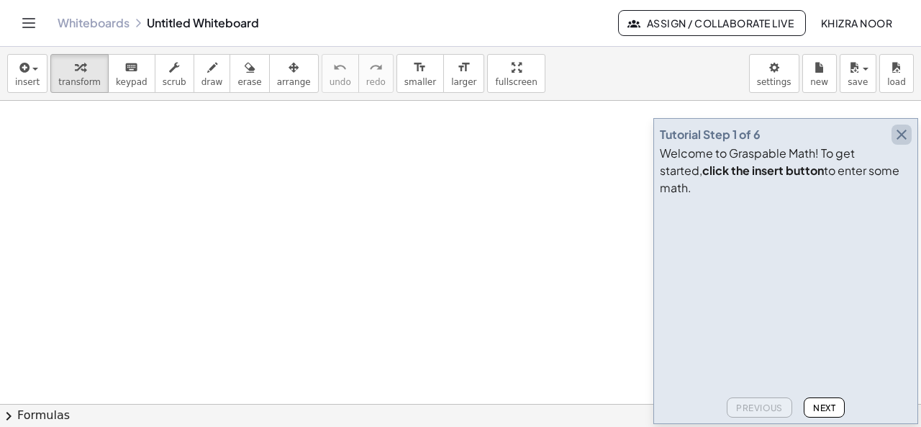
click at [904, 143] on icon "button" at bounding box center [901, 134] width 17 height 17
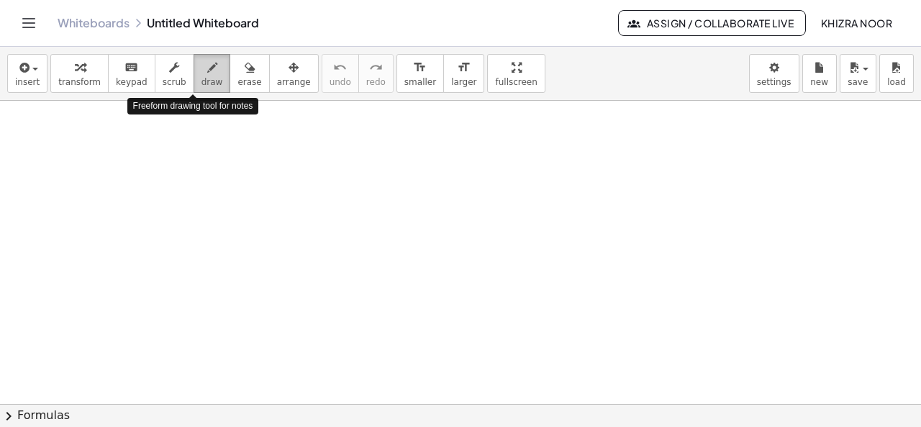
click at [202, 77] on span "draw" at bounding box center [213, 82] width 22 height 10
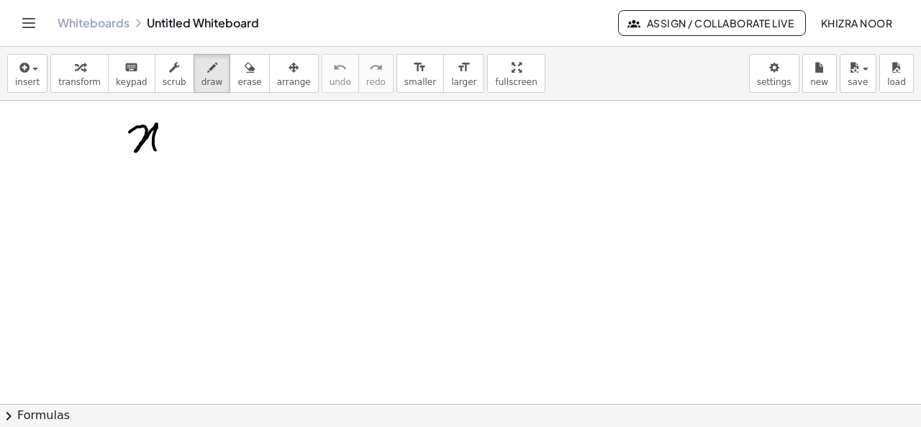
drag, startPoint x: 130, startPoint y: 131, endPoint x: 163, endPoint y: 151, distance: 38.8
drag, startPoint x: 182, startPoint y: 129, endPoint x: 189, endPoint y: 166, distance: 37.3
drag, startPoint x: 176, startPoint y: 148, endPoint x: 199, endPoint y: 140, distance: 23.4
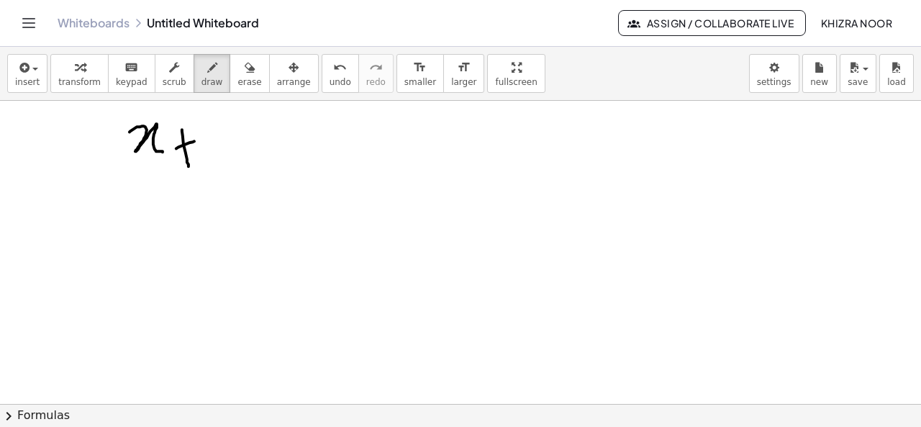
drag, startPoint x: 211, startPoint y: 120, endPoint x: 217, endPoint y: 163, distance: 43.7
drag, startPoint x: 240, startPoint y: 142, endPoint x: 266, endPoint y: 141, distance: 25.2
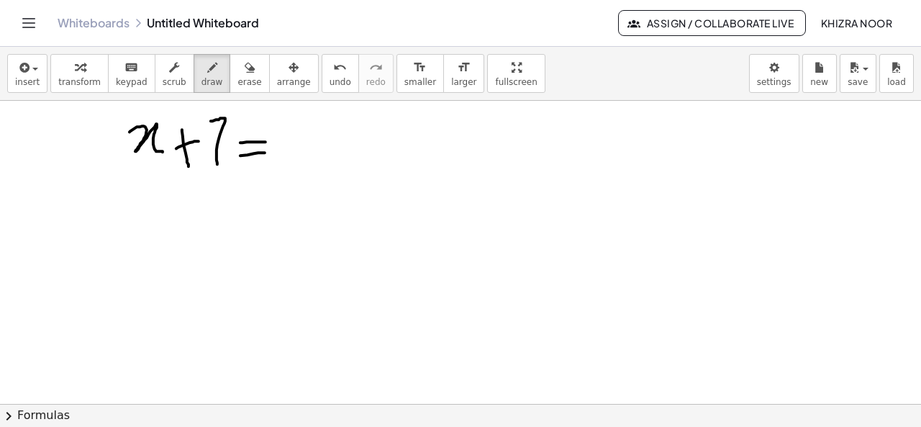
drag, startPoint x: 240, startPoint y: 155, endPoint x: 265, endPoint y: 152, distance: 24.6
drag, startPoint x: 299, startPoint y: 125, endPoint x: 302, endPoint y: 149, distance: 24.6
drag, startPoint x: 320, startPoint y: 129, endPoint x: 346, endPoint y: 161, distance: 40.9
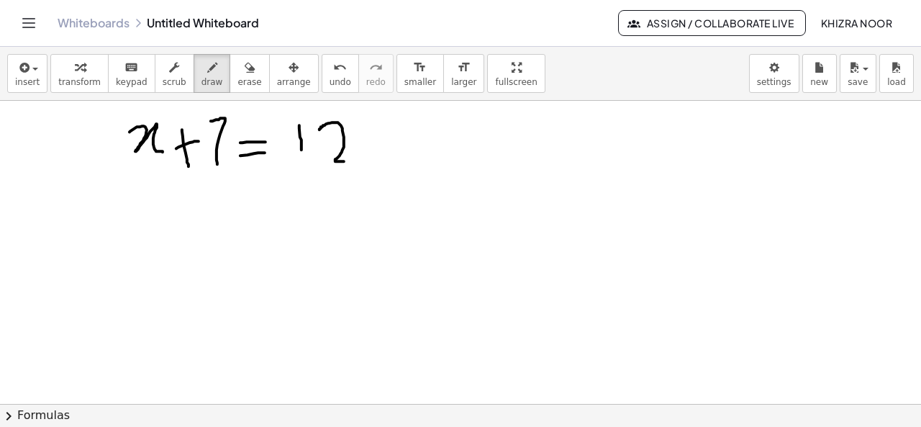
drag, startPoint x: 344, startPoint y: 159, endPoint x: 354, endPoint y: 159, distance: 10.1
drag, startPoint x: 546, startPoint y: 143, endPoint x: 585, endPoint y: 166, distance: 45.6
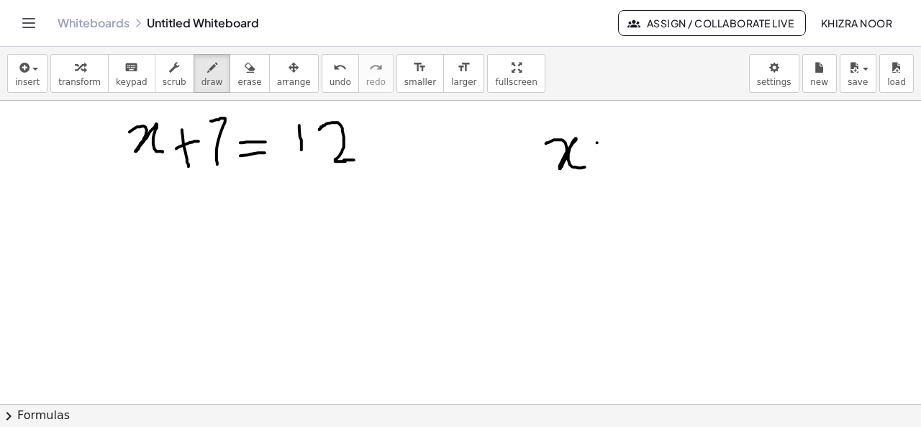
drag, startPoint x: 597, startPoint y: 142, endPoint x: 597, endPoint y: 157, distance: 15.1
drag, startPoint x: 583, startPoint y: 148, endPoint x: 609, endPoint y: 148, distance: 25.9
drag, startPoint x: 637, startPoint y: 130, endPoint x: 667, endPoint y: 155, distance: 38.9
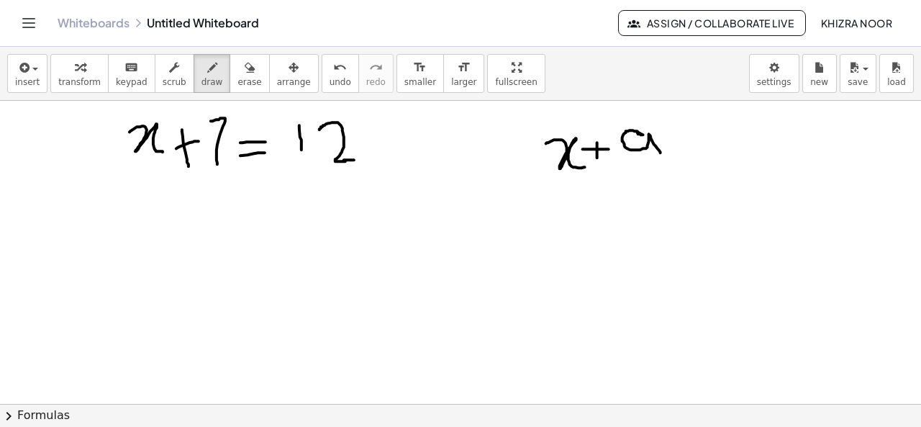
drag, startPoint x: 688, startPoint y: 142, endPoint x: 717, endPoint y: 139, distance: 28.9
drag, startPoint x: 694, startPoint y: 152, endPoint x: 728, endPoint y: 151, distance: 34.6
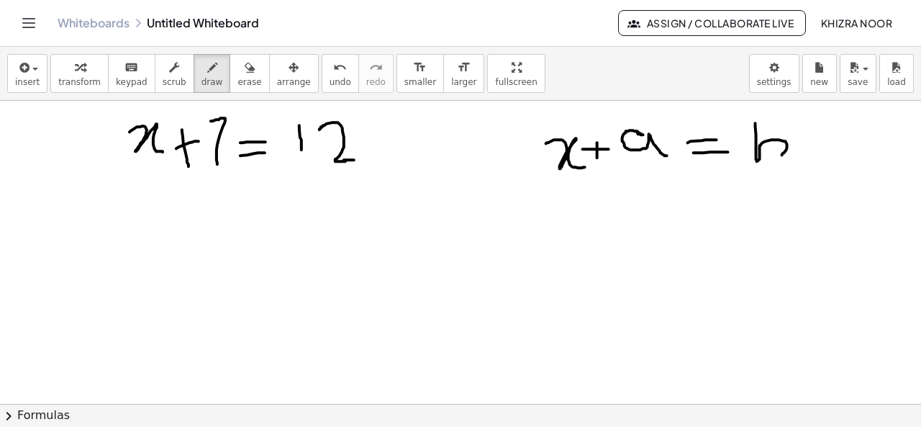
drag, startPoint x: 756, startPoint y: 122, endPoint x: 754, endPoint y: 161, distance: 38.2
drag, startPoint x: 137, startPoint y: 208, endPoint x: 183, endPoint y: 224, distance: 48.7
drag, startPoint x: 204, startPoint y: 197, endPoint x: 202, endPoint y: 226, distance: 28.8
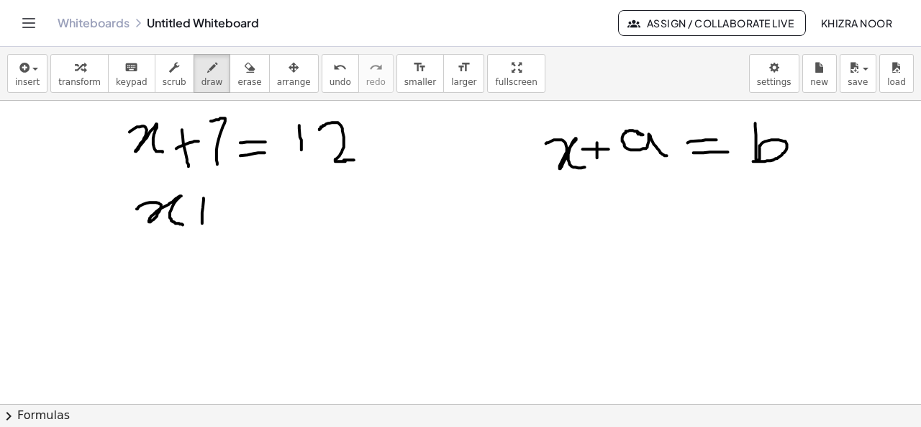
drag, startPoint x: 196, startPoint y: 217, endPoint x: 217, endPoint y: 215, distance: 21.6
drag, startPoint x: 222, startPoint y: 192, endPoint x: 225, endPoint y: 243, distance: 50.5
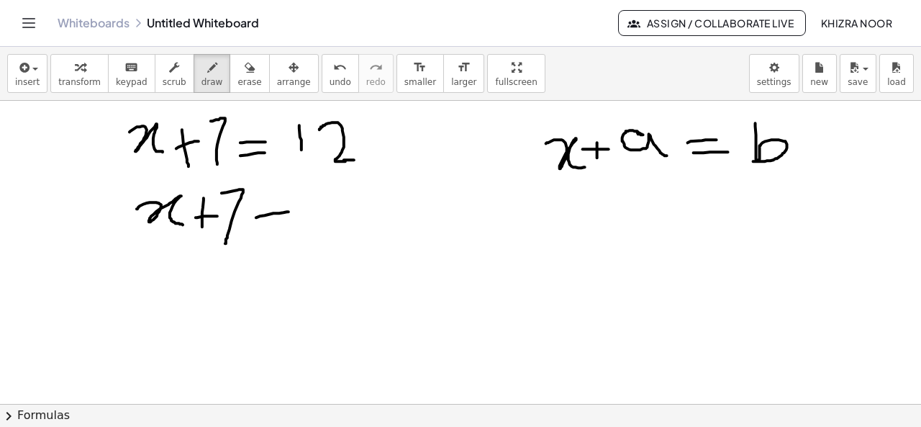
drag, startPoint x: 256, startPoint y: 217, endPoint x: 291, endPoint y: 211, distance: 35.0
drag, startPoint x: 295, startPoint y: 186, endPoint x: 302, endPoint y: 227, distance: 42.4
drag, startPoint x: 327, startPoint y: 206, endPoint x: 351, endPoint y: 201, distance: 25.0
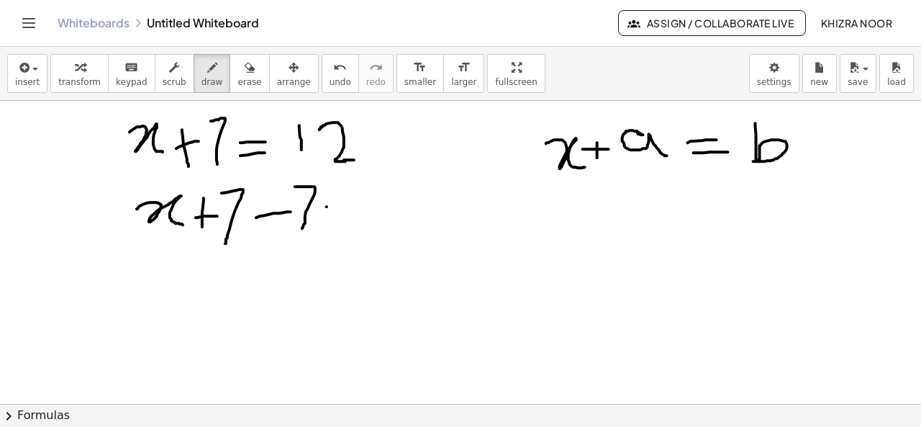
drag, startPoint x: 333, startPoint y: 219, endPoint x: 360, endPoint y: 217, distance: 27.4
drag, startPoint x: 380, startPoint y: 190, endPoint x: 380, endPoint y: 218, distance: 28.1
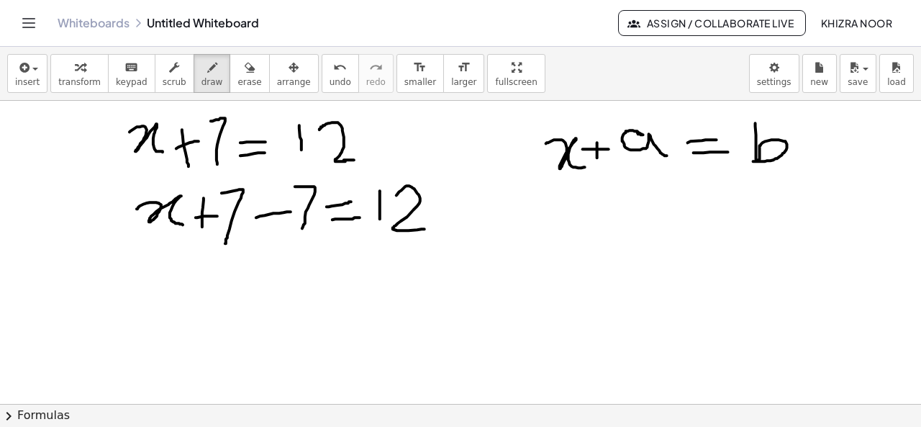
drag, startPoint x: 397, startPoint y: 194, endPoint x: 428, endPoint y: 228, distance: 45.9
drag, startPoint x: 436, startPoint y: 214, endPoint x: 461, endPoint y: 214, distance: 25.2
drag, startPoint x: 476, startPoint y: 189, endPoint x: 485, endPoint y: 237, distance: 48.4
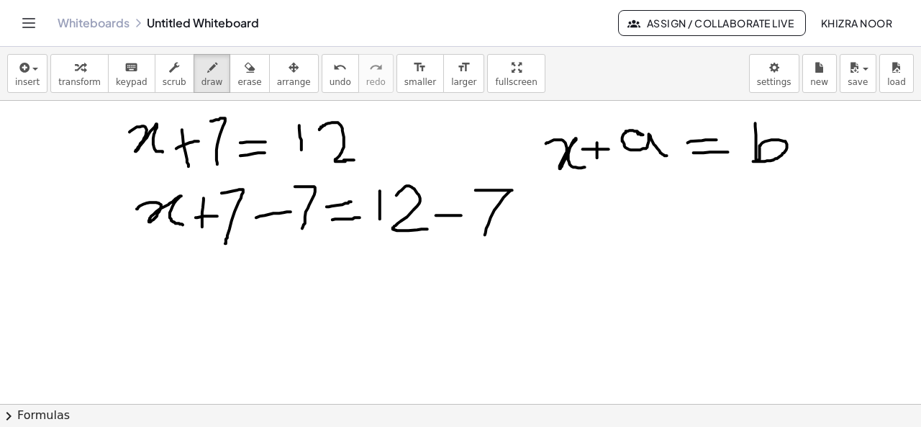
drag, startPoint x: 183, startPoint y: 284, endPoint x: 224, endPoint y: 313, distance: 50.5
drag, startPoint x: 243, startPoint y: 299, endPoint x: 260, endPoint y: 296, distance: 17.5
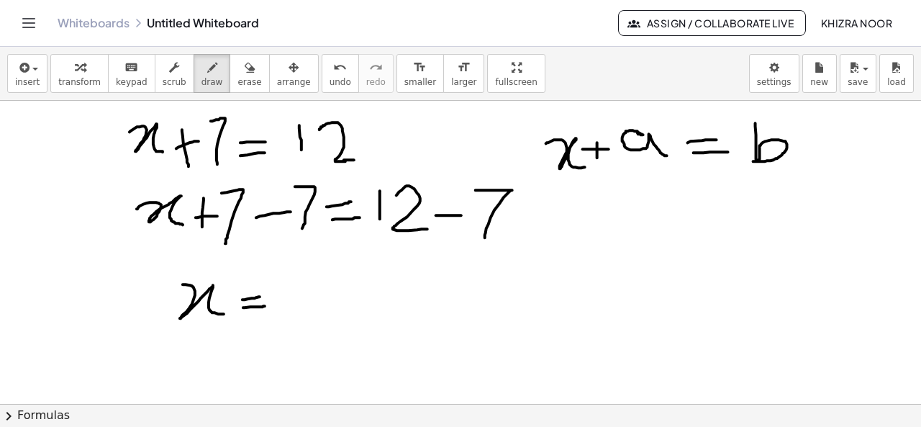
drag, startPoint x: 243, startPoint y: 307, endPoint x: 266, endPoint y: 305, distance: 23.1
drag, startPoint x: 321, startPoint y: 274, endPoint x: 306, endPoint y: 313, distance: 41.7
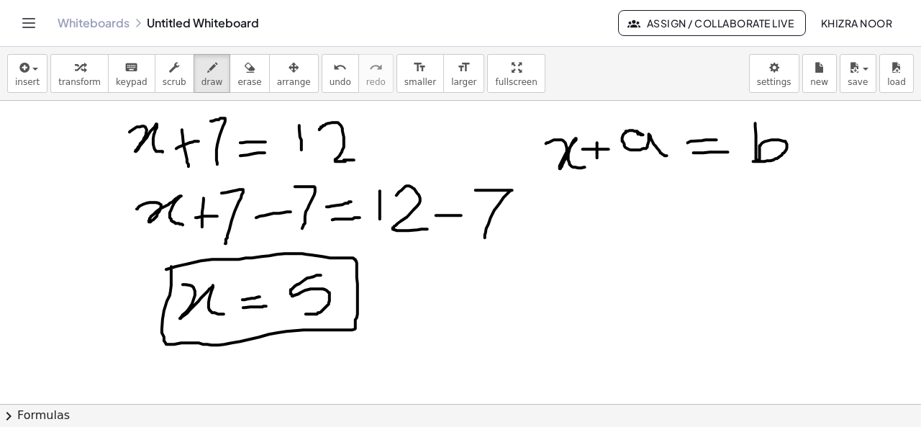
drag, startPoint x: 166, startPoint y: 268, endPoint x: 173, endPoint y: 256, distance: 13.8
drag, startPoint x: 554, startPoint y: 203, endPoint x: 582, endPoint y: 224, distance: 35.0
drag, startPoint x: 582, startPoint y: 218, endPoint x: 627, endPoint y: 225, distance: 45.2
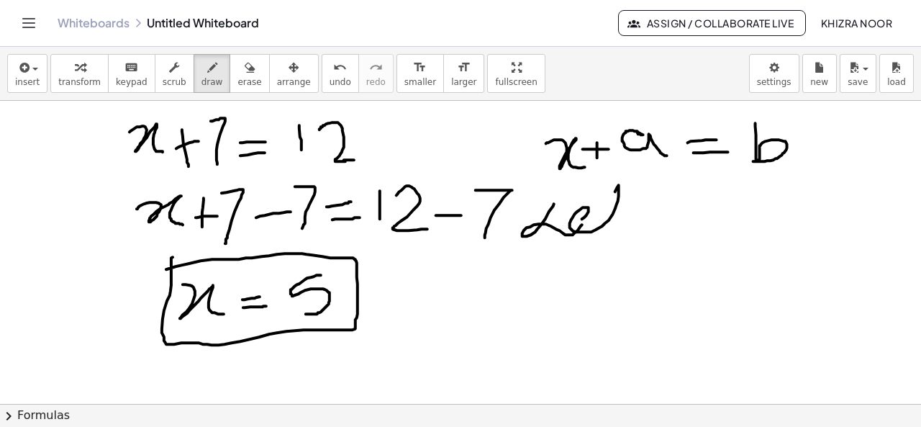
drag, startPoint x: 600, startPoint y: 203, endPoint x: 630, endPoint y: 202, distance: 29.5
drag, startPoint x: 688, startPoint y: 214, endPoint x: 700, endPoint y: 237, distance: 26.1
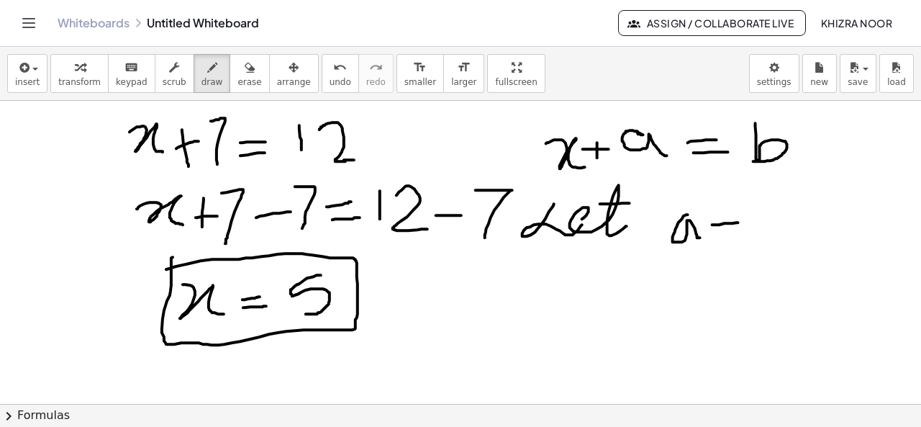
drag, startPoint x: 713, startPoint y: 224, endPoint x: 740, endPoint y: 222, distance: 27.4
drag, startPoint x: 716, startPoint y: 237, endPoint x: 741, endPoint y: 233, distance: 25.4
drag, startPoint x: 769, startPoint y: 207, endPoint x: 772, endPoint y: 244, distance: 36.8
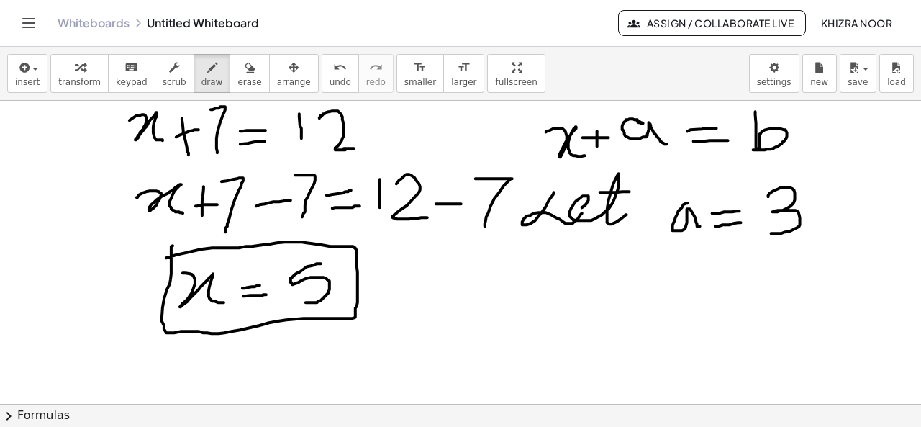
scroll to position [9, 0]
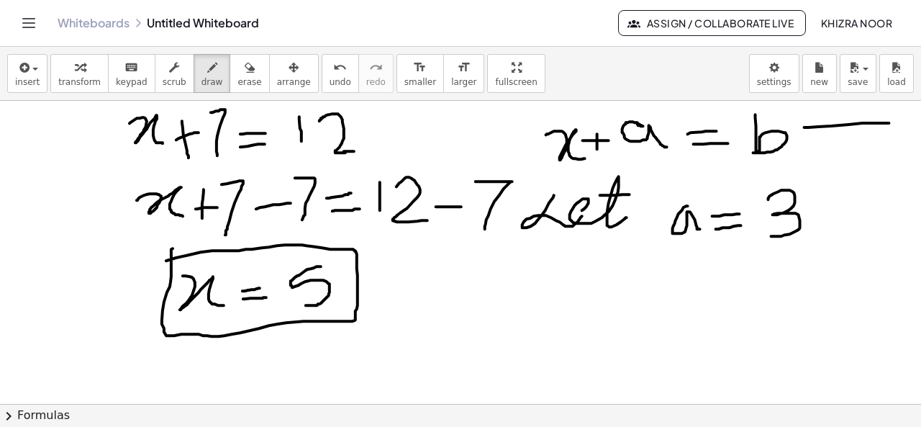
drag, startPoint x: 805, startPoint y: 126, endPoint x: 898, endPoint y: 122, distance: 93.7
drag, startPoint x: 898, startPoint y: 112, endPoint x: 900, endPoint y: 132, distance: 20.2
drag, startPoint x: 903, startPoint y: 101, endPoint x: 899, endPoint y: 108, distance: 7.8
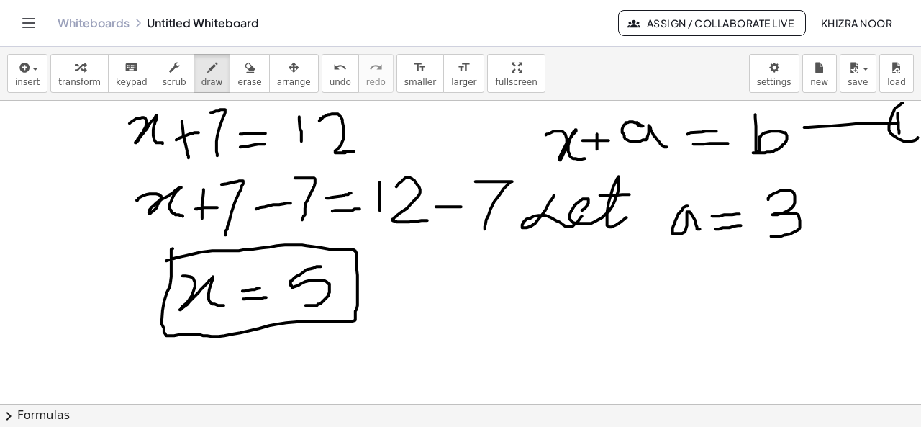
drag, startPoint x: 504, startPoint y: 262, endPoint x: 497, endPoint y: 297, distance: 35.3
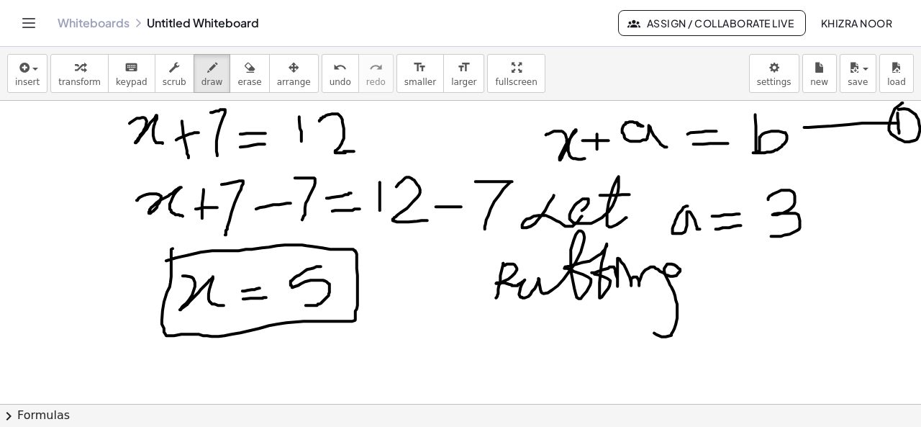
drag, startPoint x: 504, startPoint y: 264, endPoint x: 648, endPoint y: 329, distance: 157.9
drag, startPoint x: 711, startPoint y: 273, endPoint x: 738, endPoint y: 290, distance: 31.7
drag, startPoint x: 747, startPoint y: 279, endPoint x: 755, endPoint y: 279, distance: 7.9
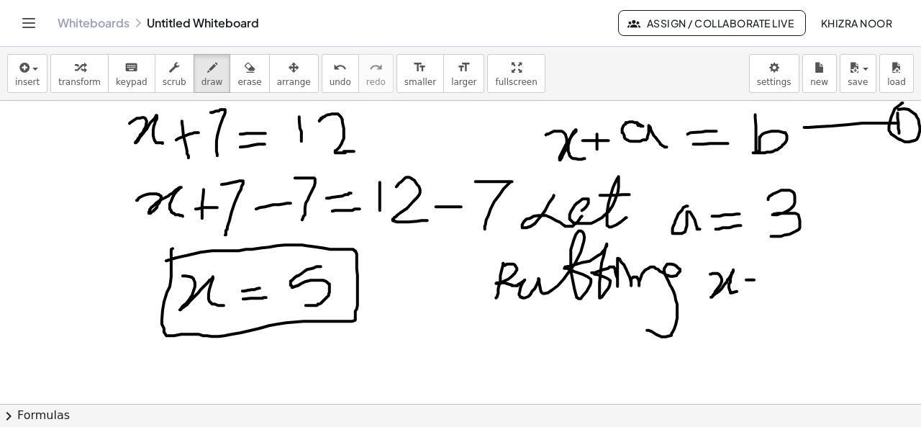
drag, startPoint x: 744, startPoint y: 286, endPoint x: 754, endPoint y: 286, distance: 9.4
drag, startPoint x: 780, startPoint y: 264, endPoint x: 769, endPoint y: 290, distance: 28.4
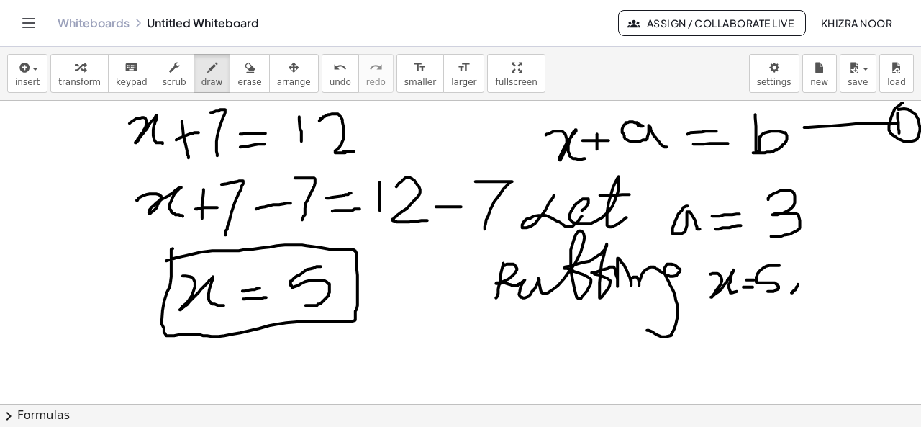
drag, startPoint x: 799, startPoint y: 283, endPoint x: 792, endPoint y: 292, distance: 11.8
drag, startPoint x: 829, startPoint y: 276, endPoint x: 842, endPoint y: 293, distance: 21.6
drag, startPoint x: 849, startPoint y: 284, endPoint x: 865, endPoint y: 281, distance: 16.1
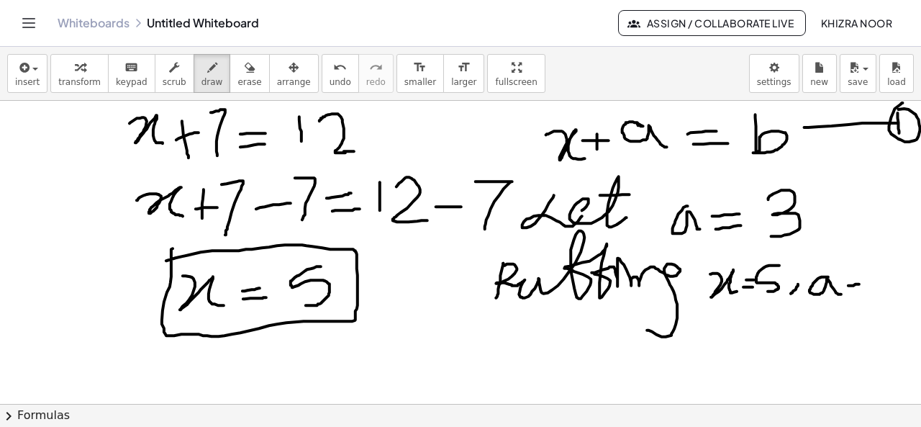
drag, startPoint x: 851, startPoint y: 292, endPoint x: 867, endPoint y: 287, distance: 16.4
drag, startPoint x: 874, startPoint y: 264, endPoint x: 885, endPoint y: 292, distance: 30.1
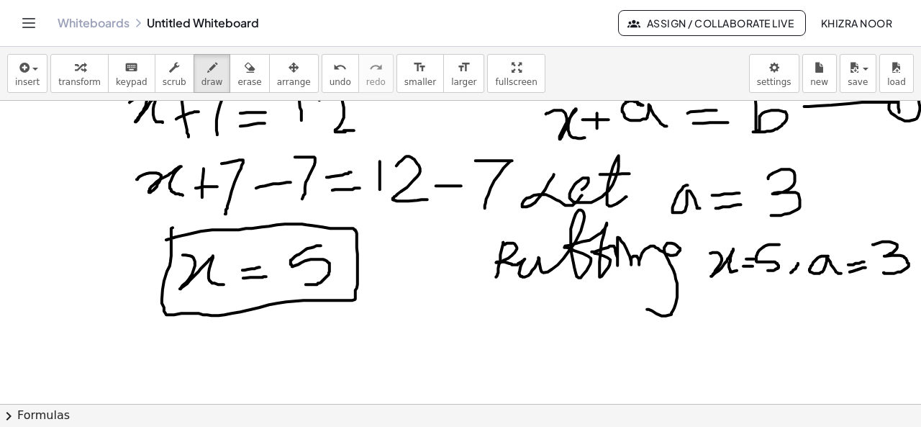
scroll to position [23, 0]
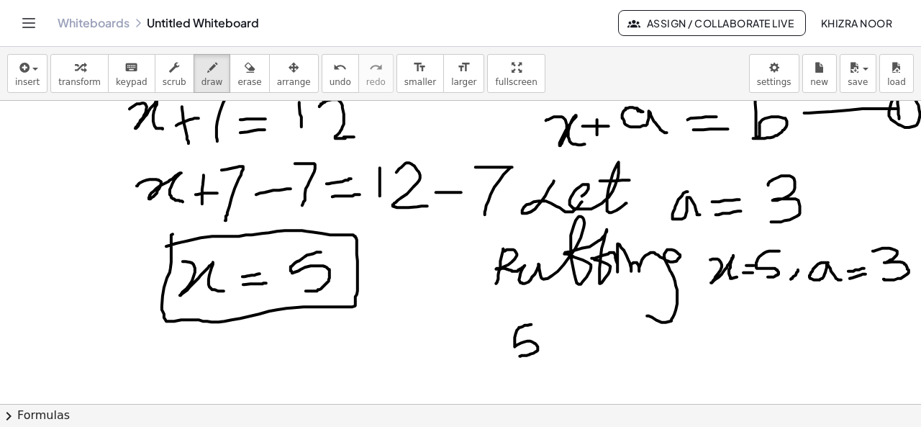
drag, startPoint x: 532, startPoint y: 323, endPoint x: 520, endPoint y: 355, distance: 34.0
click at [520, 355] on div at bounding box center [463, 429] width 926 height 702
drag, startPoint x: 558, startPoint y: 332, endPoint x: 558, endPoint y: 349, distance: 17.3
click at [558, 349] on div at bounding box center [463, 429] width 926 height 702
drag, startPoint x: 551, startPoint y: 339, endPoint x: 563, endPoint y: 339, distance: 11.5
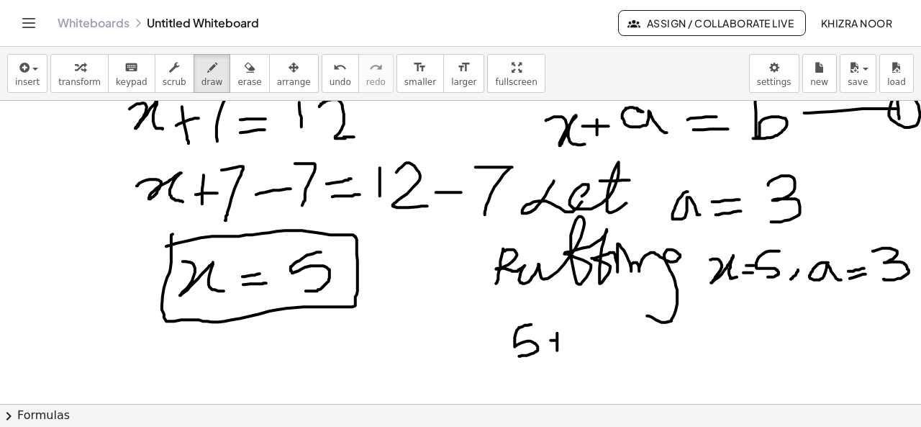
click at [563, 339] on div at bounding box center [463, 429] width 926 height 702
drag, startPoint x: 584, startPoint y: 323, endPoint x: 592, endPoint y: 355, distance: 32.6
click at [592, 355] on div at bounding box center [463, 429] width 926 height 702
drag, startPoint x: 633, startPoint y: 339, endPoint x: 644, endPoint y: 339, distance: 11.5
click at [644, 339] on div at bounding box center [463, 429] width 926 height 702
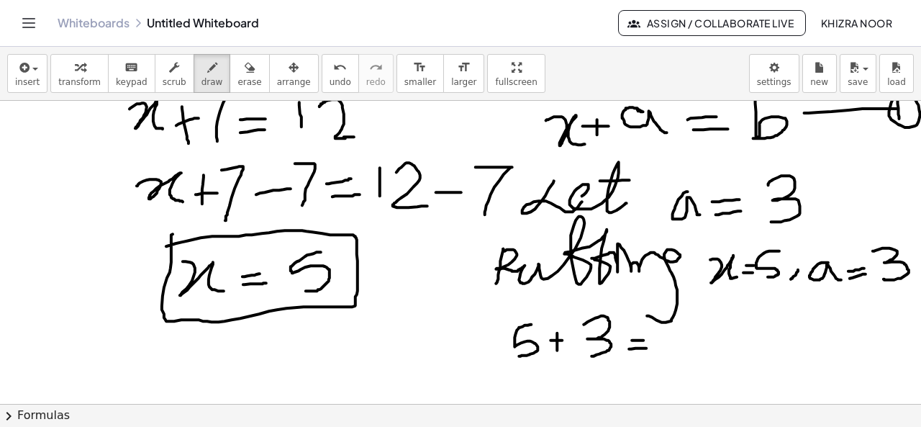
drag, startPoint x: 630, startPoint y: 348, endPoint x: 648, endPoint y: 347, distance: 18.0
click at [648, 347] on div at bounding box center [463, 429] width 926 height 702
click at [697, 324] on div at bounding box center [463, 429] width 926 height 702
click at [687, 342] on div at bounding box center [463, 429] width 926 height 702
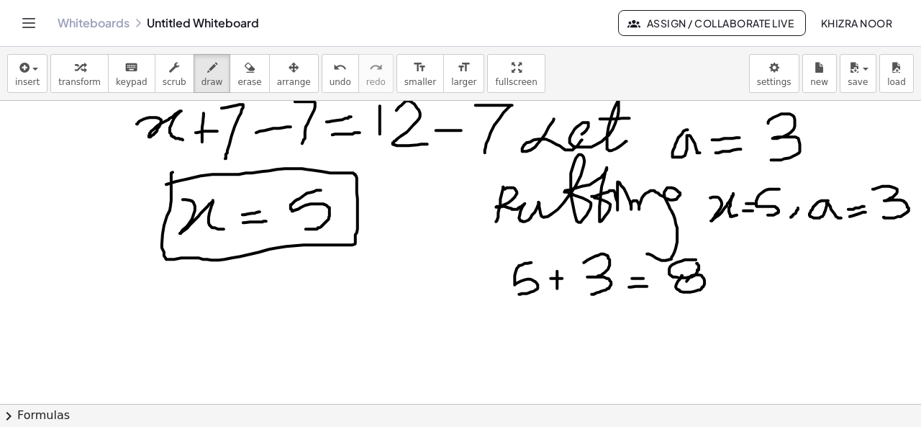
scroll to position [102, 0]
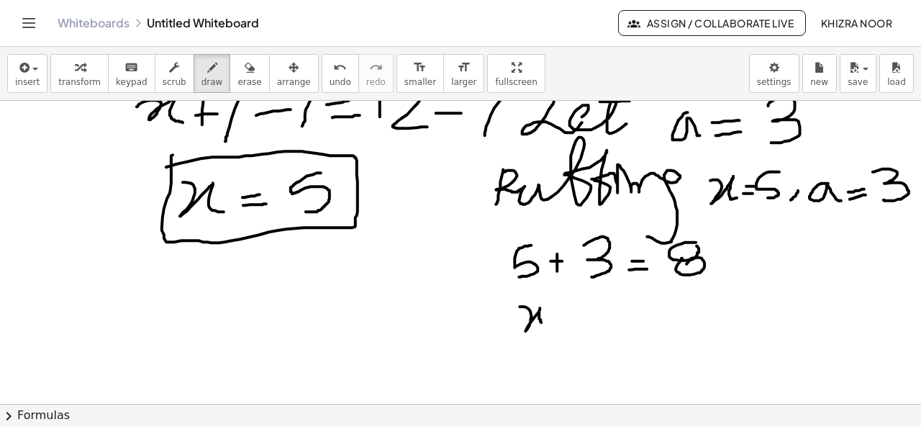
drag, startPoint x: 520, startPoint y: 306, endPoint x: 549, endPoint y: 329, distance: 36.9
click at [549, 329] on div at bounding box center [463, 350] width 926 height 702
drag, startPoint x: 570, startPoint y: 306, endPoint x: 572, endPoint y: 320, distance: 14.5
click at [572, 320] on div at bounding box center [463, 350] width 926 height 702
drag, startPoint x: 562, startPoint y: 316, endPoint x: 574, endPoint y: 316, distance: 12.2
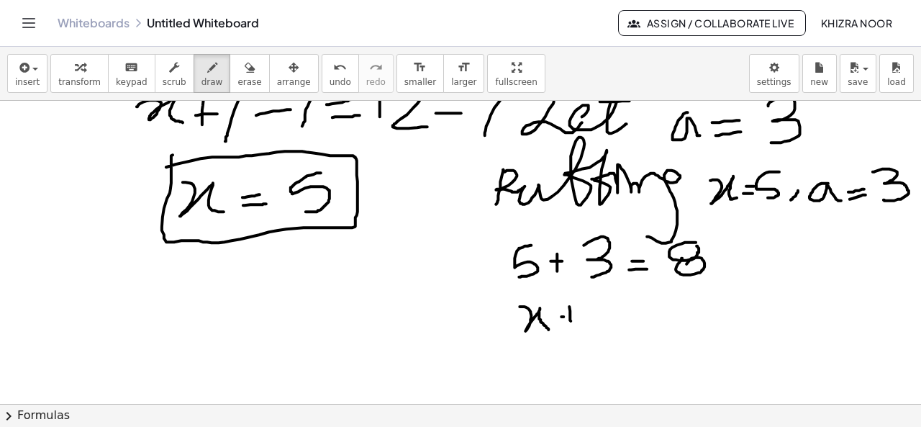
click at [574, 316] on div at bounding box center [463, 350] width 926 height 702
drag, startPoint x: 598, startPoint y: 299, endPoint x: 600, endPoint y: 333, distance: 34.6
click at [600, 333] on div at bounding box center [463, 350] width 926 height 702
drag, startPoint x: 642, startPoint y: 312, endPoint x: 662, endPoint y: 310, distance: 20.2
click at [662, 310] on div at bounding box center [463, 350] width 926 height 702
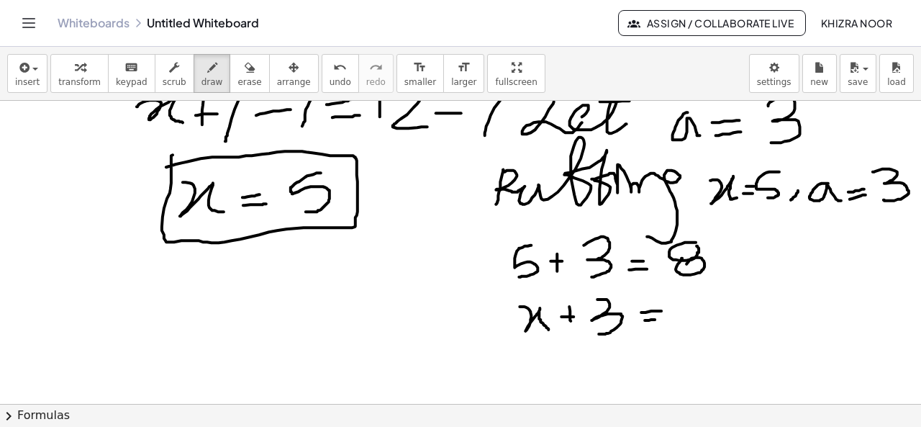
drag, startPoint x: 646, startPoint y: 320, endPoint x: 656, endPoint y: 319, distance: 10.8
click at [656, 319] on div at bounding box center [463, 350] width 926 height 702
click at [703, 295] on div at bounding box center [463, 350] width 926 height 702
click at [690, 309] on div at bounding box center [463, 350] width 926 height 702
drag, startPoint x: 720, startPoint y: 315, endPoint x: 772, endPoint y: 316, distance: 52.6
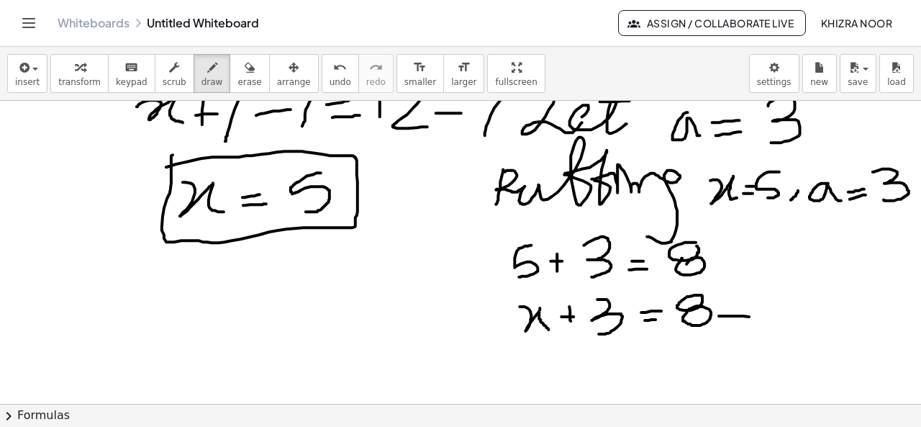
click at [772, 316] on div at bounding box center [463, 350] width 926 height 702
drag, startPoint x: 793, startPoint y: 317, endPoint x: 805, endPoint y: 322, distance: 13.2
click at [805, 322] on div at bounding box center [463, 350] width 926 height 702
click at [825, 294] on div at bounding box center [463, 350] width 926 height 702
drag, startPoint x: 797, startPoint y: 312, endPoint x: 810, endPoint y: 312, distance: 13.7
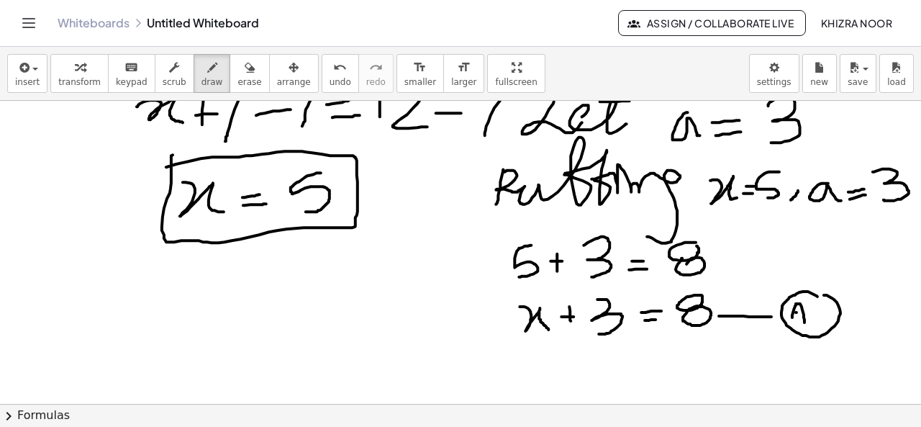
click at [810, 312] on div at bounding box center [463, 350] width 926 height 702
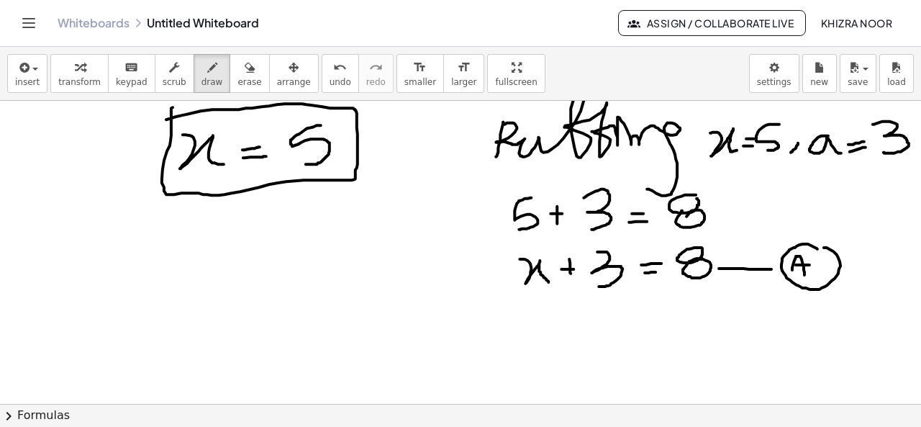
scroll to position [176, 0]
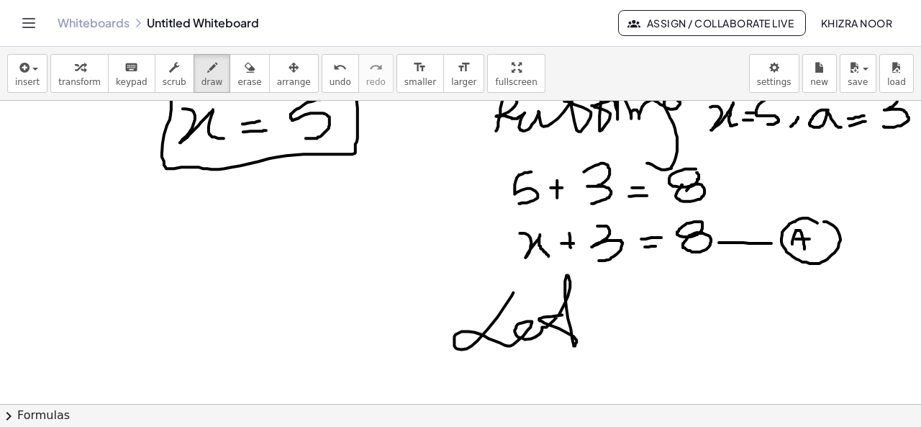
drag, startPoint x: 514, startPoint y: 292, endPoint x: 582, endPoint y: 312, distance: 70.6
click at [582, 312] on div at bounding box center [463, 276] width 926 height 702
drag, startPoint x: 643, startPoint y: 319, endPoint x: 659, endPoint y: 352, distance: 36.4
click at [659, 352] on div at bounding box center [463, 276] width 926 height 702
drag, startPoint x: 671, startPoint y: 329, endPoint x: 701, endPoint y: 325, distance: 30.5
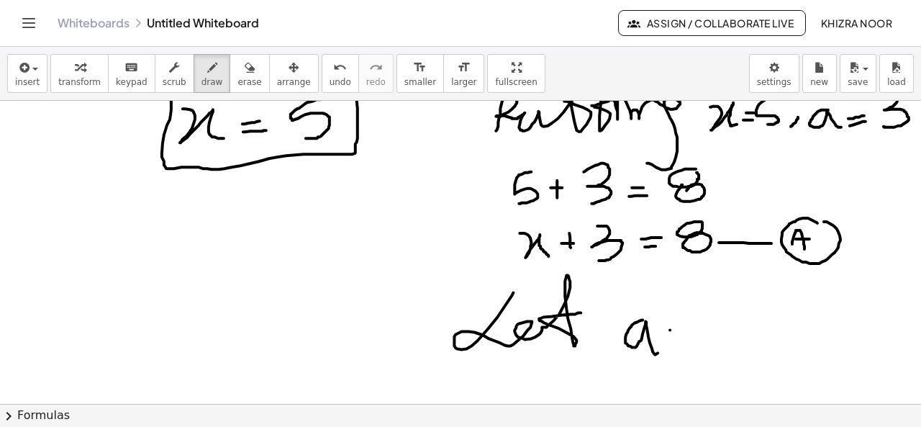
click at [701, 325] on div at bounding box center [463, 276] width 926 height 702
drag, startPoint x: 672, startPoint y: 341, endPoint x: 703, endPoint y: 336, distance: 30.6
click at [703, 336] on div at bounding box center [463, 276] width 926 height 702
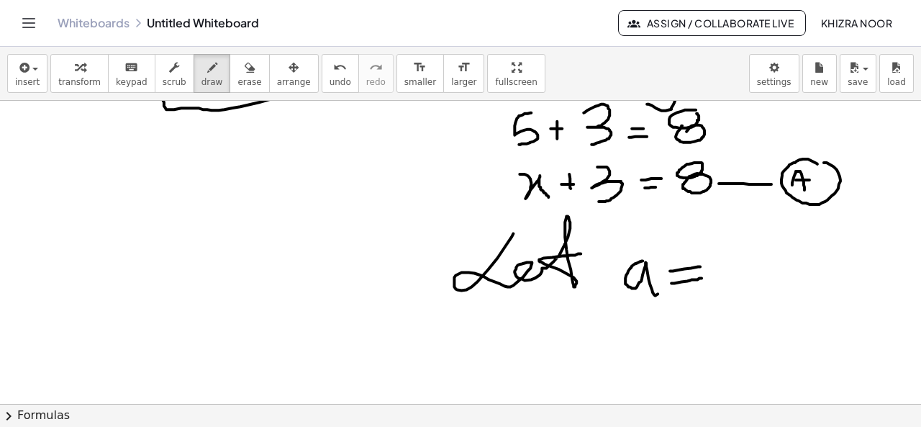
scroll to position [0, 0]
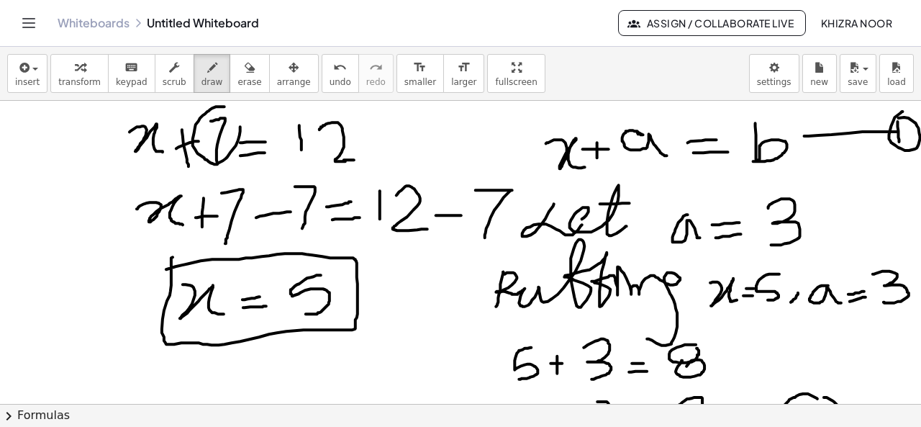
drag, startPoint x: 225, startPoint y: 106, endPoint x: 212, endPoint y: 109, distance: 12.6
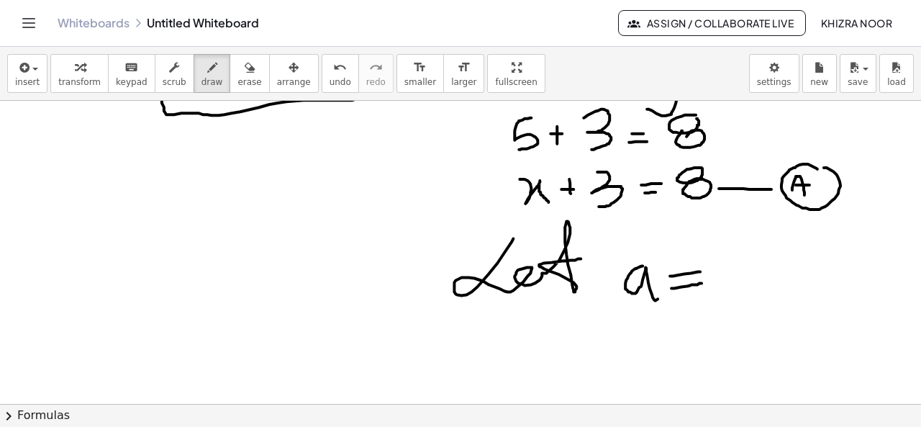
scroll to position [235, 0]
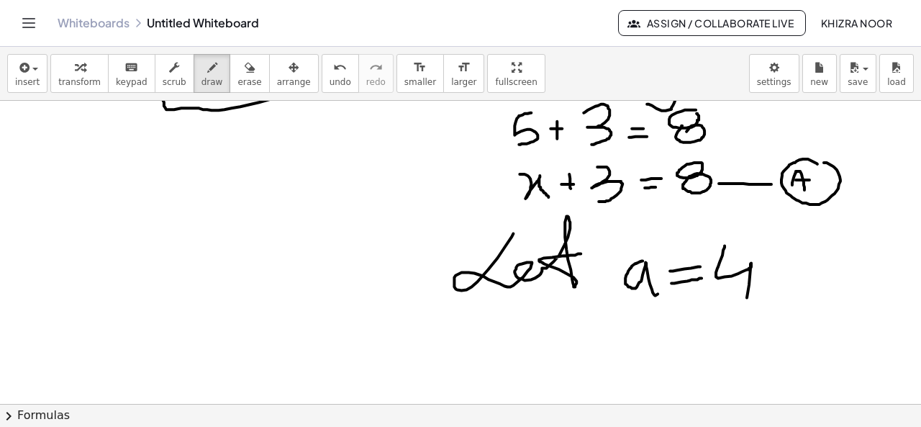
drag, startPoint x: 726, startPoint y: 245, endPoint x: 745, endPoint y: 313, distance: 71.1
click at [745, 313] on div at bounding box center [463, 217] width 926 height 702
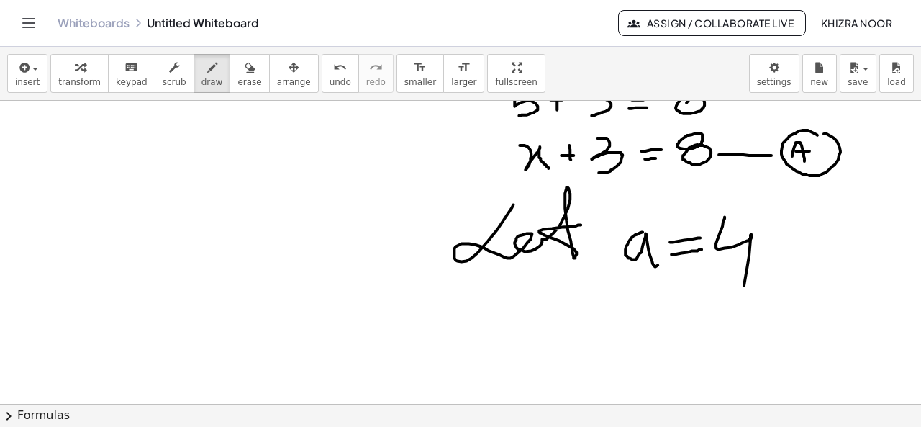
scroll to position [269, 0]
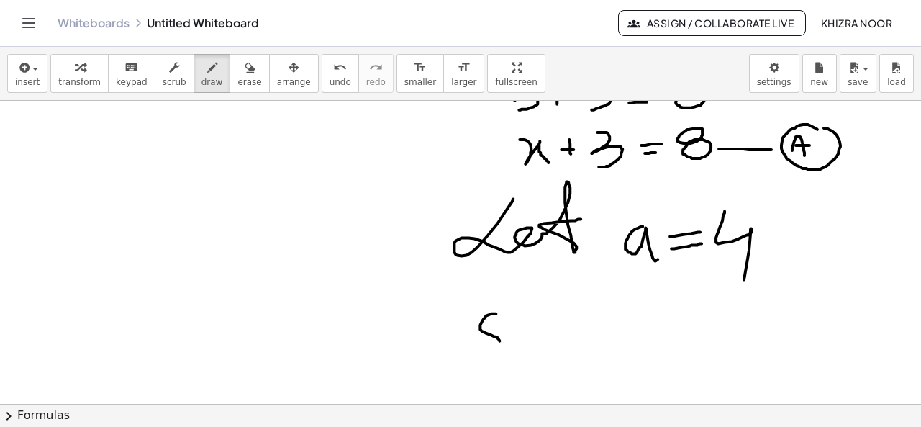
drag, startPoint x: 497, startPoint y: 313, endPoint x: 487, endPoint y: 351, distance: 38.6
click at [487, 351] on div at bounding box center [463, 183] width 926 height 702
drag, startPoint x: 498, startPoint y: 314, endPoint x: 508, endPoint y: 314, distance: 10.1
click at [508, 314] on div at bounding box center [463, 183] width 926 height 702
drag, startPoint x: 535, startPoint y: 318, endPoint x: 528, endPoint y: 350, distance: 32.5
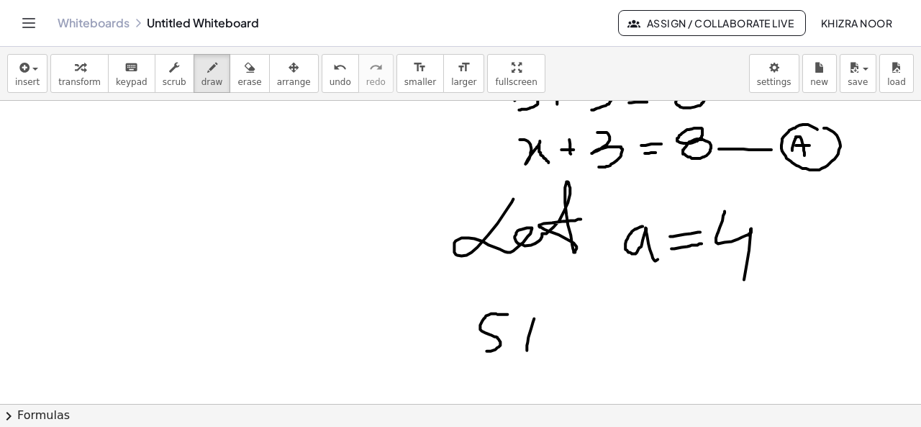
click at [528, 350] on div at bounding box center [463, 183] width 926 height 702
drag, startPoint x: 520, startPoint y: 333, endPoint x: 551, endPoint y: 330, distance: 31.8
click at [551, 330] on div at bounding box center [463, 183] width 926 height 702
drag, startPoint x: 566, startPoint y: 306, endPoint x: 582, endPoint y: 356, distance: 52.4
click at [582, 356] on div at bounding box center [463, 183] width 926 height 702
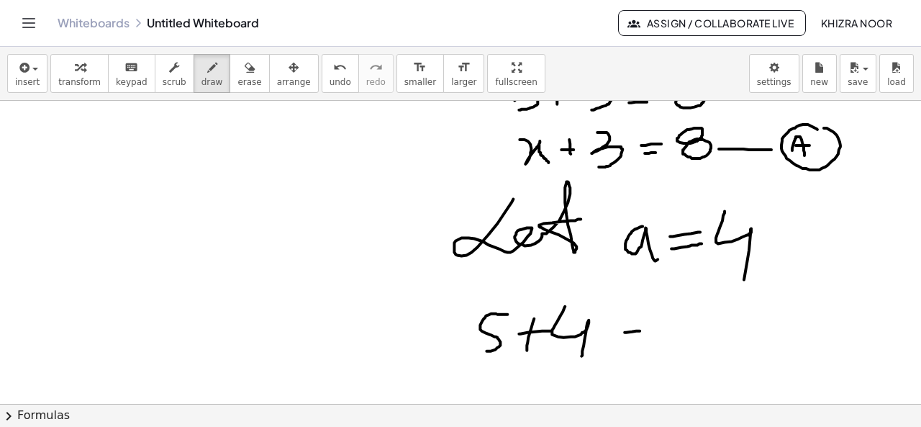
drag, startPoint x: 626, startPoint y: 332, endPoint x: 651, endPoint y: 328, distance: 26.3
click at [651, 328] on div at bounding box center [463, 183] width 926 height 702
drag, startPoint x: 625, startPoint y: 340, endPoint x: 652, endPoint y: 338, distance: 27.5
click at [652, 338] on div at bounding box center [463, 183] width 926 height 702
drag, startPoint x: 704, startPoint y: 300, endPoint x: 701, endPoint y: 332, distance: 31.8
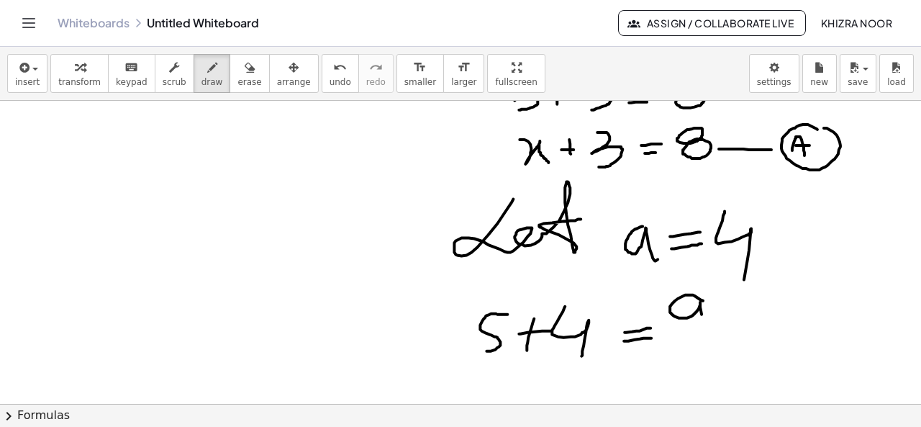
click at [701, 332] on div at bounding box center [463, 183] width 926 height 702
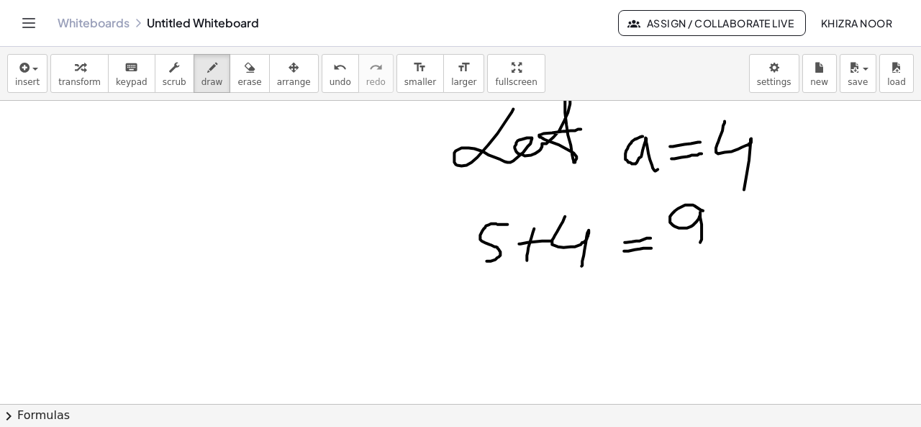
scroll to position [366, 0]
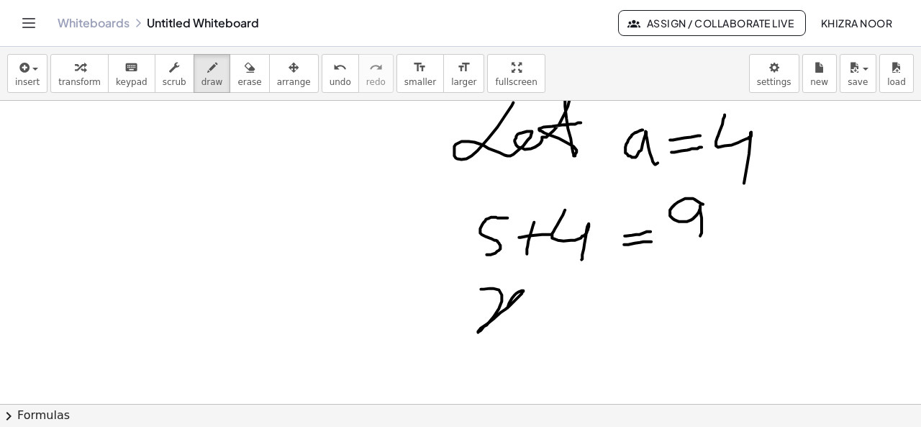
drag, startPoint x: 482, startPoint y: 289, endPoint x: 529, endPoint y: 325, distance: 59.6
click at [529, 325] on div at bounding box center [463, 86] width 926 height 702
drag, startPoint x: 554, startPoint y: 304, endPoint x: 554, endPoint y: 333, distance: 28.8
click at [554, 333] on div at bounding box center [463, 86] width 926 height 702
drag, startPoint x: 543, startPoint y: 317, endPoint x: 566, endPoint y: 317, distance: 23.0
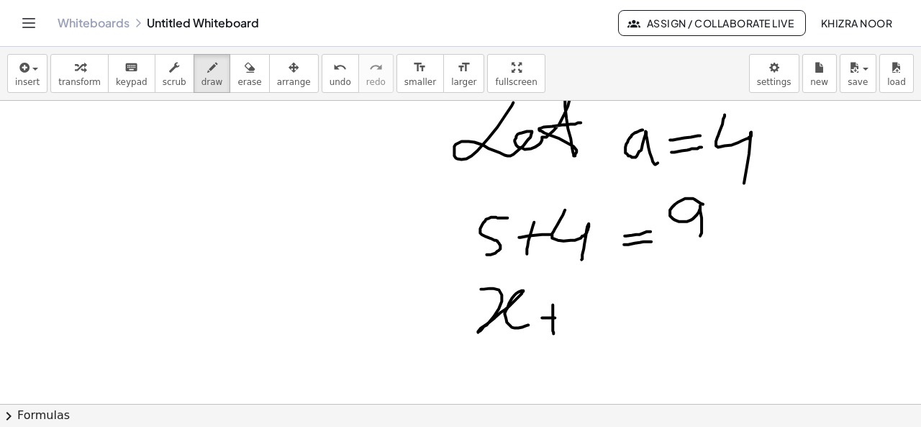
click at [566, 317] on div at bounding box center [463, 86] width 926 height 702
drag, startPoint x: 591, startPoint y: 277, endPoint x: 615, endPoint y: 343, distance: 70.4
click at [615, 343] on div at bounding box center [463, 86] width 926 height 702
drag, startPoint x: 635, startPoint y: 311, endPoint x: 659, endPoint y: 307, distance: 24.0
click at [659, 307] on div at bounding box center [463, 86] width 926 height 702
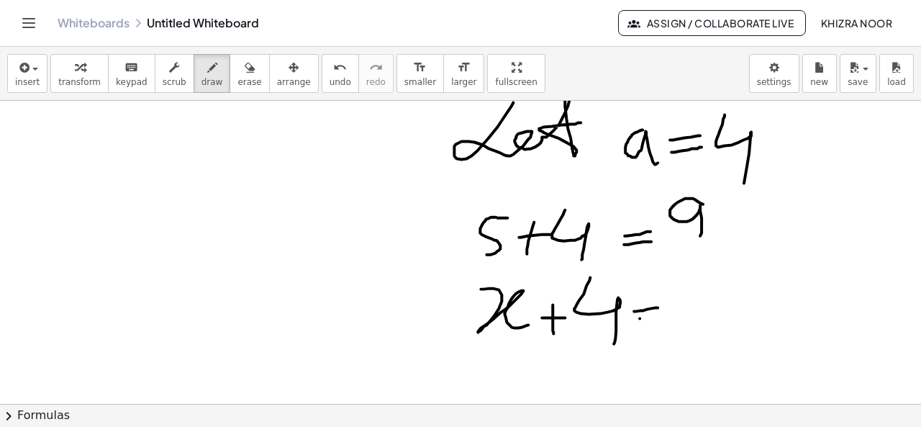
drag, startPoint x: 641, startPoint y: 318, endPoint x: 655, endPoint y: 317, distance: 14.5
click at [655, 317] on div at bounding box center [463, 86] width 926 height 702
drag, startPoint x: 701, startPoint y: 283, endPoint x: 708, endPoint y: 331, distance: 48.8
click at [708, 331] on div at bounding box center [463, 86] width 926 height 702
drag, startPoint x: 750, startPoint y: 298, endPoint x: 844, endPoint y: 289, distance: 94.8
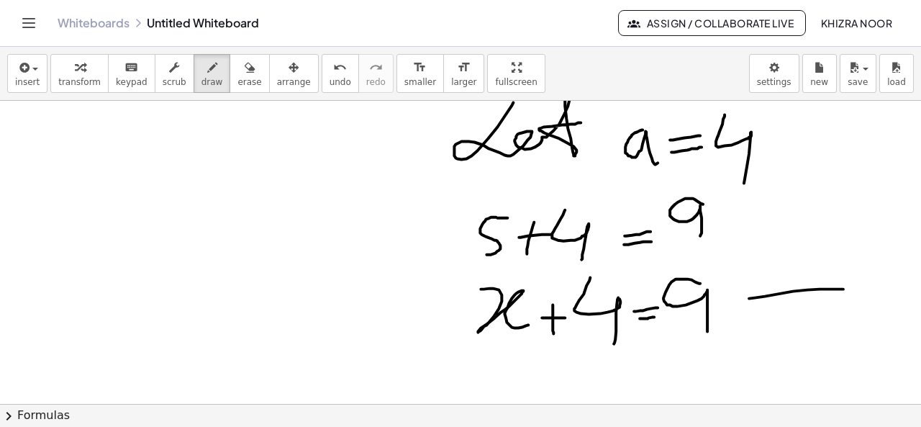
click at [844, 289] on div at bounding box center [463, 86] width 926 height 702
drag, startPoint x: 854, startPoint y: 274, endPoint x: 857, endPoint y: 294, distance: 20.4
click at [857, 294] on div at bounding box center [463, 86] width 926 height 702
drag, startPoint x: 854, startPoint y: 272, endPoint x: 855, endPoint y: 297, distance: 24.5
click at [855, 297] on div at bounding box center [463, 86] width 926 height 702
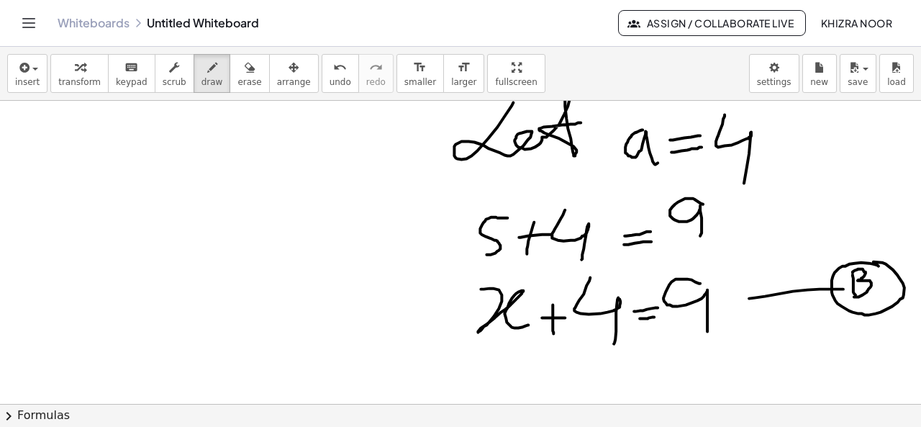
drag, startPoint x: 880, startPoint y: 266, endPoint x: 858, endPoint y: 267, distance: 21.6
click at [858, 267] on div at bounding box center [463, 86] width 926 height 702
click at [893, 272] on div at bounding box center [463, 86] width 926 height 702
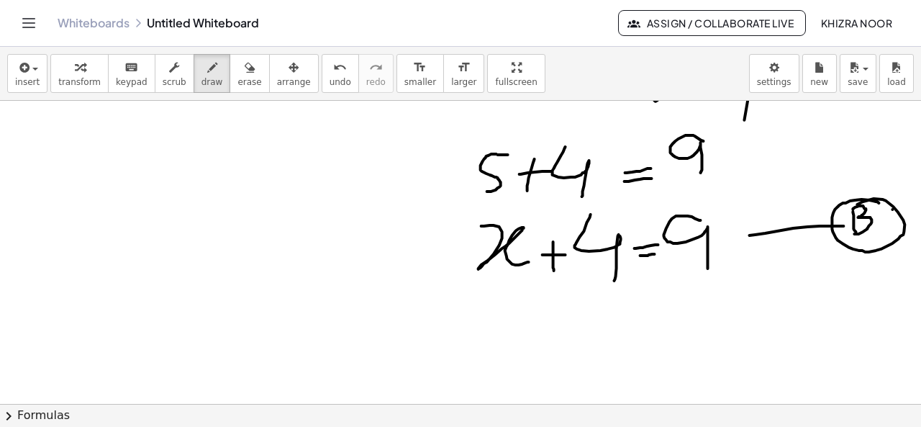
scroll to position [438, 0]
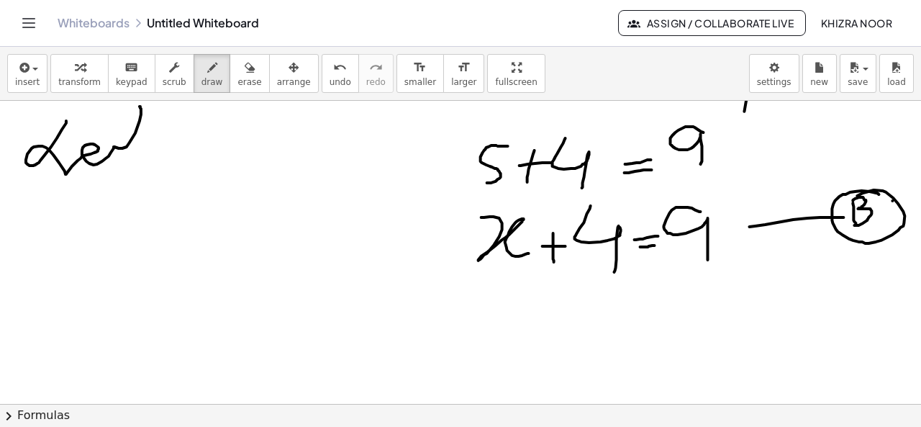
drag, startPoint x: 66, startPoint y: 120, endPoint x: 151, endPoint y: 181, distance: 104.3
click at [151, 181] on div at bounding box center [463, 119] width 926 height 913
drag, startPoint x: 131, startPoint y: 158, endPoint x: 210, endPoint y: 162, distance: 79.3
click at [210, 162] on div at bounding box center [463, 119] width 926 height 913
drag, startPoint x: 235, startPoint y: 145, endPoint x: 235, endPoint y: 169, distance: 24.5
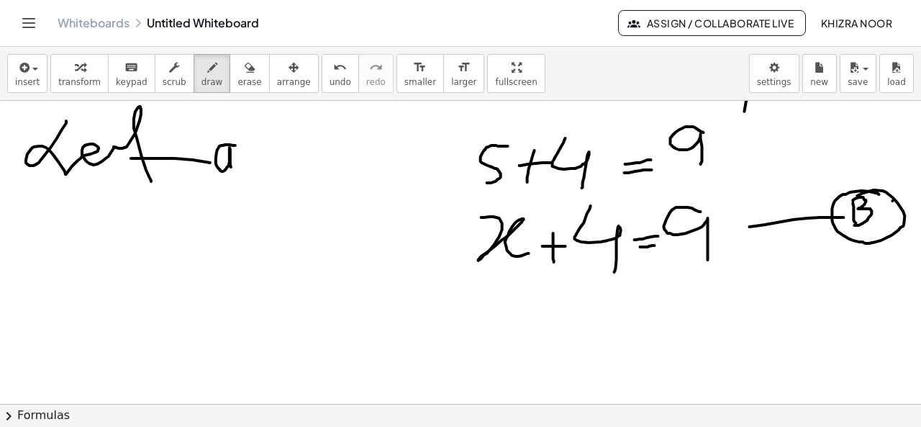
click at [235, 169] on div at bounding box center [463, 119] width 926 height 913
drag, startPoint x: 464, startPoint y: 100, endPoint x: 443, endPoint y: 371, distance: 271.4
click at [443, 371] on div at bounding box center [463, 119] width 926 height 913
drag, startPoint x: 245, startPoint y: 158, endPoint x: 266, endPoint y: 158, distance: 20.9
click at [266, 158] on div at bounding box center [463, 119] width 926 height 913
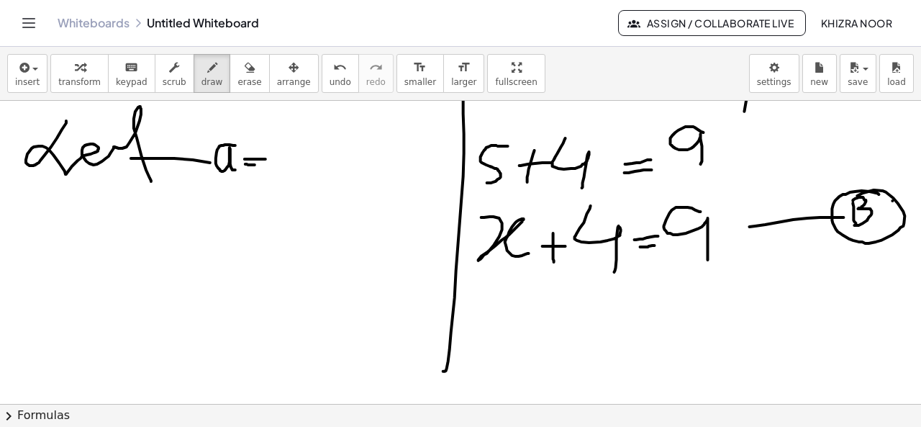
drag, startPoint x: 245, startPoint y: 163, endPoint x: 268, endPoint y: 164, distance: 22.3
click at [268, 164] on div at bounding box center [463, 119] width 926 height 913
drag, startPoint x: 311, startPoint y: 137, endPoint x: 301, endPoint y: 188, distance: 51.4
click at [301, 188] on div at bounding box center [463, 119] width 926 height 913
drag, startPoint x: 61, startPoint y: 216, endPoint x: 86, endPoint y: 226, distance: 26.5
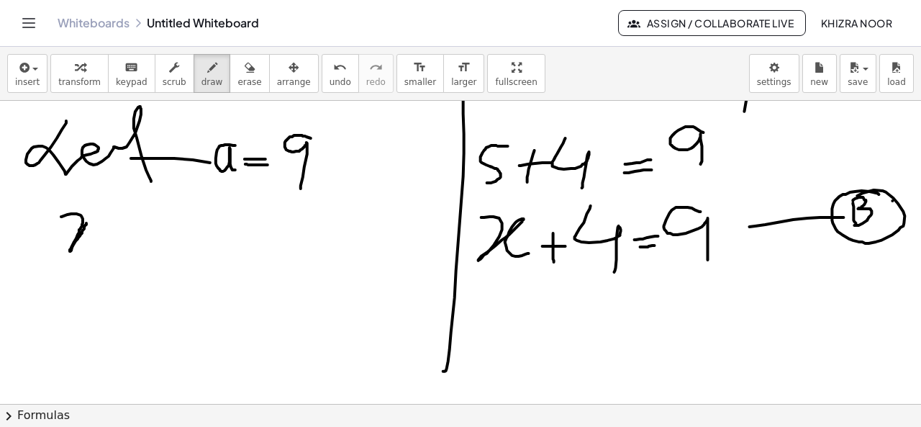
click at [86, 226] on div at bounding box center [463, 119] width 926 height 913
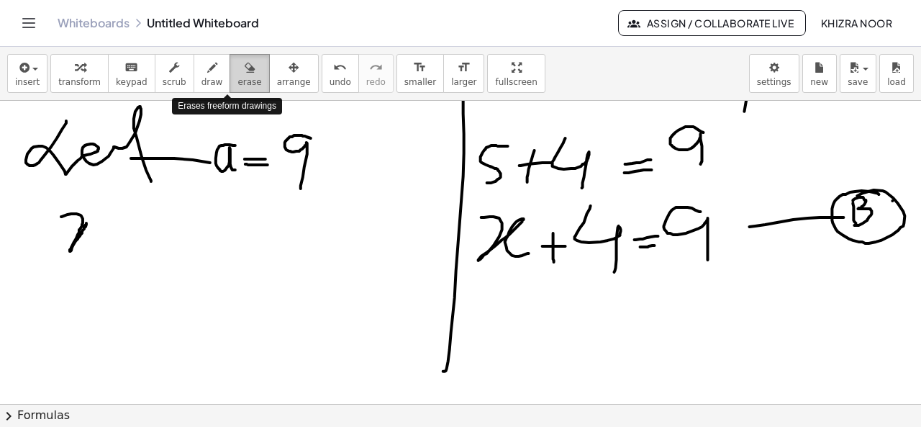
click at [238, 84] on span "erase" at bounding box center [250, 82] width 24 height 10
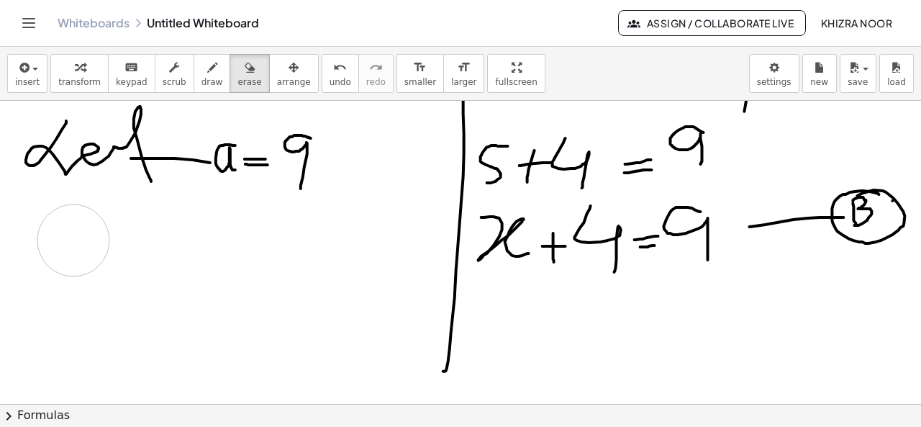
click at [73, 240] on div at bounding box center [463, 119] width 926 height 913
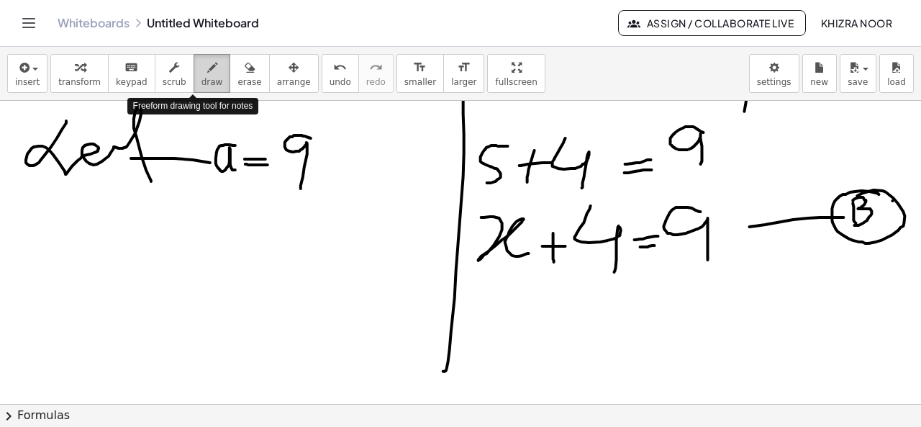
click at [207, 73] on icon "button" at bounding box center [212, 67] width 10 height 17
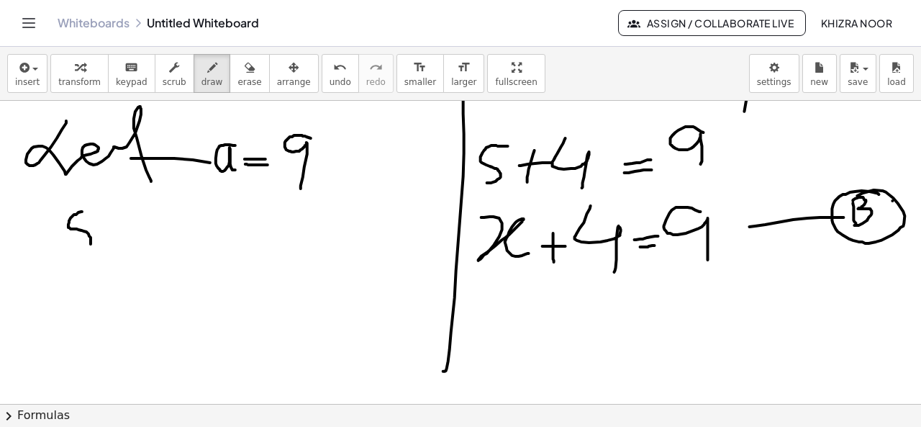
drag, startPoint x: 82, startPoint y: 211, endPoint x: 68, endPoint y: 253, distance: 44.8
click at [68, 253] on div at bounding box center [463, 119] width 926 height 913
drag, startPoint x: 80, startPoint y: 211, endPoint x: 104, endPoint y: 208, distance: 24.6
click at [104, 208] on div at bounding box center [463, 119] width 926 height 913
drag, startPoint x: 130, startPoint y: 220, endPoint x: 194, endPoint y: 264, distance: 78.1
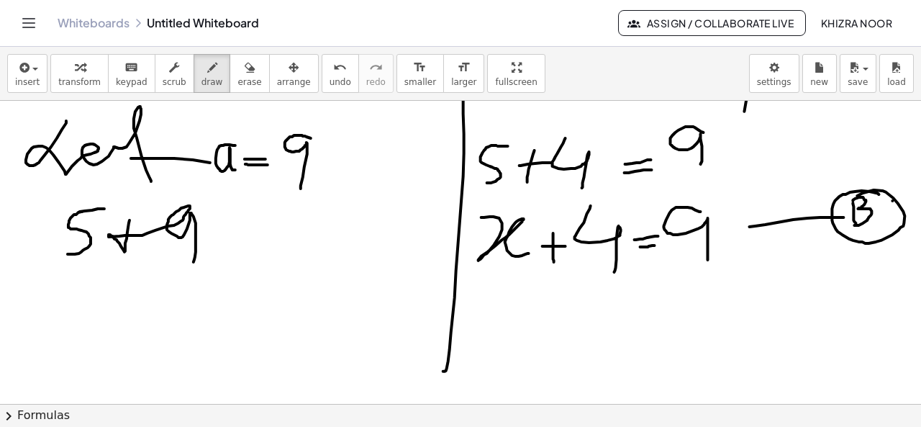
click at [194, 264] on div at bounding box center [463, 119] width 926 height 913
drag, startPoint x: 225, startPoint y: 227, endPoint x: 266, endPoint y: 224, distance: 40.4
click at [266, 224] on div at bounding box center [463, 119] width 926 height 913
drag, startPoint x: 233, startPoint y: 237, endPoint x: 263, endPoint y: 235, distance: 30.3
click at [263, 235] on div at bounding box center [463, 119] width 926 height 913
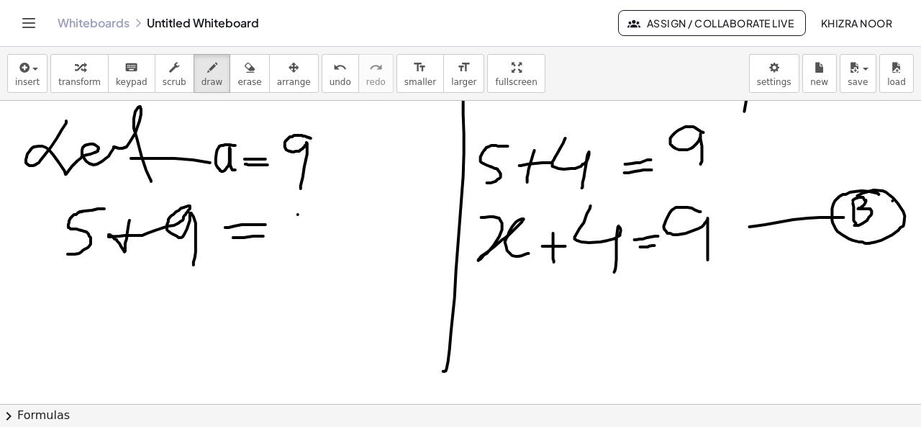
drag, startPoint x: 298, startPoint y: 214, endPoint x: 286, endPoint y: 263, distance: 51.0
click at [286, 263] on div at bounding box center [463, 119] width 926 height 913
drag, startPoint x: 320, startPoint y: 214, endPoint x: 325, endPoint y: 271, distance: 57.8
click at [325, 271] on div at bounding box center [463, 119] width 926 height 913
drag, startPoint x: 69, startPoint y: 320, endPoint x: 110, endPoint y: 346, distance: 48.9
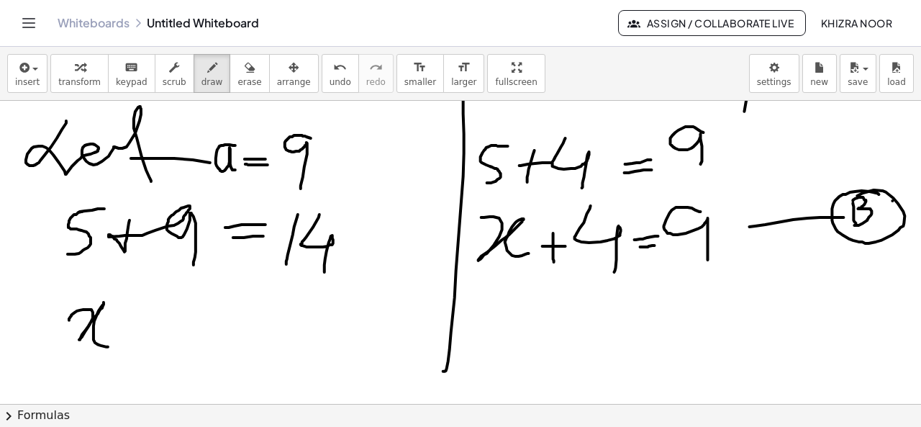
click at [110, 346] on div at bounding box center [463, 119] width 926 height 913
drag, startPoint x: 131, startPoint y: 306, endPoint x: 131, endPoint y: 340, distance: 34.6
click at [131, 340] on div at bounding box center [463, 119] width 926 height 913
drag, startPoint x: 117, startPoint y: 321, endPoint x: 155, endPoint y: 320, distance: 38.2
click at [155, 320] on div at bounding box center [463, 119] width 926 height 913
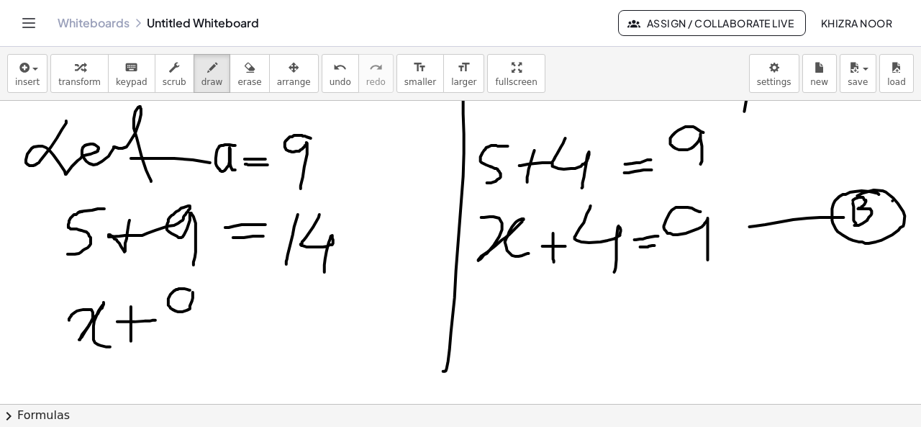
drag, startPoint x: 190, startPoint y: 289, endPoint x: 191, endPoint y: 358, distance: 69.1
click at [191, 358] on div at bounding box center [463, 119] width 926 height 913
drag, startPoint x: 227, startPoint y: 315, endPoint x: 264, endPoint y: 312, distance: 36.9
click at [264, 312] on div at bounding box center [463, 119] width 926 height 913
drag, startPoint x: 230, startPoint y: 333, endPoint x: 278, endPoint y: 328, distance: 47.9
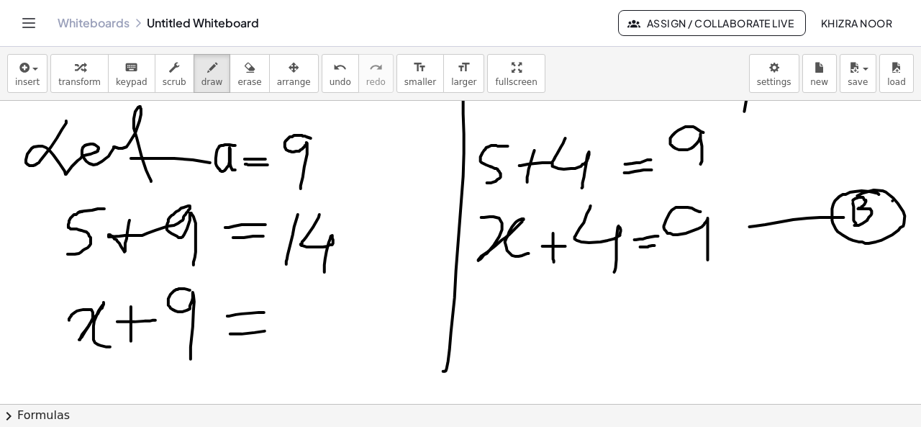
click at [278, 328] on div at bounding box center [463, 119] width 926 height 913
drag, startPoint x: 308, startPoint y: 289, endPoint x: 304, endPoint y: 336, distance: 46.9
click at [304, 336] on div at bounding box center [463, 119] width 926 height 913
drag, startPoint x: 322, startPoint y: 297, endPoint x: 343, endPoint y: 342, distance: 49.9
click at [343, 342] on div at bounding box center [463, 119] width 926 height 913
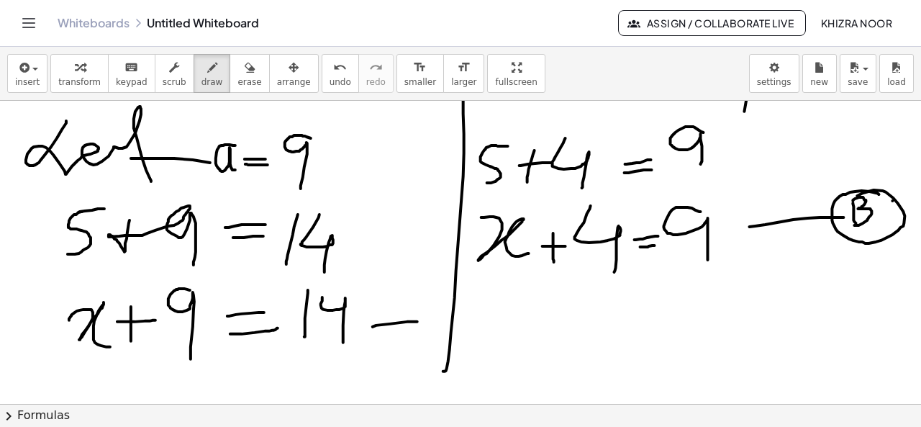
drag, startPoint x: 373, startPoint y: 326, endPoint x: 420, endPoint y: 321, distance: 47.8
click at [420, 321] on div at bounding box center [463, 119] width 926 height 913
drag, startPoint x: 448, startPoint y: 308, endPoint x: 455, endPoint y: 336, distance: 29.0
click at [455, 336] on div at bounding box center [463, 119] width 926 height 913
drag, startPoint x: 456, startPoint y: 290, endPoint x: 438, endPoint y: 288, distance: 18.1
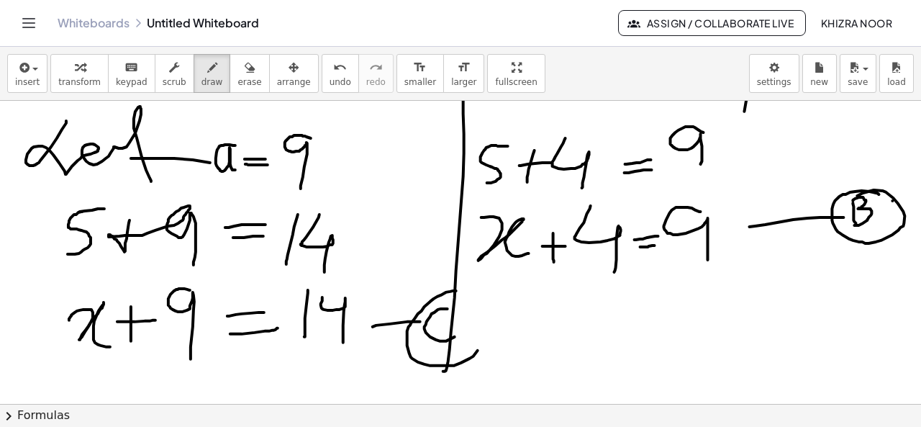
click at [438, 288] on div at bounding box center [463, 119] width 926 height 913
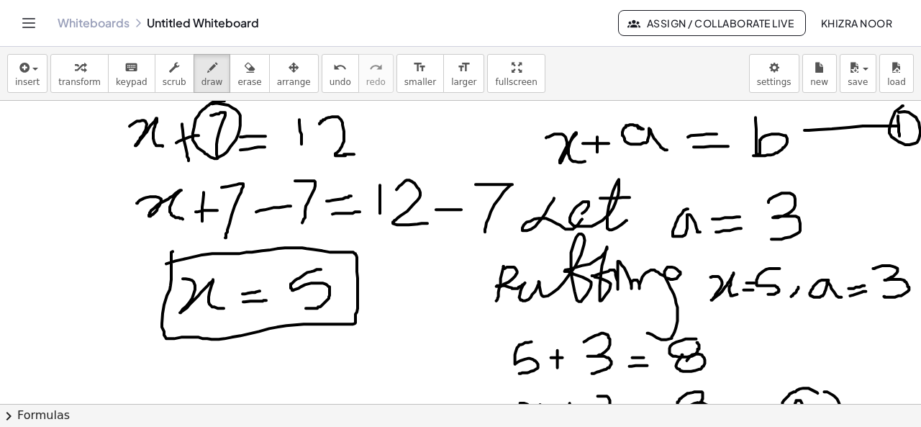
scroll to position [0, 0]
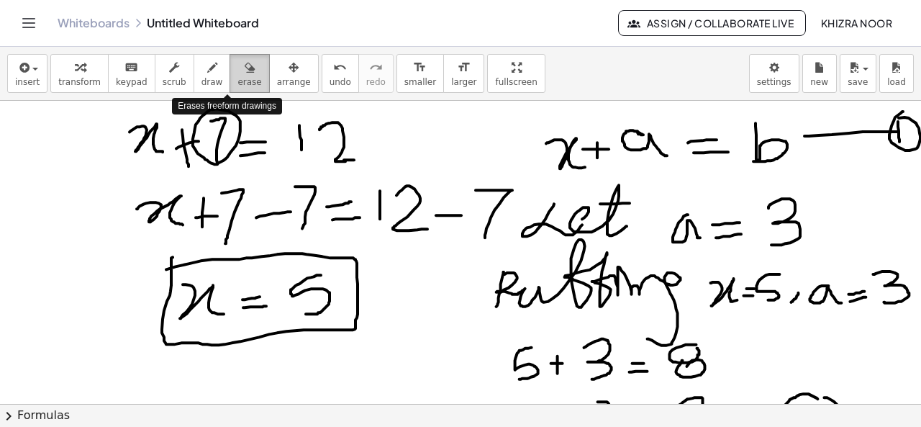
click at [238, 68] on div "button" at bounding box center [250, 66] width 24 height 17
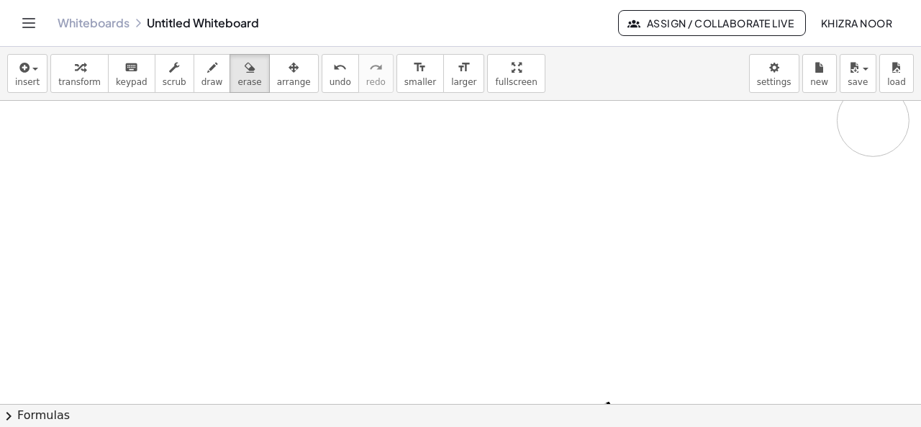
drag, startPoint x: 114, startPoint y: 149, endPoint x: 911, endPoint y: 154, distance: 797.6
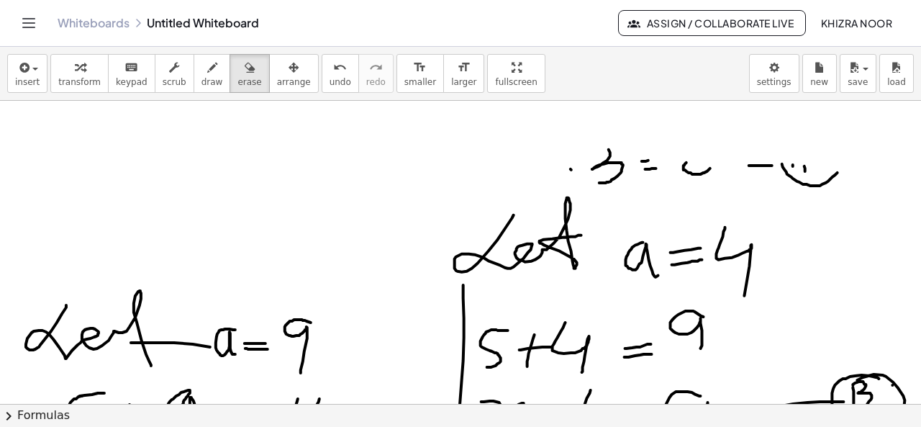
scroll to position [258, 0]
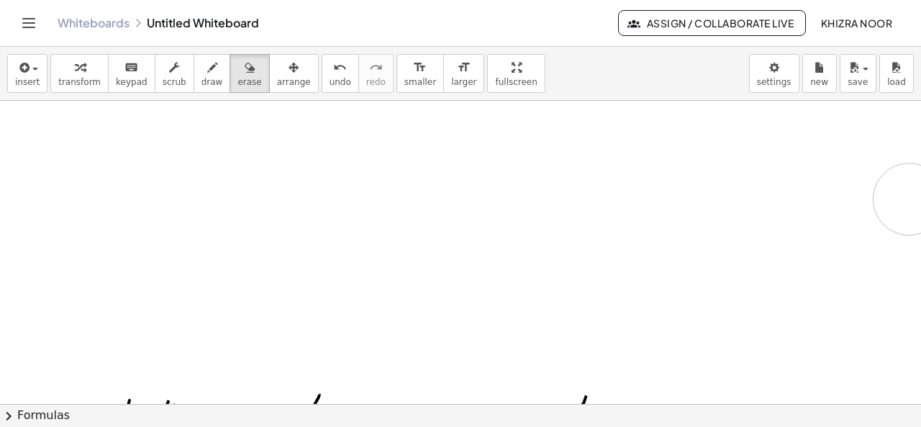
drag, startPoint x: 867, startPoint y: 163, endPoint x: 909, endPoint y: 211, distance: 63.8
click at [868, 202] on div at bounding box center [463, 299] width 926 height 913
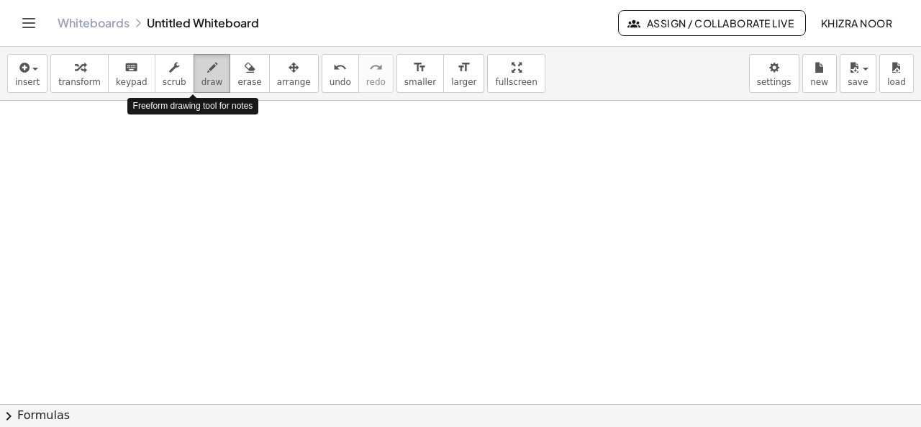
click at [207, 67] on icon "button" at bounding box center [212, 67] width 10 height 17
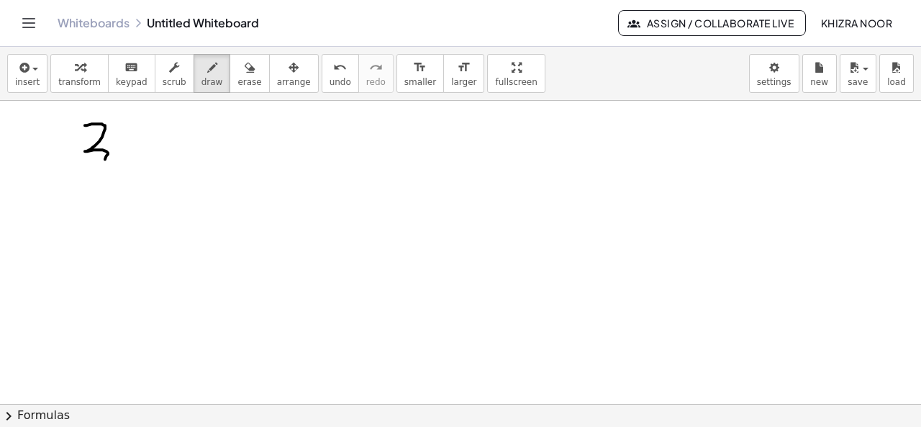
drag, startPoint x: 85, startPoint y: 125, endPoint x: 81, endPoint y: 171, distance: 46.3
drag, startPoint x: 114, startPoint y: 155, endPoint x: 155, endPoint y: 179, distance: 48.4
drag, startPoint x: 179, startPoint y: 161, endPoint x: 216, endPoint y: 158, distance: 37.5
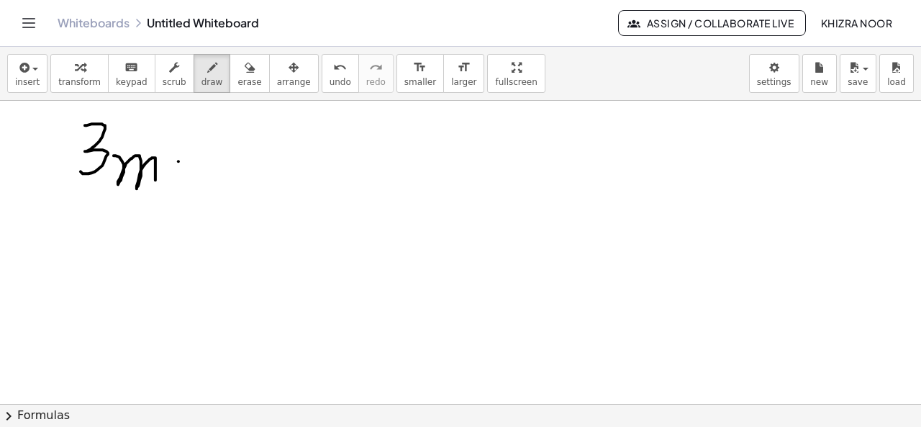
drag, startPoint x: 184, startPoint y: 173, endPoint x: 228, endPoint y: 172, distance: 43.9
drag, startPoint x: 248, startPoint y: 131, endPoint x: 246, endPoint y: 179, distance: 48.3
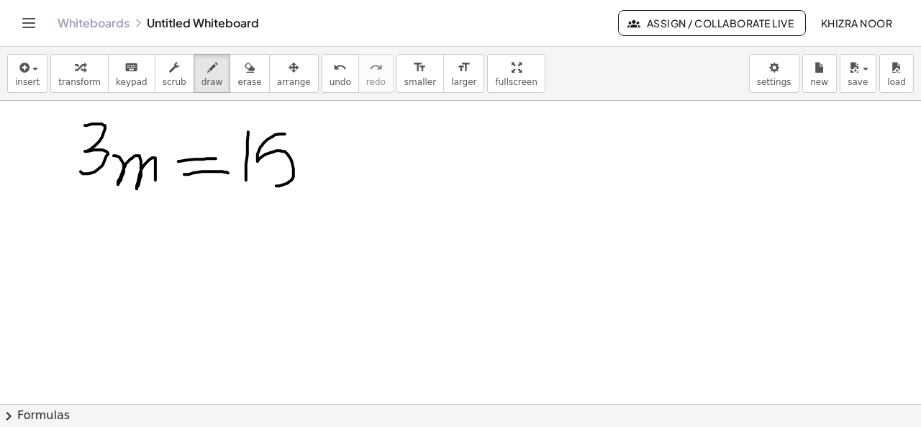
drag, startPoint x: 285, startPoint y: 133, endPoint x: 272, endPoint y: 185, distance: 53.4
drag, startPoint x: 506, startPoint y: 143, endPoint x: 609, endPoint y: 139, distance: 103.0
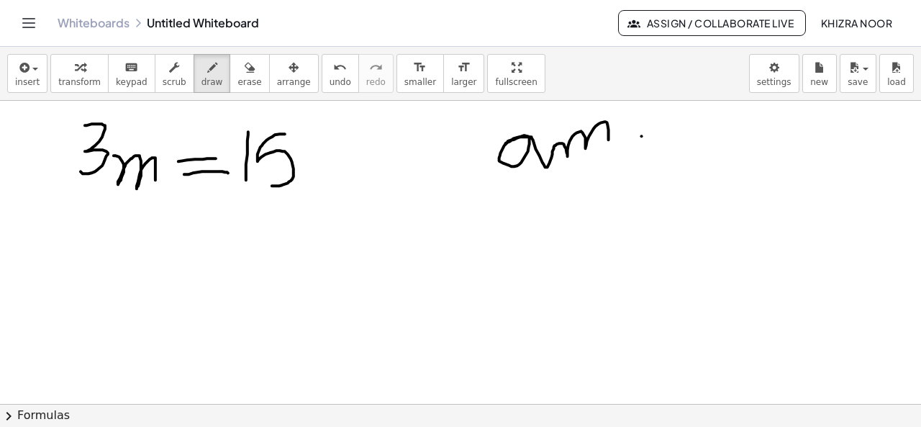
drag, startPoint x: 642, startPoint y: 135, endPoint x: 682, endPoint y: 131, distance: 40.5
drag, startPoint x: 645, startPoint y: 150, endPoint x: 708, endPoint y: 150, distance: 62.6
drag, startPoint x: 718, startPoint y: 113, endPoint x: 725, endPoint y: 161, distance: 47.9
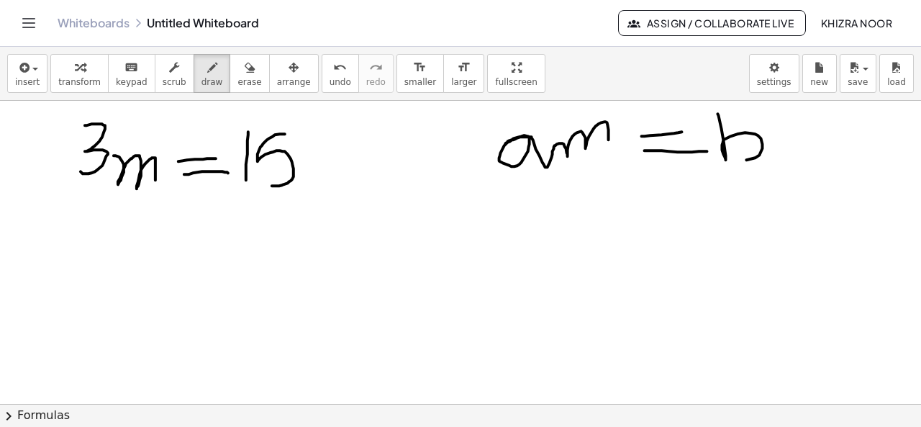
drag, startPoint x: 110, startPoint y: 217, endPoint x: 163, endPoint y: 250, distance: 62.5
drag, startPoint x: 73, startPoint y: 211, endPoint x: 76, endPoint y: 257, distance: 46.2
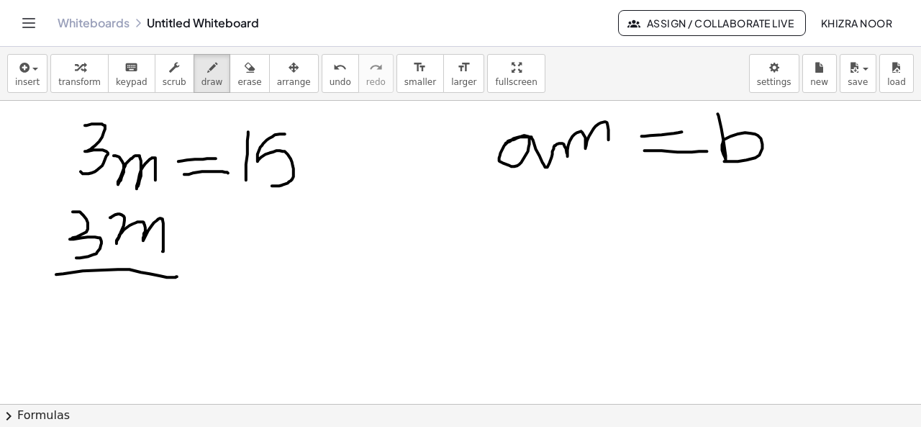
drag, startPoint x: 56, startPoint y: 274, endPoint x: 177, endPoint y: 275, distance: 120.9
drag, startPoint x: 102, startPoint y: 284, endPoint x: 108, endPoint y: 323, distance: 40.0
drag, startPoint x: 205, startPoint y: 258, endPoint x: 226, endPoint y: 257, distance: 20.9
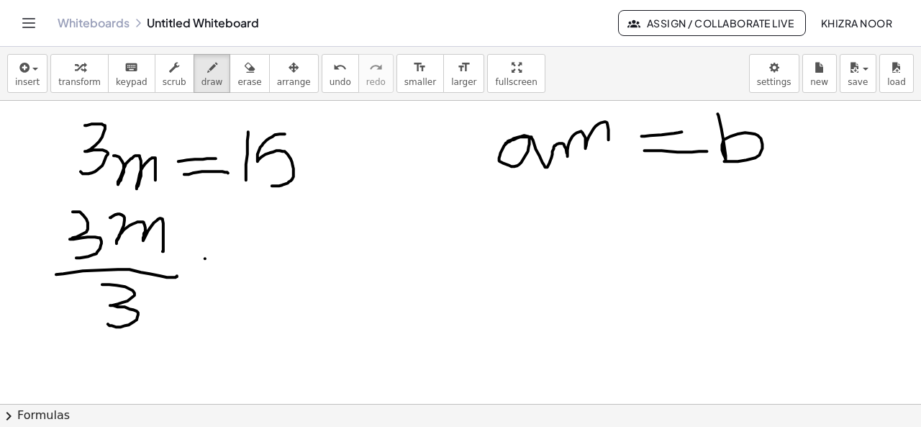
drag, startPoint x: 207, startPoint y: 271, endPoint x: 230, endPoint y: 270, distance: 23.1
drag, startPoint x: 276, startPoint y: 220, endPoint x: 266, endPoint y: 260, distance: 41.5
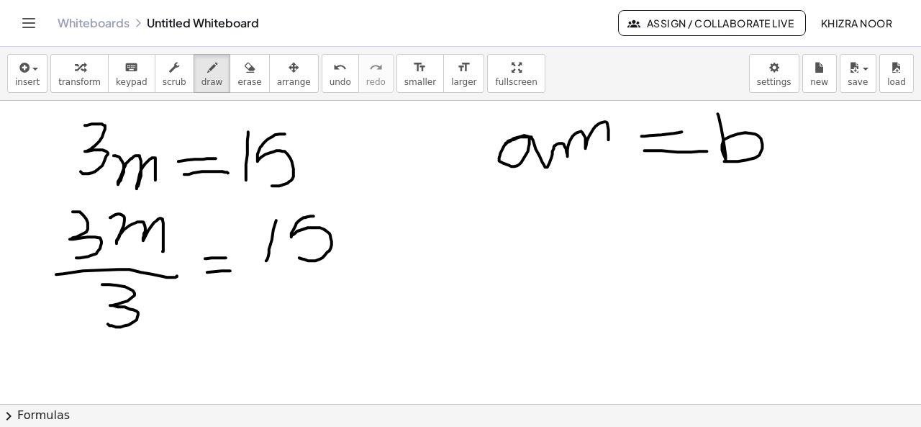
drag, startPoint x: 314, startPoint y: 215, endPoint x: 298, endPoint y: 256, distance: 44.0
drag, startPoint x: 250, startPoint y: 276, endPoint x: 338, endPoint y: 274, distance: 88.6
drag, startPoint x: 298, startPoint y: 300, endPoint x: 276, endPoint y: 339, distance: 44.5
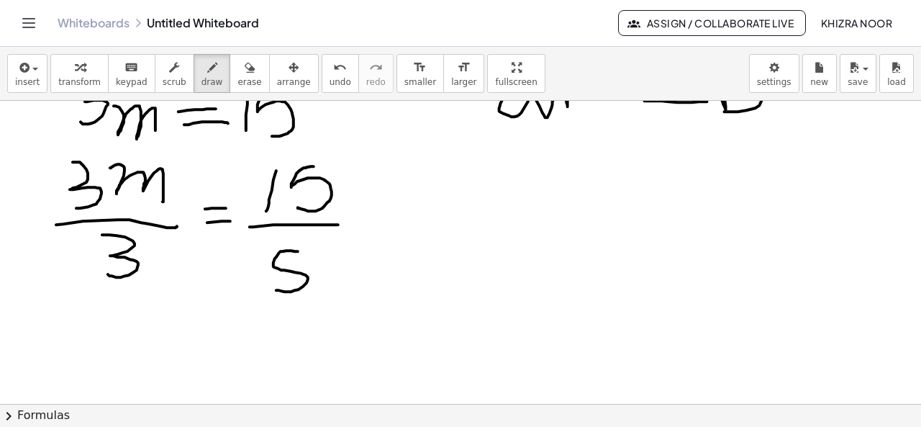
scroll to position [46, 0]
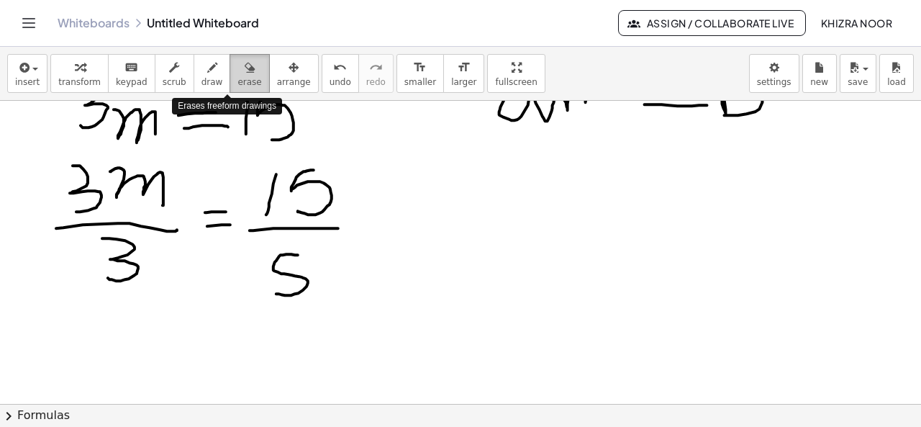
click at [238, 73] on div "button" at bounding box center [250, 66] width 24 height 17
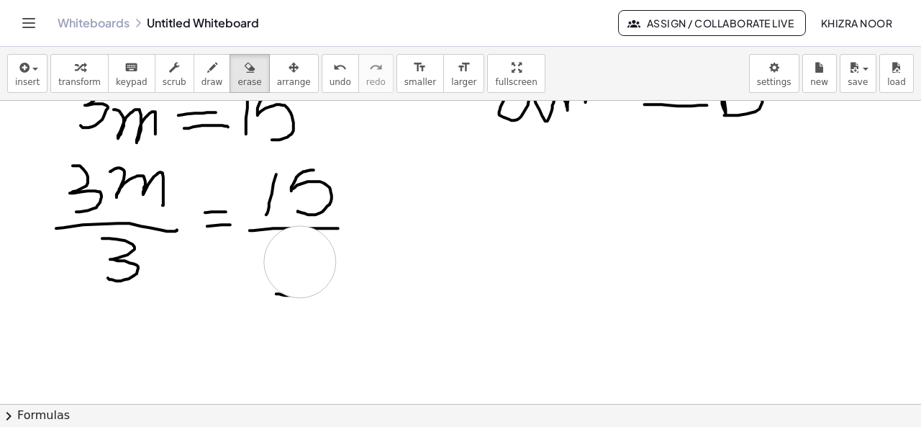
click at [202, 79] on span "draw" at bounding box center [213, 82] width 22 height 10
drag, startPoint x: 282, startPoint y: 225, endPoint x: 333, endPoint y: 230, distance: 50.7
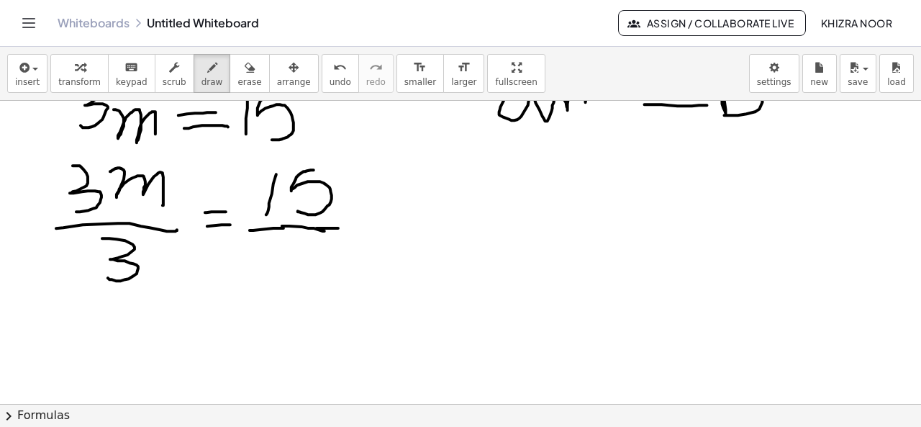
drag, startPoint x: 280, startPoint y: 243, endPoint x: 293, endPoint y: 280, distance: 38.9
drag, startPoint x: 99, startPoint y: 173, endPoint x: 45, endPoint y: 235, distance: 82.6
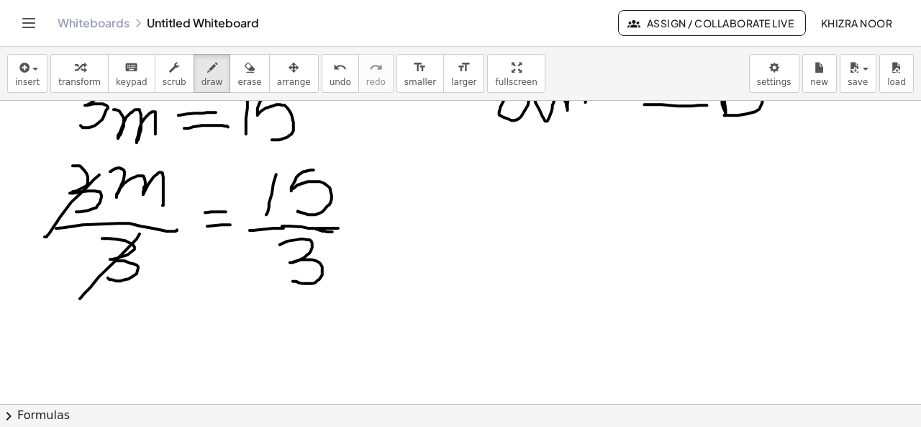
drag, startPoint x: 140, startPoint y: 232, endPoint x: 78, endPoint y: 299, distance: 90.6
drag, startPoint x: 325, startPoint y: 236, endPoint x: 279, endPoint y: 281, distance: 64.6
drag, startPoint x: 323, startPoint y: 166, endPoint x: 254, endPoint y: 208, distance: 81.1
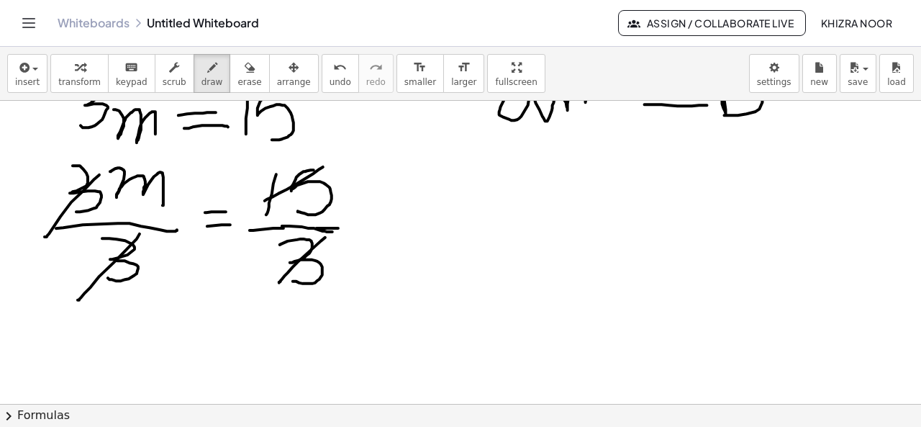
drag, startPoint x: 351, startPoint y: 168, endPoint x: 354, endPoint y: 204, distance: 36.1
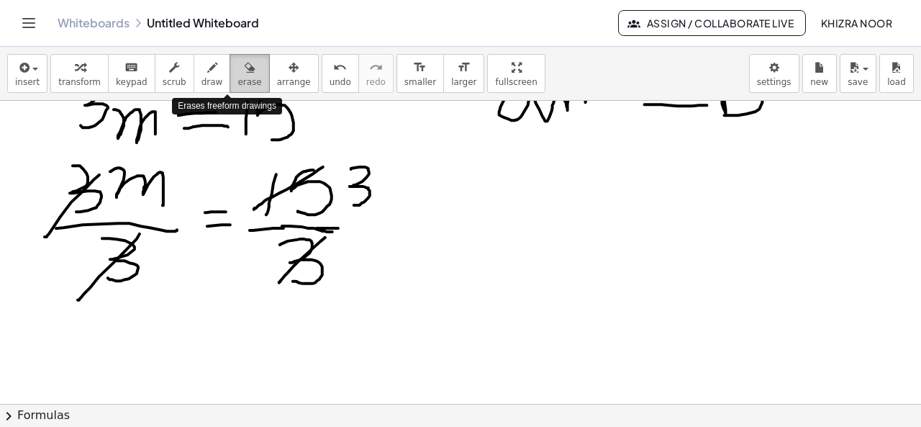
click at [242, 76] on button "erase" at bounding box center [250, 73] width 40 height 39
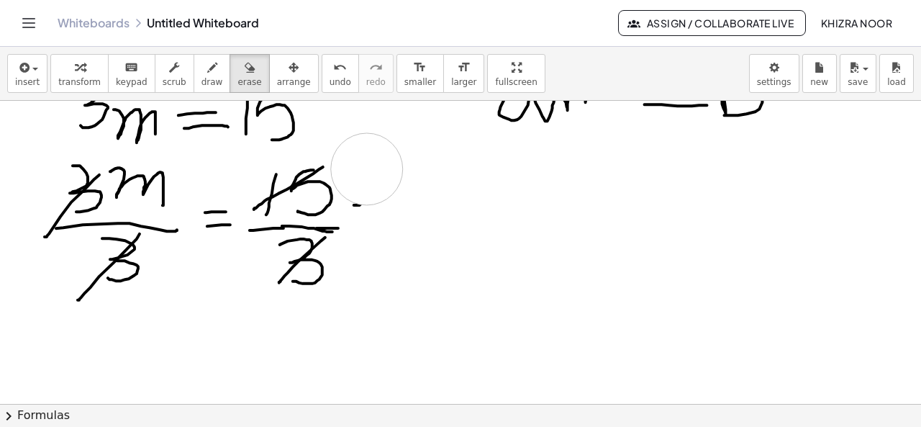
click at [207, 74] on icon "button" at bounding box center [212, 67] width 10 height 17
drag, startPoint x: 363, startPoint y: 163, endPoint x: 358, endPoint y: 195, distance: 32.0
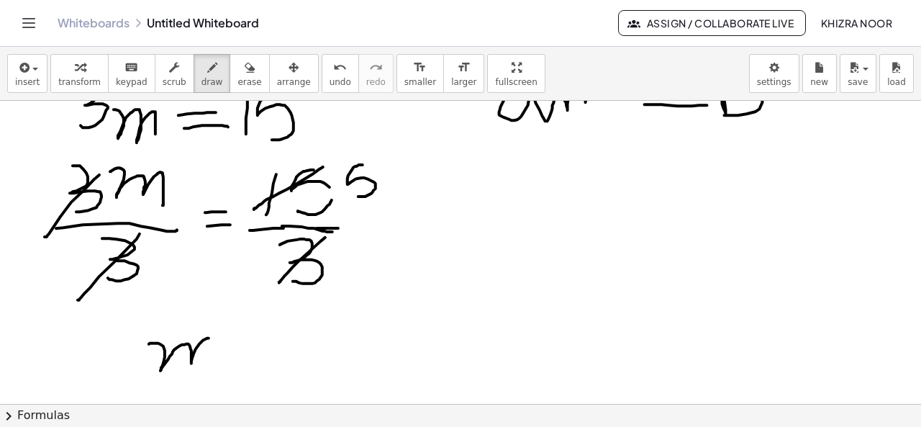
drag, startPoint x: 149, startPoint y: 343, endPoint x: 209, endPoint y: 362, distance: 62.8
drag, startPoint x: 232, startPoint y: 349, endPoint x: 258, endPoint y: 348, distance: 25.2
drag, startPoint x: 238, startPoint y: 361, endPoint x: 258, endPoint y: 356, distance: 20.6
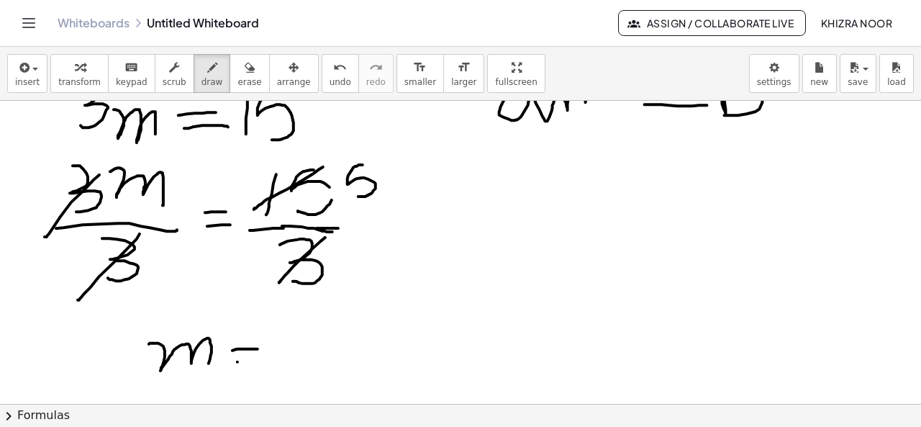
drag, startPoint x: 320, startPoint y: 317, endPoint x: 312, endPoint y: 361, distance: 44.5
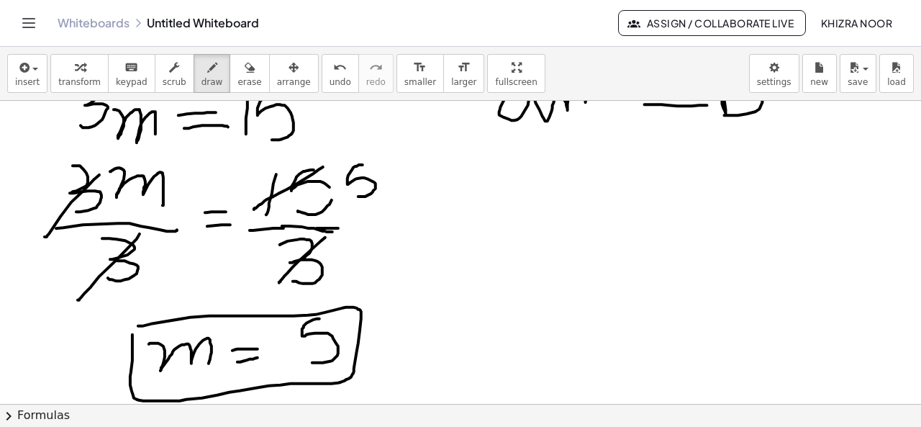
drag, startPoint x: 138, startPoint y: 325, endPoint x: 135, endPoint y: 331, distance: 7.4
drag, startPoint x: 504, startPoint y: 172, endPoint x: 578, endPoint y: 222, distance: 89.6
drag, startPoint x: 562, startPoint y: 193, endPoint x: 617, endPoint y: 193, distance: 54.7
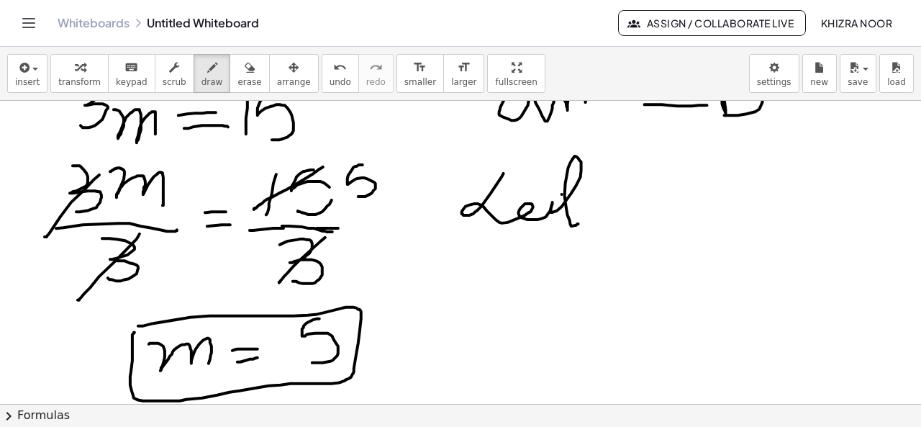
drag, startPoint x: 647, startPoint y: 189, endPoint x: 672, endPoint y: 210, distance: 32.7
drag, startPoint x: 690, startPoint y: 192, endPoint x: 705, endPoint y: 189, distance: 16.1
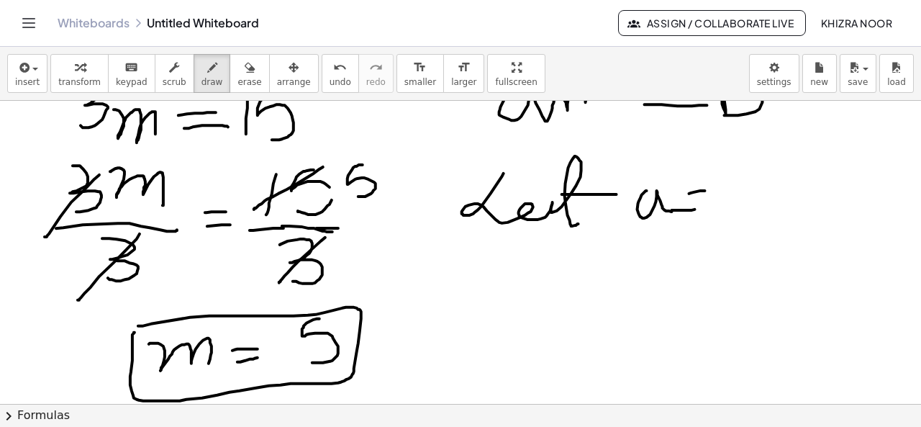
drag, startPoint x: 672, startPoint y: 209, endPoint x: 710, endPoint y: 208, distance: 37.4
drag, startPoint x: 731, startPoint y: 190, endPoint x: 764, endPoint y: 215, distance: 41.6
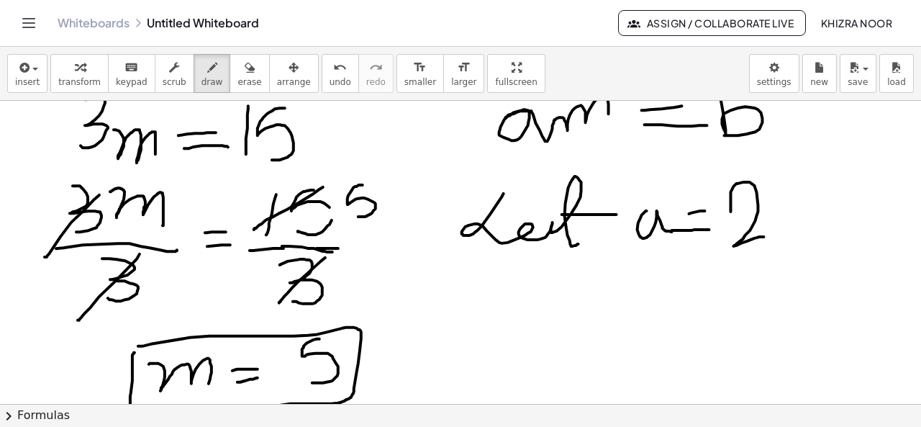
scroll to position [26, 16]
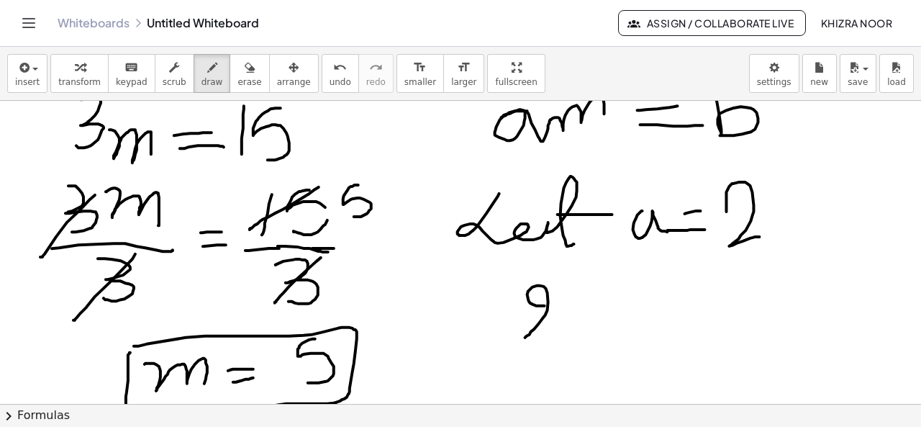
drag, startPoint x: 533, startPoint y: 304, endPoint x: 572, endPoint y: 327, distance: 44.2
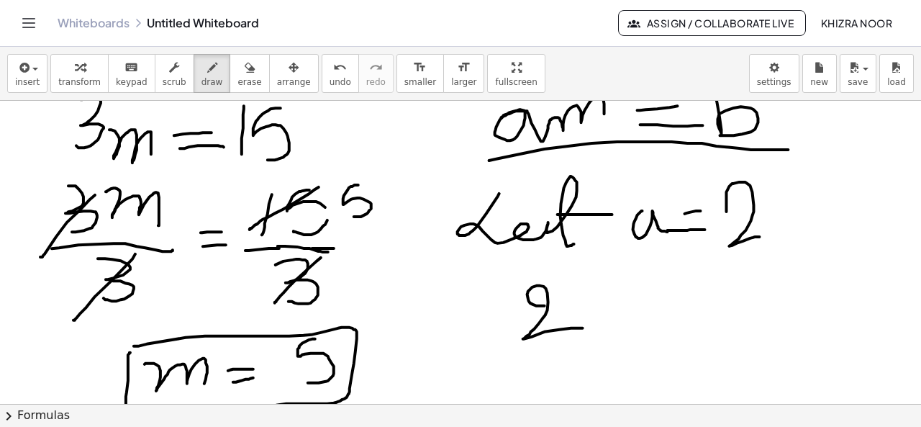
drag, startPoint x: 478, startPoint y: 159, endPoint x: 777, endPoint y: 148, distance: 299.6
drag, startPoint x: 589, startPoint y: 268, endPoint x: 579, endPoint y: 322, distance: 54.9
drag, startPoint x: 626, startPoint y: 276, endPoint x: 603, endPoint y: 319, distance: 48.3
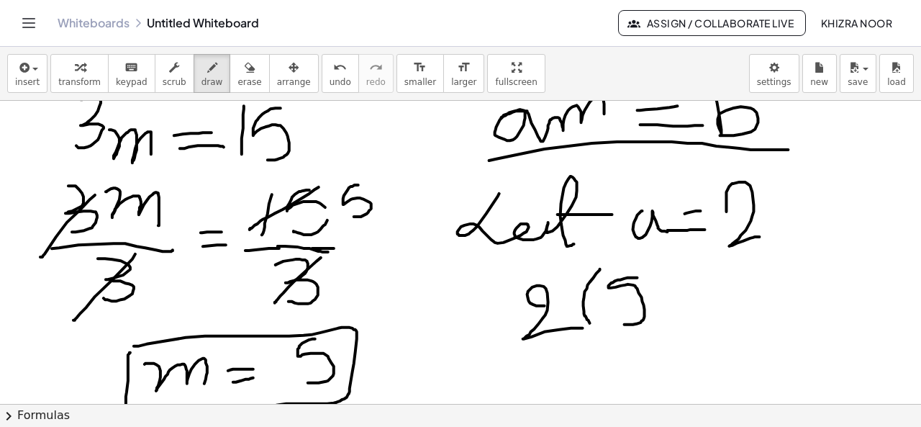
drag, startPoint x: 650, startPoint y: 270, endPoint x: 629, endPoint y: 329, distance: 62.6
drag, startPoint x: 677, startPoint y: 298, endPoint x: 698, endPoint y: 294, distance: 21.2
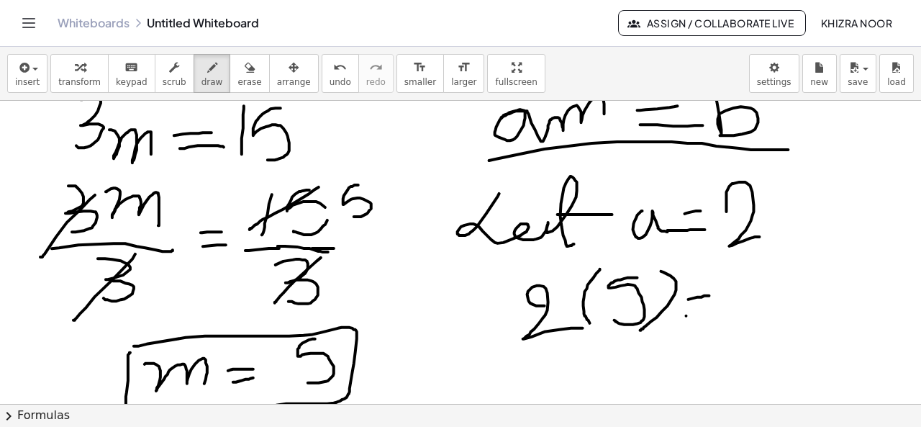
drag, startPoint x: 675, startPoint y: 315, endPoint x: 694, endPoint y: 312, distance: 18.8
drag, startPoint x: 743, startPoint y: 286, endPoint x: 740, endPoint y: 338, distance: 51.9
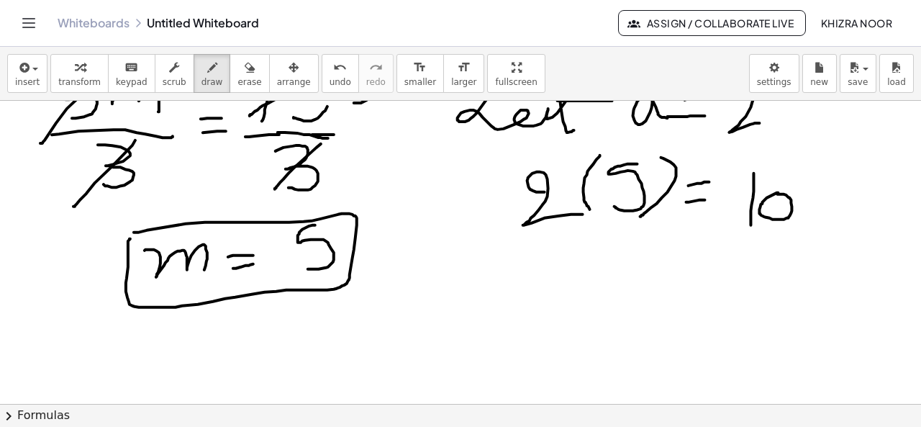
scroll to position [111, 16]
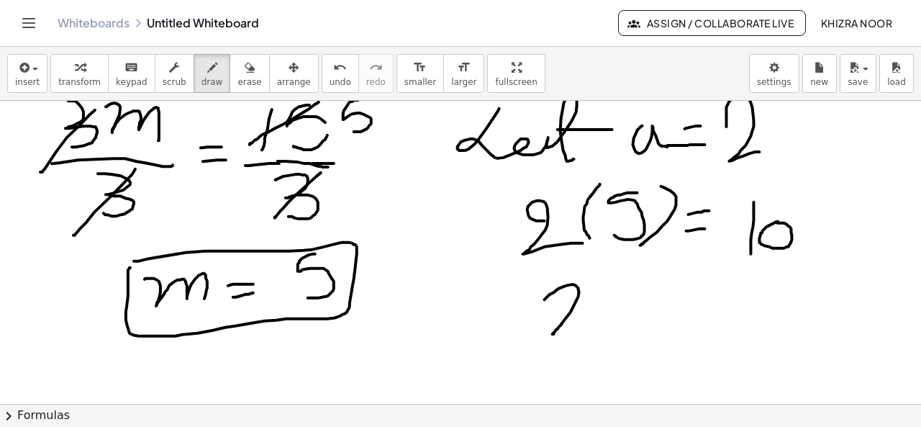
drag, startPoint x: 533, startPoint y: 299, endPoint x: 576, endPoint y: 336, distance: 56.6
drag, startPoint x: 583, startPoint y: 312, endPoint x: 641, endPoint y: 314, distance: 57.6
drag, startPoint x: 677, startPoint y: 308, endPoint x: 707, endPoint y: 306, distance: 30.3
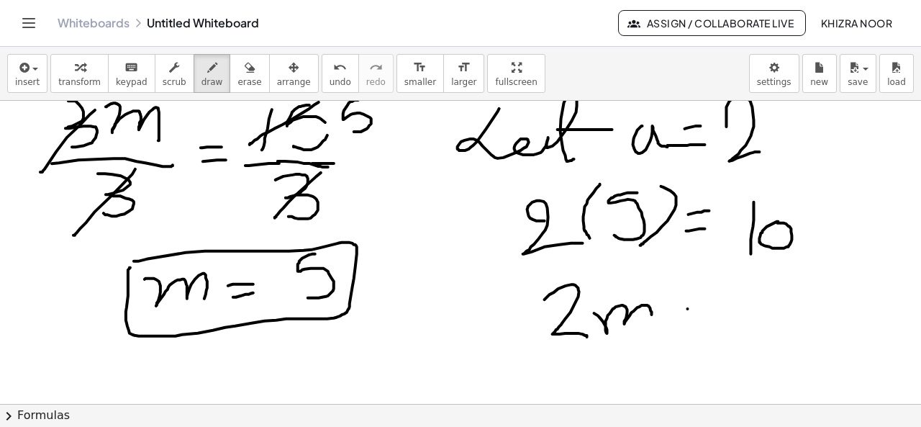
drag, startPoint x: 672, startPoint y: 323, endPoint x: 714, endPoint y: 320, distance: 41.9
drag, startPoint x: 745, startPoint y: 276, endPoint x: 745, endPoint y: 329, distance: 53.3
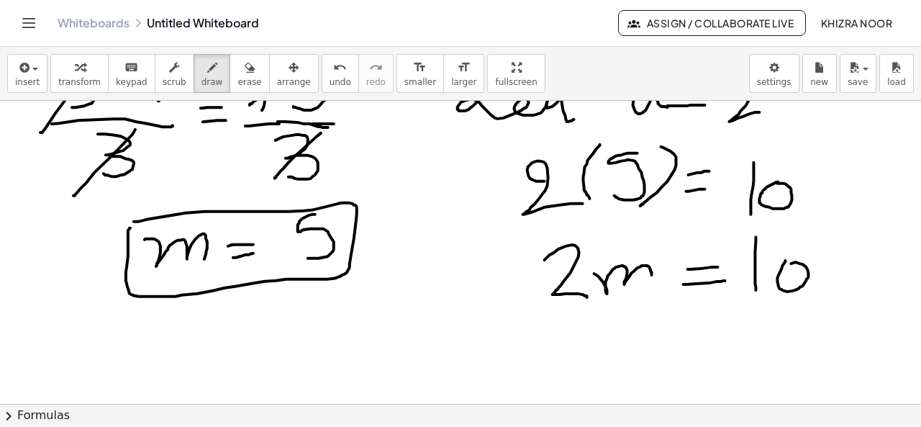
scroll to position [154, 16]
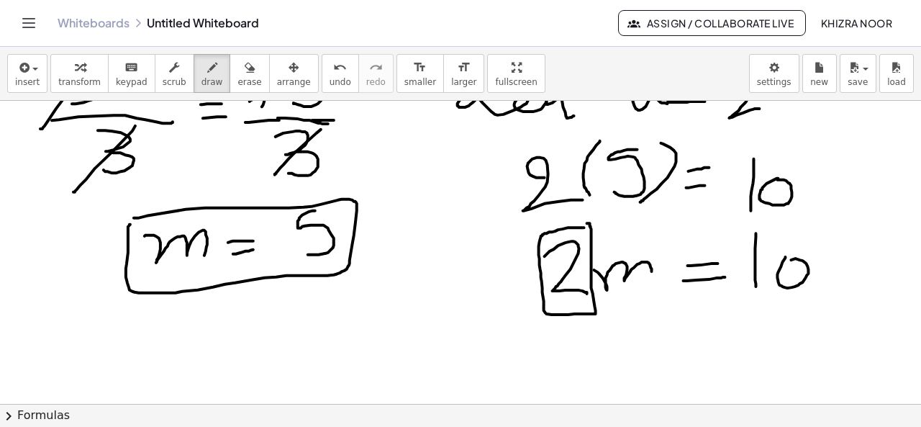
drag, startPoint x: 573, startPoint y: 227, endPoint x: 547, endPoint y: 230, distance: 26.1
click at [547, 230] on div at bounding box center [459, 403] width 926 height 913
drag, startPoint x: 554, startPoint y: 340, endPoint x: 561, endPoint y: 366, distance: 26.9
click at [561, 366] on div at bounding box center [459, 403] width 926 height 913
drag, startPoint x: 583, startPoint y: 344, endPoint x: 643, endPoint y: 348, distance: 60.6
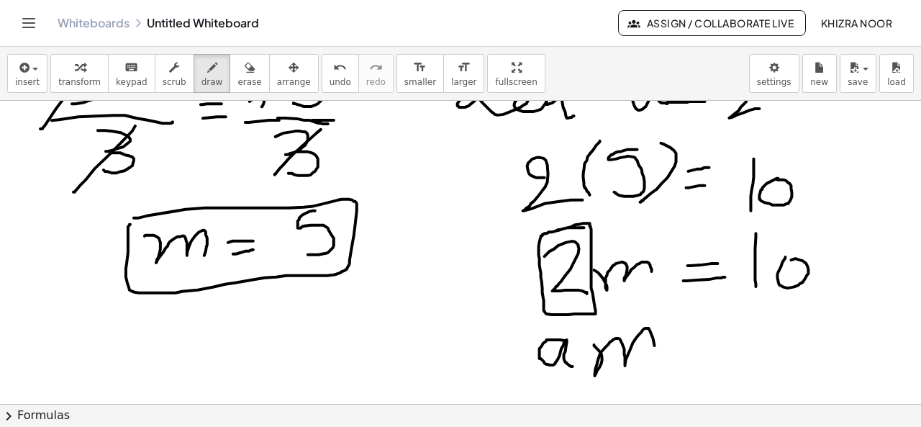
click at [643, 348] on div at bounding box center [459, 403] width 926 height 913
drag, startPoint x: 682, startPoint y: 343, endPoint x: 694, endPoint y: 340, distance: 11.7
click at [694, 340] on div at bounding box center [459, 403] width 926 height 913
drag, startPoint x: 674, startPoint y: 353, endPoint x: 703, endPoint y: 353, distance: 28.1
click at [703, 353] on div at bounding box center [459, 403] width 926 height 913
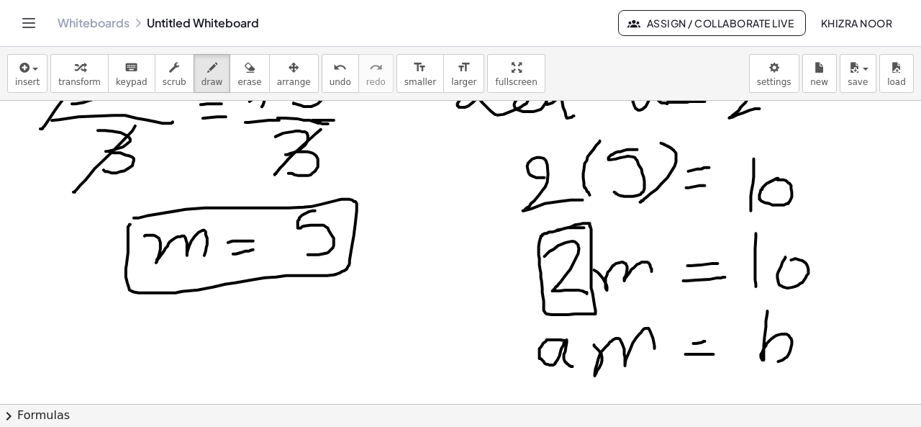
drag, startPoint x: 757, startPoint y: 310, endPoint x: 757, endPoint y: 362, distance: 51.8
click at [757, 362] on div at bounding box center [459, 403] width 926 height 913
drag, startPoint x: 556, startPoint y: 297, endPoint x: 546, endPoint y: 331, distance: 35.3
click at [546, 331] on div at bounding box center [459, 403] width 926 height 913
drag, startPoint x: 539, startPoint y: 330, endPoint x: 557, endPoint y: 327, distance: 18.2
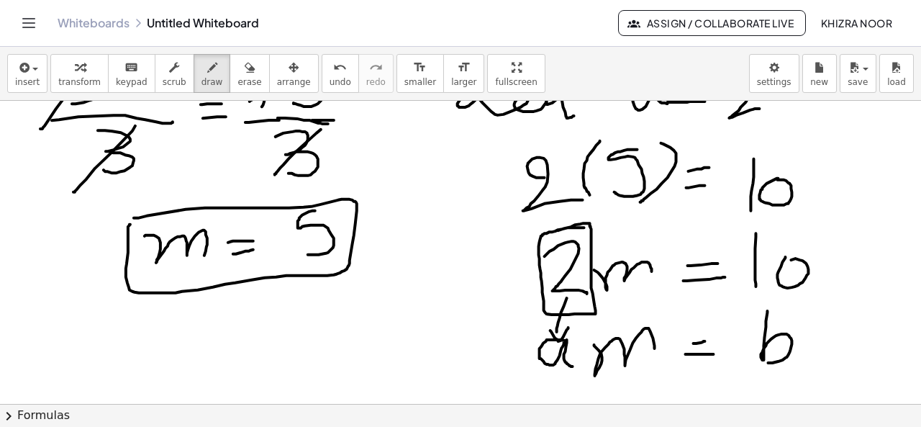
click at [557, 327] on div at bounding box center [459, 403] width 926 height 913
click at [608, 289] on div at bounding box center [459, 403] width 926 height 913
drag, startPoint x: 608, startPoint y: 289, endPoint x: 603, endPoint y: 322, distance: 33.5
click at [603, 322] on div at bounding box center [459, 403] width 926 height 913
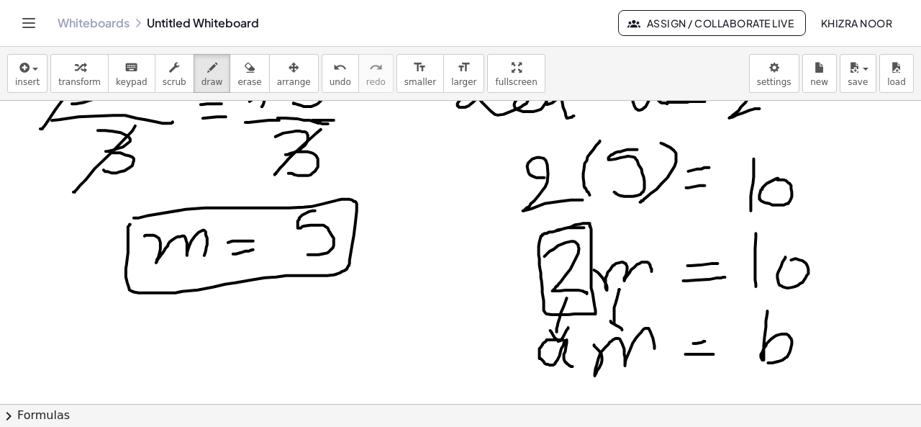
drag, startPoint x: 600, startPoint y: 320, endPoint x: 613, endPoint y: 317, distance: 14.0
click at [613, 317] on div at bounding box center [459, 403] width 926 height 913
drag, startPoint x: 757, startPoint y: 289, endPoint x: 757, endPoint y: 321, distance: 32.4
click at [757, 321] on div at bounding box center [459, 403] width 926 height 913
drag, startPoint x: 749, startPoint y: 296, endPoint x: 770, endPoint y: 289, distance: 22.5
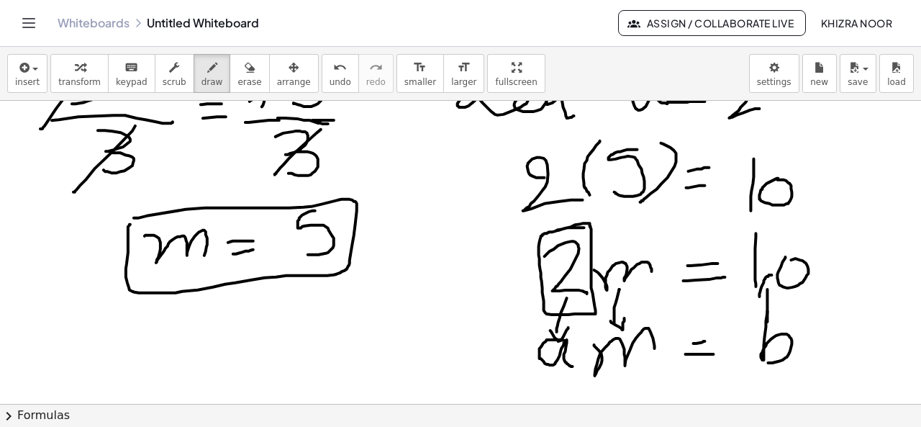
click at [770, 289] on div at bounding box center [459, 403] width 926 height 913
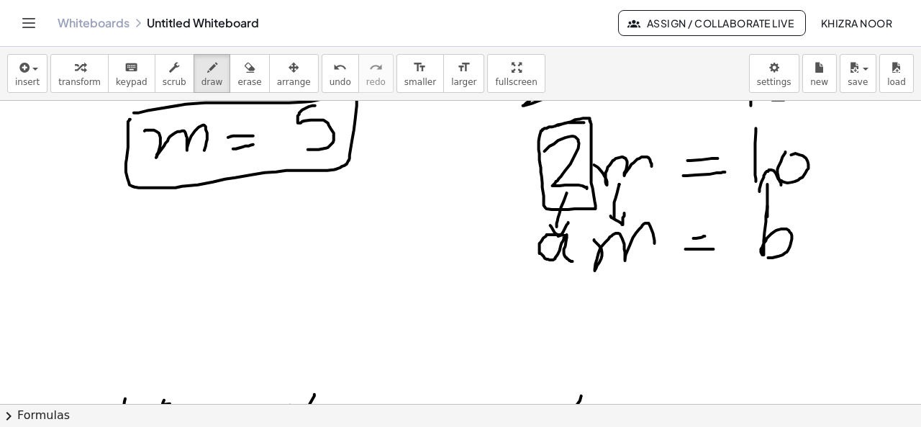
scroll to position [261, 16]
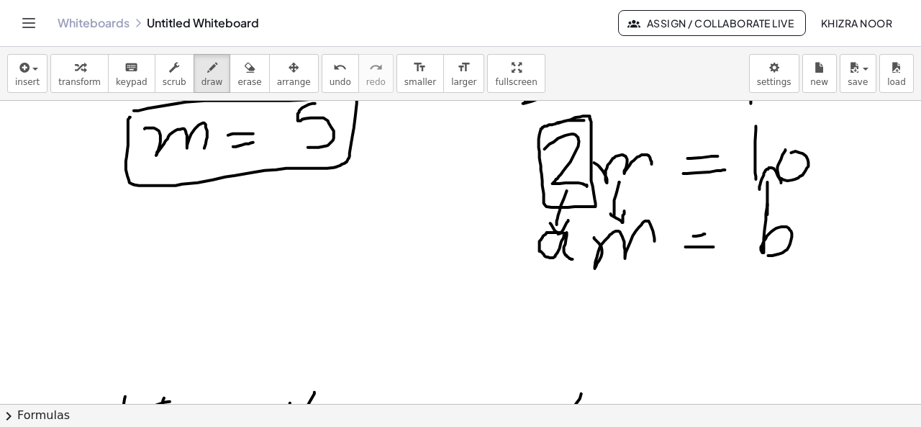
click at [73, 273] on div at bounding box center [459, 295] width 926 height 913
drag, startPoint x: 73, startPoint y: 273, endPoint x: 86, endPoint y: 335, distance: 63.2
click at [86, 335] on div at bounding box center [459, 295] width 926 height 913
drag, startPoint x: 86, startPoint y: 323, endPoint x: 131, endPoint y: 347, distance: 50.6
click at [131, 347] on div at bounding box center [459, 295] width 926 height 913
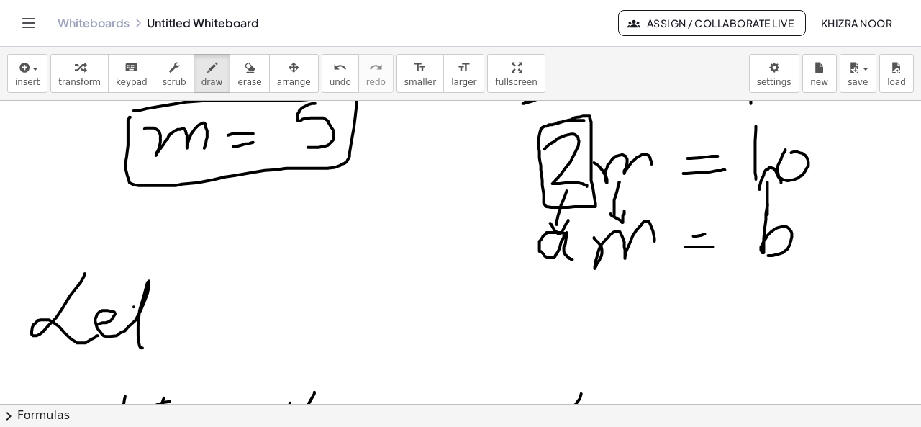
drag, startPoint x: 122, startPoint y: 306, endPoint x: 165, endPoint y: 313, distance: 43.1
click at [165, 313] on div at bounding box center [459, 295] width 926 height 913
click at [213, 284] on div at bounding box center [459, 295] width 926 height 913
drag, startPoint x: 213, startPoint y: 284, endPoint x: 227, endPoint y: 324, distance: 41.9
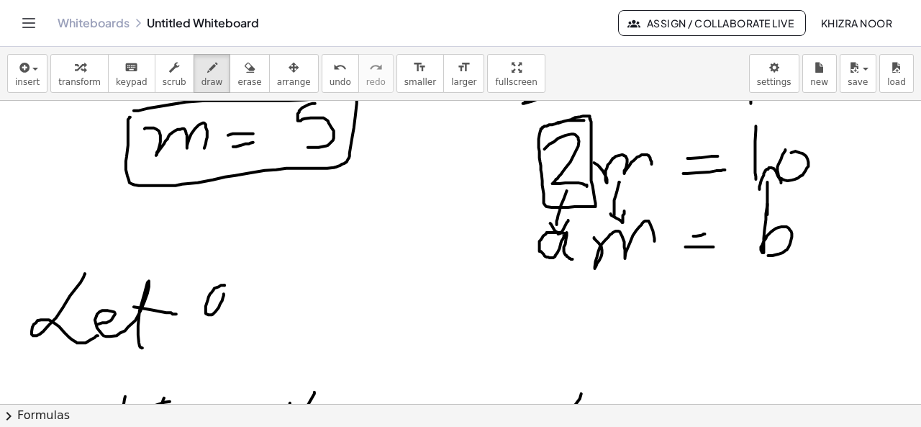
click at [227, 324] on div at bounding box center [459, 295] width 926 height 913
drag, startPoint x: 238, startPoint y: 309, endPoint x: 274, endPoint y: 309, distance: 35.3
click at [274, 309] on div at bounding box center [459, 295] width 926 height 913
drag, startPoint x: 258, startPoint y: 322, endPoint x: 286, endPoint y: 321, distance: 28.1
click at [286, 321] on div at bounding box center [459, 295] width 926 height 913
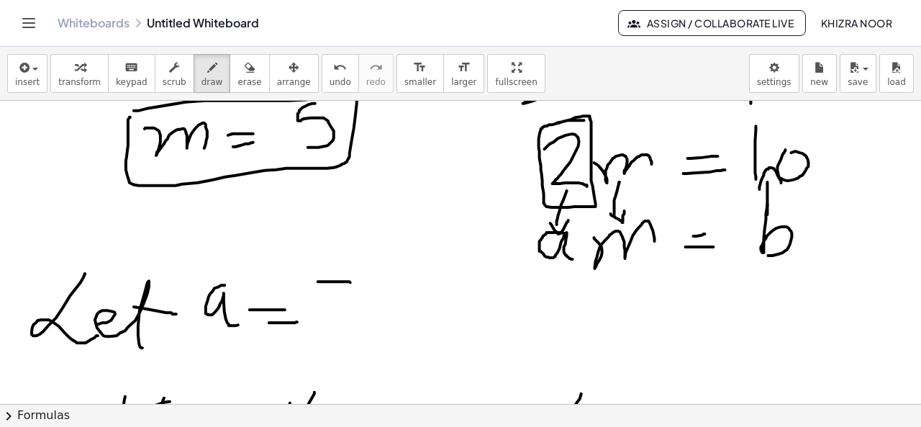
drag, startPoint x: 307, startPoint y: 281, endPoint x: 327, endPoint y: 331, distance: 54.3
click at [327, 331] on div at bounding box center [459, 295] width 926 height 913
drag, startPoint x: 322, startPoint y: 311, endPoint x: 340, endPoint y: 311, distance: 18.7
click at [340, 311] on div at bounding box center [459, 295] width 926 height 913
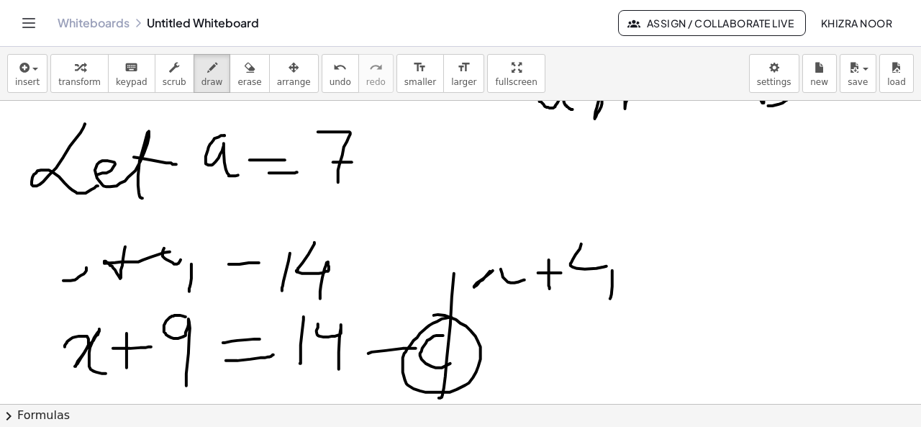
scroll to position [415, 16]
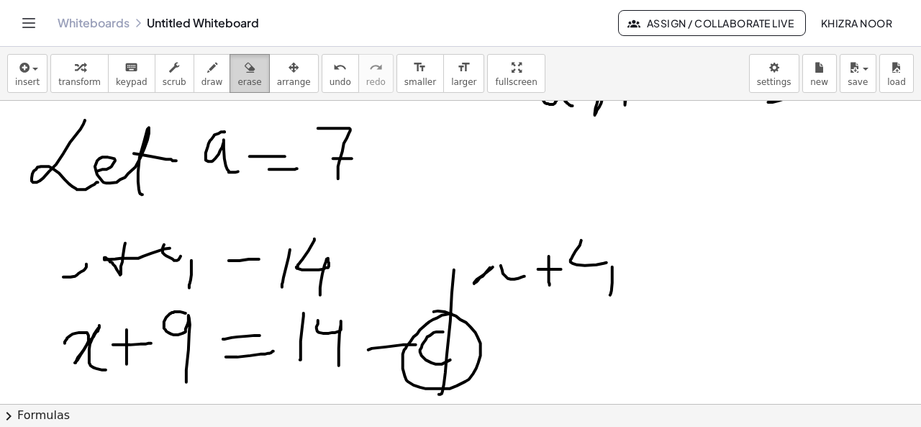
click at [238, 66] on div "button" at bounding box center [250, 66] width 24 height 17
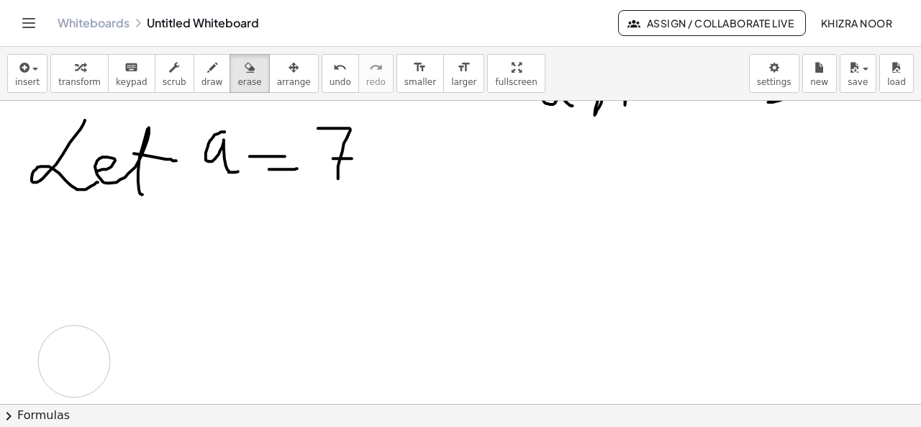
drag, startPoint x: 45, startPoint y: 279, endPoint x: 171, endPoint y: 204, distance: 147.5
click at [80, 381] on div at bounding box center [459, 142] width 926 height 913
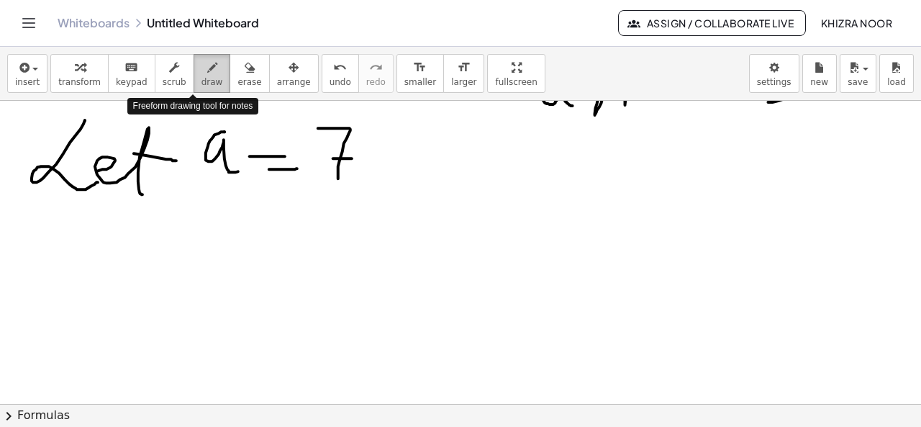
click at [207, 70] on icon "button" at bounding box center [212, 67] width 10 height 17
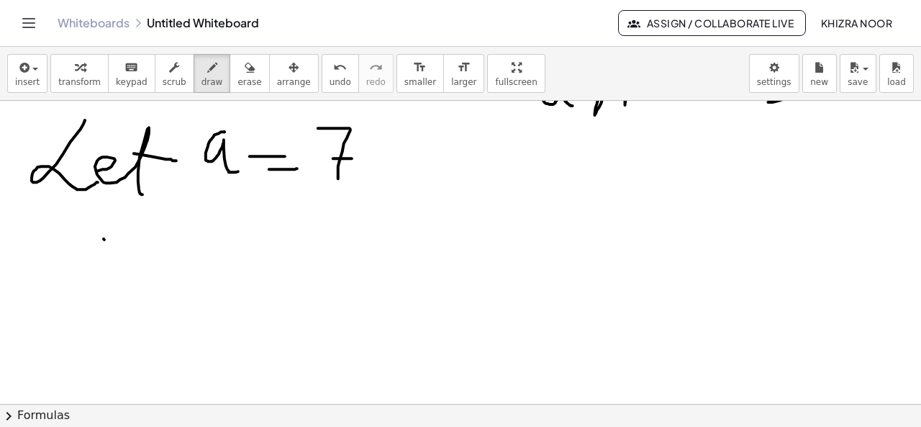
drag, startPoint x: 122, startPoint y: 240, endPoint x: 93, endPoint y: 239, distance: 29.5
click at [93, 239] on div at bounding box center [459, 142] width 926 height 913
drag, startPoint x: 92, startPoint y: 239, endPoint x: 106, endPoint y: 270, distance: 33.8
click at [106, 270] on div at bounding box center [459, 142] width 926 height 913
drag, startPoint x: 96, startPoint y: 255, endPoint x: 141, endPoint y: 254, distance: 44.6
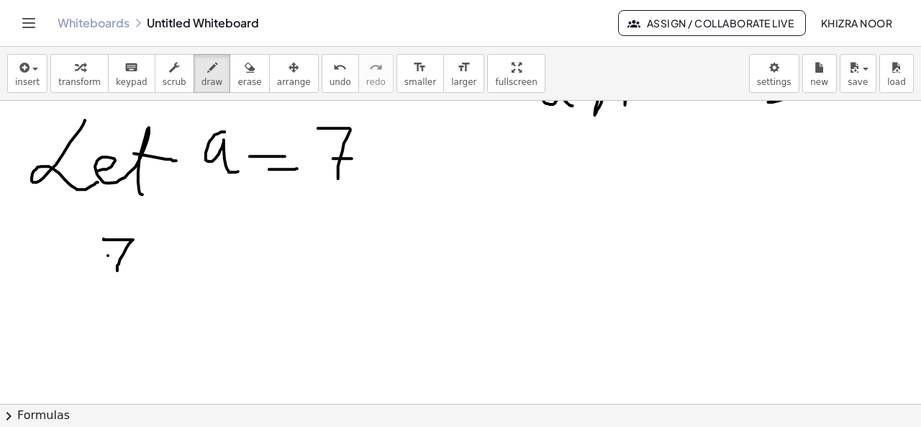
click at [141, 254] on div at bounding box center [459, 142] width 926 height 913
click at [245, 69] on icon "button" at bounding box center [250, 67] width 10 height 17
click at [128, 254] on div at bounding box center [459, 142] width 926 height 913
drag, startPoint x: 128, startPoint y: 254, endPoint x: 117, endPoint y: 257, distance: 11.9
click at [117, 257] on div at bounding box center [459, 142] width 926 height 913
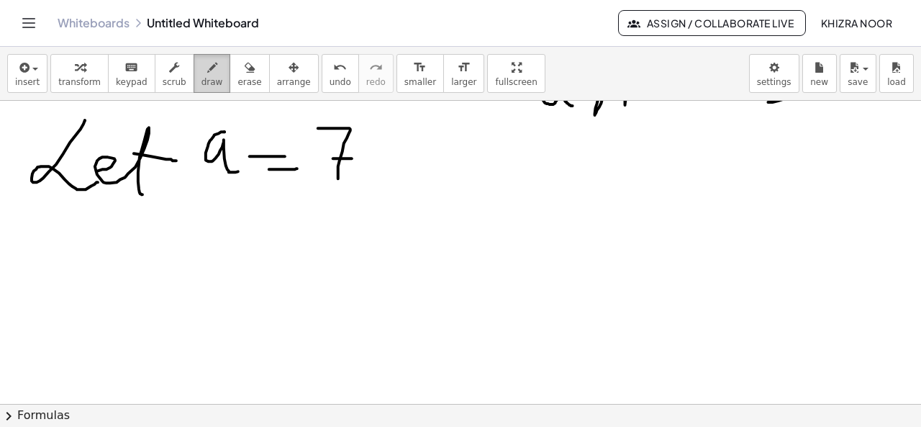
click at [204, 73] on button "draw" at bounding box center [212, 73] width 37 height 39
drag, startPoint x: 137, startPoint y: 235, endPoint x: 206, endPoint y: 253, distance: 70.5
click at [206, 253] on div at bounding box center [459, 142] width 926 height 913
drag, startPoint x: 240, startPoint y: 247, endPoint x: 286, endPoint y: 244, distance: 46.2
click at [286, 244] on div at bounding box center [459, 142] width 926 height 913
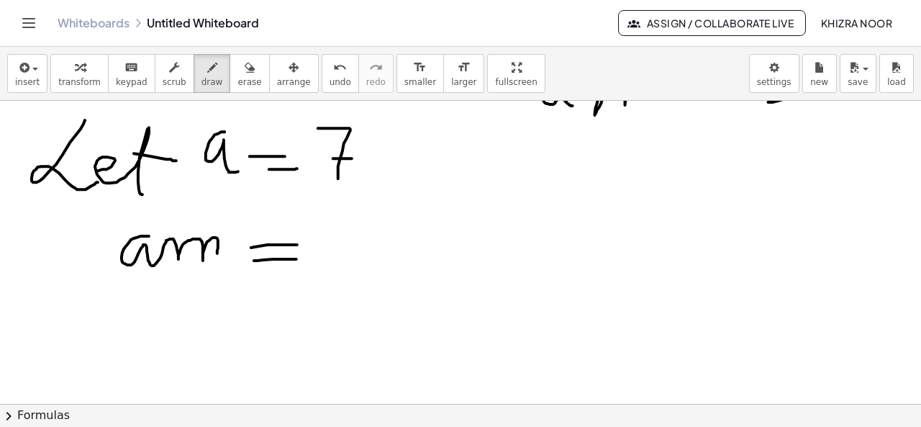
drag, startPoint x: 243, startPoint y: 260, endPoint x: 297, endPoint y: 260, distance: 54.0
click at [297, 260] on div at bounding box center [459, 142] width 926 height 913
drag, startPoint x: 325, startPoint y: 218, endPoint x: 330, endPoint y: 266, distance: 47.7
click at [330, 266] on div at bounding box center [459, 142] width 926 height 913
drag, startPoint x: 109, startPoint y: 302, endPoint x: 140, endPoint y: 302, distance: 31.0
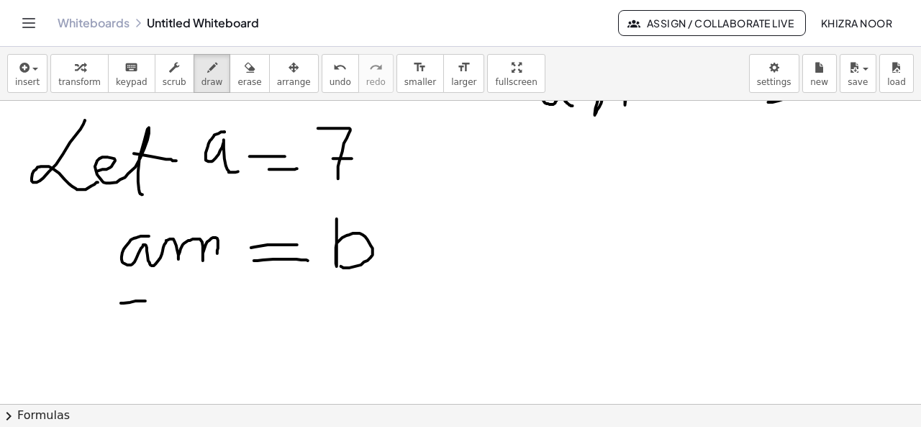
click at [140, 302] on div at bounding box center [459, 142] width 926 height 913
drag, startPoint x: 140, startPoint y: 300, endPoint x: 131, endPoint y: 335, distance: 35.6
click at [131, 335] on div at bounding box center [459, 142] width 926 height 913
drag, startPoint x: 126, startPoint y: 322, endPoint x: 142, endPoint y: 320, distance: 16.0
click at [142, 320] on div at bounding box center [459, 142] width 926 height 913
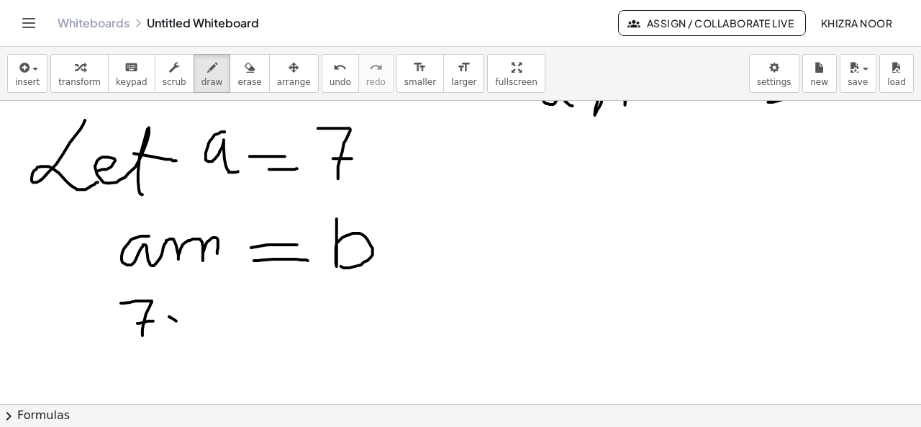
drag, startPoint x: 158, startPoint y: 316, endPoint x: 190, endPoint y: 333, distance: 36.7
click at [190, 333] on div at bounding box center [459, 142] width 926 height 913
drag, startPoint x: 187, startPoint y: 316, endPoint x: 159, endPoint y: 339, distance: 36.3
click at [159, 339] on div at bounding box center [459, 142] width 926 height 913
drag, startPoint x: 229, startPoint y: 303, endPoint x: 212, endPoint y: 336, distance: 37.3
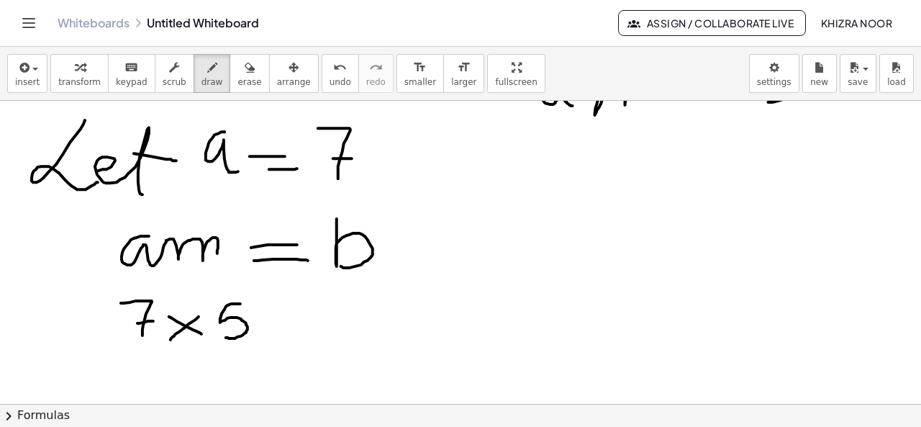
click at [212, 336] on div at bounding box center [459, 142] width 926 height 913
drag, startPoint x: 266, startPoint y: 318, endPoint x: 318, endPoint y: 313, distance: 52.1
click at [318, 313] on div at bounding box center [459, 142] width 926 height 913
drag, startPoint x: 279, startPoint y: 328, endPoint x: 317, endPoint y: 330, distance: 38.9
click at [317, 330] on div at bounding box center [459, 142] width 926 height 913
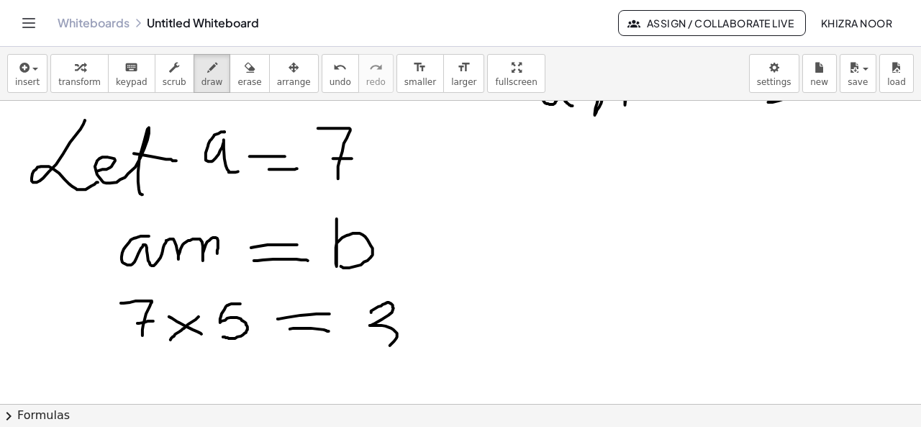
drag, startPoint x: 360, startPoint y: 312, endPoint x: 366, endPoint y: 348, distance: 36.4
click at [366, 348] on div at bounding box center [459, 142] width 926 height 913
drag, startPoint x: 431, startPoint y: 302, endPoint x: 416, endPoint y: 342, distance: 43.0
click at [416, 342] on div at bounding box center [459, 142] width 926 height 913
drag, startPoint x: 127, startPoint y: 361, endPoint x: 138, endPoint y: 391, distance: 32.1
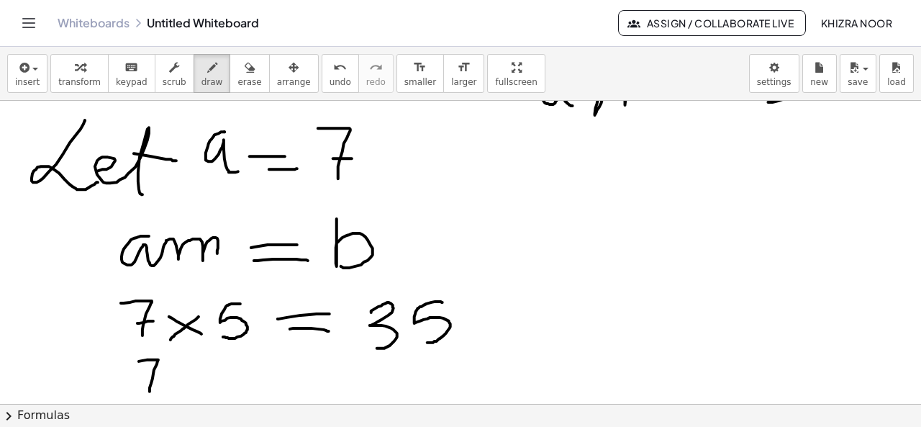
click at [138, 391] on div at bounding box center [459, 142] width 926 height 913
drag, startPoint x: 127, startPoint y: 383, endPoint x: 150, endPoint y: 383, distance: 23.0
click at [150, 383] on div at bounding box center [459, 142] width 926 height 913
drag, startPoint x: 157, startPoint y: 373, endPoint x: 214, endPoint y: 376, distance: 57.7
click at [214, 376] on div at bounding box center [459, 142] width 926 height 913
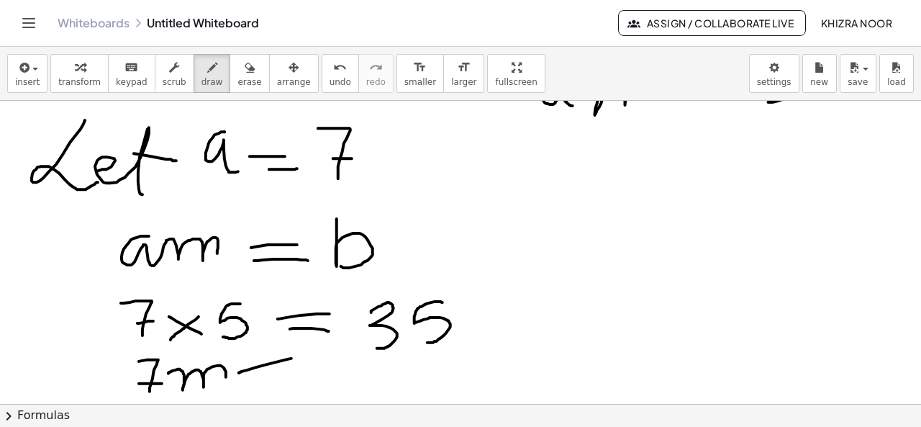
drag, startPoint x: 227, startPoint y: 372, endPoint x: 284, endPoint y: 358, distance: 58.0
click at [284, 358] on div at bounding box center [459, 142] width 926 height 913
drag, startPoint x: 231, startPoint y: 384, endPoint x: 274, endPoint y: 379, distance: 42.7
click at [274, 379] on div at bounding box center [459, 142] width 926 height 913
drag, startPoint x: 308, startPoint y: 358, endPoint x: 299, endPoint y: 395, distance: 38.6
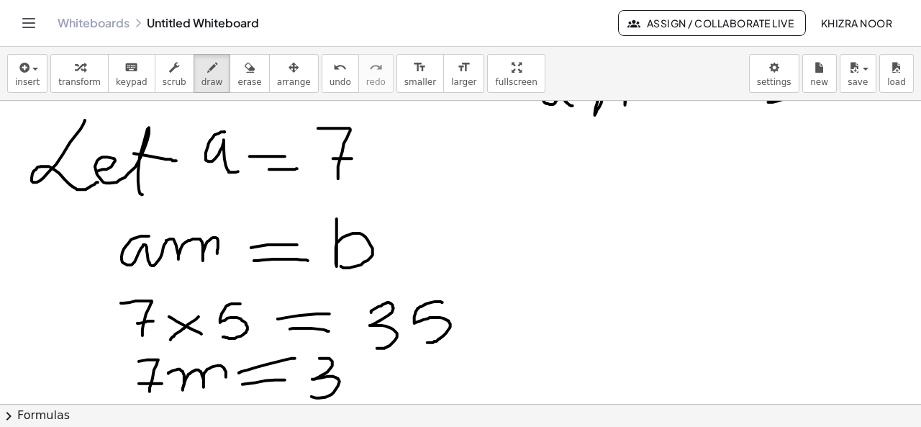
click at [299, 395] on div "×" at bounding box center [460, 252] width 921 height 303
drag, startPoint x: 366, startPoint y: 361, endPoint x: 348, endPoint y: 392, distance: 36.4
click at [348, 392] on div at bounding box center [459, 142] width 926 height 913
drag, startPoint x: 572, startPoint y: 161, endPoint x: 584, endPoint y: 230, distance: 69.6
click at [584, 230] on div at bounding box center [459, 142] width 926 height 913
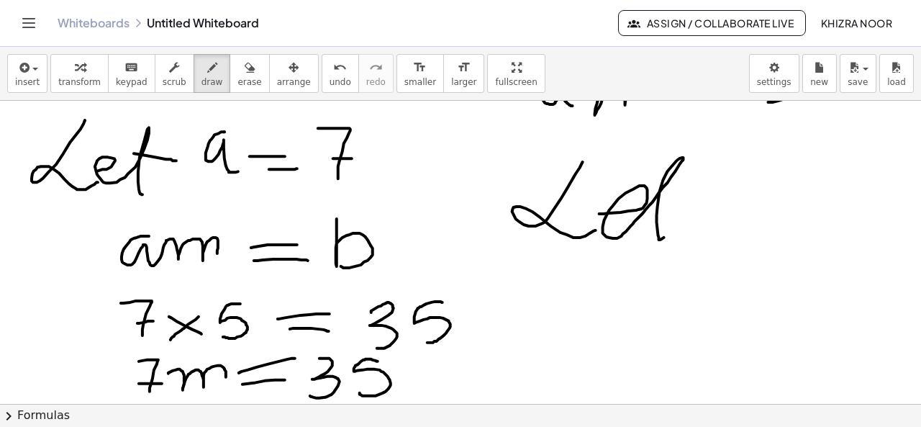
drag, startPoint x: 588, startPoint y: 213, endPoint x: 654, endPoint y: 236, distance: 69.4
click at [654, 236] on div at bounding box center [459, 142] width 926 height 913
drag, startPoint x: 637, startPoint y: 203, endPoint x: 685, endPoint y: 205, distance: 48.3
click at [685, 205] on div at bounding box center [459, 142] width 926 height 913
drag, startPoint x: 719, startPoint y: 207, endPoint x: 726, endPoint y: 235, distance: 29.5
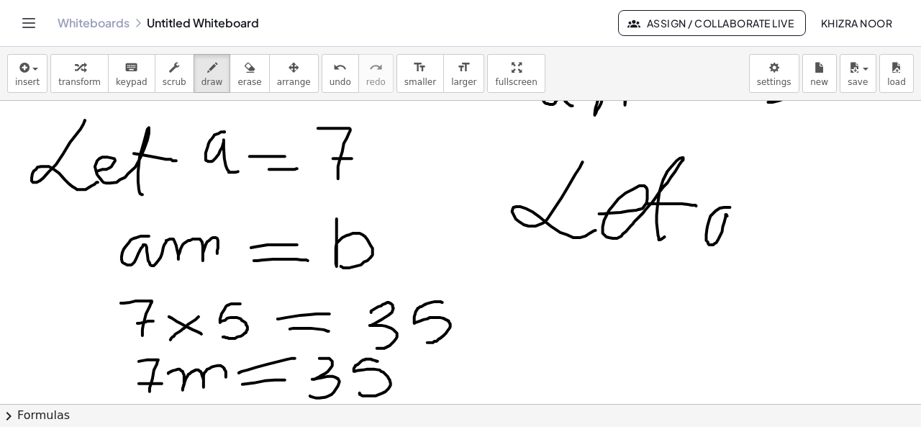
click at [726, 235] on div at bounding box center [459, 142] width 926 height 913
drag, startPoint x: 752, startPoint y: 218, endPoint x: 785, endPoint y: 220, distance: 32.4
click at [785, 220] on div at bounding box center [459, 142] width 926 height 913
drag, startPoint x: 759, startPoint y: 230, endPoint x: 782, endPoint y: 232, distance: 23.1
click at [782, 232] on div at bounding box center [459, 142] width 926 height 913
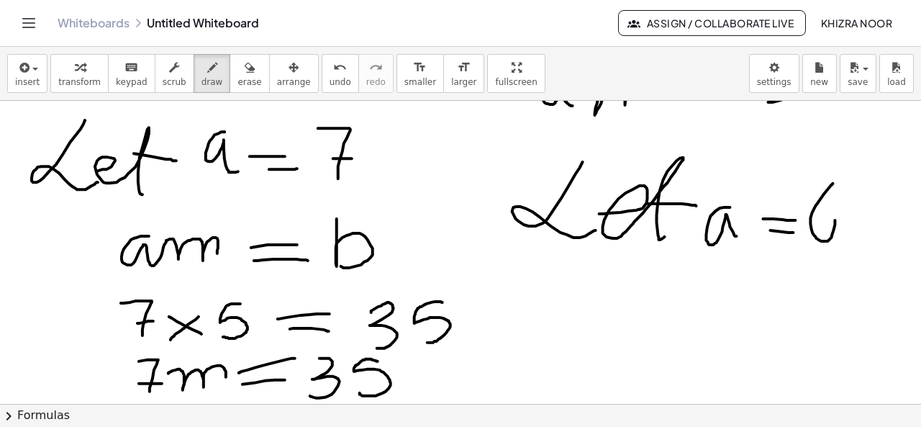
drag, startPoint x: 822, startPoint y: 183, endPoint x: 795, endPoint y: 239, distance: 62.5
click at [795, 239] on div at bounding box center [459, 142] width 926 height 913
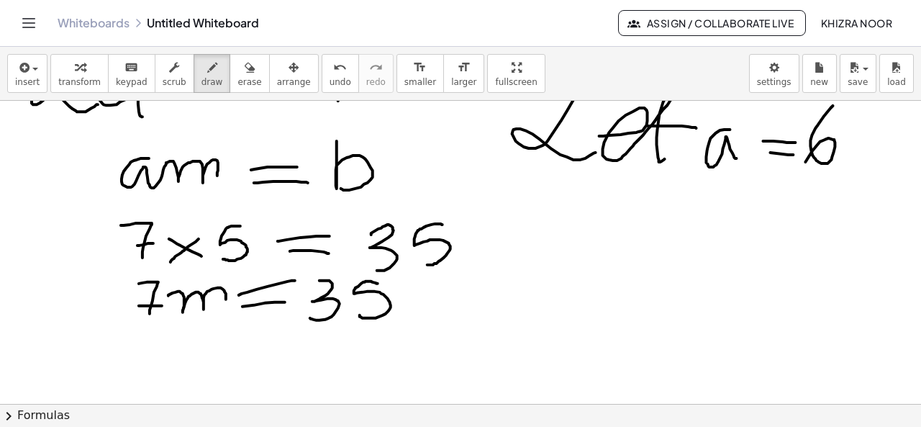
scroll to position [508, 16]
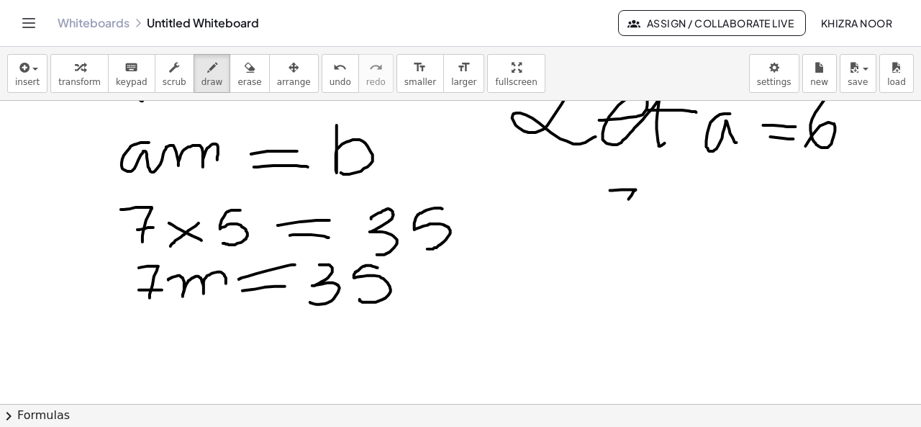
drag, startPoint x: 599, startPoint y: 189, endPoint x: 603, endPoint y: 234, distance: 44.8
click at [603, 234] on div at bounding box center [459, 49] width 926 height 913
drag, startPoint x: 596, startPoint y: 214, endPoint x: 618, endPoint y: 213, distance: 21.6
click at [618, 213] on div at bounding box center [459, 49] width 926 height 913
drag, startPoint x: 639, startPoint y: 202, endPoint x: 662, endPoint y: 219, distance: 28.4
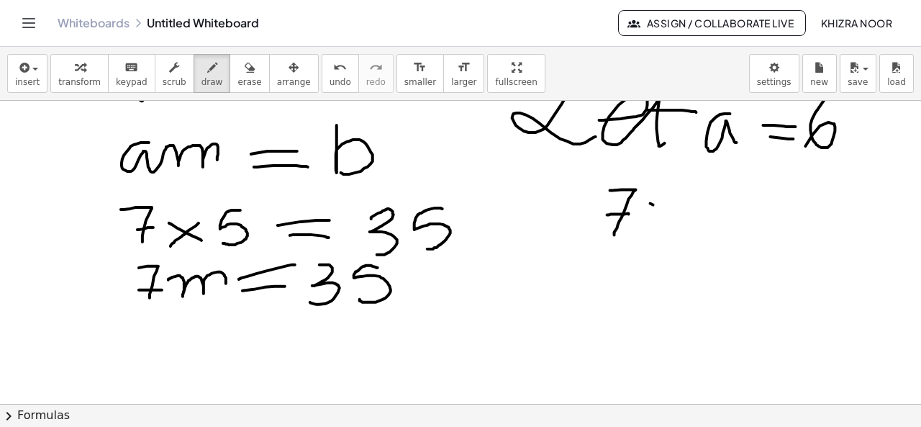
click at [662, 219] on div at bounding box center [459, 49] width 926 height 913
drag, startPoint x: 664, startPoint y: 201, endPoint x: 645, endPoint y: 225, distance: 30.2
click at [645, 225] on div at bounding box center [459, 49] width 926 height 913
drag, startPoint x: 703, startPoint y: 192, endPoint x: 690, endPoint y: 230, distance: 39.4
click at [690, 230] on div at bounding box center [459, 49] width 926 height 913
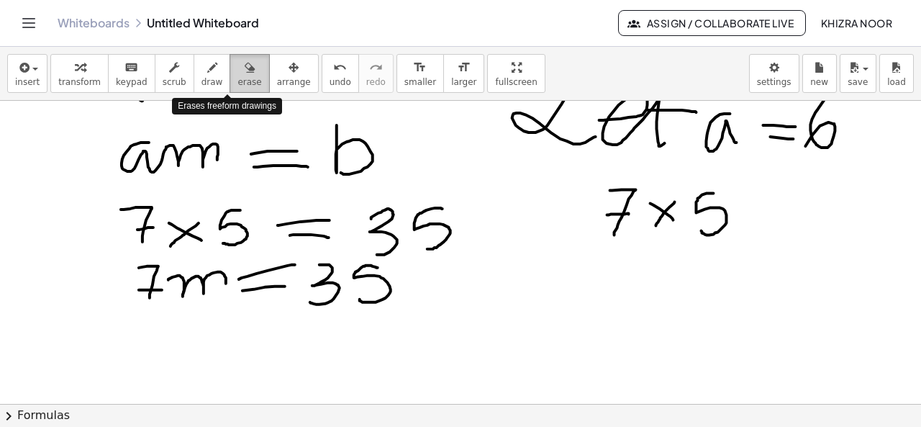
click at [245, 66] on icon "button" at bounding box center [250, 67] width 10 height 17
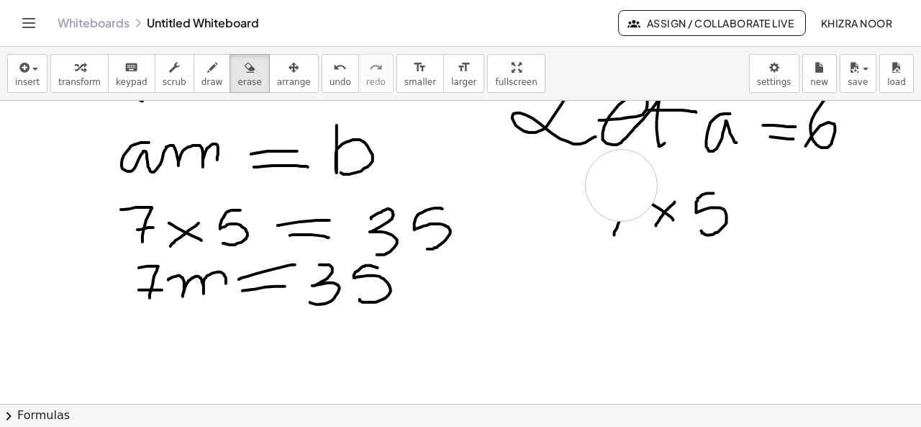
click at [610, 184] on div at bounding box center [459, 49] width 926 height 913
drag, startPoint x: 607, startPoint y: 193, endPoint x: 602, endPoint y: 207, distance: 15.3
click at [602, 207] on div at bounding box center [459, 49] width 926 height 913
click at [204, 65] on button "draw" at bounding box center [212, 73] width 37 height 39
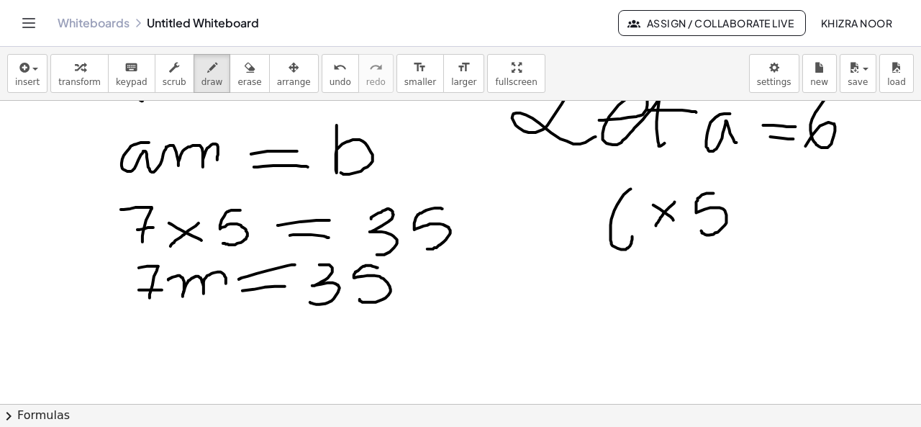
drag, startPoint x: 620, startPoint y: 188, endPoint x: 600, endPoint y: 244, distance: 59.7
click at [600, 244] on div at bounding box center [459, 49] width 926 height 913
drag, startPoint x: 737, startPoint y: 217, endPoint x: 769, endPoint y: 215, distance: 31.7
click at [769, 215] on div at bounding box center [459, 49] width 926 height 913
drag, startPoint x: 744, startPoint y: 232, endPoint x: 762, endPoint y: 232, distance: 18.7
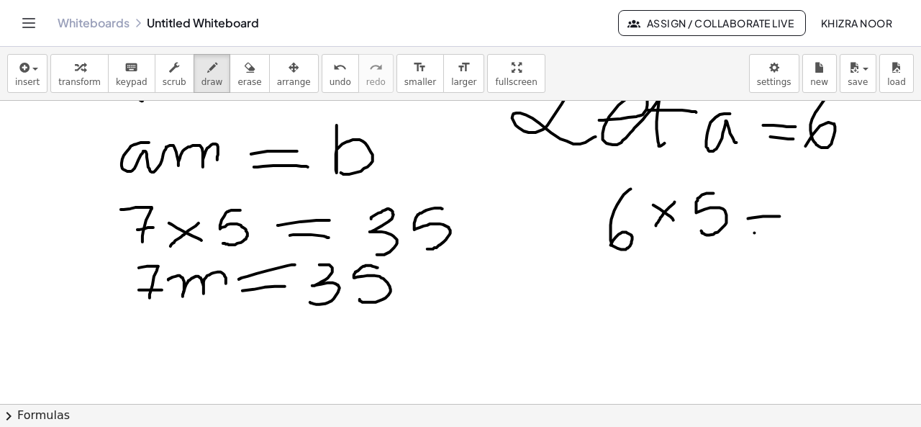
click at [762, 232] on div at bounding box center [459, 49] width 926 height 913
drag, startPoint x: 806, startPoint y: 185, endPoint x: 803, endPoint y: 236, distance: 51.2
click at [803, 236] on div at bounding box center [459, 49] width 926 height 913
click at [851, 219] on div at bounding box center [459, 49] width 926 height 913
drag, startPoint x: 602, startPoint y: 289, endPoint x: 591, endPoint y: 319, distance: 31.4
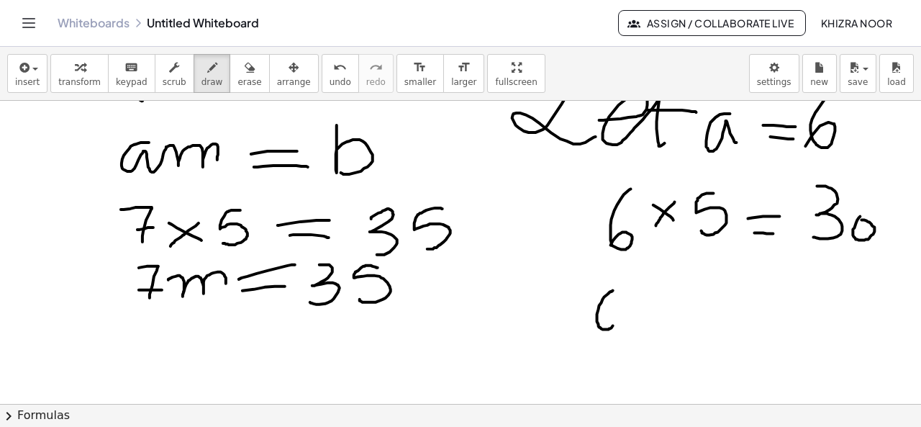
click at [591, 319] on div at bounding box center [459, 49] width 926 height 913
drag, startPoint x: 613, startPoint y: 315, endPoint x: 665, endPoint y: 315, distance: 52.5
click at [665, 315] on div at bounding box center [459, 49] width 926 height 913
drag, startPoint x: 694, startPoint y: 313, endPoint x: 726, endPoint y: 310, distance: 31.8
click at [726, 310] on div at bounding box center [459, 49] width 926 height 913
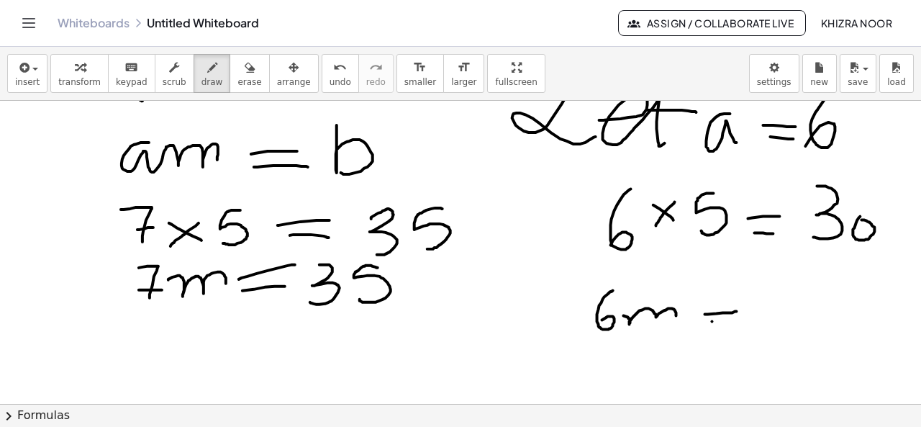
drag, startPoint x: 701, startPoint y: 320, endPoint x: 724, endPoint y: 320, distance: 23.0
click at [724, 320] on div at bounding box center [459, 49] width 926 height 913
drag, startPoint x: 764, startPoint y: 293, endPoint x: 772, endPoint y: 328, distance: 36.0
click at [772, 328] on div at bounding box center [459, 49] width 926 height 913
drag, startPoint x: 819, startPoint y: 307, endPoint x: 816, endPoint y: 299, distance: 8.4
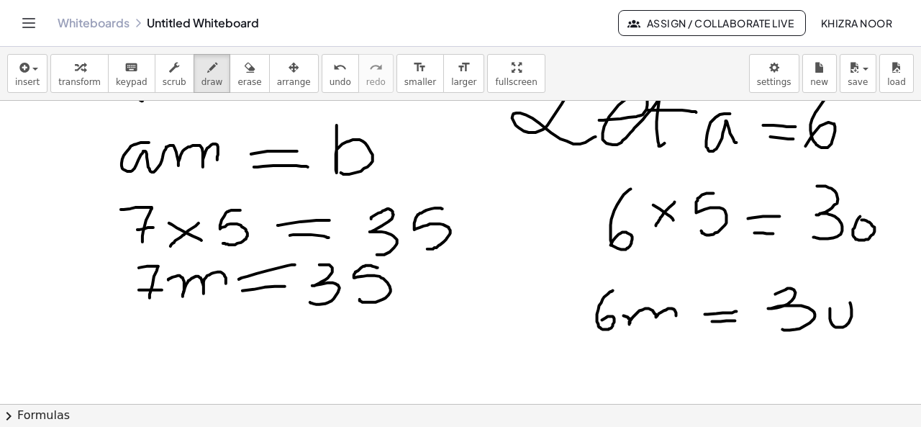
click at [816, 299] on div at bounding box center [459, 49] width 926 height 913
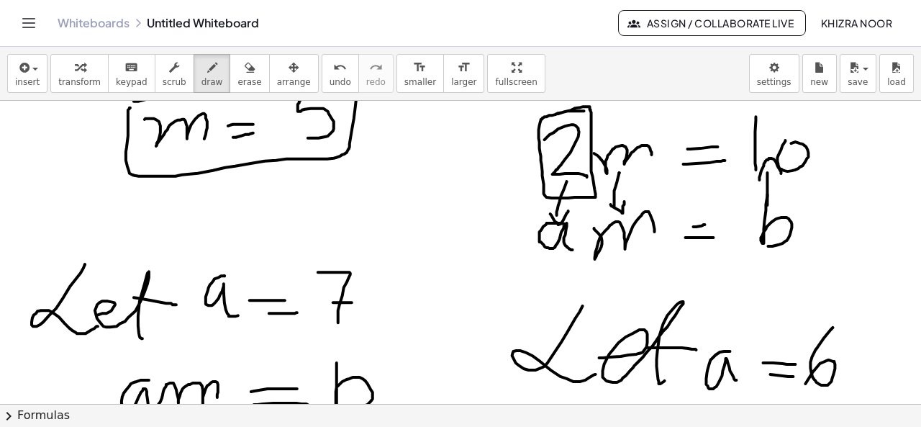
scroll to position [267, 16]
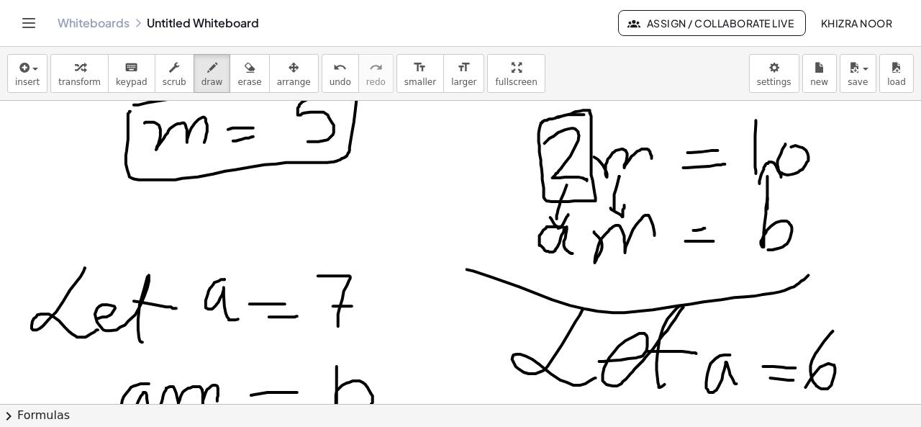
drag, startPoint x: 456, startPoint y: 268, endPoint x: 800, endPoint y: 272, distance: 344.8
click at [800, 272] on div at bounding box center [459, 290] width 926 height 913
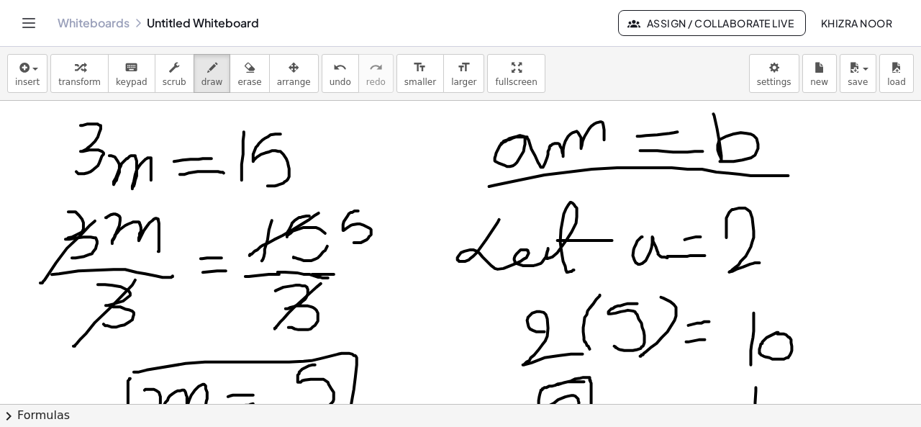
scroll to position [12, 16]
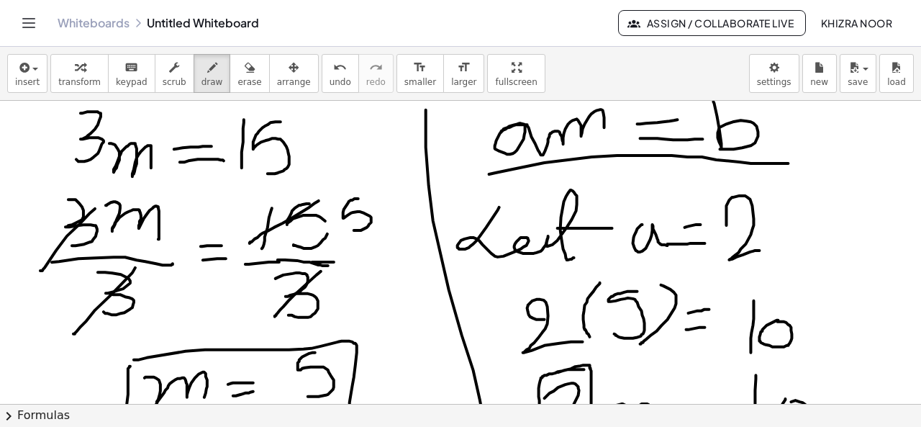
drag, startPoint x: 415, startPoint y: 109, endPoint x: 475, endPoint y: 443, distance: 339.4
click at [475, 426] on html "Graspable Math Activities Get Started Activity Bank Assigned Work Classes White…" at bounding box center [460, 213] width 921 height 427
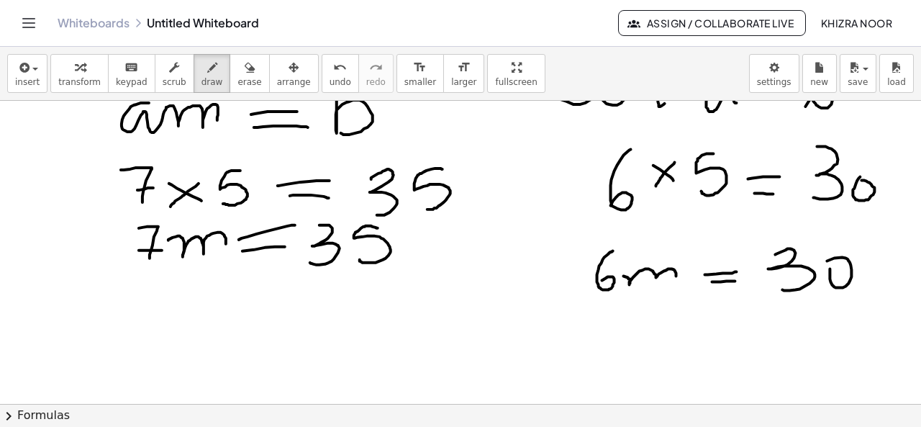
scroll to position [556, 16]
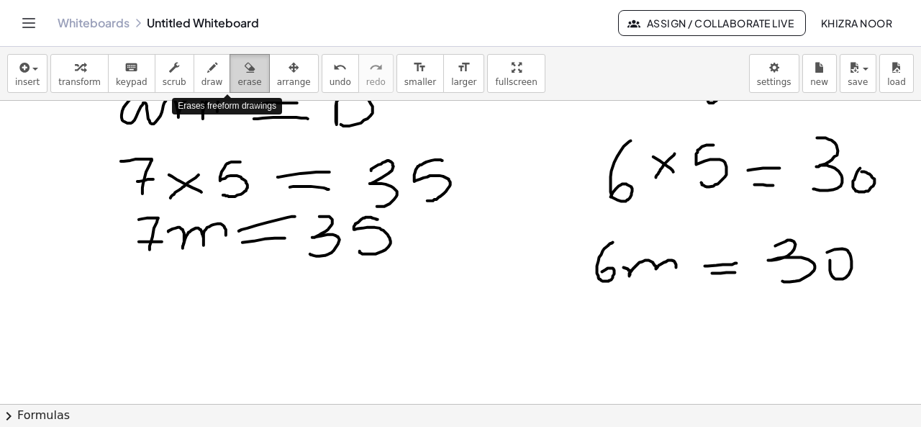
click at [238, 77] on span "erase" at bounding box center [250, 82] width 24 height 10
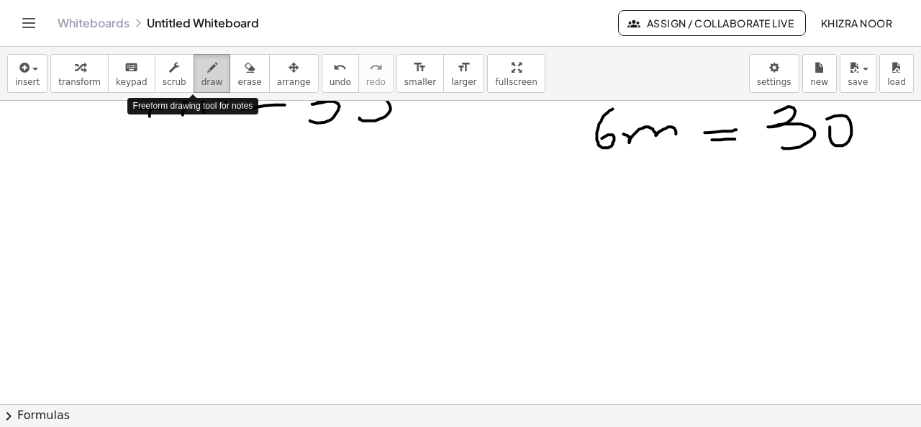
click at [207, 74] on icon "button" at bounding box center [212, 67] width 10 height 17
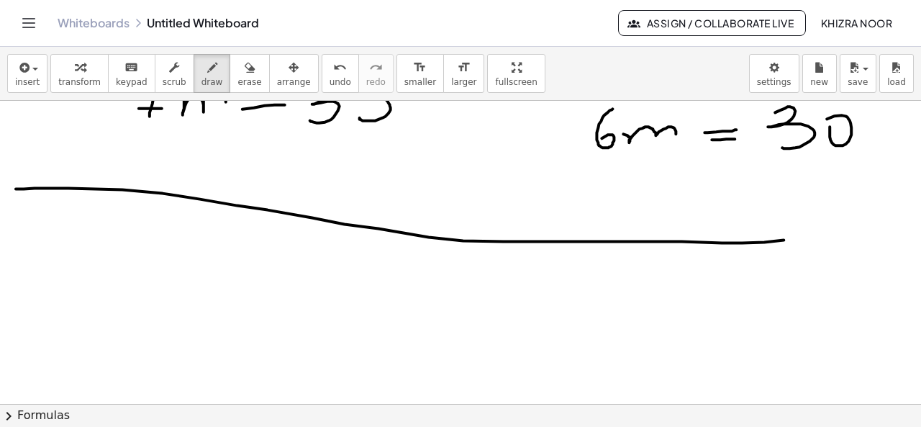
drag, startPoint x: 4, startPoint y: 189, endPoint x: 911, endPoint y: 233, distance: 907.3
click at [911, 233] on div "×" at bounding box center [460, 252] width 921 height 303
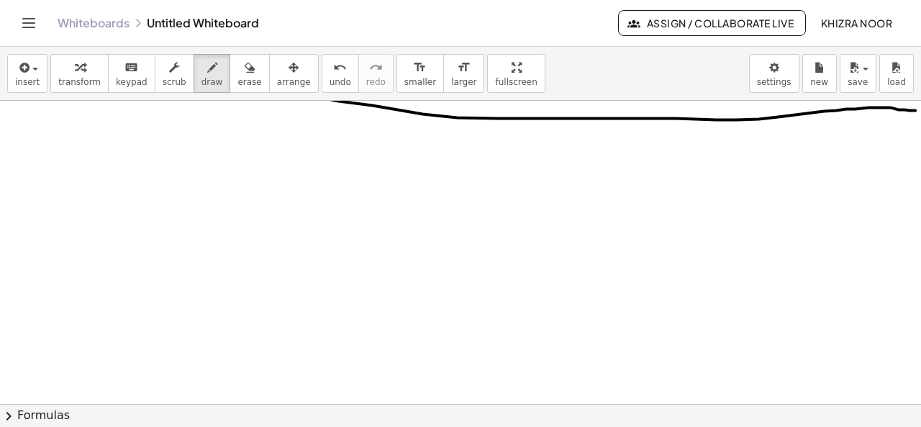
scroll to position [821, 16]
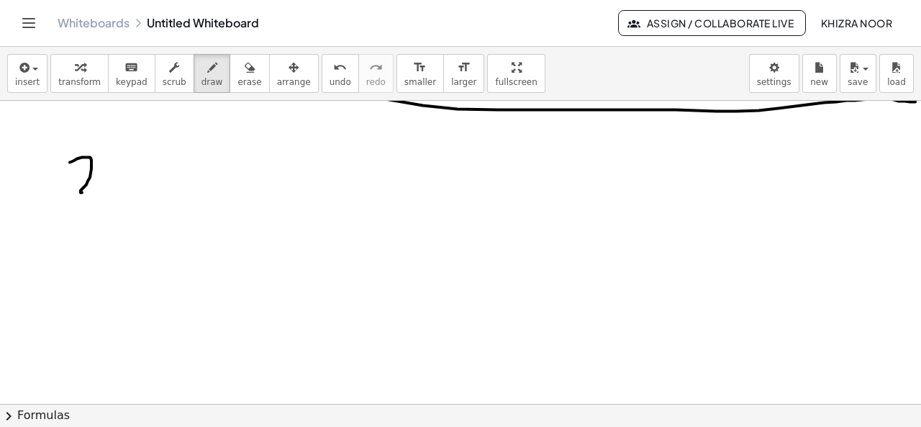
drag, startPoint x: 64, startPoint y: 161, endPoint x: 103, endPoint y: 189, distance: 47.5
drag, startPoint x: 114, startPoint y: 136, endPoint x: 120, endPoint y: 198, distance: 62.2
drag, startPoint x: 126, startPoint y: 166, endPoint x: 170, endPoint y: 199, distance: 55.4
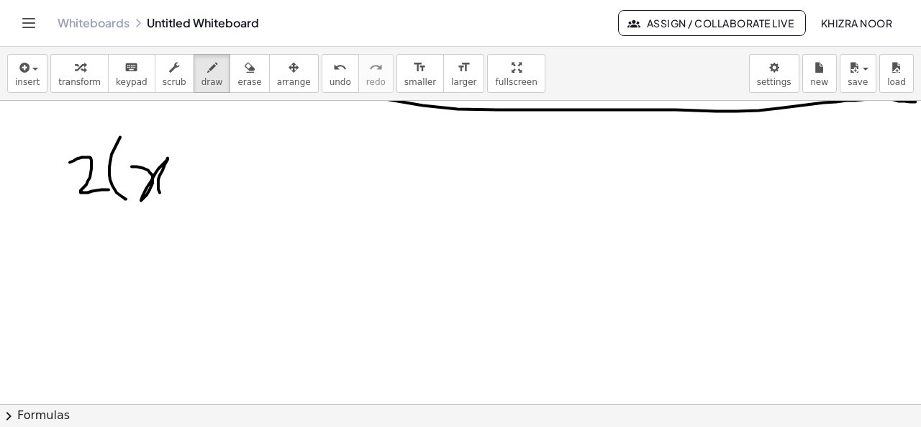
drag, startPoint x: 190, startPoint y: 161, endPoint x: 191, endPoint y: 205, distance: 43.9
drag, startPoint x: 177, startPoint y: 186, endPoint x: 206, endPoint y: 182, distance: 29.0
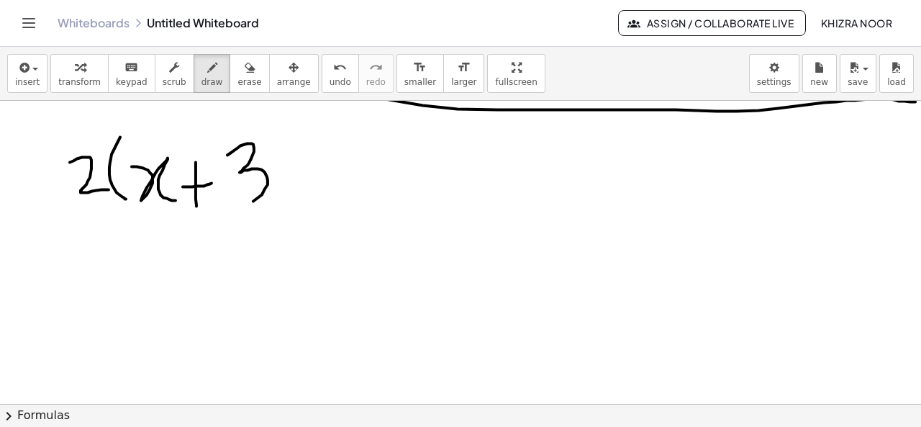
drag, startPoint x: 222, startPoint y: 154, endPoint x: 233, endPoint y: 202, distance: 49.6
drag, startPoint x: 260, startPoint y: 139, endPoint x: 262, endPoint y: 228, distance: 89.3
drag, startPoint x: 294, startPoint y: 184, endPoint x: 324, endPoint y: 184, distance: 30.2
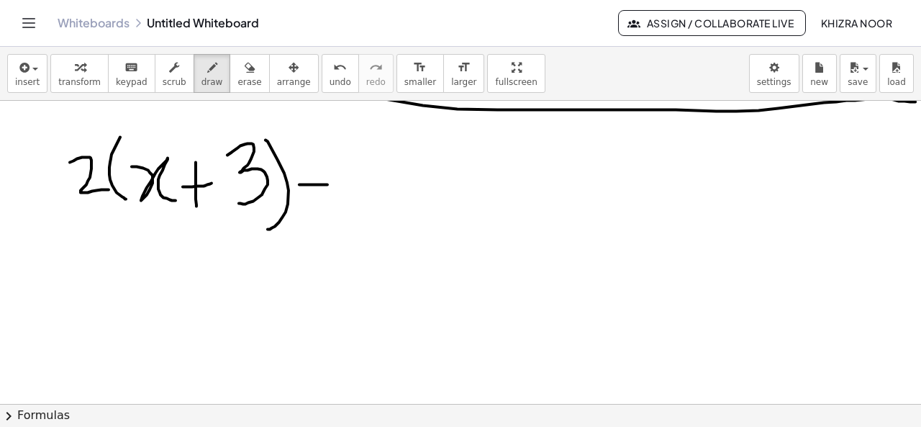
drag, startPoint x: 291, startPoint y: 204, endPoint x: 323, endPoint y: 207, distance: 32.5
drag, startPoint x: 366, startPoint y: 143, endPoint x: 361, endPoint y: 202, distance: 59.2
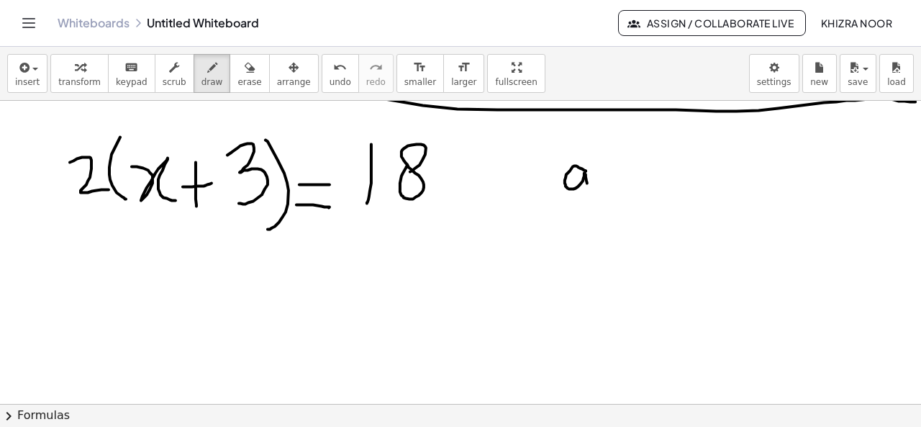
drag, startPoint x: 580, startPoint y: 170, endPoint x: 587, endPoint y: 188, distance: 19.4
drag, startPoint x: 615, startPoint y: 135, endPoint x: 618, endPoint y: 197, distance: 62.0
drag, startPoint x: 626, startPoint y: 165, endPoint x: 654, endPoint y: 195, distance: 40.8
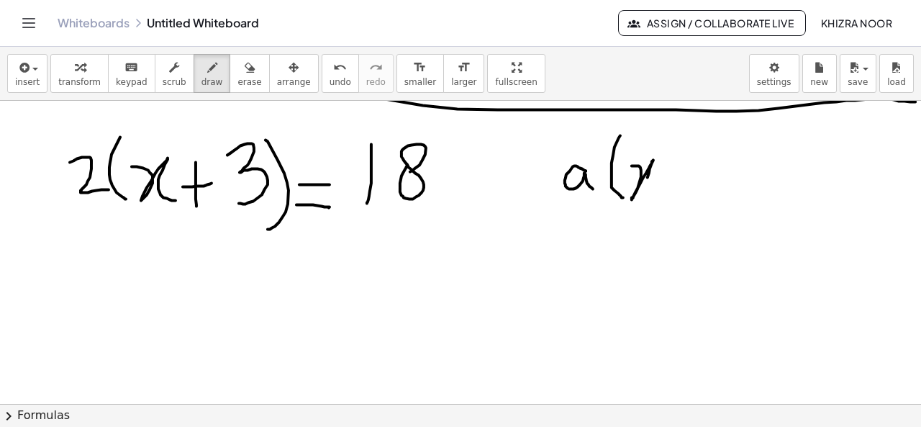
drag, startPoint x: 681, startPoint y: 163, endPoint x: 680, endPoint y: 189, distance: 26.6
drag, startPoint x: 667, startPoint y: 172, endPoint x: 688, endPoint y: 172, distance: 21.6
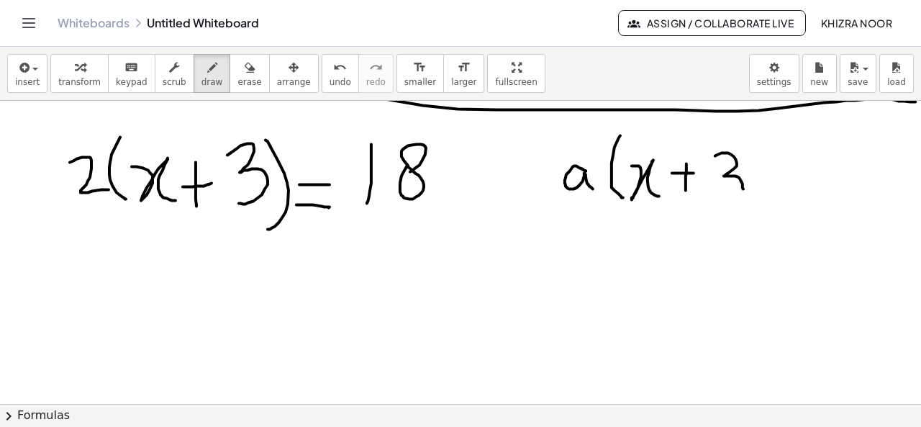
drag, startPoint x: 710, startPoint y: 155, endPoint x: 721, endPoint y: 193, distance: 39.6
drag, startPoint x: 750, startPoint y: 138, endPoint x: 751, endPoint y: 201, distance: 62.6
drag, startPoint x: 785, startPoint y: 172, endPoint x: 806, endPoint y: 166, distance: 22.3
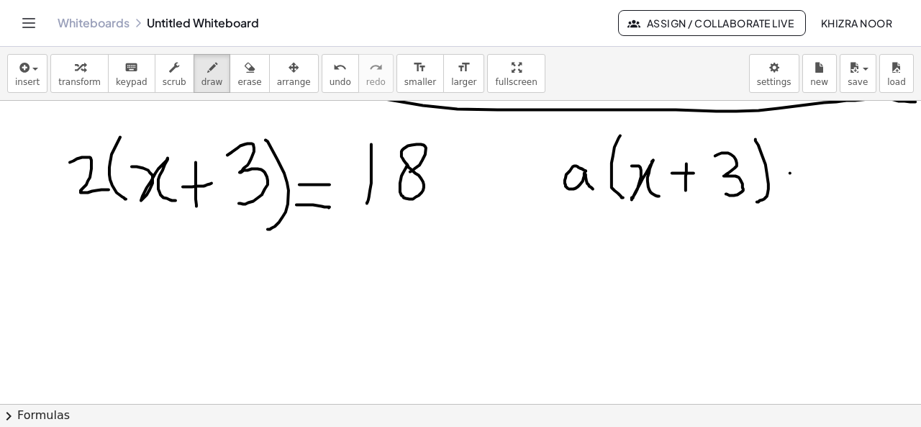
drag, startPoint x: 792, startPoint y: 189, endPoint x: 813, endPoint y: 184, distance: 22.0
drag, startPoint x: 849, startPoint y: 132, endPoint x: 858, endPoint y: 172, distance: 41.4
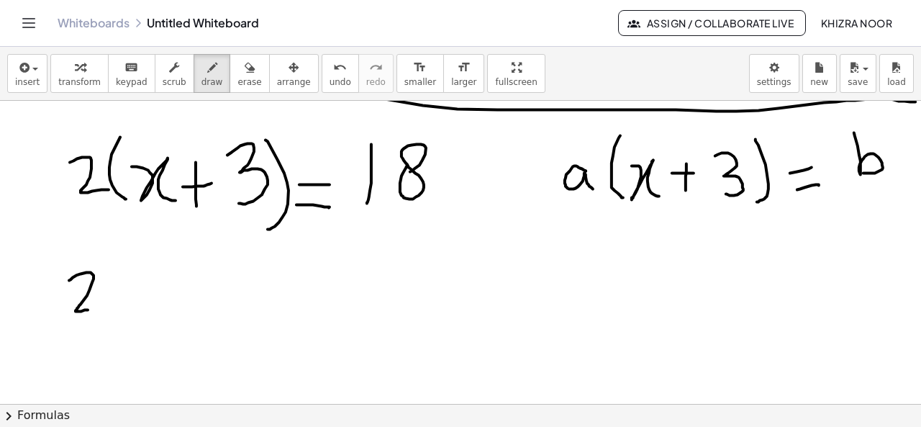
drag, startPoint x: 63, startPoint y: 279, endPoint x: 87, endPoint y: 310, distance: 38.4
drag, startPoint x: 99, startPoint y: 293, endPoint x: 134, endPoint y: 312, distance: 39.3
drag, startPoint x: 169, startPoint y: 276, endPoint x: 166, endPoint y: 313, distance: 36.9
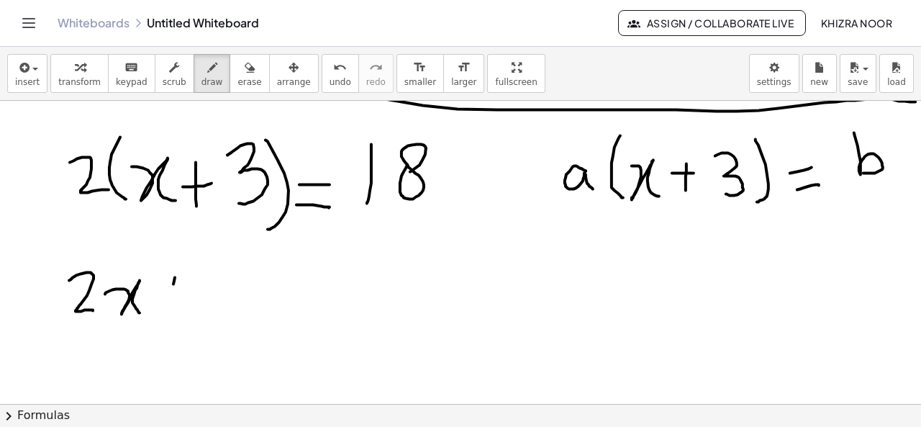
drag, startPoint x: 149, startPoint y: 299, endPoint x: 199, endPoint y: 299, distance: 49.7
drag, startPoint x: 81, startPoint y: 200, endPoint x: 114, endPoint y: 194, distance: 33.7
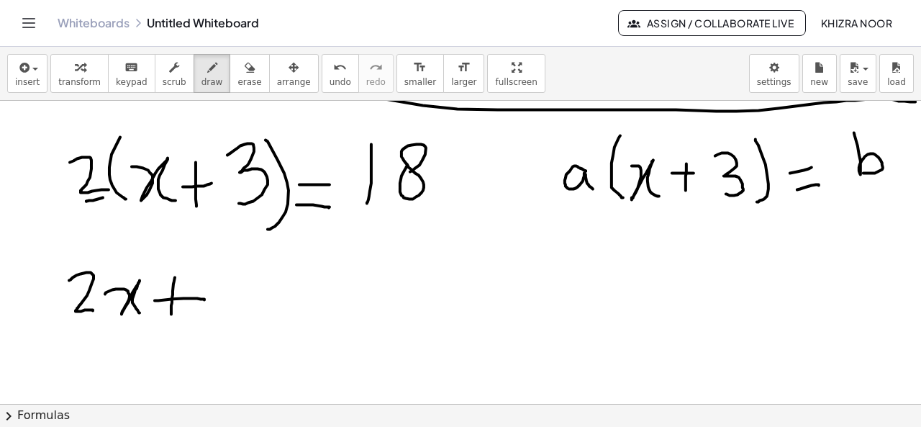
drag, startPoint x: 222, startPoint y: 212, endPoint x: 254, endPoint y: 210, distance: 32.5
drag, startPoint x: 240, startPoint y: 268, endPoint x: 212, endPoint y: 314, distance: 53.3
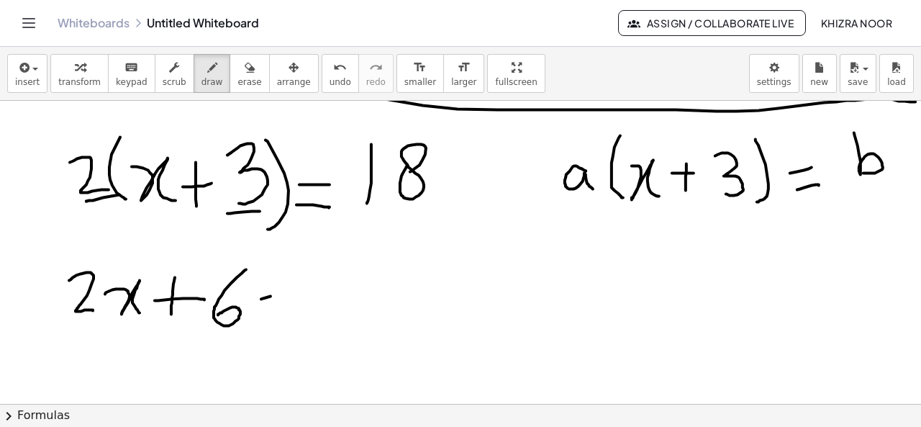
drag, startPoint x: 256, startPoint y: 298, endPoint x: 291, endPoint y: 285, distance: 37.6
drag, startPoint x: 261, startPoint y: 312, endPoint x: 283, endPoint y: 312, distance: 22.3
drag, startPoint x: 338, startPoint y: 269, endPoint x: 337, endPoint y: 312, distance: 43.2
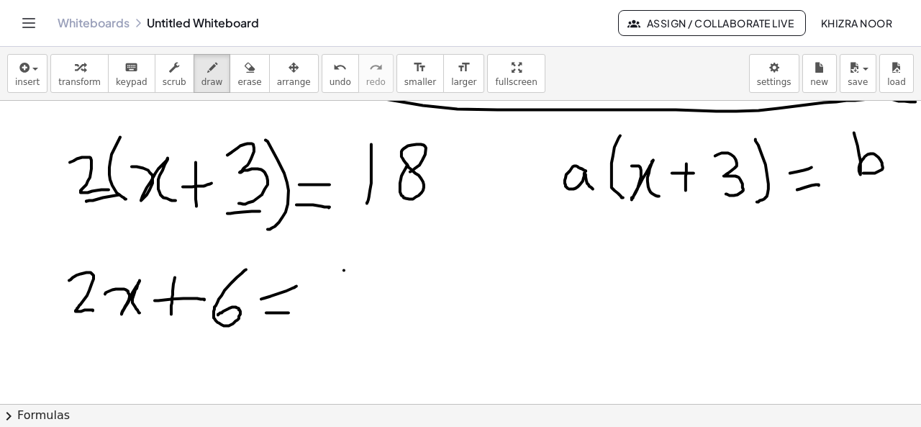
drag, startPoint x: 370, startPoint y: 283, endPoint x: 371, endPoint y: 292, distance: 9.4
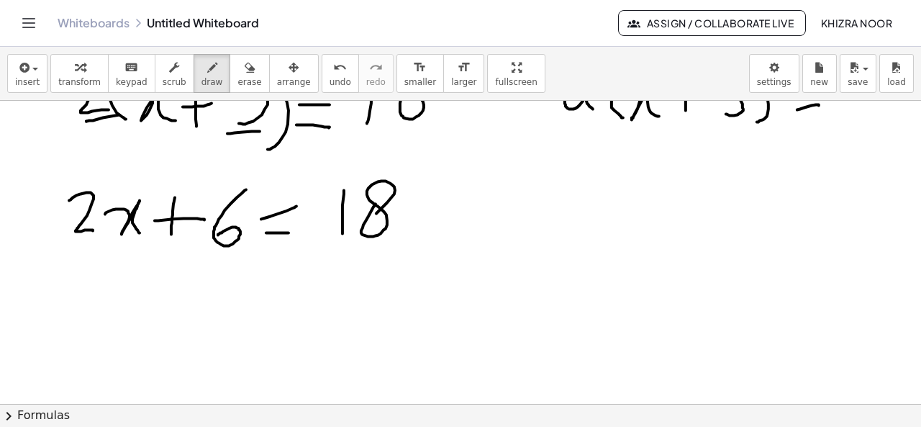
scroll to position [906, 16]
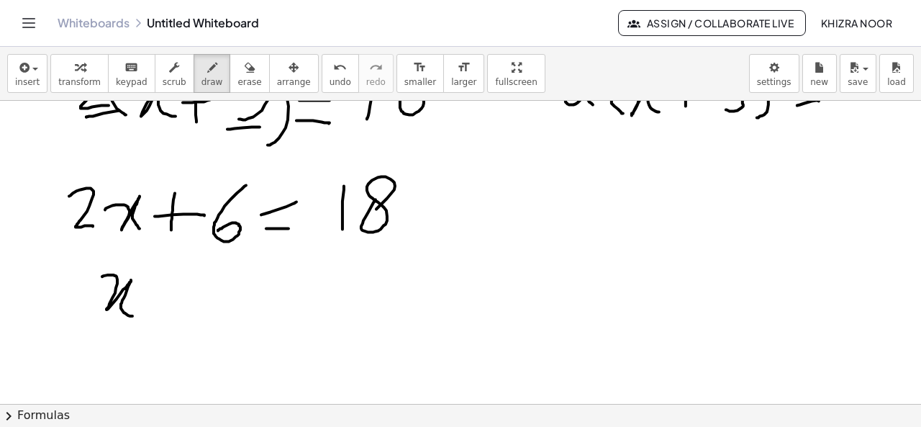
drag, startPoint x: 96, startPoint y: 276, endPoint x: 131, endPoint y: 315, distance: 52.0
drag, startPoint x: 78, startPoint y: 284, endPoint x: 76, endPoint y: 324, distance: 39.6
drag, startPoint x: 149, startPoint y: 289, endPoint x: 149, endPoint y: 309, distance: 20.2
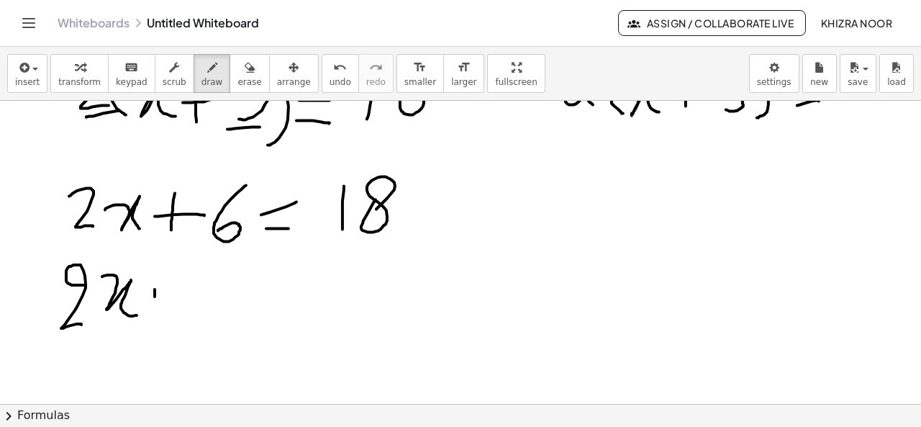
drag, startPoint x: 141, startPoint y: 303, endPoint x: 163, endPoint y: 299, distance: 22.0
drag, startPoint x: 198, startPoint y: 267, endPoint x: 183, endPoint y: 306, distance: 41.7
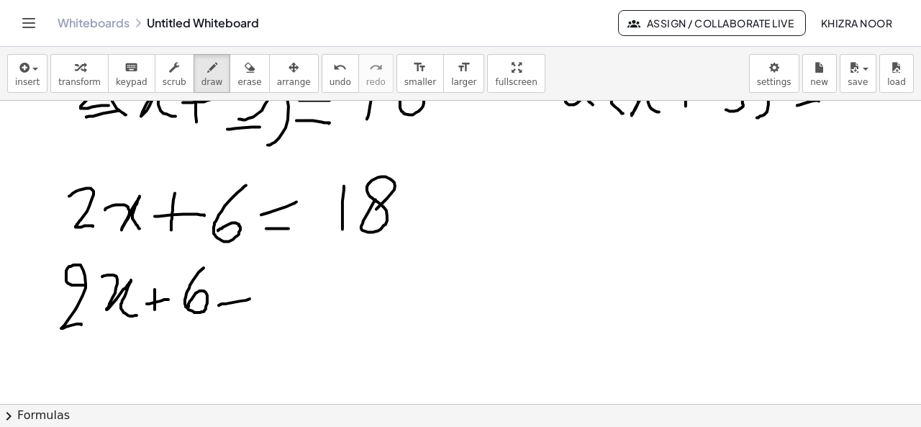
drag, startPoint x: 213, startPoint y: 304, endPoint x: 248, endPoint y: 298, distance: 35.2
drag, startPoint x: 281, startPoint y: 270, endPoint x: 276, endPoint y: 307, distance: 37.7
drag, startPoint x: 320, startPoint y: 293, endPoint x: 353, endPoint y: 286, distance: 34.6
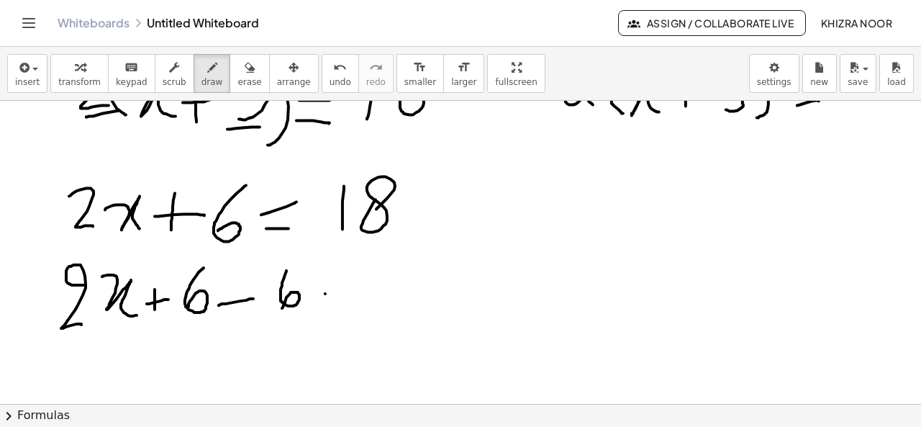
drag, startPoint x: 338, startPoint y: 299, endPoint x: 364, endPoint y: 294, distance: 26.4
drag, startPoint x: 390, startPoint y: 261, endPoint x: 390, endPoint y: 302, distance: 40.3
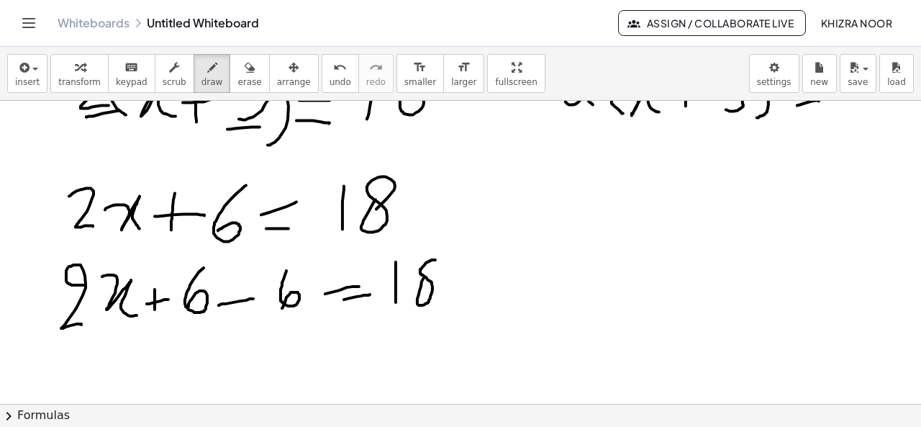
drag, startPoint x: 448, startPoint y: 288, endPoint x: 491, endPoint y: 277, distance: 44.5
drag, startPoint x: 520, startPoint y: 256, endPoint x: 520, endPoint y: 294, distance: 37.4
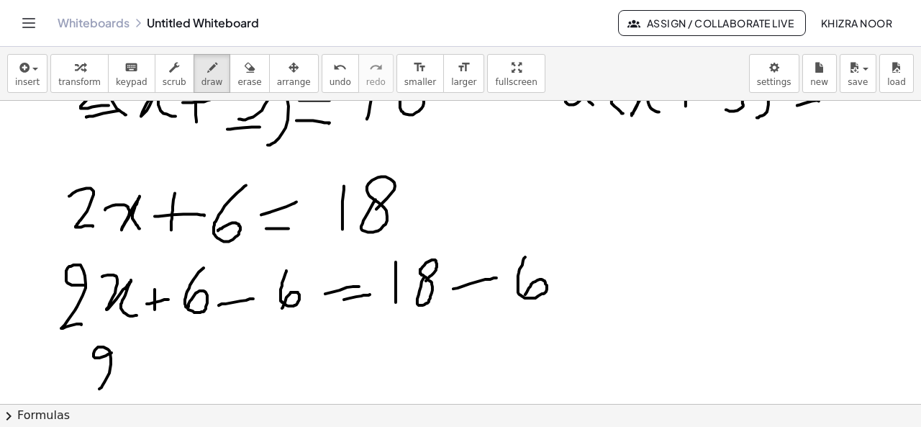
drag, startPoint x: 106, startPoint y: 352, endPoint x: 132, endPoint y: 389, distance: 44.9
drag, startPoint x: 138, startPoint y: 370, endPoint x: 176, endPoint y: 384, distance: 39.8
drag, startPoint x: 227, startPoint y: 365, endPoint x: 252, endPoint y: 363, distance: 24.6
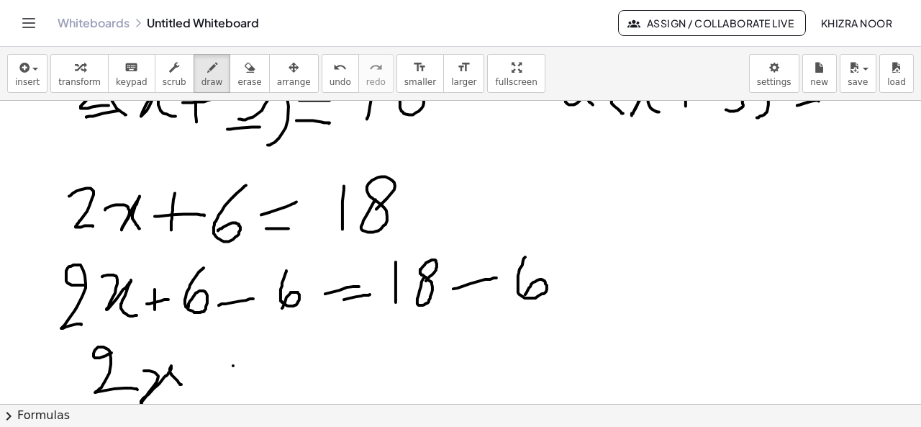
drag, startPoint x: 230, startPoint y: 375, endPoint x: 256, endPoint y: 374, distance: 26.0
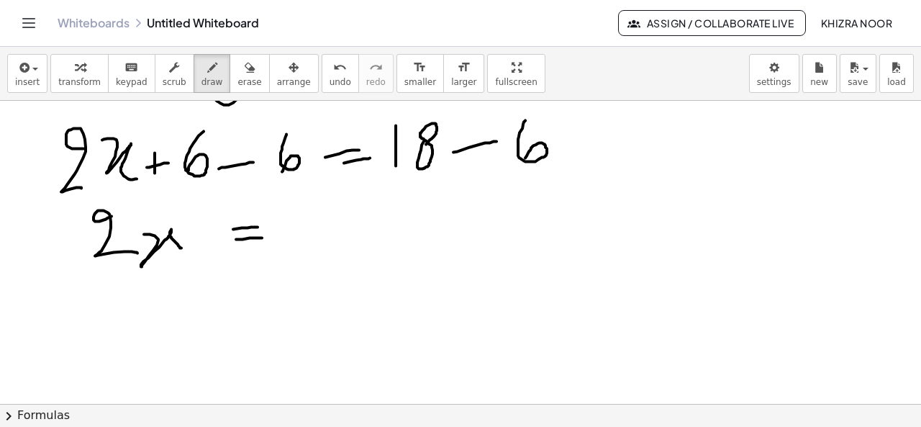
scroll to position [1015, 16]
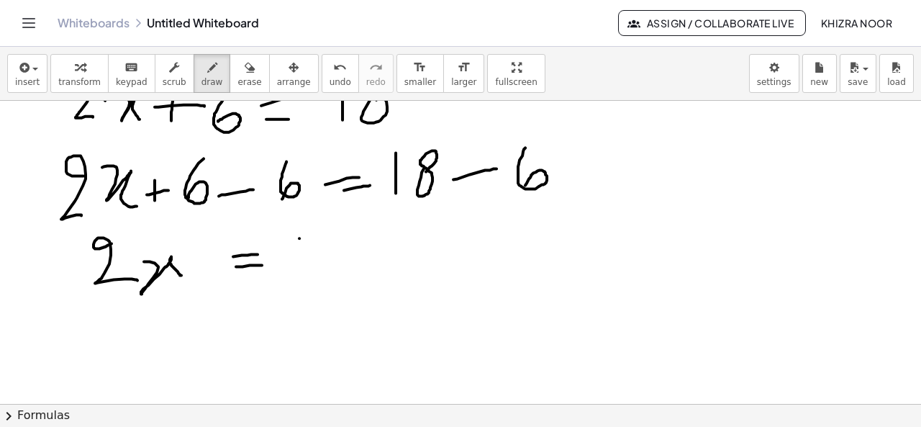
drag, startPoint x: 294, startPoint y: 237, endPoint x: 289, endPoint y: 268, distance: 31.3
drag, startPoint x: 337, startPoint y: 237, endPoint x: 350, endPoint y: 280, distance: 45.1
drag, startPoint x: 115, startPoint y: 326, endPoint x: 171, endPoint y: 351, distance: 60.6
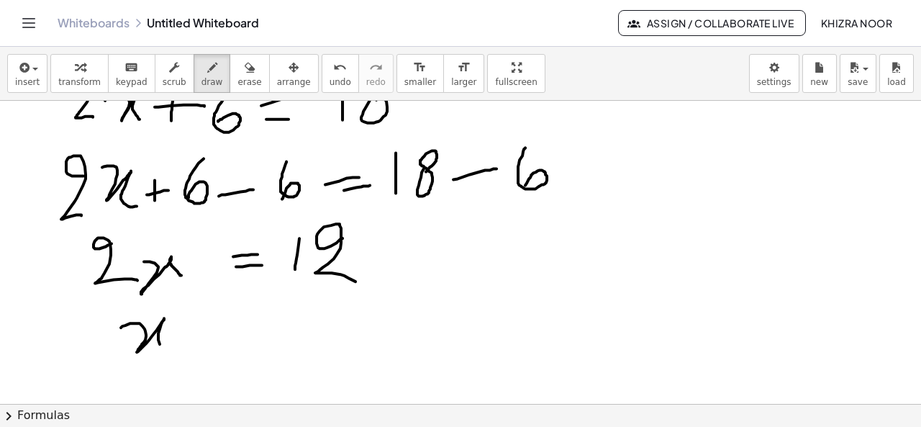
drag, startPoint x: 212, startPoint y: 326, endPoint x: 231, endPoint y: 326, distance: 19.4
drag, startPoint x: 214, startPoint y: 339, endPoint x: 240, endPoint y: 337, distance: 26.7
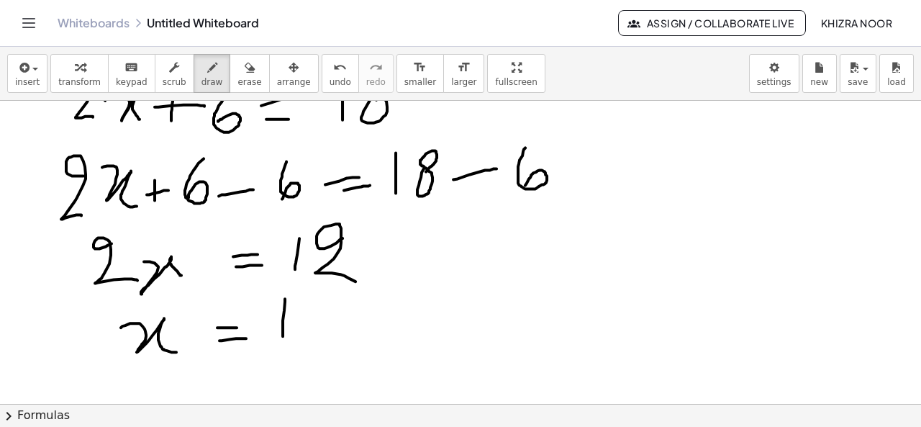
drag, startPoint x: 279, startPoint y: 297, endPoint x: 277, endPoint y: 335, distance: 38.2
drag, startPoint x: 318, startPoint y: 305, endPoint x: 322, endPoint y: 332, distance: 26.9
drag, startPoint x: 271, startPoint y: 346, endPoint x: 320, endPoint y: 343, distance: 49.0
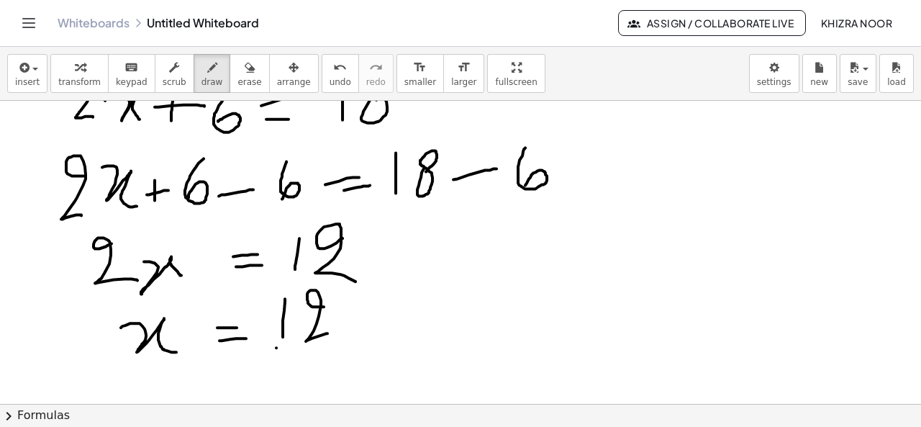
drag, startPoint x: 281, startPoint y: 367, endPoint x: 305, endPoint y: 397, distance: 38.3
click at [305, 397] on div "×" at bounding box center [460, 252] width 921 height 303
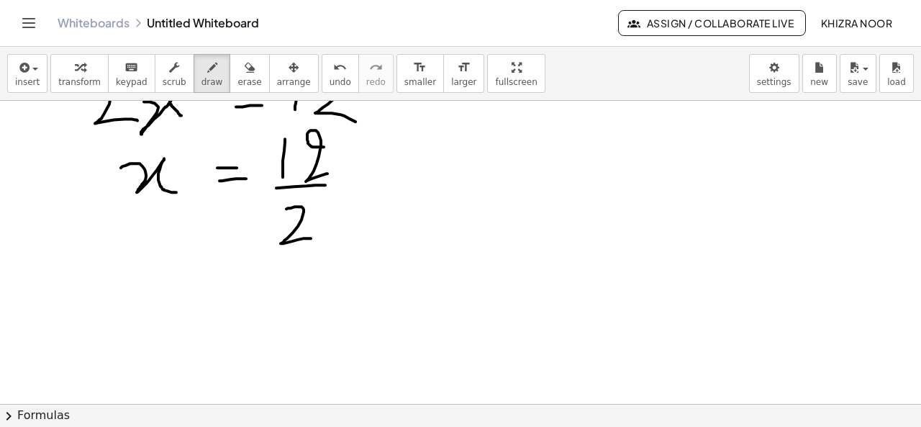
scroll to position [1183, 16]
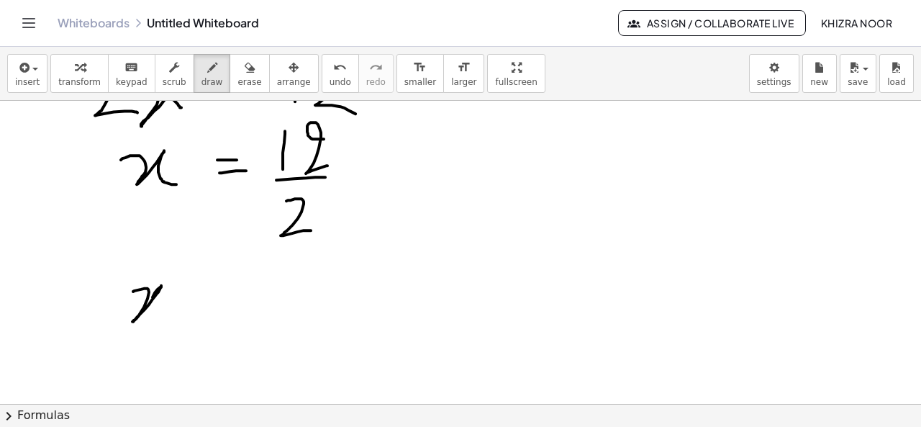
drag, startPoint x: 127, startPoint y: 290, endPoint x: 154, endPoint y: 319, distance: 39.2
drag, startPoint x: 181, startPoint y: 302, endPoint x: 194, endPoint y: 302, distance: 13.0
drag, startPoint x: 177, startPoint y: 315, endPoint x: 202, endPoint y: 313, distance: 25.2
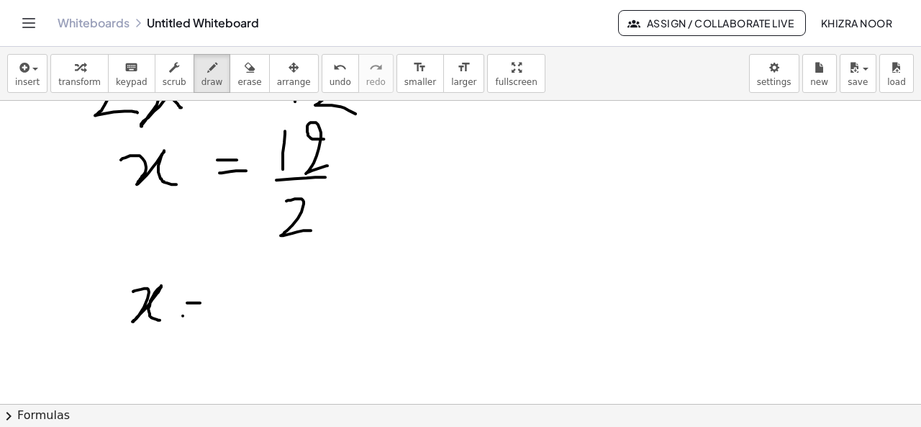
drag, startPoint x: 275, startPoint y: 262, endPoint x: 263, endPoint y: 317, distance: 56.1
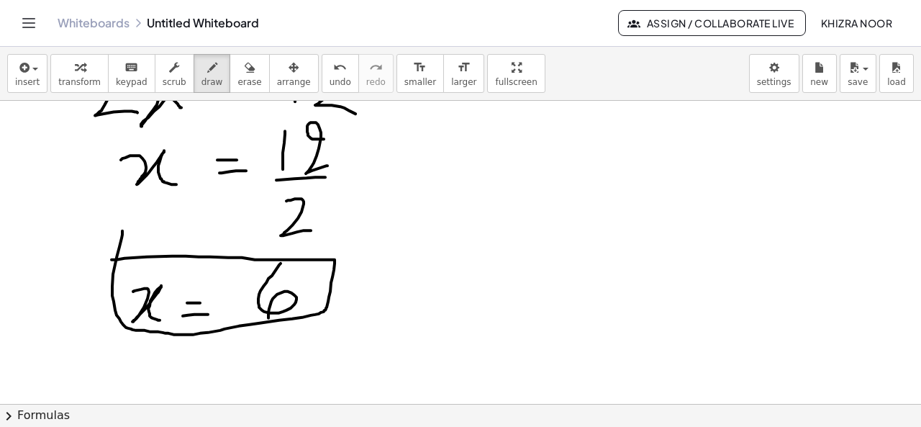
drag, startPoint x: 106, startPoint y: 258, endPoint x: 117, endPoint y: 230, distance: 30.7
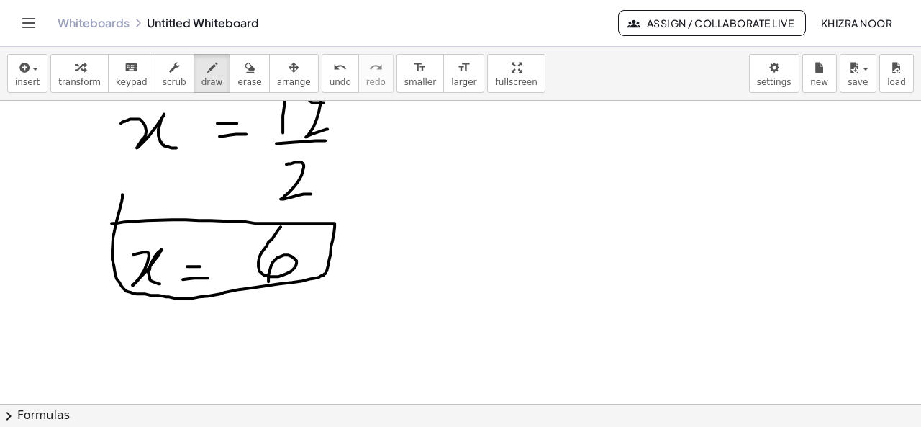
scroll to position [1226, 16]
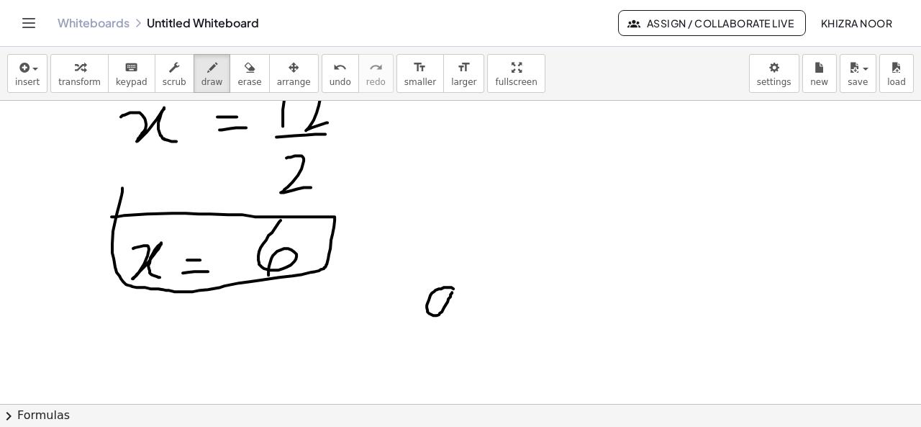
drag, startPoint x: 448, startPoint y: 287, endPoint x: 458, endPoint y: 318, distance: 32.6
drag, startPoint x: 490, startPoint y: 257, endPoint x: 492, endPoint y: 325, distance: 67.7
drag, startPoint x: 501, startPoint y: 290, endPoint x: 523, endPoint y: 311, distance: 30.0
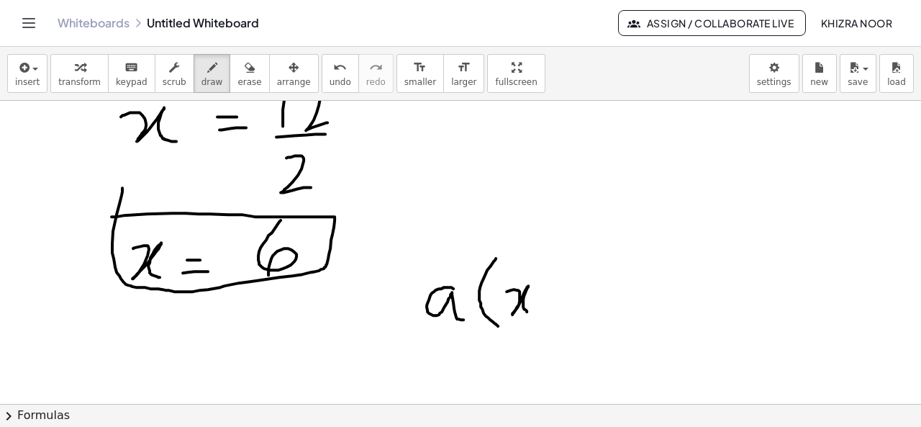
drag, startPoint x: 541, startPoint y: 283, endPoint x: 540, endPoint y: 310, distance: 27.4
drag, startPoint x: 534, startPoint y: 297, endPoint x: 546, endPoint y: 297, distance: 11.5
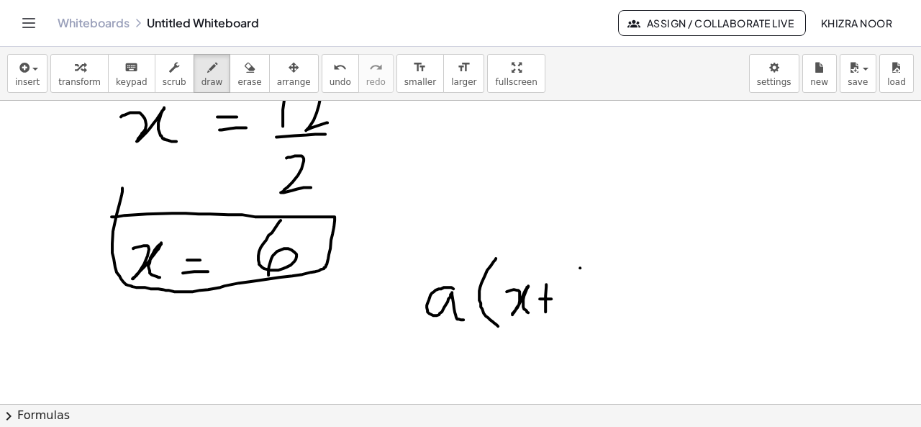
drag, startPoint x: 574, startPoint y: 266, endPoint x: 584, endPoint y: 309, distance: 43.6
drag, startPoint x: 612, startPoint y: 260, endPoint x: 615, endPoint y: 321, distance: 61.3
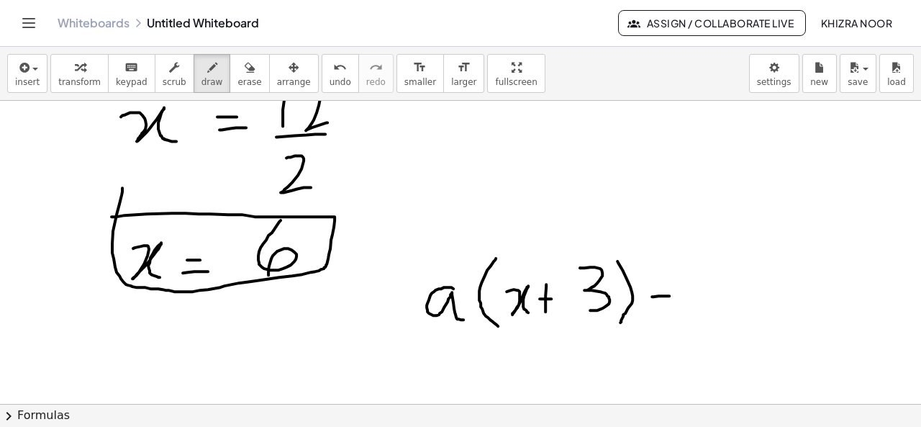
drag, startPoint x: 646, startPoint y: 295, endPoint x: 664, endPoint y: 294, distance: 17.3
drag, startPoint x: 651, startPoint y: 304, endPoint x: 685, endPoint y: 301, distance: 34.0
drag, startPoint x: 720, startPoint y: 264, endPoint x: 722, endPoint y: 298, distance: 33.9
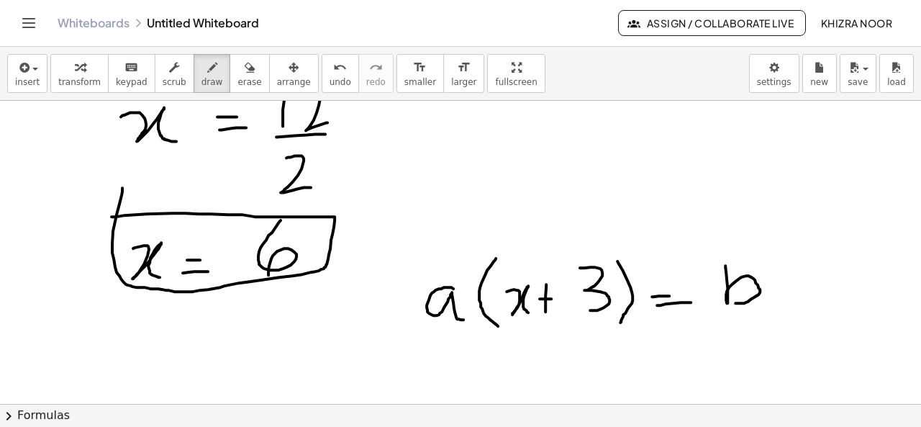
drag, startPoint x: 659, startPoint y: 294, endPoint x: 677, endPoint y: 294, distance: 18.0
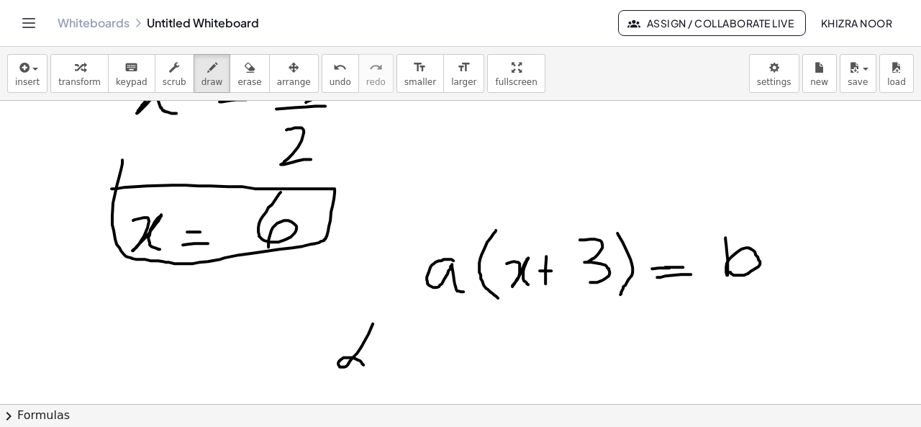
drag, startPoint x: 367, startPoint y: 322, endPoint x: 366, endPoint y: 369, distance: 46.8
drag, startPoint x: 374, startPoint y: 358, endPoint x: 429, endPoint y: 368, distance: 55.5
drag, startPoint x: 402, startPoint y: 345, endPoint x: 430, endPoint y: 345, distance: 28.1
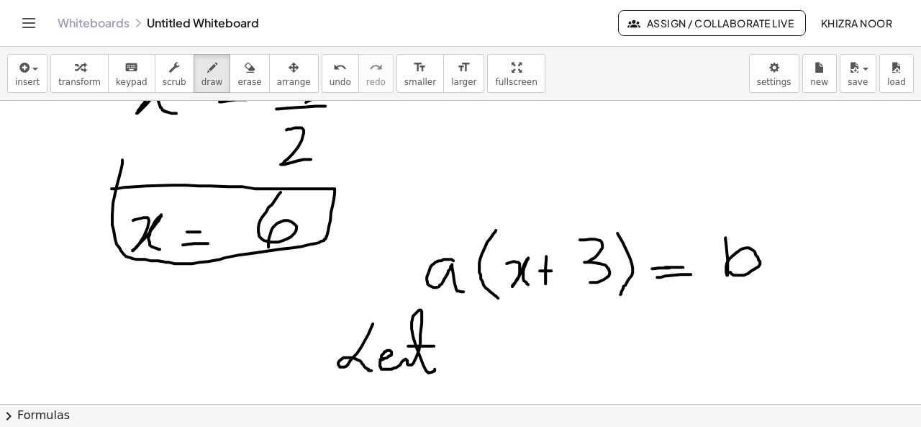
drag, startPoint x: 474, startPoint y: 339, endPoint x: 484, endPoint y: 366, distance: 29.1
drag, startPoint x: 505, startPoint y: 351, endPoint x: 521, endPoint y: 351, distance: 16.6
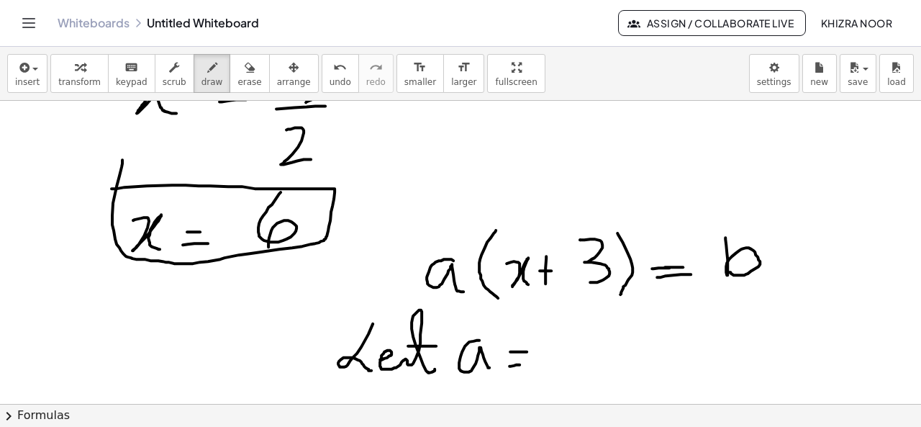
drag, startPoint x: 504, startPoint y: 365, endPoint x: 516, endPoint y: 363, distance: 12.3
drag, startPoint x: 562, startPoint y: 333, endPoint x: 574, endPoint y: 363, distance: 33.0
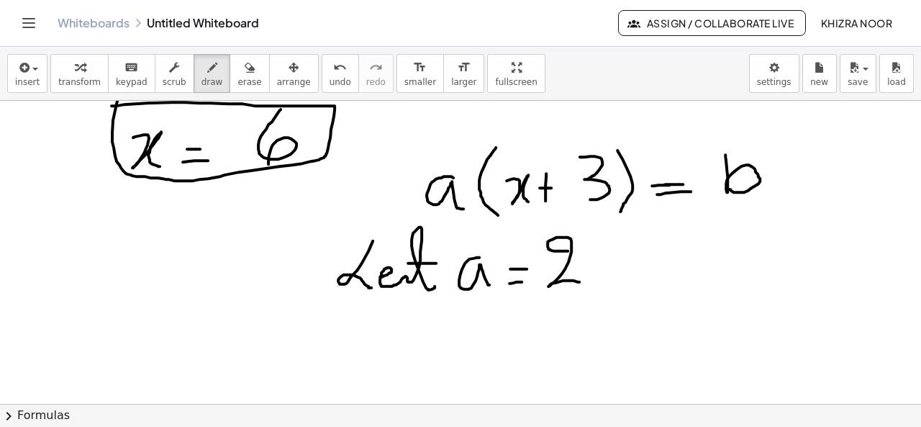
scroll to position [1363, 16]
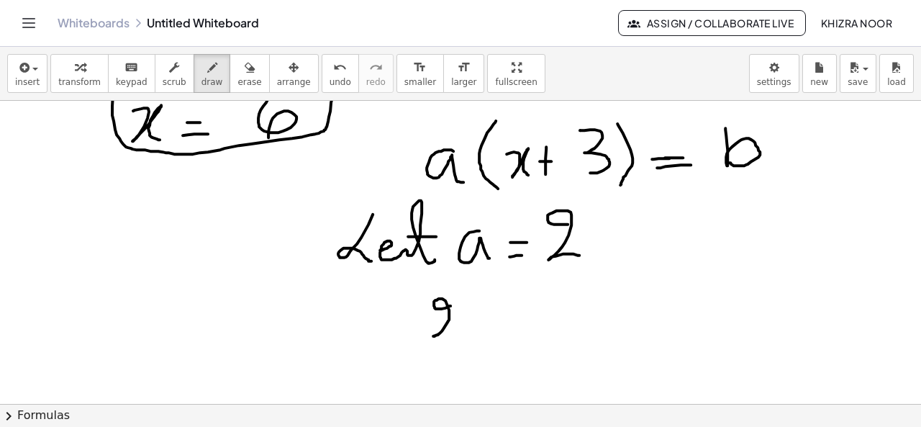
drag, startPoint x: 445, startPoint y: 304, endPoint x: 461, endPoint y: 333, distance: 32.9
drag, startPoint x: 474, startPoint y: 295, endPoint x: 477, endPoint y: 338, distance: 42.6
drag, startPoint x: 484, startPoint y: 315, endPoint x: 512, endPoint y: 333, distance: 33.3
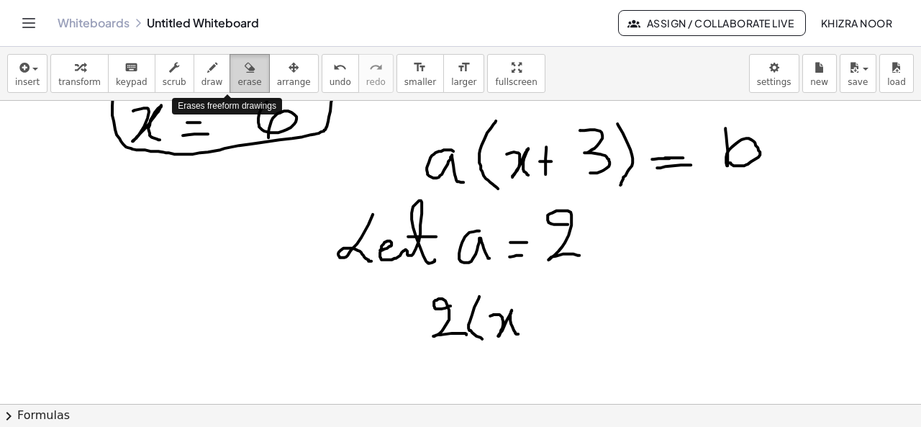
click at [238, 77] on button "erase" at bounding box center [250, 73] width 40 height 39
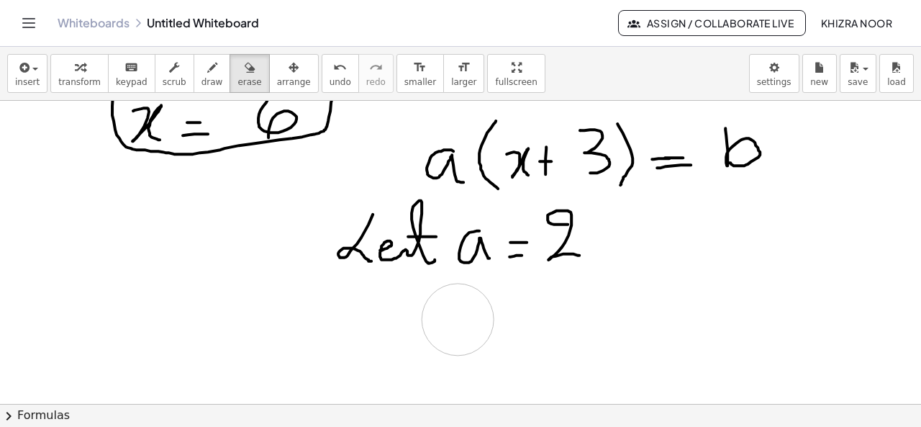
drag, startPoint x: 517, startPoint y: 323, endPoint x: 437, endPoint y: 316, distance: 80.2
drag, startPoint x: 566, startPoint y: 245, endPoint x: 561, endPoint y: 230, distance: 16.6
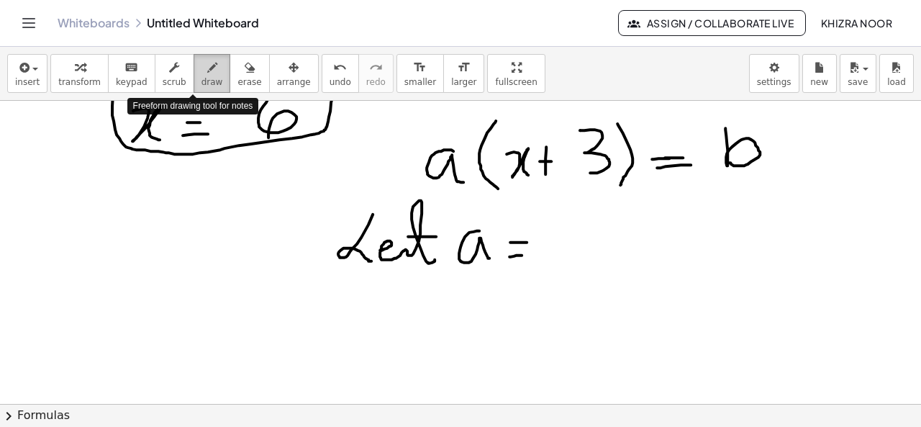
click at [202, 71] on div "button" at bounding box center [213, 66] width 22 height 17
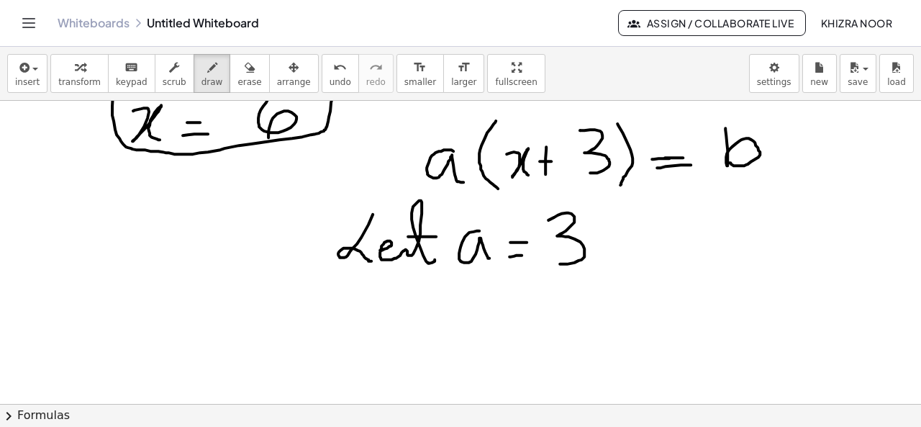
drag, startPoint x: 543, startPoint y: 219, endPoint x: 551, endPoint y: 260, distance: 41.9
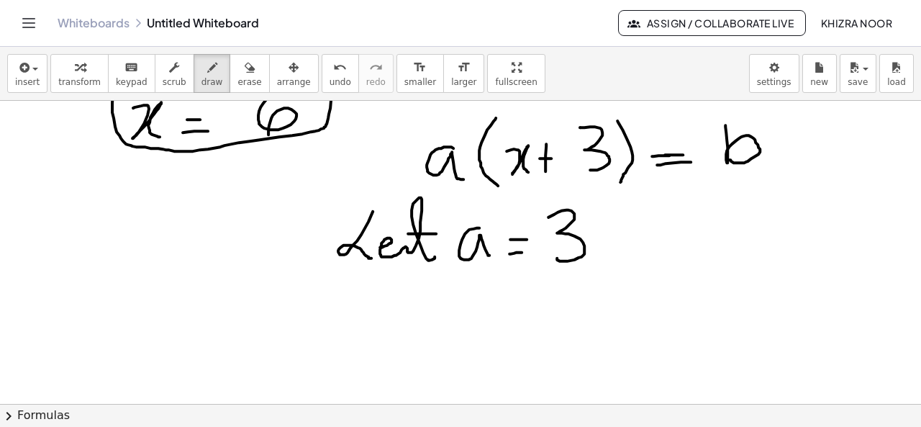
scroll to position [1373, 16]
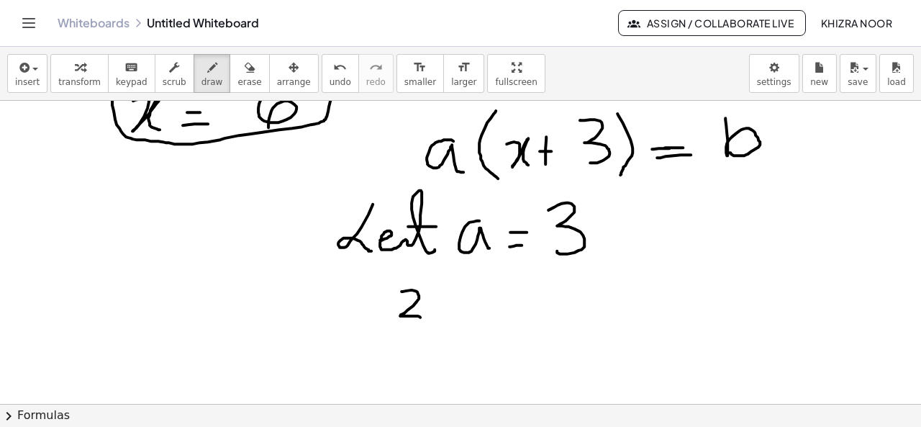
drag, startPoint x: 396, startPoint y: 290, endPoint x: 396, endPoint y: 340, distance: 49.7
drag, startPoint x: 444, startPoint y: 290, endPoint x: 438, endPoint y: 341, distance: 51.5
drag, startPoint x: 448, startPoint y: 320, endPoint x: 476, endPoint y: 337, distance: 32.6
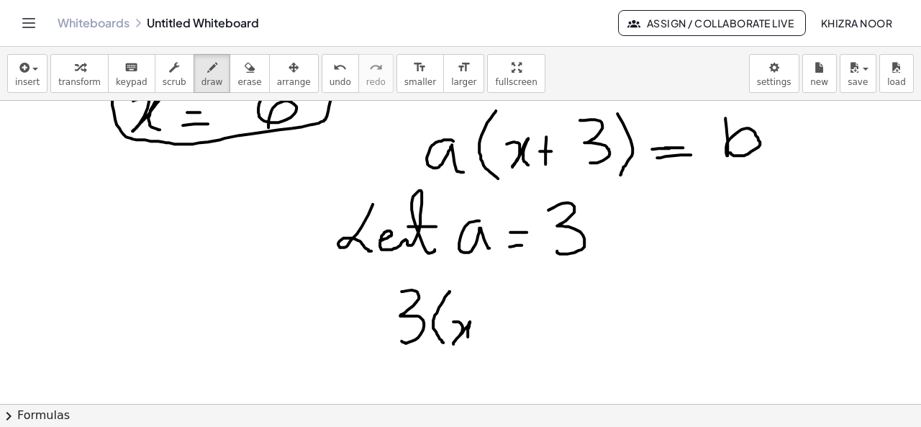
drag, startPoint x: 491, startPoint y: 313, endPoint x: 494, endPoint y: 337, distance: 23.9
drag, startPoint x: 485, startPoint y: 328, endPoint x: 504, endPoint y: 325, distance: 18.9
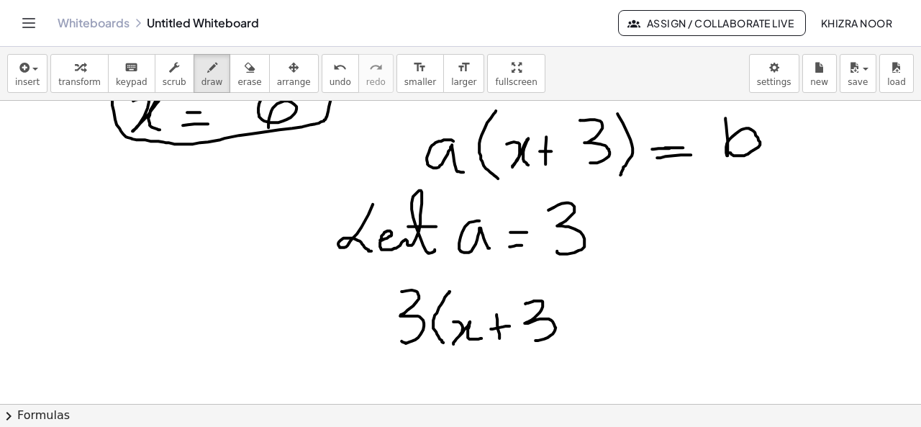
drag, startPoint x: 520, startPoint y: 302, endPoint x: 528, endPoint y: 339, distance: 37.7
drag, startPoint x: 558, startPoint y: 292, endPoint x: 560, endPoint y: 343, distance: 51.9
drag, startPoint x: 581, startPoint y: 322, endPoint x: 599, endPoint y: 319, distance: 18.4
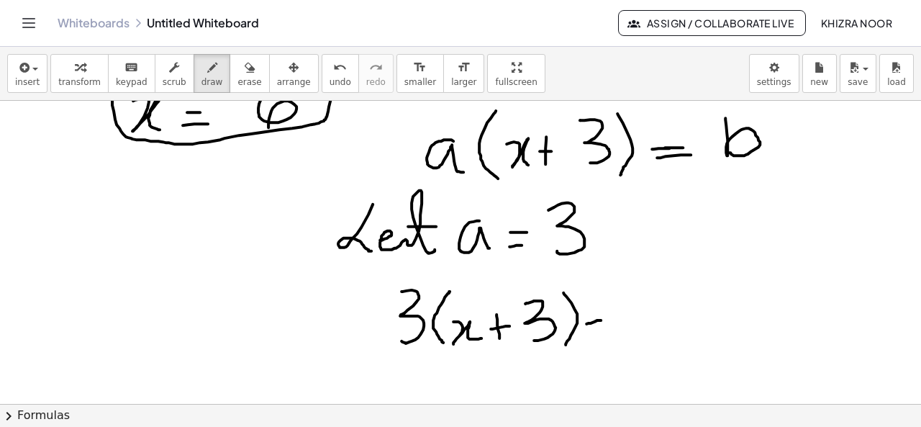
drag, startPoint x: 587, startPoint y: 330, endPoint x: 599, endPoint y: 327, distance: 12.8
drag, startPoint x: 659, startPoint y: 274, endPoint x: 663, endPoint y: 316, distance: 42.6
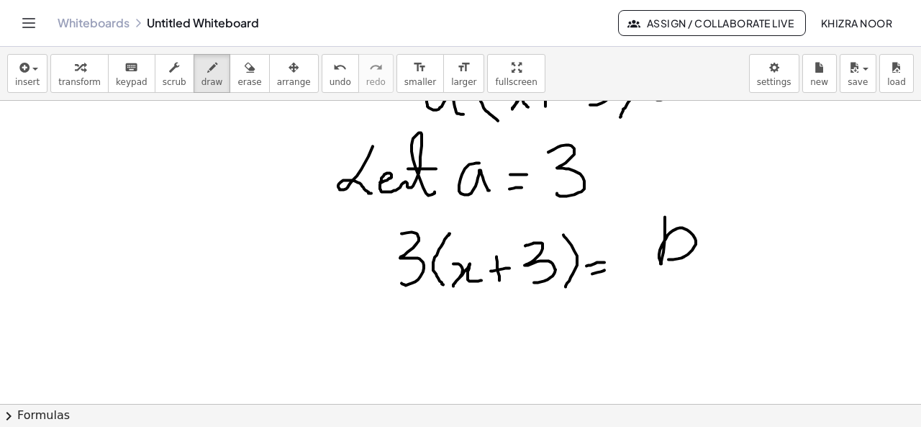
scroll to position [1446, 16]
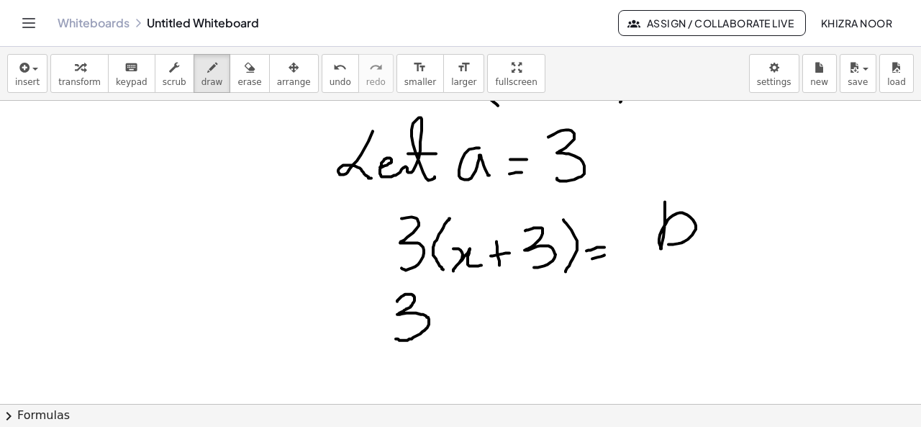
drag, startPoint x: 392, startPoint y: 300, endPoint x: 390, endPoint y: 338, distance: 37.5
drag, startPoint x: 433, startPoint y: 324, endPoint x: 478, endPoint y: 339, distance: 47.1
drag, startPoint x: 505, startPoint y: 313, endPoint x: 508, endPoint y: 348, distance: 34.7
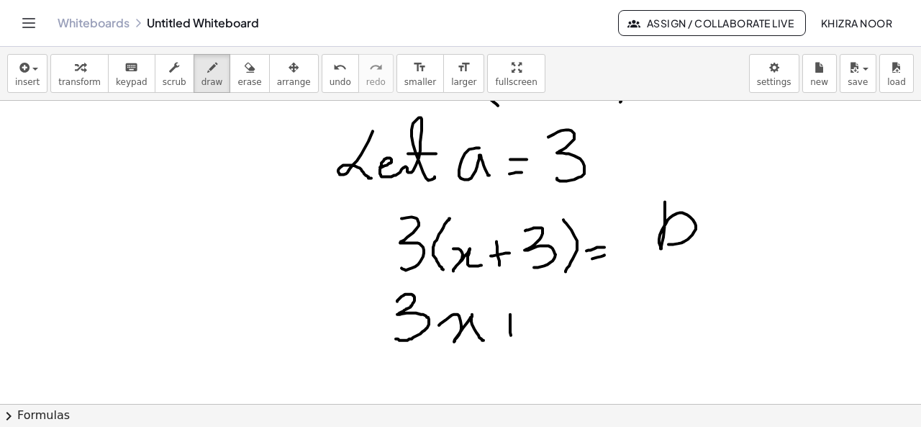
drag, startPoint x: 497, startPoint y: 329, endPoint x: 515, endPoint y: 328, distance: 18.8
drag, startPoint x: 556, startPoint y: 310, endPoint x: 561, endPoint y: 356, distance: 47.0
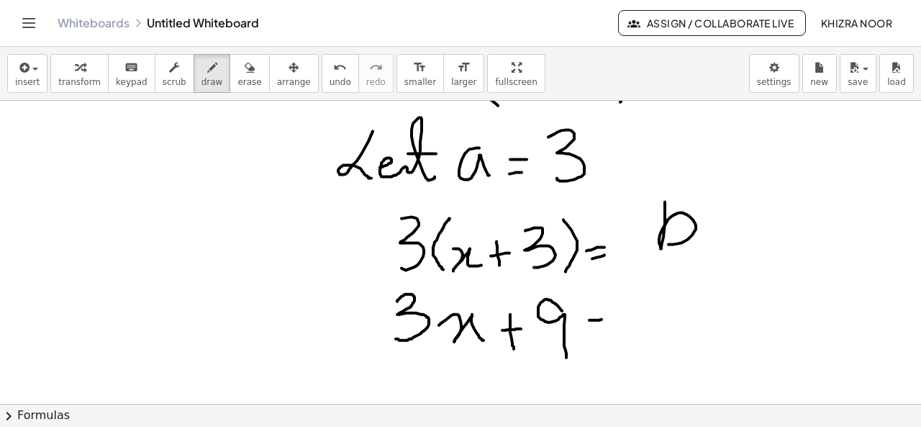
drag, startPoint x: 584, startPoint y: 319, endPoint x: 601, endPoint y: 317, distance: 17.3
drag, startPoint x: 579, startPoint y: 335, endPoint x: 603, endPoint y: 335, distance: 24.5
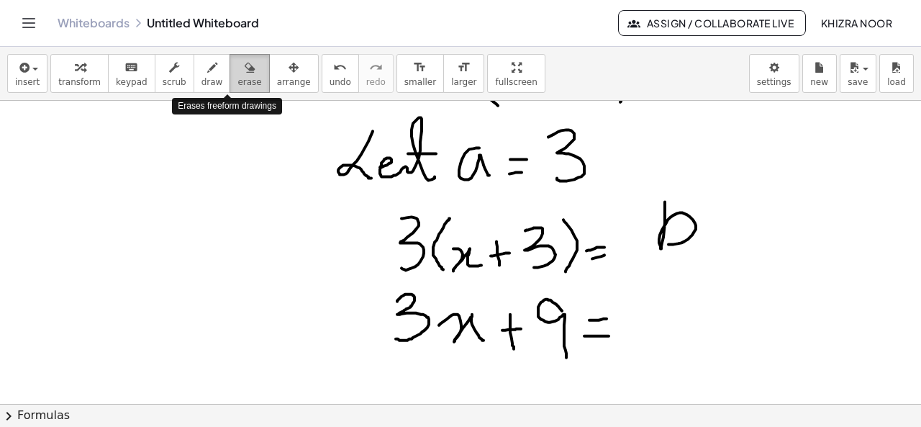
click at [245, 74] on icon "button" at bounding box center [250, 67] width 10 height 17
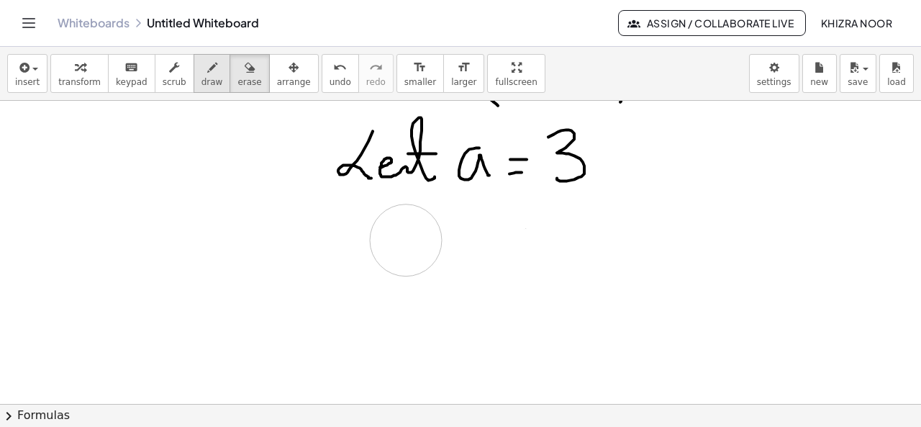
drag, startPoint x: 339, startPoint y: 333, endPoint x: 207, endPoint y: 63, distance: 301.0
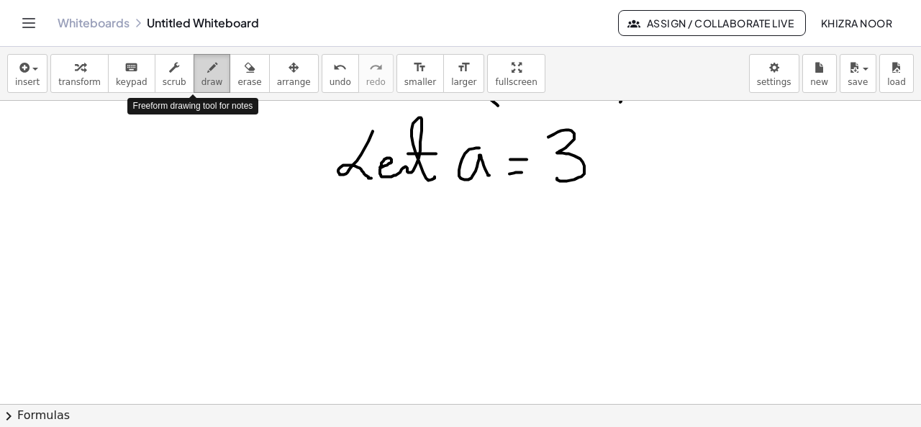
click at [207, 71] on icon "button" at bounding box center [212, 67] width 10 height 17
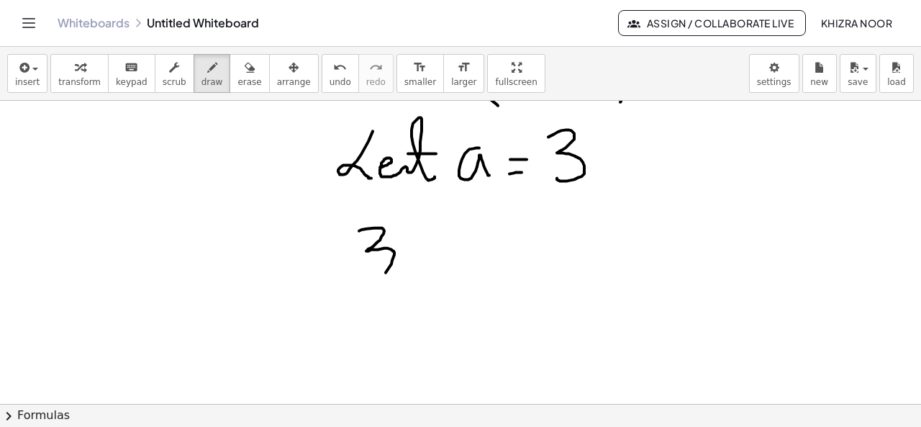
drag, startPoint x: 353, startPoint y: 230, endPoint x: 357, endPoint y: 271, distance: 41.9
drag, startPoint x: 417, startPoint y: 218, endPoint x: 415, endPoint y: 286, distance: 67.7
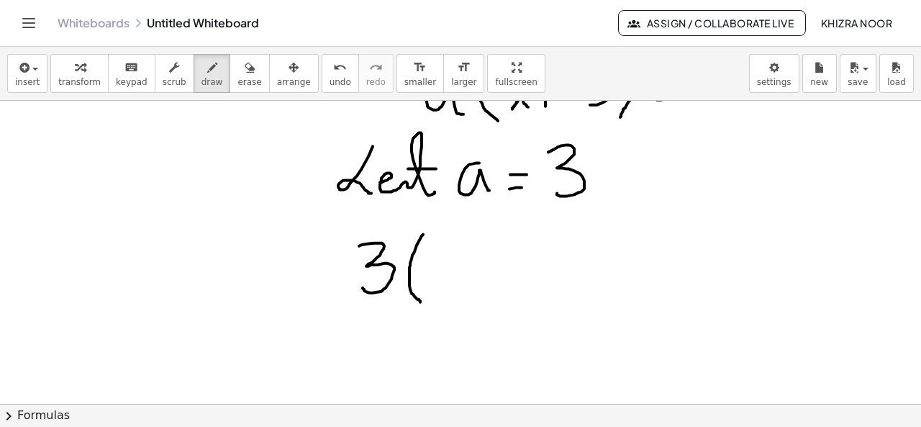
scroll to position [1465, 16]
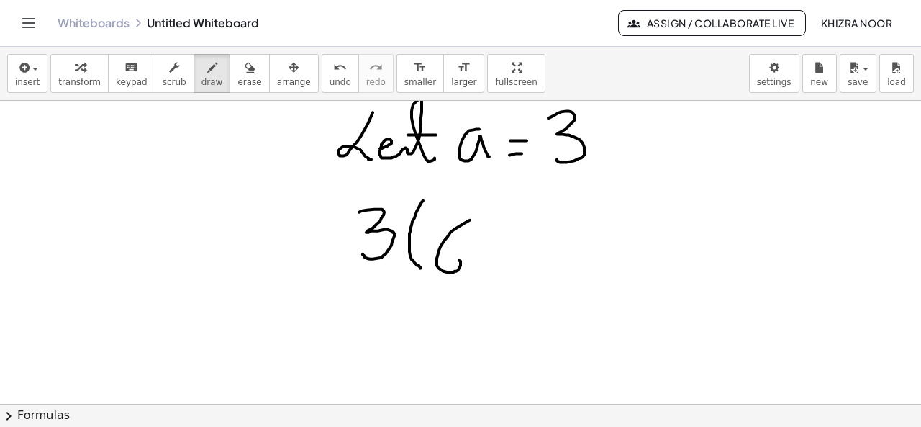
drag, startPoint x: 464, startPoint y: 219, endPoint x: 436, endPoint y: 266, distance: 54.6
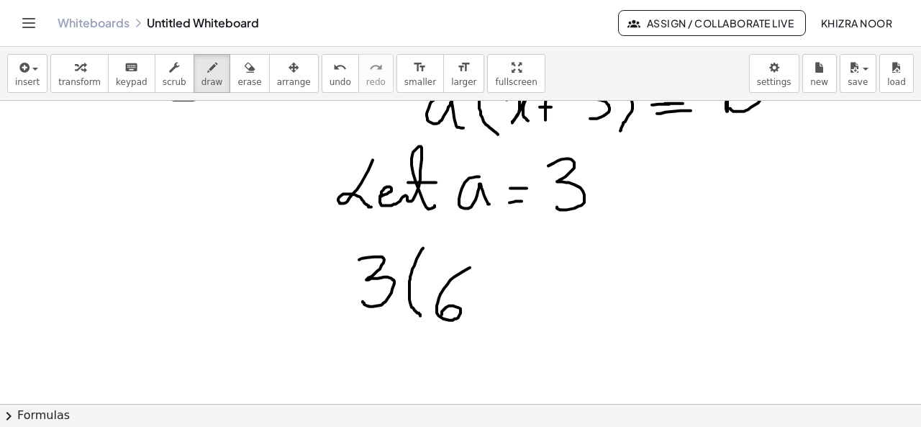
scroll to position [1425, 16]
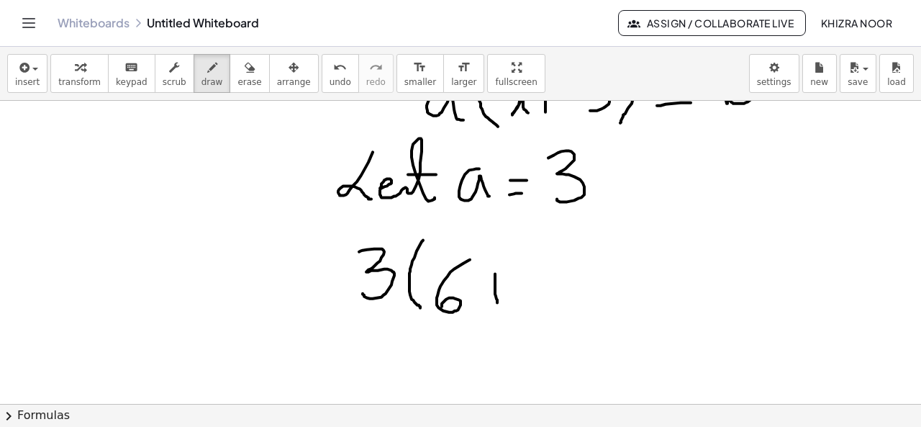
drag, startPoint x: 489, startPoint y: 273, endPoint x: 492, endPoint y: 304, distance: 31.0
drag, startPoint x: 479, startPoint y: 287, endPoint x: 500, endPoint y: 284, distance: 21.1
drag, startPoint x: 516, startPoint y: 263, endPoint x: 530, endPoint y: 306, distance: 45.5
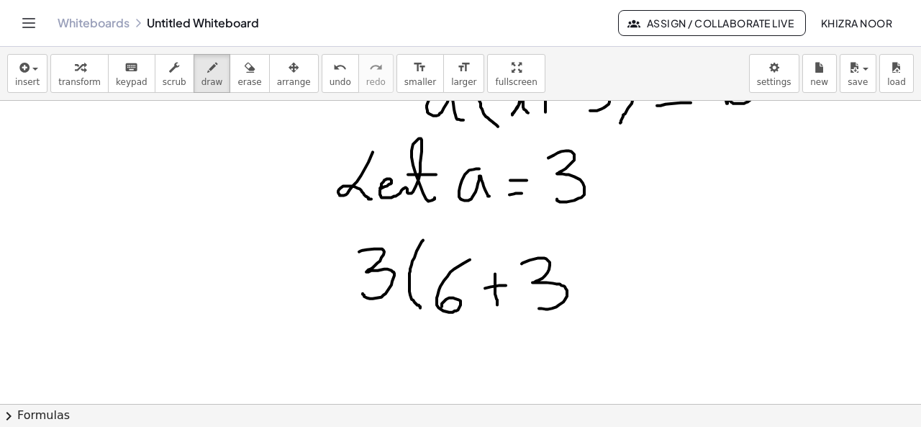
drag, startPoint x: 553, startPoint y: 250, endPoint x: 567, endPoint y: 307, distance: 59.4
drag, startPoint x: 596, startPoint y: 279, endPoint x: 612, endPoint y: 280, distance: 15.9
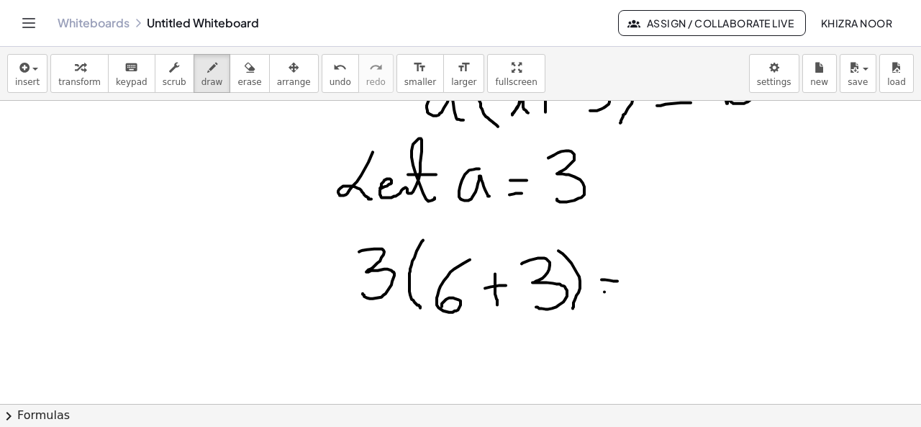
drag, startPoint x: 599, startPoint y: 291, endPoint x: 609, endPoint y: 291, distance: 10.1
drag, startPoint x: 675, startPoint y: 235, endPoint x: 677, endPoint y: 272, distance: 36.7
drag, startPoint x: 407, startPoint y: 330, endPoint x: 416, endPoint y: 371, distance: 41.4
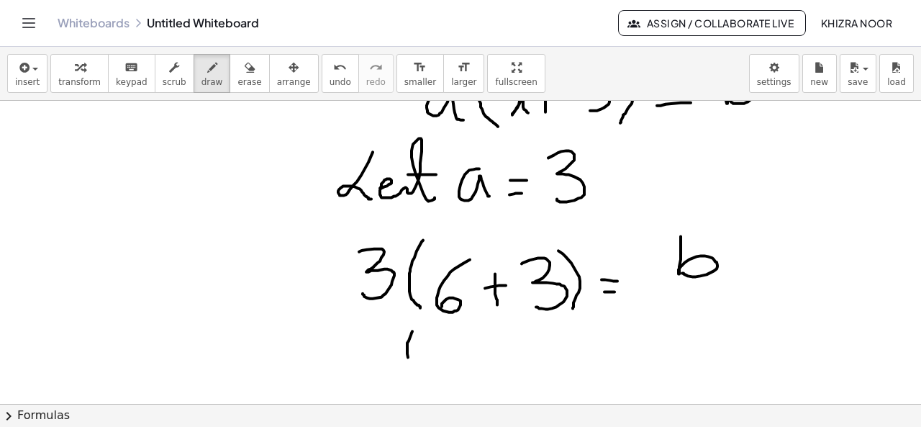
drag, startPoint x: 441, startPoint y: 336, endPoint x: 444, endPoint y: 363, distance: 27.5
drag, startPoint x: 455, startPoint y: 330, endPoint x: 455, endPoint y: 373, distance: 42.5
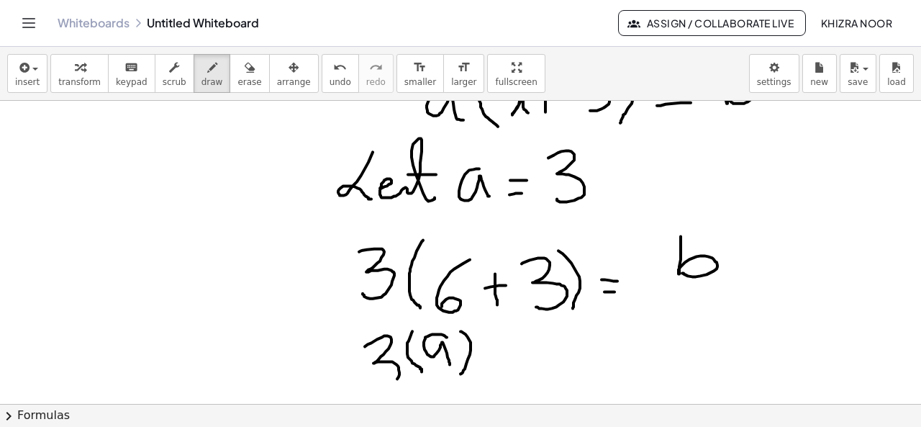
drag, startPoint x: 359, startPoint y: 346, endPoint x: 373, endPoint y: 382, distance: 39.2
drag, startPoint x: 537, startPoint y: 347, endPoint x: 586, endPoint y: 340, distance: 49.4
drag, startPoint x: 553, startPoint y: 355, endPoint x: 590, endPoint y: 353, distance: 37.5
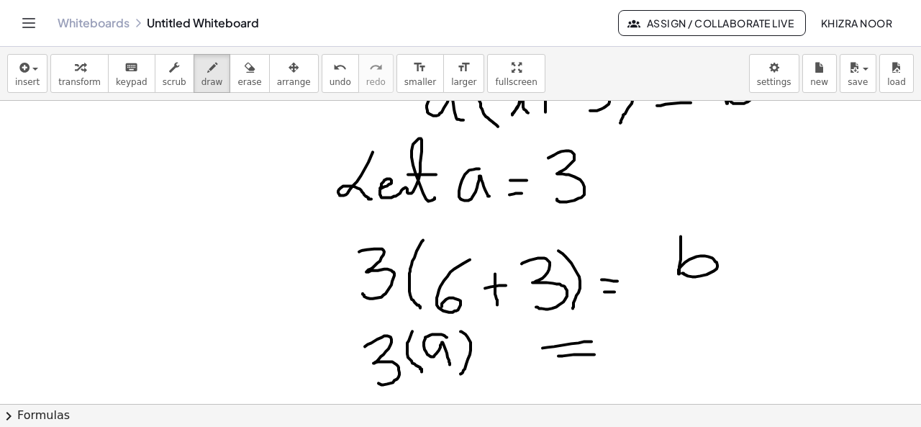
drag, startPoint x: 646, startPoint y: 313, endPoint x: 648, endPoint y: 356, distance: 42.5
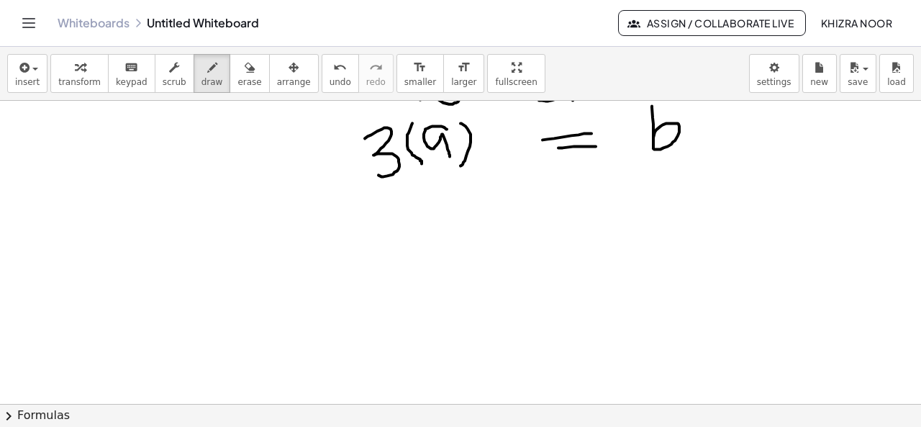
scroll to position [1591, 16]
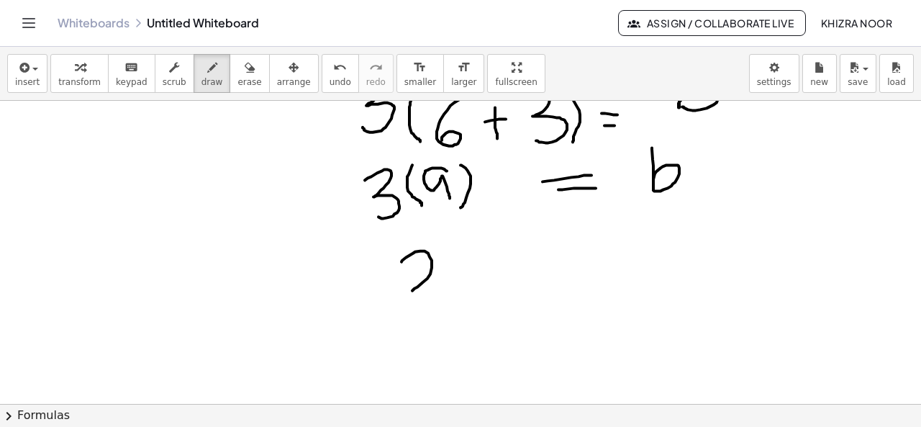
drag, startPoint x: 396, startPoint y: 261, endPoint x: 440, endPoint y: 291, distance: 53.3
drag, startPoint x: 443, startPoint y: 252, endPoint x: 451, endPoint y: 296, distance: 44.5
drag, startPoint x: 446, startPoint y: 279, endPoint x: 466, endPoint y: 279, distance: 20.2
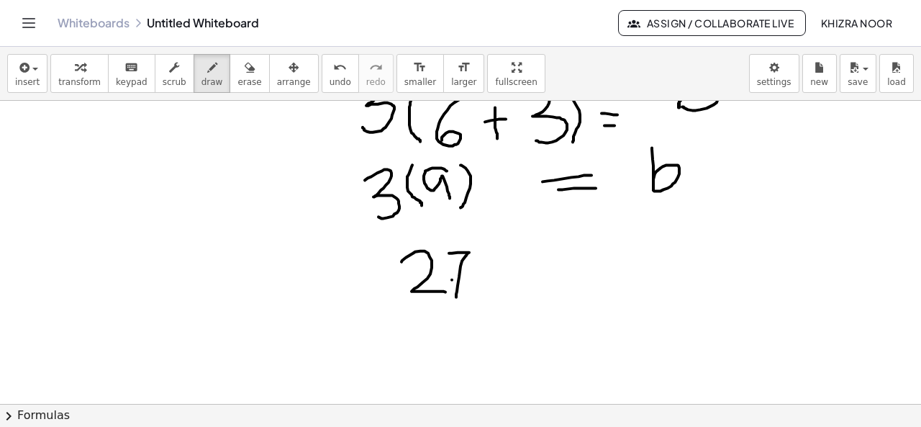
drag, startPoint x: 537, startPoint y: 269, endPoint x: 574, endPoint y: 266, distance: 37.6
drag, startPoint x: 546, startPoint y: 283, endPoint x: 576, endPoint y: 282, distance: 30.2
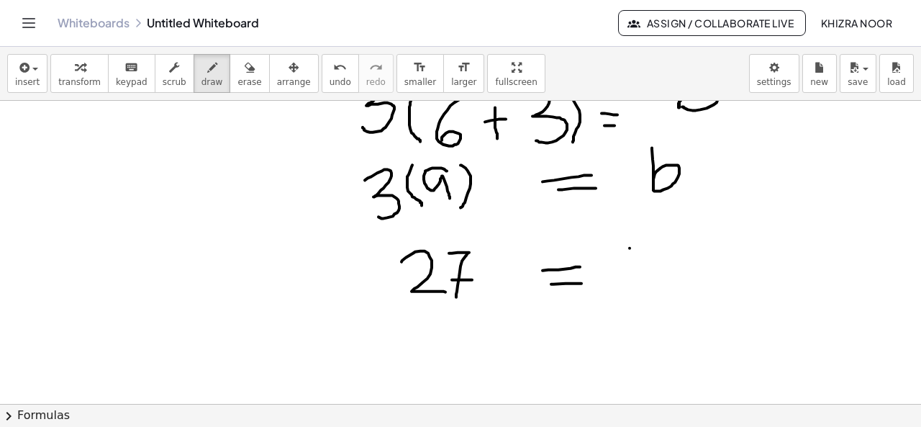
drag, startPoint x: 624, startPoint y: 247, endPoint x: 633, endPoint y: 276, distance: 30.1
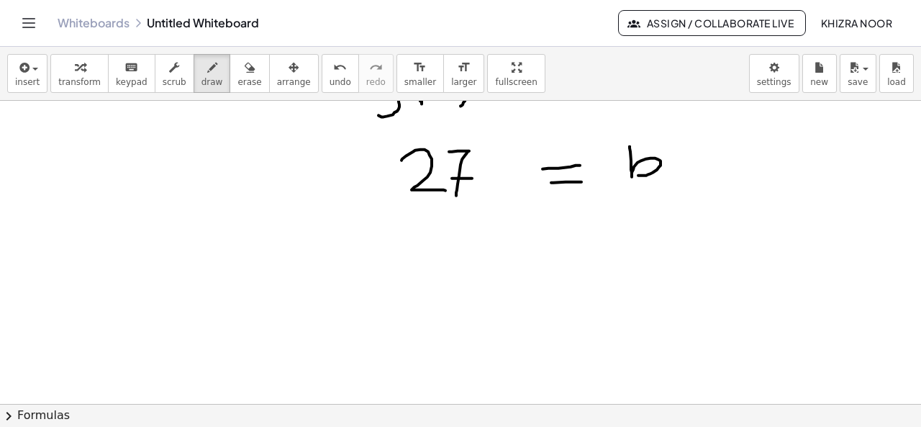
scroll to position [1720, 16]
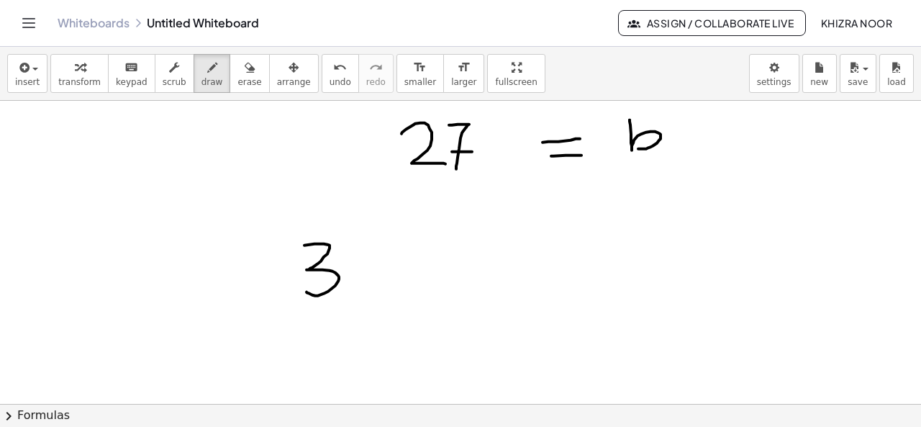
drag, startPoint x: 299, startPoint y: 244, endPoint x: 301, endPoint y: 291, distance: 46.8
drag, startPoint x: 365, startPoint y: 233, endPoint x: 368, endPoint y: 300, distance: 67.0
drag, startPoint x: 382, startPoint y: 265, endPoint x: 418, endPoint y: 297, distance: 48.4
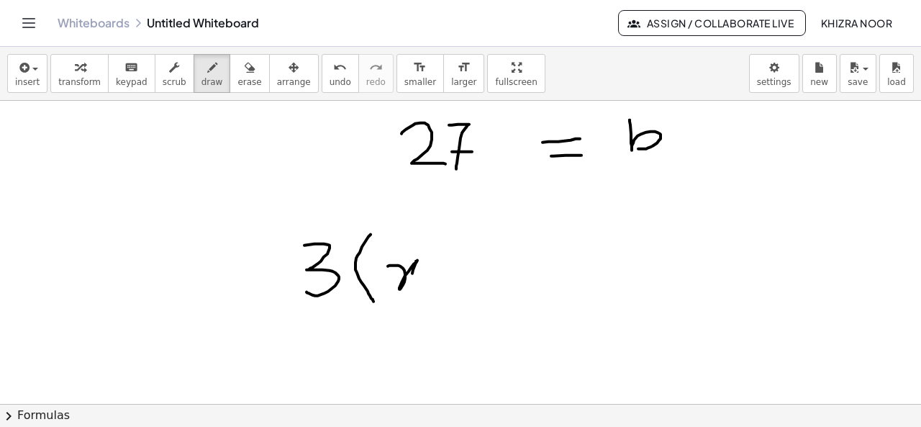
drag, startPoint x: 441, startPoint y: 260, endPoint x: 441, endPoint y: 286, distance: 26.6
drag, startPoint x: 435, startPoint y: 275, endPoint x: 450, endPoint y: 274, distance: 15.1
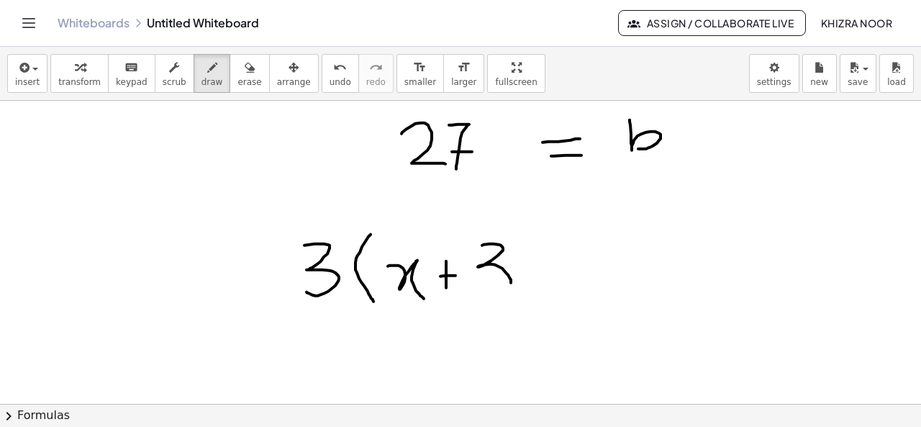
drag, startPoint x: 477, startPoint y: 244, endPoint x: 480, endPoint y: 293, distance: 49.1
drag, startPoint x: 521, startPoint y: 230, endPoint x: 530, endPoint y: 311, distance: 81.8
drag, startPoint x: 570, startPoint y: 271, endPoint x: 588, endPoint y: 268, distance: 18.2
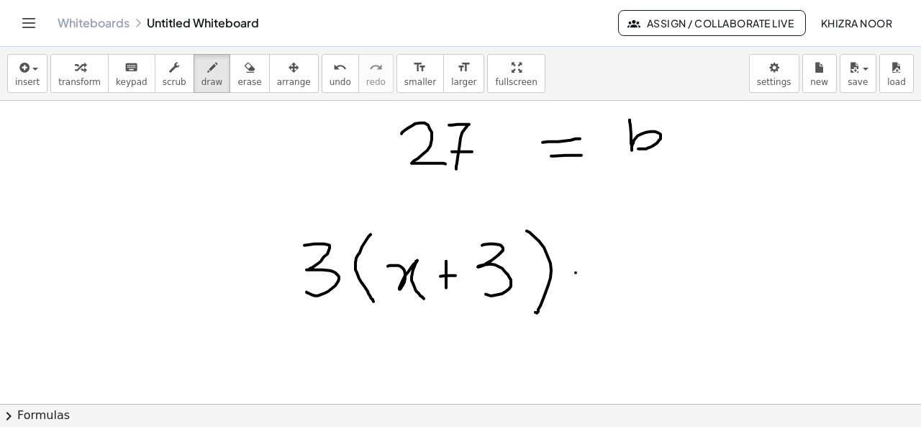
drag, startPoint x: 563, startPoint y: 290, endPoint x: 595, endPoint y: 285, distance: 32.1
drag, startPoint x: 621, startPoint y: 248, endPoint x: 671, endPoint y: 280, distance: 58.9
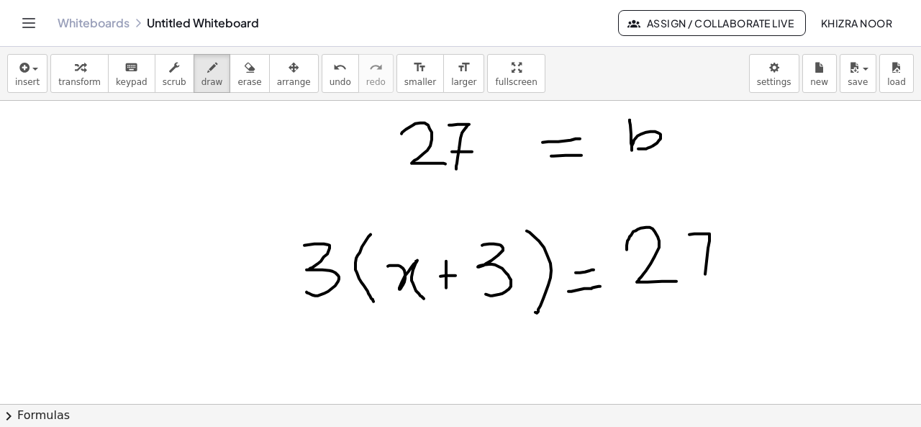
drag, startPoint x: 684, startPoint y: 233, endPoint x: 697, endPoint y: 294, distance: 62.7
drag, startPoint x: 685, startPoint y: 266, endPoint x: 726, endPoint y: 266, distance: 40.3
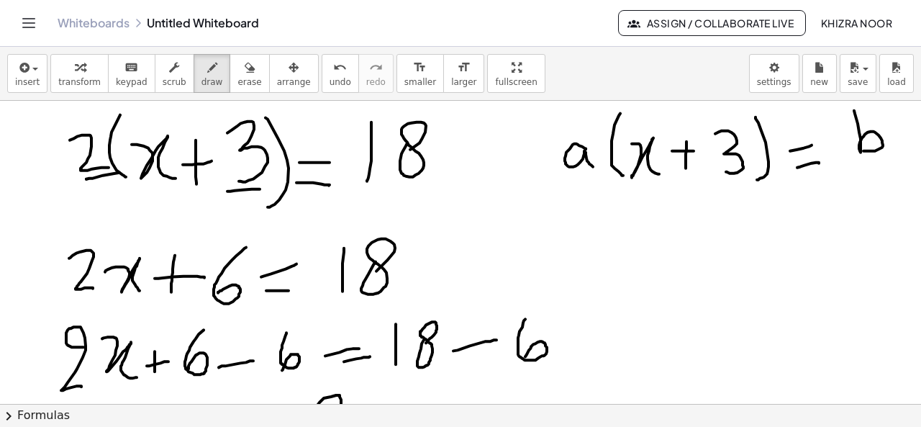
scroll to position [836, 16]
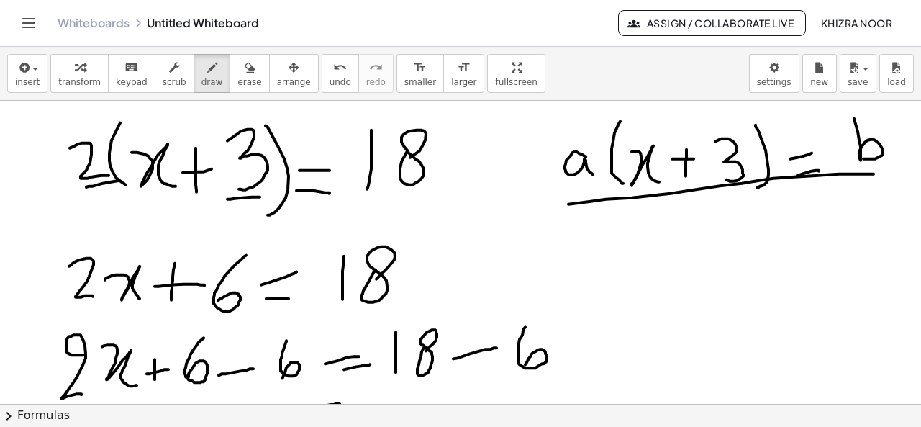
drag, startPoint x: 563, startPoint y: 203, endPoint x: 868, endPoint y: 173, distance: 306.7
click at [868, 173] on div at bounding box center [455, 330] width 931 height 2130
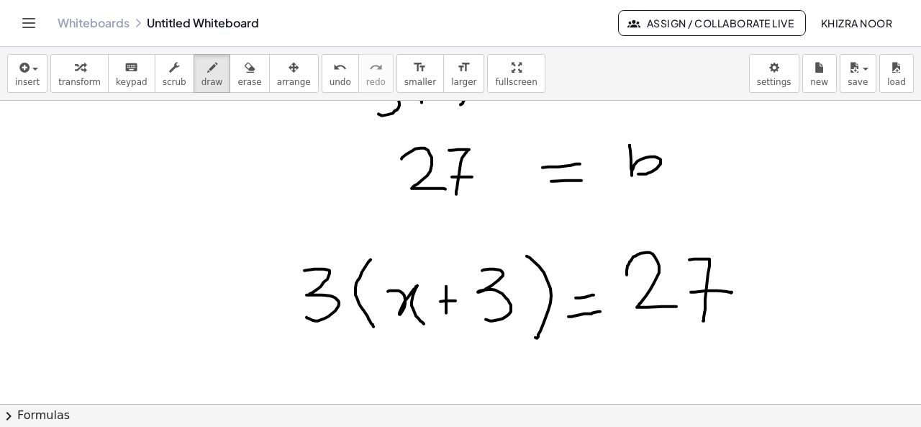
scroll to position [1740, 16]
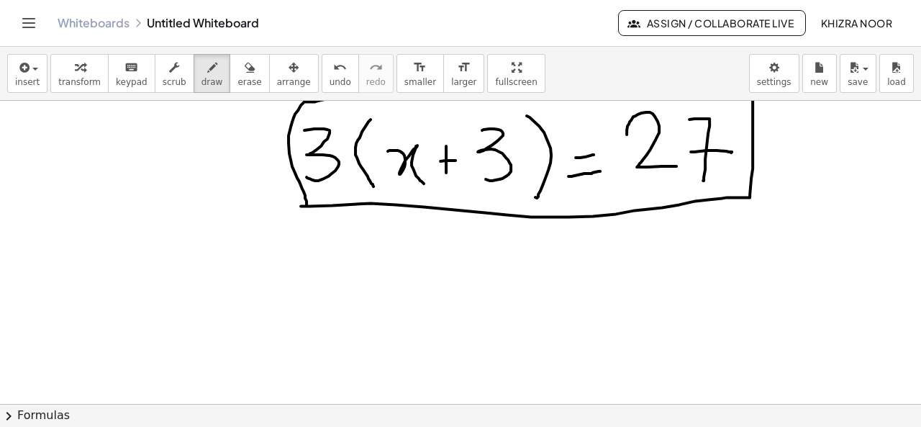
scroll to position [1896, 16]
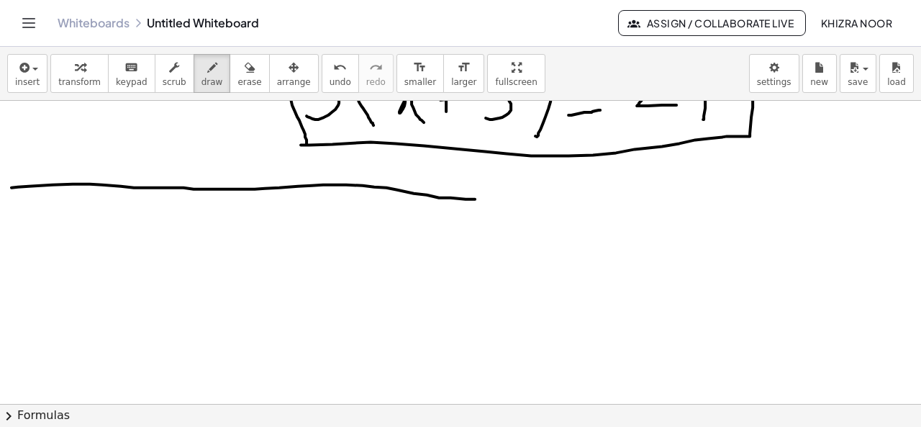
drag, startPoint x: 6, startPoint y: 186, endPoint x: 618, endPoint y: 176, distance: 611.9
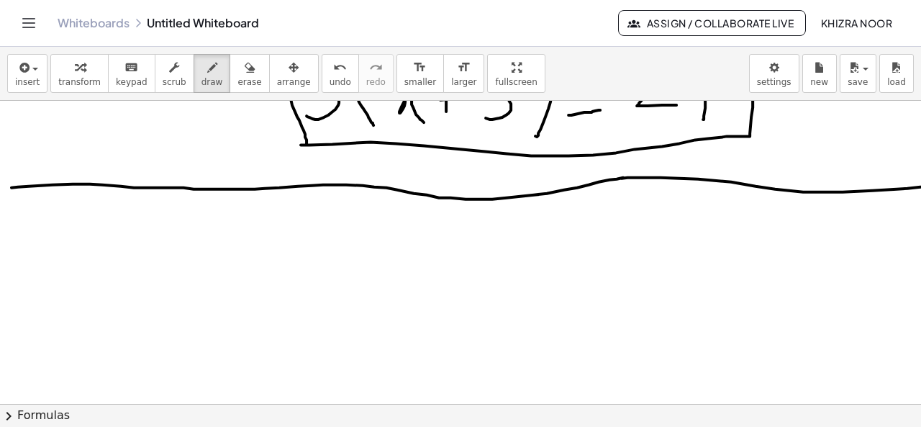
drag, startPoint x: 616, startPoint y: 177, endPoint x: 921, endPoint y: 184, distance: 304.6
click at [921, 184] on div "×" at bounding box center [460, 252] width 921 height 303
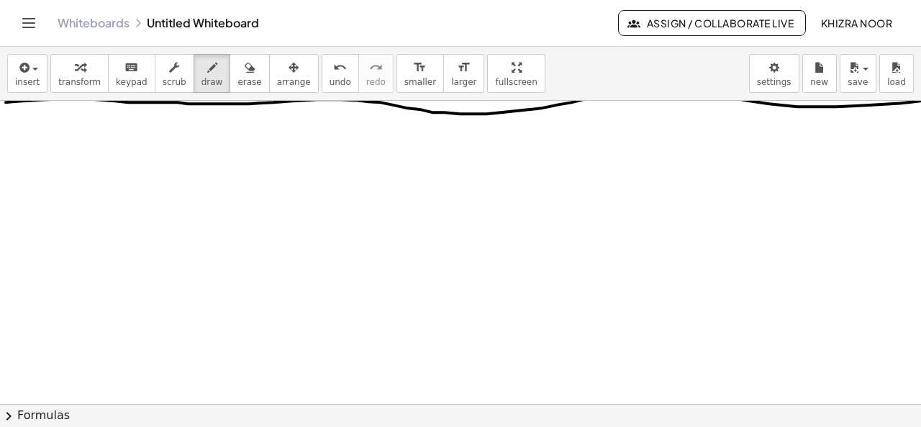
scroll to position [1977, 16]
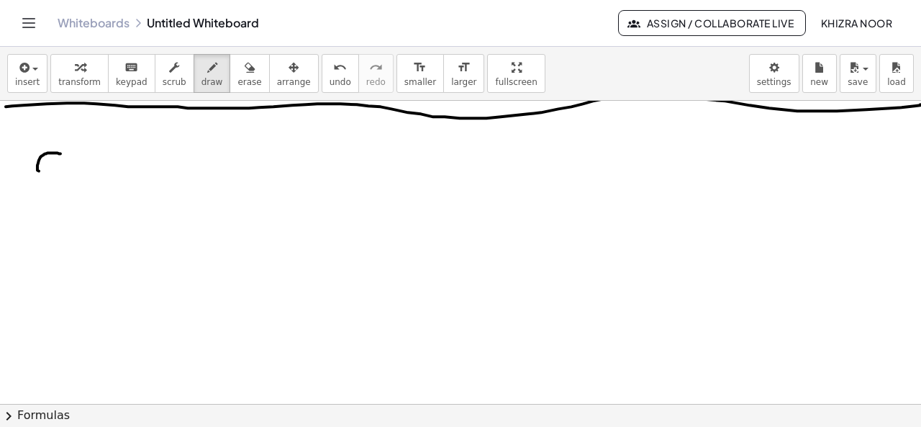
drag, startPoint x: 60, startPoint y: 153, endPoint x: 60, endPoint y: 172, distance: 18.7
drag, startPoint x: 90, startPoint y: 133, endPoint x: 90, endPoint y: 189, distance: 55.4
drag, startPoint x: 105, startPoint y: 155, endPoint x: 126, endPoint y: 183, distance: 34.4
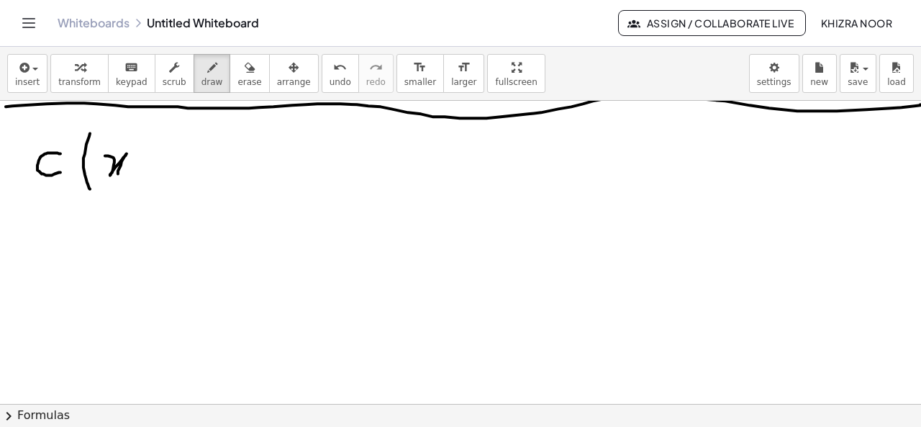
drag, startPoint x: 155, startPoint y: 153, endPoint x: 153, endPoint y: 182, distance: 29.7
drag, startPoint x: 142, startPoint y: 169, endPoint x: 168, endPoint y: 168, distance: 26.6
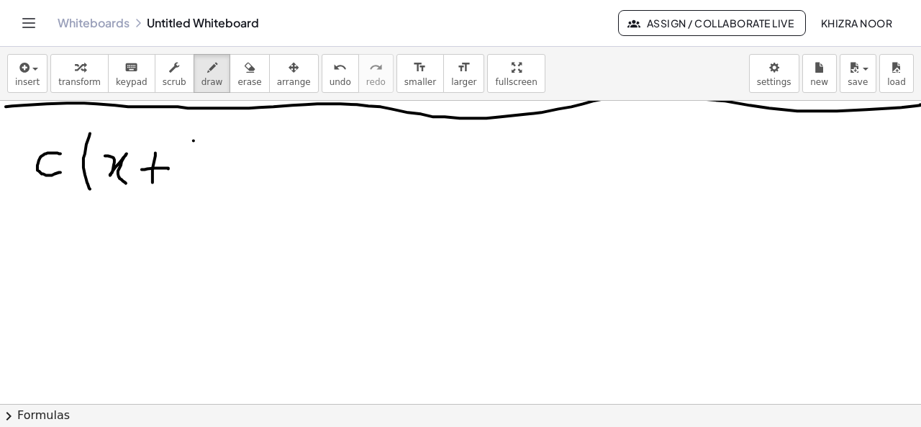
drag, startPoint x: 194, startPoint y: 140, endPoint x: 186, endPoint y: 190, distance: 50.2
drag, startPoint x: 186, startPoint y: 173, endPoint x: 197, endPoint y: 191, distance: 22.0
drag, startPoint x: 217, startPoint y: 142, endPoint x: 227, endPoint y: 214, distance: 72.7
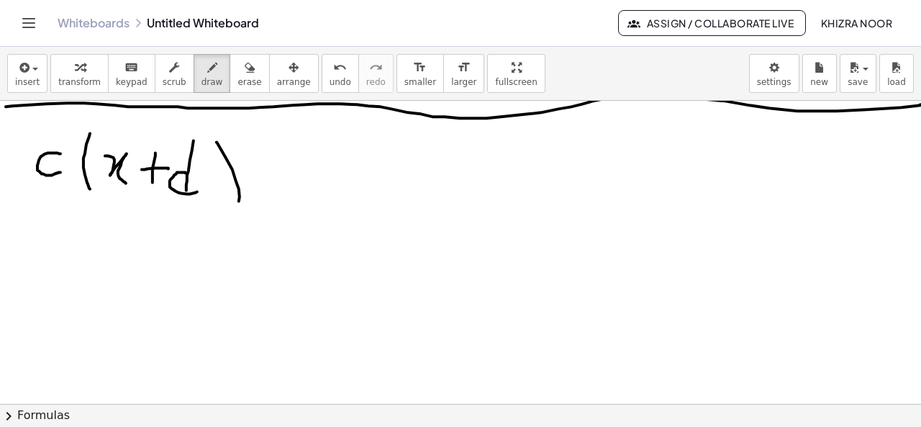
drag, startPoint x: 265, startPoint y: 177, endPoint x: 289, endPoint y: 177, distance: 23.8
drag, startPoint x: 266, startPoint y: 185, endPoint x: 276, endPoint y: 186, distance: 10.2
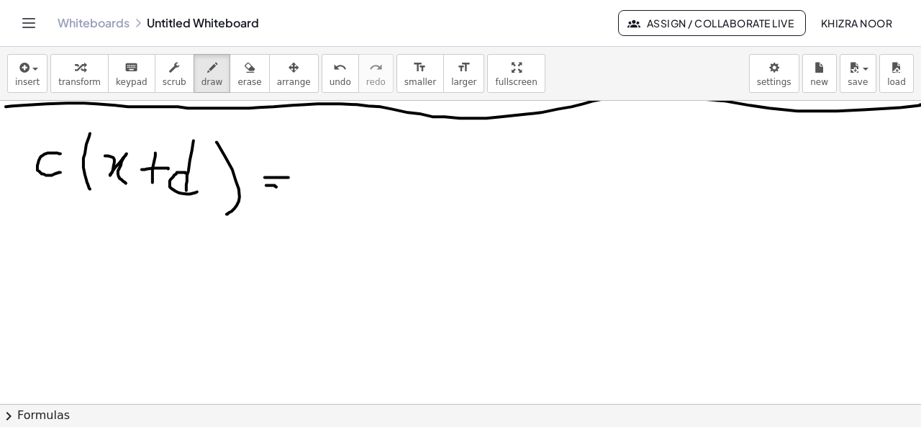
drag, startPoint x: 276, startPoint y: 186, endPoint x: 288, endPoint y: 186, distance: 11.5
drag, startPoint x: 320, startPoint y: 154, endPoint x: 317, endPoint y: 188, distance: 34.0
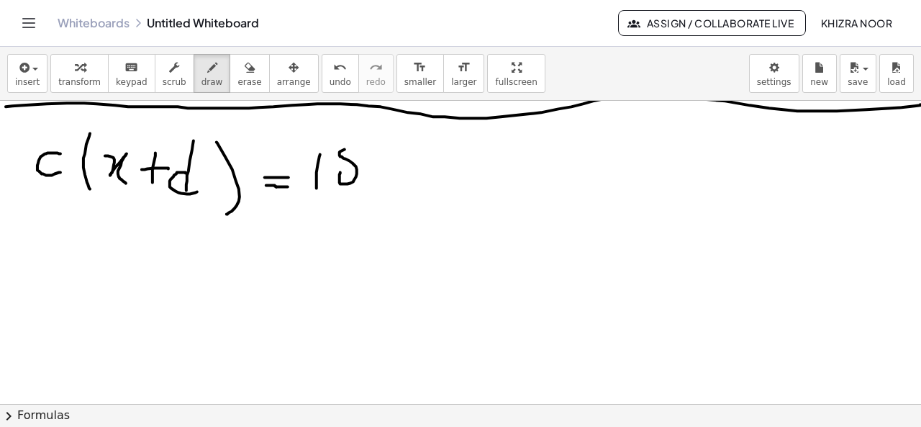
drag, startPoint x: 340, startPoint y: 172, endPoint x: 342, endPoint y: 179, distance: 7.3
drag, startPoint x: 76, startPoint y: 232, endPoint x: 74, endPoint y: 280, distance: 47.5
drag, startPoint x: 91, startPoint y: 263, endPoint x: 119, endPoint y: 265, distance: 28.2
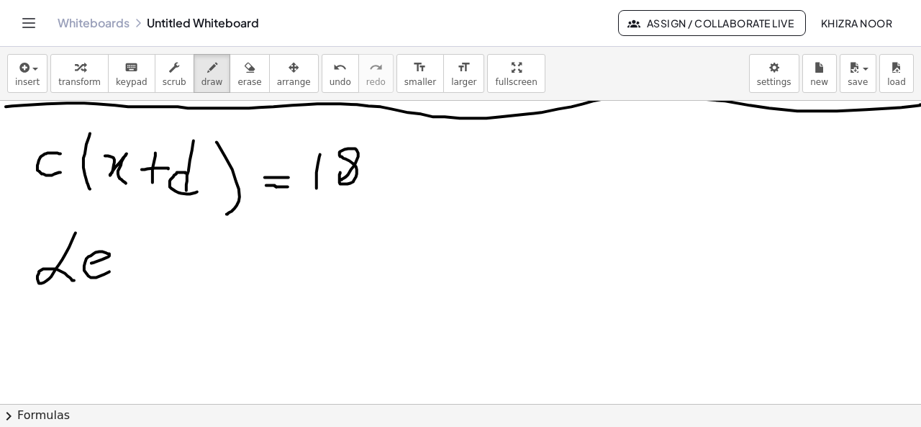
drag, startPoint x: 141, startPoint y: 224, endPoint x: 436, endPoint y: 250, distance: 296.3
drag, startPoint x: 131, startPoint y: 225, endPoint x: 140, endPoint y: 299, distance: 74.7
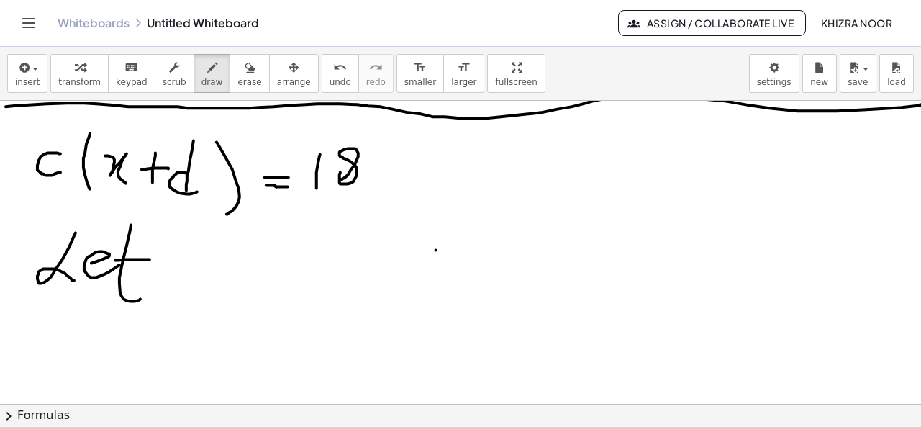
drag, startPoint x: 115, startPoint y: 260, endPoint x: 151, endPoint y: 260, distance: 36.0
drag, startPoint x: 208, startPoint y: 263, endPoint x: 199, endPoint y: 294, distance: 33.0
drag, startPoint x: 220, startPoint y: 284, endPoint x: 253, endPoint y: 281, distance: 33.2
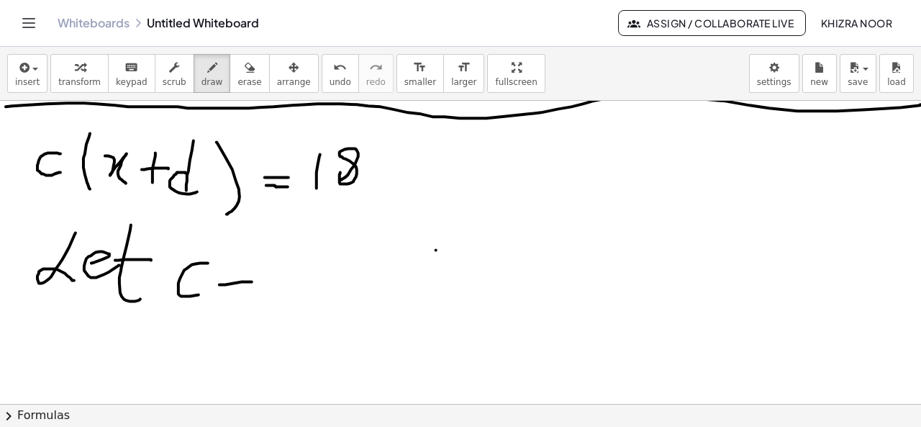
drag, startPoint x: 230, startPoint y: 292, endPoint x: 251, endPoint y: 292, distance: 21.6
drag, startPoint x: 290, startPoint y: 264, endPoint x: 331, endPoint y: 288, distance: 47.4
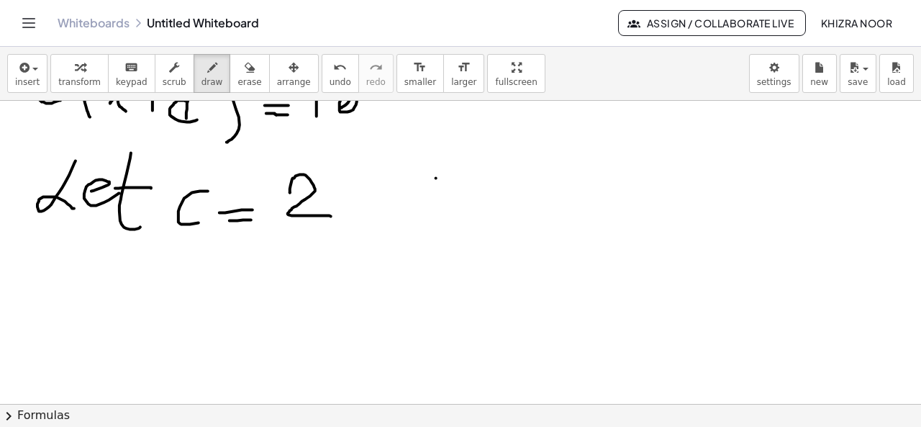
scroll to position [2014, 16]
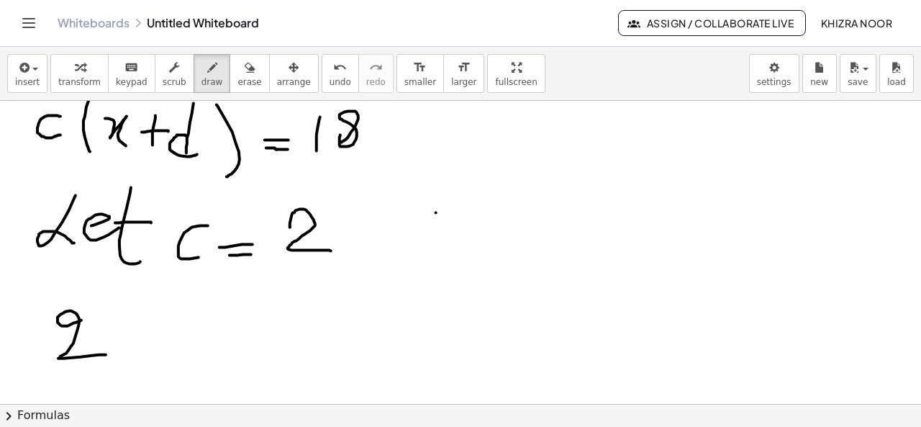
drag, startPoint x: 81, startPoint y: 320, endPoint x: 107, endPoint y: 356, distance: 43.3
drag, startPoint x: 132, startPoint y: 304, endPoint x: 132, endPoint y: 360, distance: 55.4
drag, startPoint x: 166, startPoint y: 308, endPoint x: 161, endPoint y: 334, distance: 26.4
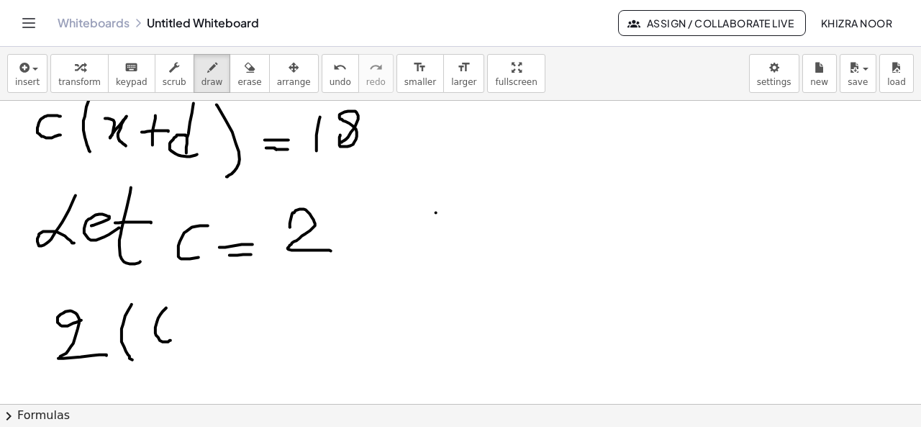
drag, startPoint x: 222, startPoint y: 320, endPoint x: 217, endPoint y: 351, distance: 31.4
drag, startPoint x: 205, startPoint y: 329, endPoint x: 238, endPoint y: 332, distance: 33.2
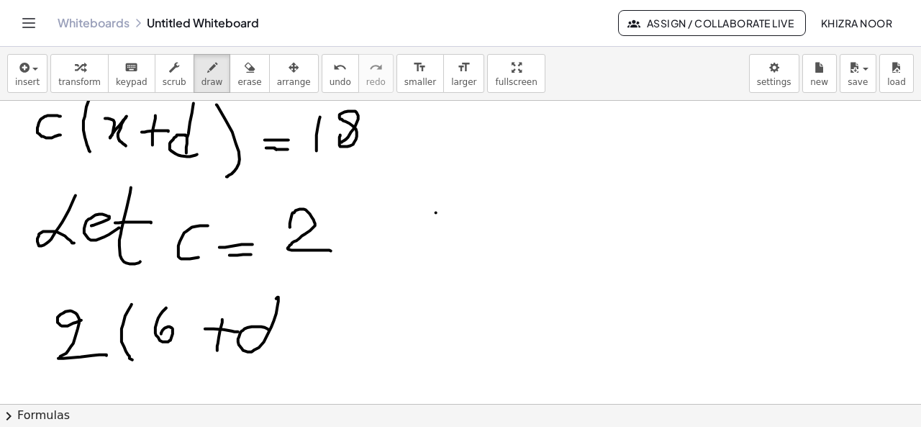
drag, startPoint x: 270, startPoint y: 330, endPoint x: 276, endPoint y: 346, distance: 17.1
drag, startPoint x: 289, startPoint y: 297, endPoint x: 288, endPoint y: 368, distance: 71.3
drag, startPoint x: 327, startPoint y: 332, endPoint x: 372, endPoint y: 329, distance: 45.4
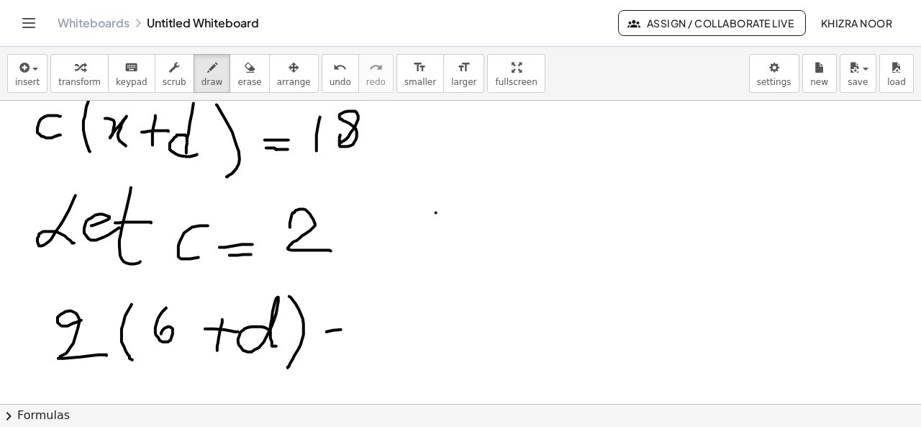
drag
drag, startPoint x: 415, startPoint y: 305, endPoint x: 405, endPoint y: 339, distance: 35.3
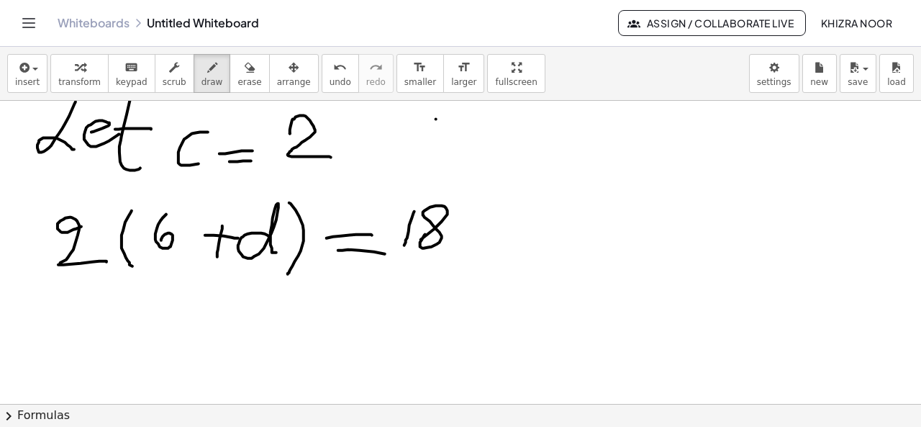
scroll to position [2103, 16]
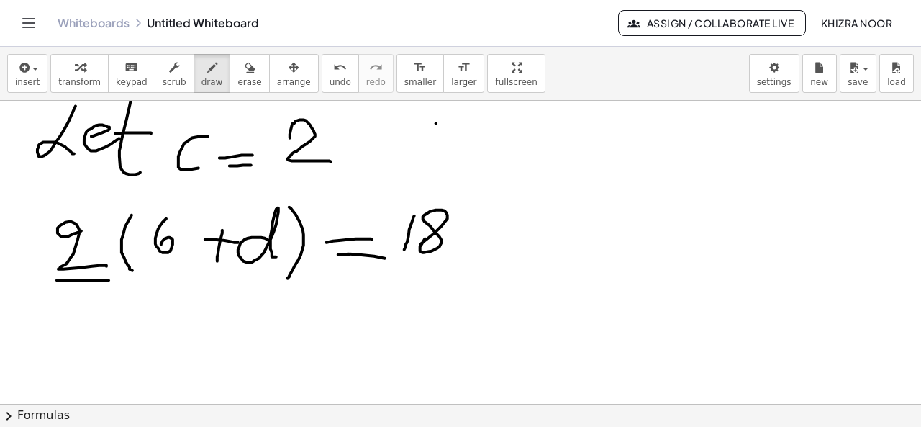
drag, startPoint x: 57, startPoint y: 280, endPoint x: 108, endPoint y: 281, distance: 51.1
drag, startPoint x: 151, startPoint y: 266, endPoint x: 171, endPoint y: 266, distance: 20.2
drag, startPoint x: 99, startPoint y: 303, endPoint x: 96, endPoint y: 334, distance: 31.1
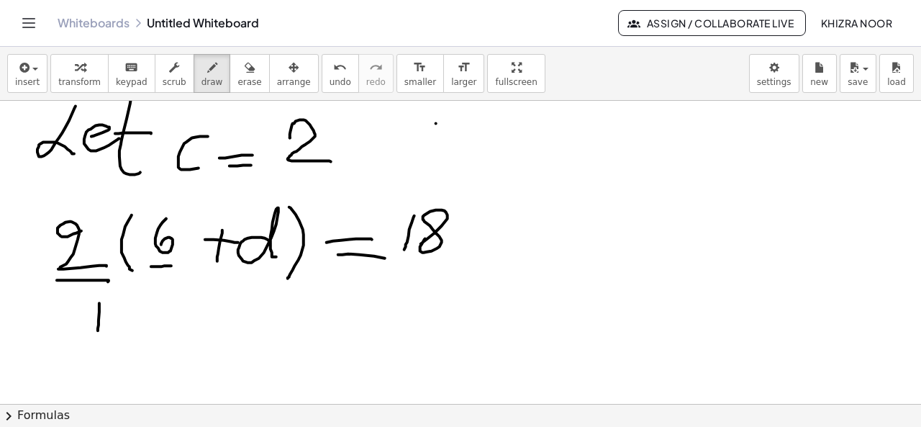
drag, startPoint x: 109, startPoint y: 312, endPoint x: 152, endPoint y: 336, distance: 49.0
drag, startPoint x: 186, startPoint y: 309, endPoint x: 180, endPoint y: 352, distance: 43.6
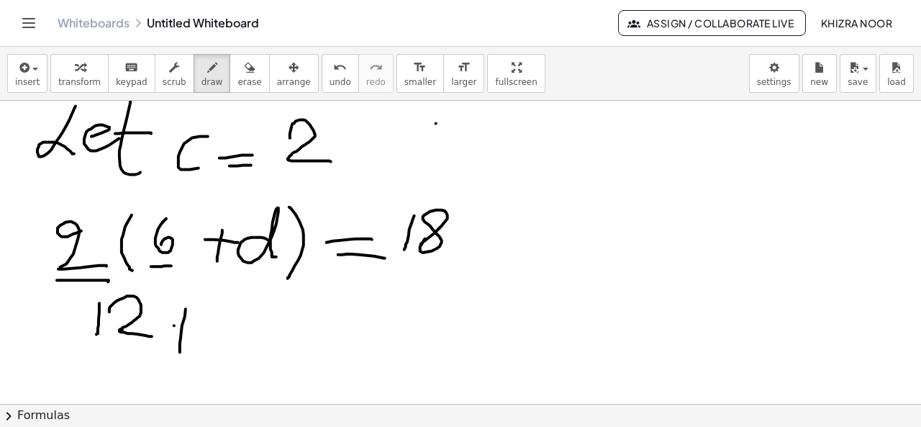
drag, startPoint x: 174, startPoint y: 325, endPoint x: 216, endPoint y: 326, distance: 41.8
drag, startPoint x: 252, startPoint y: 309, endPoint x: 263, endPoint y: 348, distance: 40.3
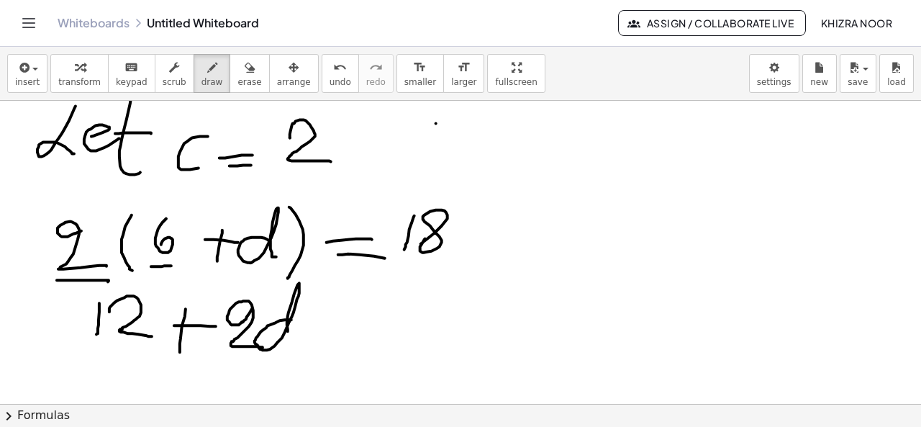
drag, startPoint x: 292, startPoint y: 320, endPoint x: 309, endPoint y: 343, distance: 29.4
drag, startPoint x: 327, startPoint y: 319, endPoint x: 386, endPoint y: 316, distance: 59.1
drag, startPoint x: 338, startPoint y: 328, endPoint x: 389, endPoint y: 328, distance: 50.4
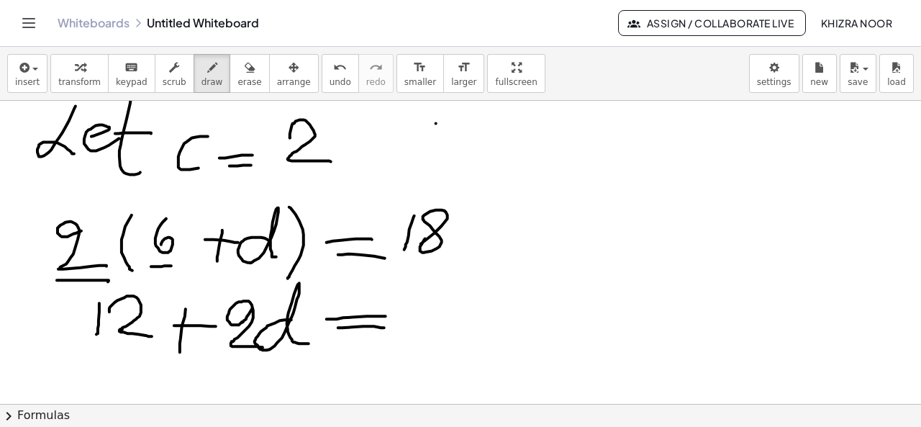
drag, startPoint x: 434, startPoint y: 286, endPoint x: 427, endPoint y: 323, distance: 38.1
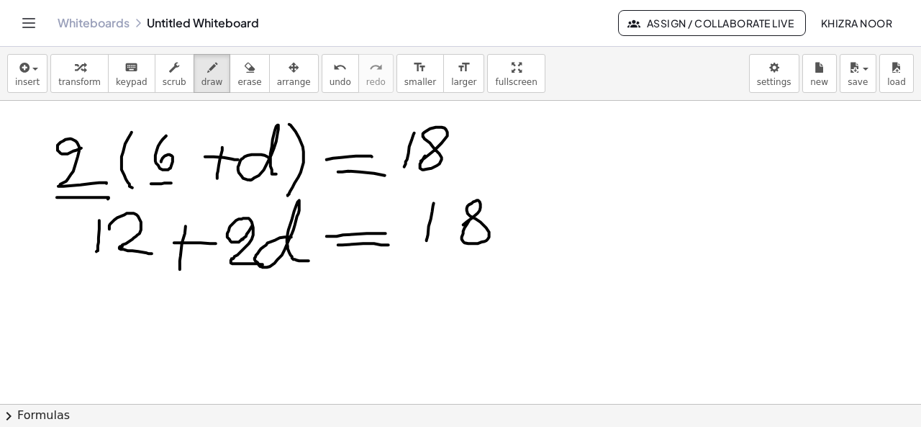
scroll to position [2205, 16]
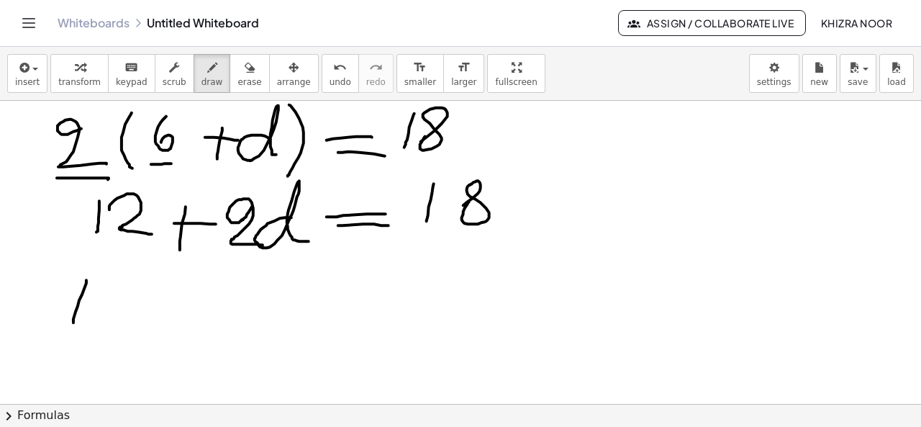
drag, startPoint x: 86, startPoint y: 280, endPoint x: 73, endPoint y: 323, distance: 45.1
drag, startPoint x: 118, startPoint y: 290, endPoint x: 132, endPoint y: 319, distance: 31.9
drag, startPoint x: 146, startPoint y: 307, endPoint x: 163, endPoint y: 308, distance: 17.3
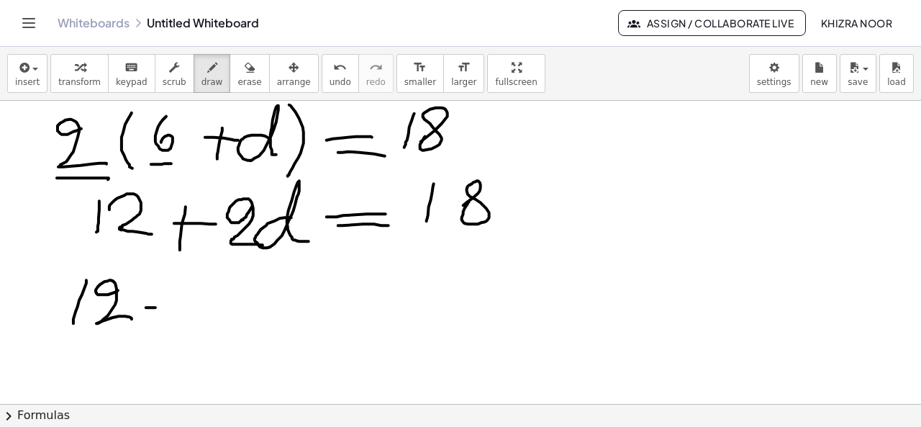
drag, startPoint x: 188, startPoint y: 287, endPoint x: 180, endPoint y: 316, distance: 29.9
drag, startPoint x: 219, startPoint y: 290, endPoint x: 236, endPoint y: 332, distance: 45.2
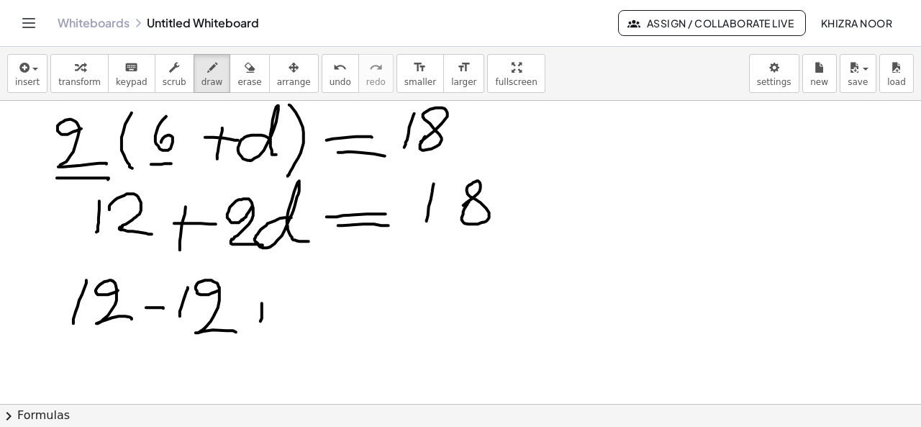
drag, startPoint x: 262, startPoint y: 303, endPoint x: 259, endPoint y: 333, distance: 30.4
drag, startPoint x: 251, startPoint y: 323, endPoint x: 284, endPoint y: 322, distance: 32.4
drag, startPoint x: 328, startPoint y: 291, endPoint x: 348, endPoint y: 329, distance: 43.1
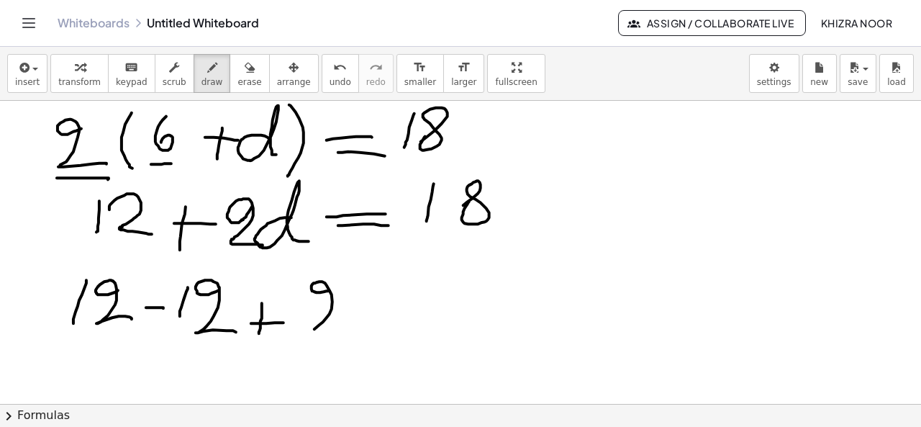
drag, startPoint x: 392, startPoint y: 312, endPoint x: 415, endPoint y: 330, distance: 29.8
drag, startPoint x: 428, startPoint y: 315, endPoint x: 452, endPoint y: 315, distance: 23.8
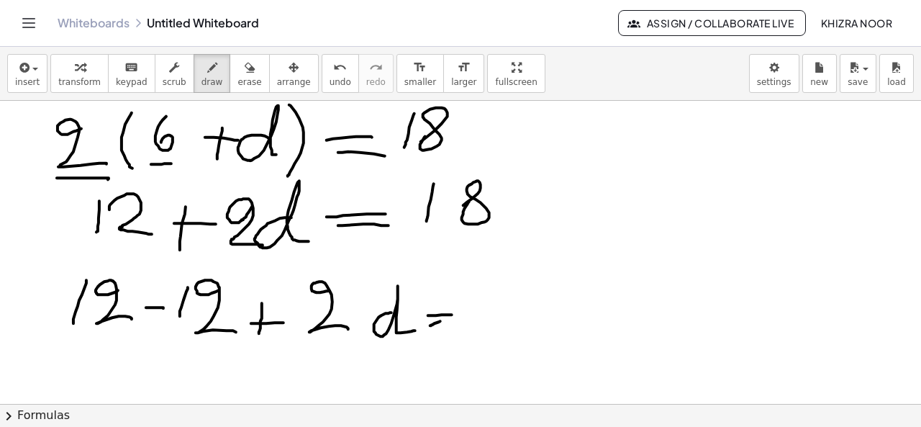
drag, startPoint x: 441, startPoint y: 321, endPoint x: 430, endPoint y: 325, distance: 11.0
drag, startPoint x: 430, startPoint y: 325, endPoint x: 443, endPoint y: 326, distance: 12.3
drag, startPoint x: 480, startPoint y: 290, endPoint x: 480, endPoint y: 317, distance: 27.4
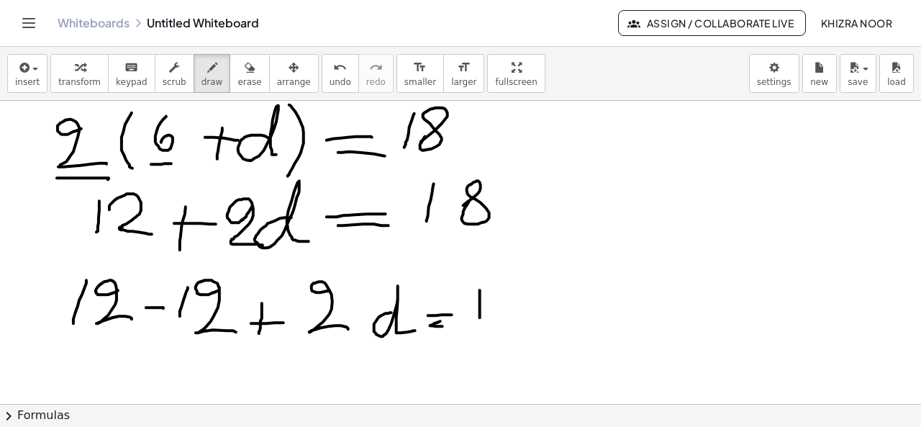
drag, startPoint x: 508, startPoint y: 296, endPoint x: 497, endPoint y: 302, distance: 12.6
drag, startPoint x: 556, startPoint y: 297, endPoint x: 587, endPoint y: 296, distance: 30.3
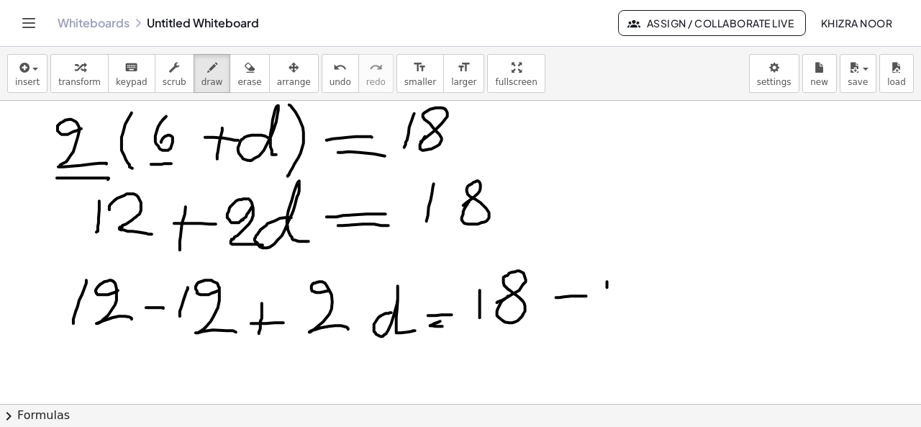
drag, startPoint x: 608, startPoint y: 281, endPoint x: 607, endPoint y: 315, distance: 33.8
drag, startPoint x: 630, startPoint y: 294, endPoint x: 677, endPoint y: 317, distance: 52.8
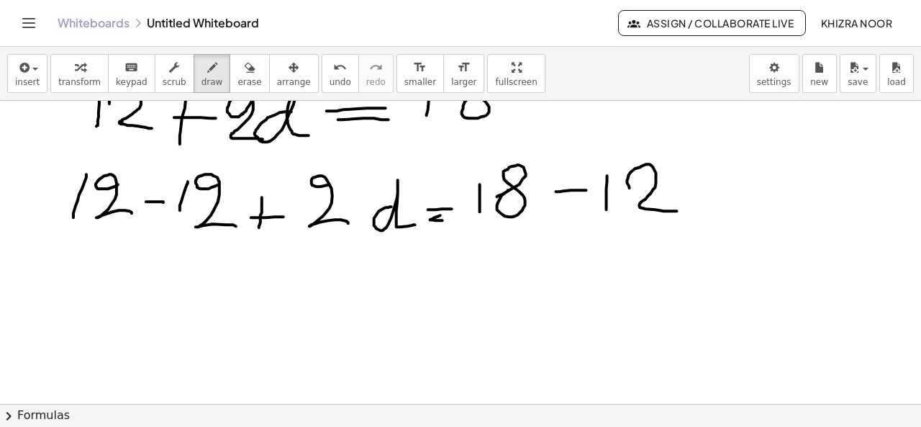
scroll to position [2321, 16]
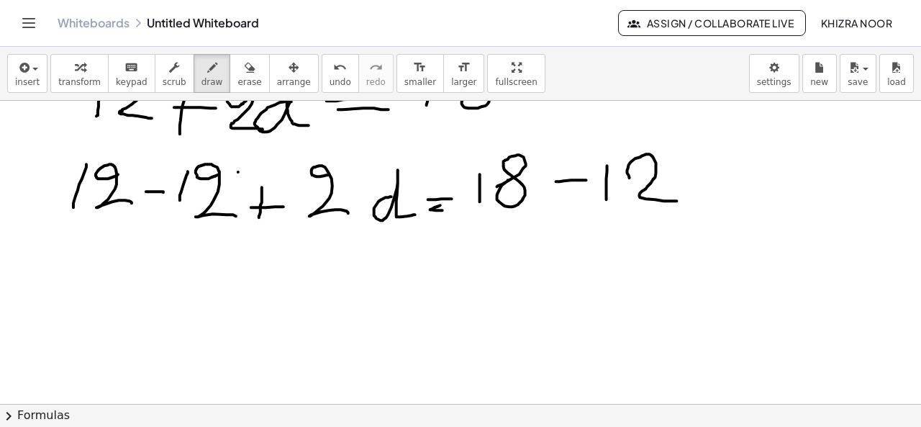
drag, startPoint x: 238, startPoint y: 172, endPoint x: 153, endPoint y: 218, distance: 97.3
drag, startPoint x: 140, startPoint y: 159, endPoint x: 43, endPoint y: 217, distance: 112.3
drag, startPoint x: 218, startPoint y: 264, endPoint x: 248, endPoint y: 293, distance: 41.2
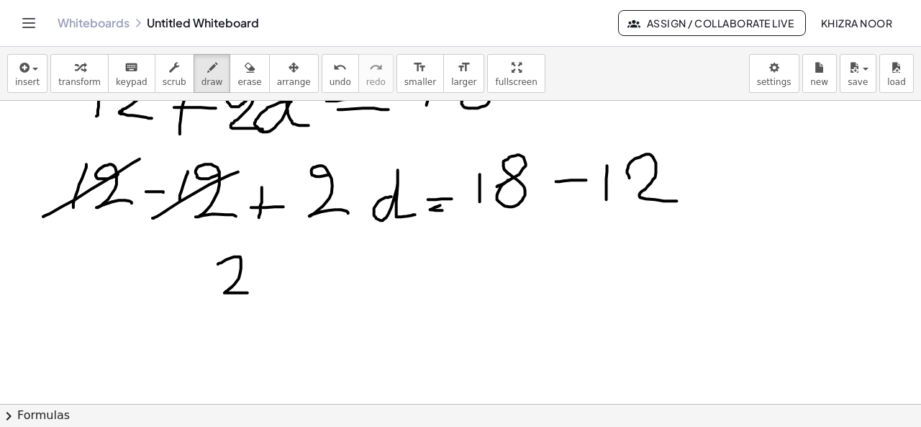
drag, startPoint x: 295, startPoint y: 276, endPoint x: 293, endPoint y: 293, distance: 16.7
drag, startPoint x: 338, startPoint y: 279, endPoint x: 368, endPoint y: 280, distance: 30.2
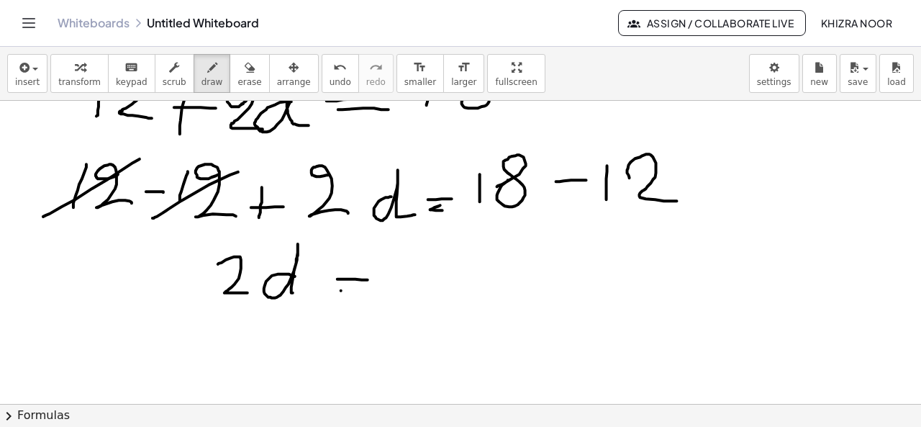
drag, startPoint x: 341, startPoint y: 291, endPoint x: 358, endPoint y: 291, distance: 17.3
drag, startPoint x: 442, startPoint y: 250, endPoint x: 397, endPoint y: 281, distance: 54.3
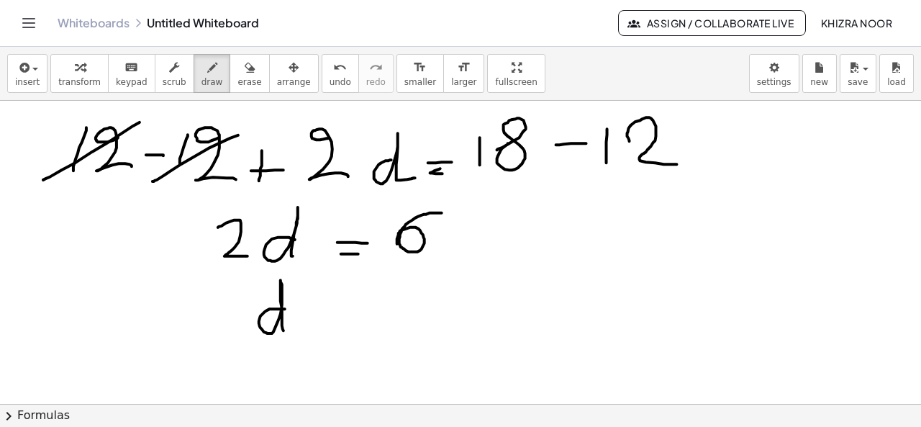
drag, startPoint x: 285, startPoint y: 309, endPoint x: 302, endPoint y: 335, distance: 31.1
drag, startPoint x: 340, startPoint y: 313, endPoint x: 371, endPoint y: 313, distance: 31.0
drag, startPoint x: 346, startPoint y: 327, endPoint x: 371, endPoint y: 328, distance: 25.9
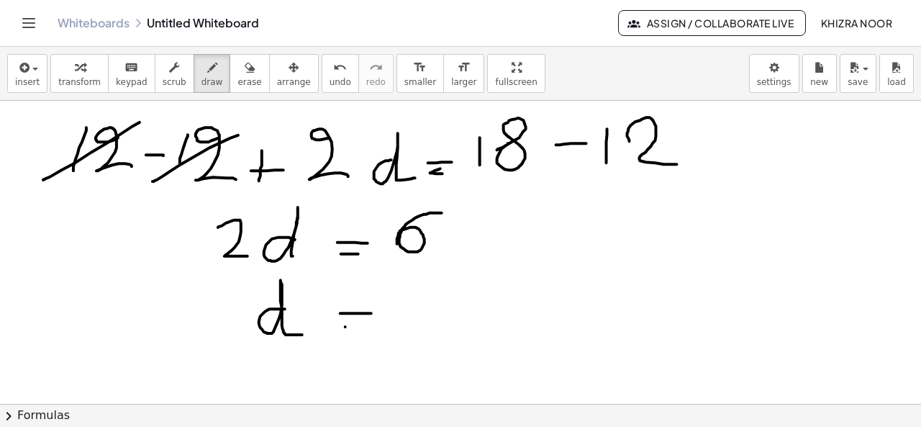
drag, startPoint x: 426, startPoint y: 283, endPoint x: 421, endPoint y: 315, distance: 32.1
drag, startPoint x: 410, startPoint y: 329, endPoint x: 461, endPoint y: 324, distance: 50.6
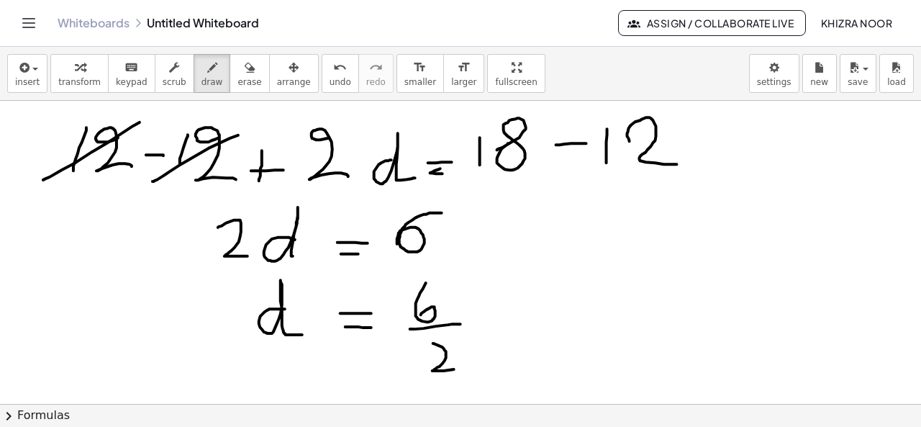
drag, startPoint x: 433, startPoint y: 343, endPoint x: 466, endPoint y: 369, distance: 41.5
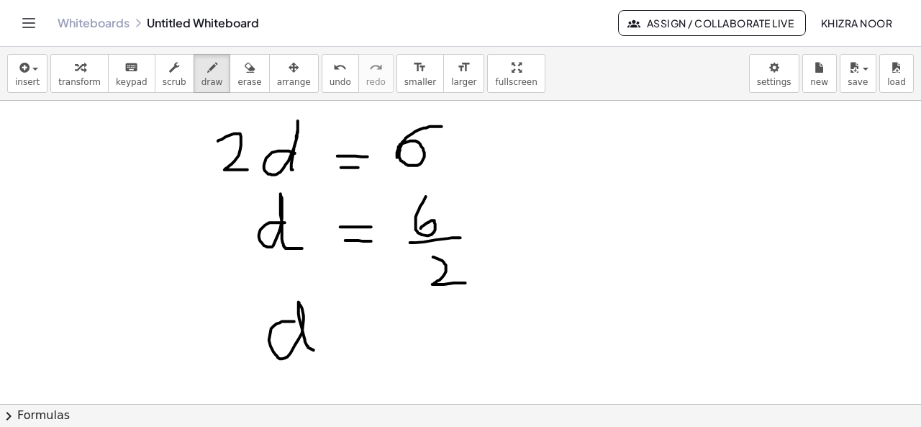
drag, startPoint x: 294, startPoint y: 322, endPoint x: 314, endPoint y: 351, distance: 34.7
drag, startPoint x: 344, startPoint y: 342, endPoint x: 383, endPoint y: 342, distance: 38.9
drag, startPoint x: 349, startPoint y: 354, endPoint x: 389, endPoint y: 353, distance: 39.6
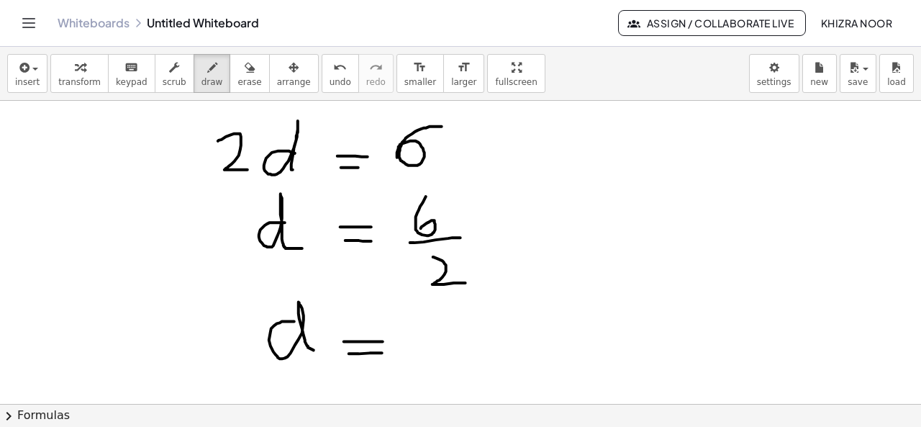
drag, startPoint x: 425, startPoint y: 297, endPoint x: 430, endPoint y: 346, distance: 49.2
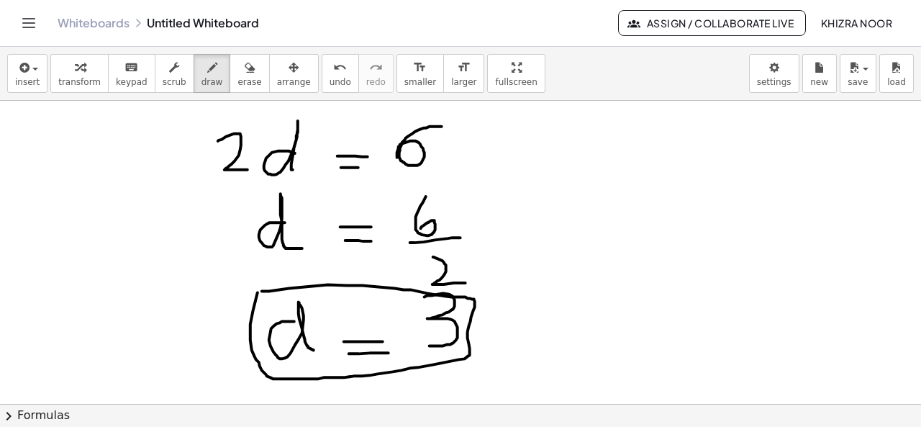
drag, startPoint x: 262, startPoint y: 292, endPoint x: 260, endPoint y: 280, distance: 11.7
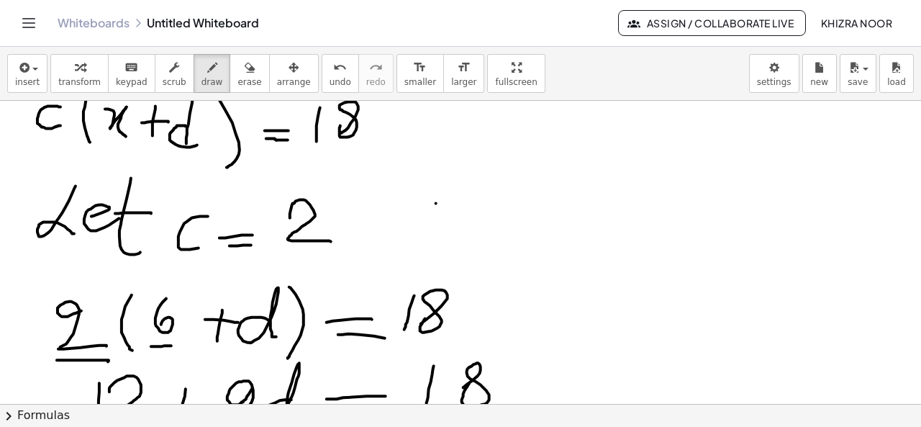
scroll to position [2013, 16]
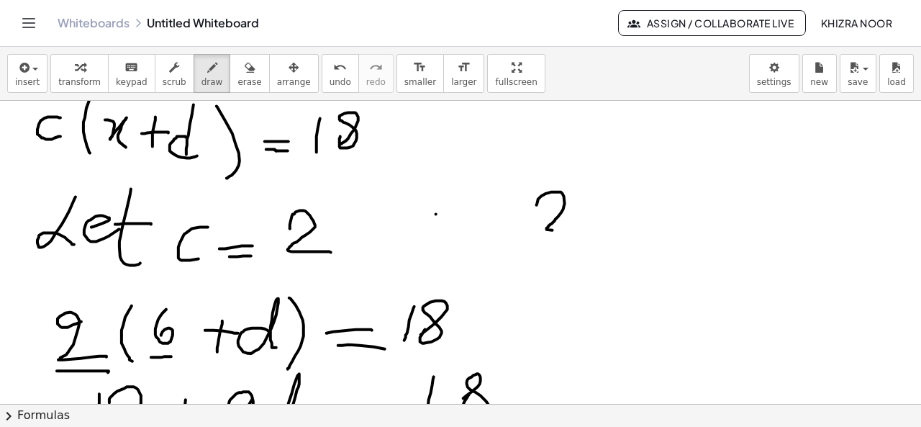
drag, startPoint x: 537, startPoint y: 205, endPoint x: 590, endPoint y: 229, distance: 57.7
drag, startPoint x: 607, startPoint y: 176, endPoint x: 608, endPoint y: 238, distance: 61.2
drag, startPoint x: 619, startPoint y: 203, endPoint x: 656, endPoint y: 232, distance: 46.7
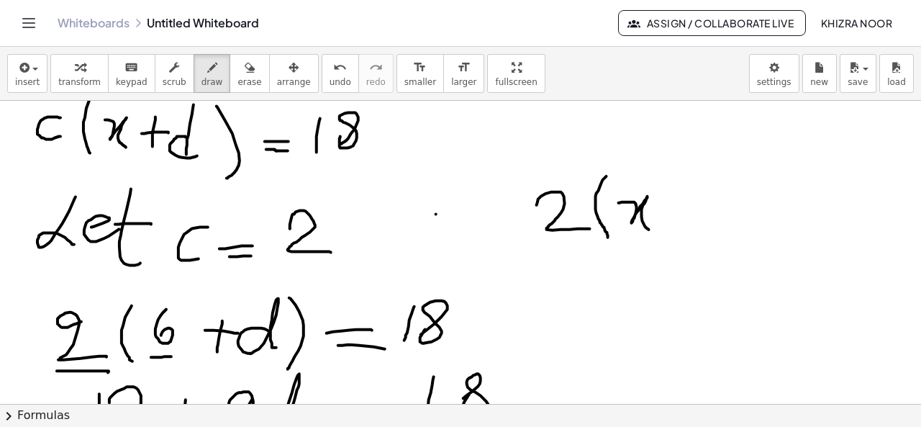
drag, startPoint x: 675, startPoint y: 200, endPoint x: 679, endPoint y: 232, distance: 32.7
drag, startPoint x: 669, startPoint y: 221, endPoint x: 692, endPoint y: 219, distance: 23.1
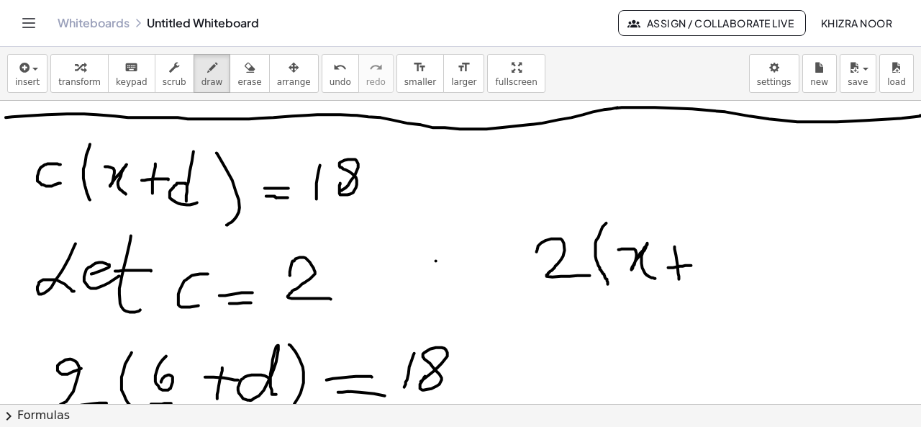
scroll to position [1982, 16]
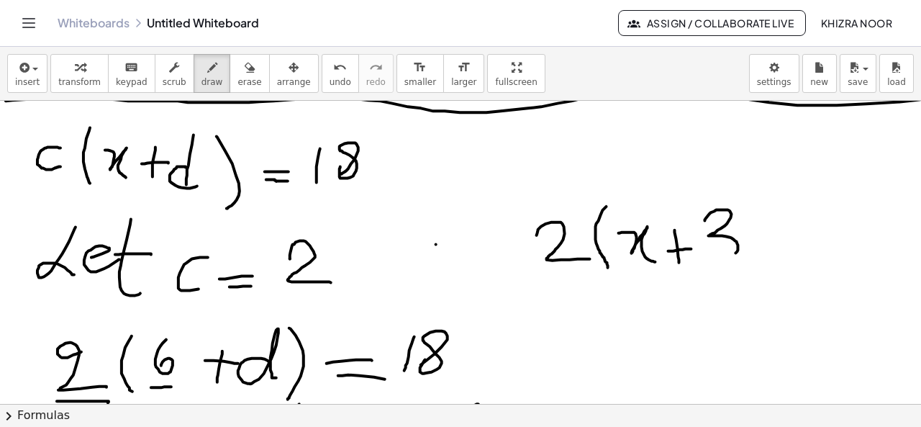
drag, startPoint x: 705, startPoint y: 220, endPoint x: 718, endPoint y: 260, distance: 41.4
drag, startPoint x: 744, startPoint y: 207, endPoint x: 756, endPoint y: 260, distance: 54.7
drag, startPoint x: 799, startPoint y: 230, endPoint x: 835, endPoint y: 221, distance: 37.0
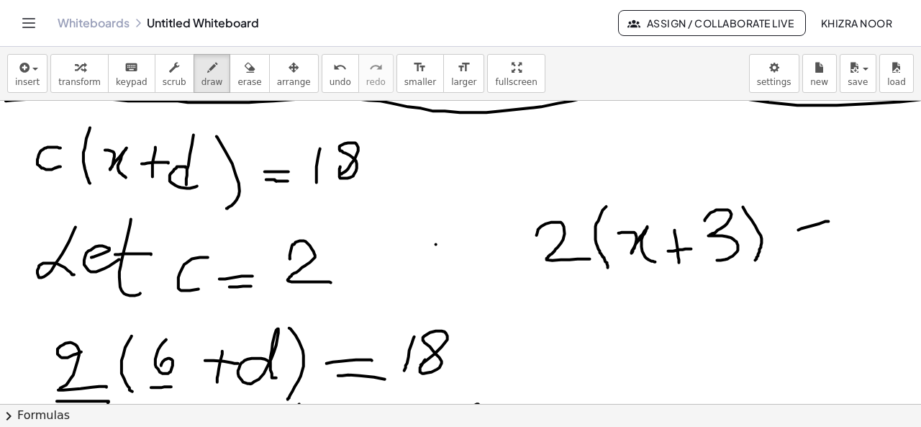
drag, startPoint x: 806, startPoint y: 242, endPoint x: 837, endPoint y: 238, distance: 31.2
drag, startPoint x: 861, startPoint y: 192, endPoint x: 862, endPoint y: 248, distance: 56.2
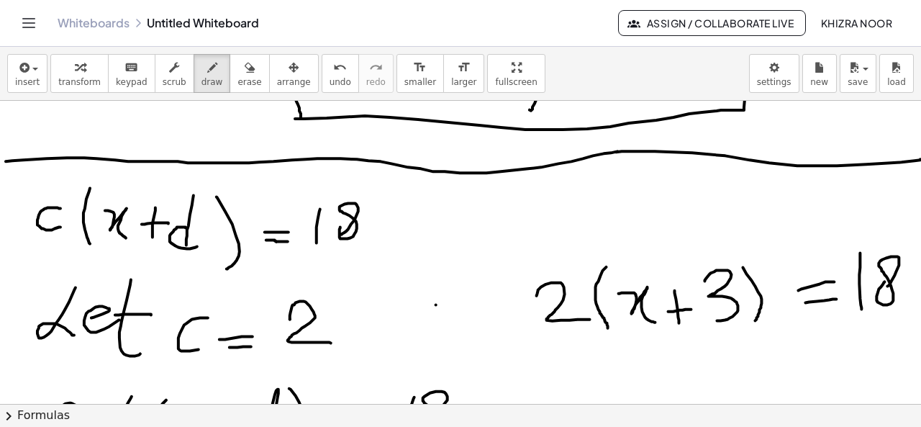
scroll to position [1961, 16]
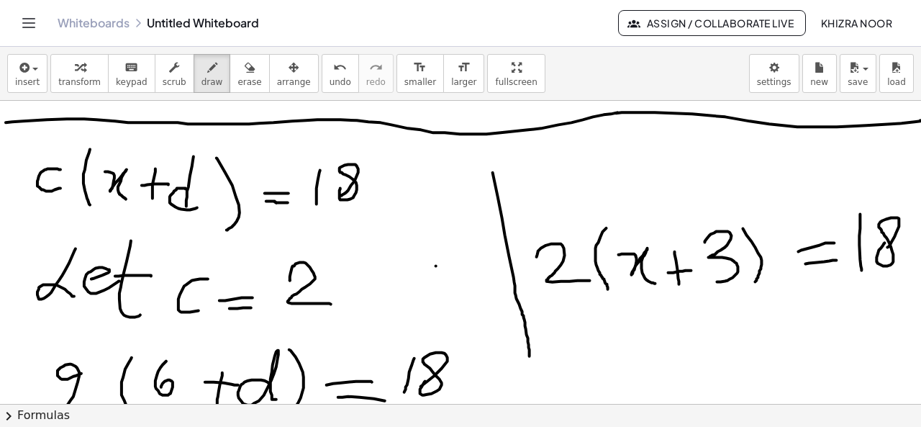
drag, startPoint x: 493, startPoint y: 173, endPoint x: 530, endPoint y: 360, distance: 190.7
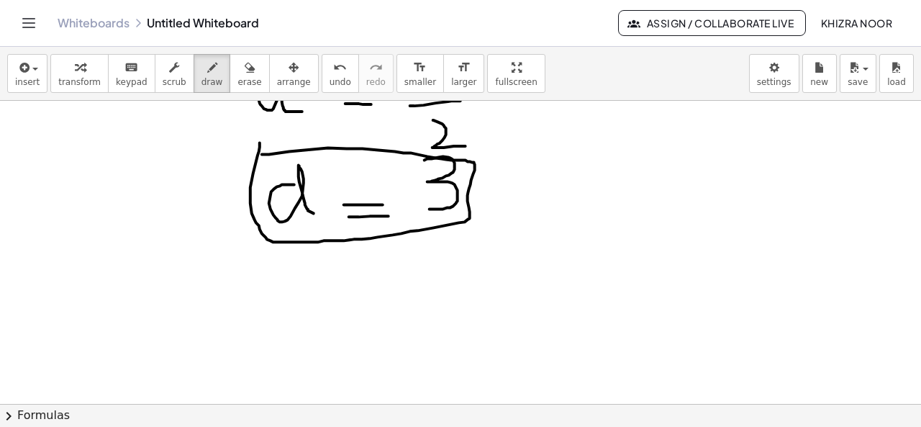
scroll to position [2586, 16]
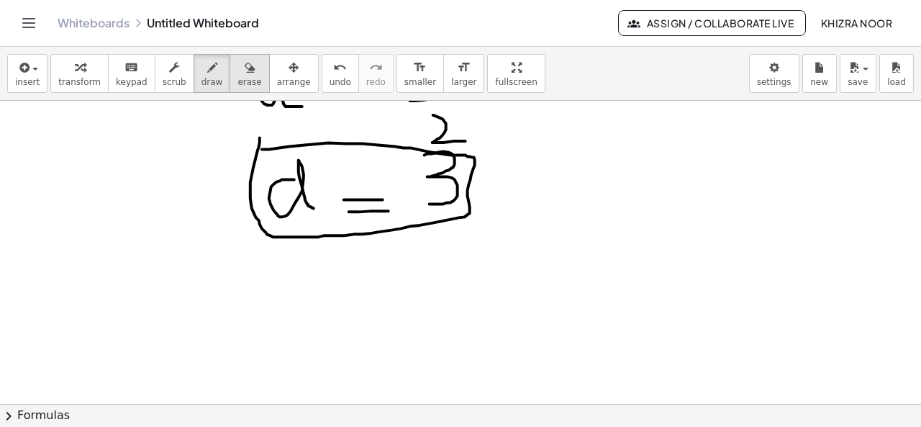
click at [245, 73] on icon "button" at bounding box center [250, 67] width 10 height 17
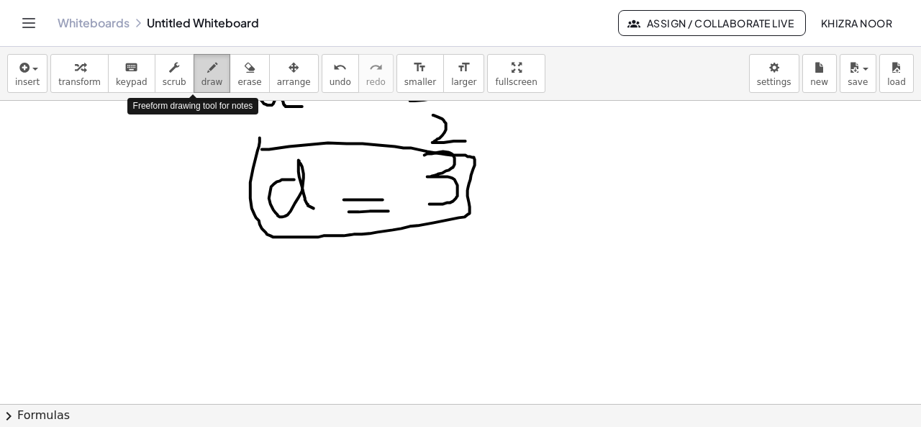
click at [207, 67] on icon "button" at bounding box center [212, 67] width 10 height 17
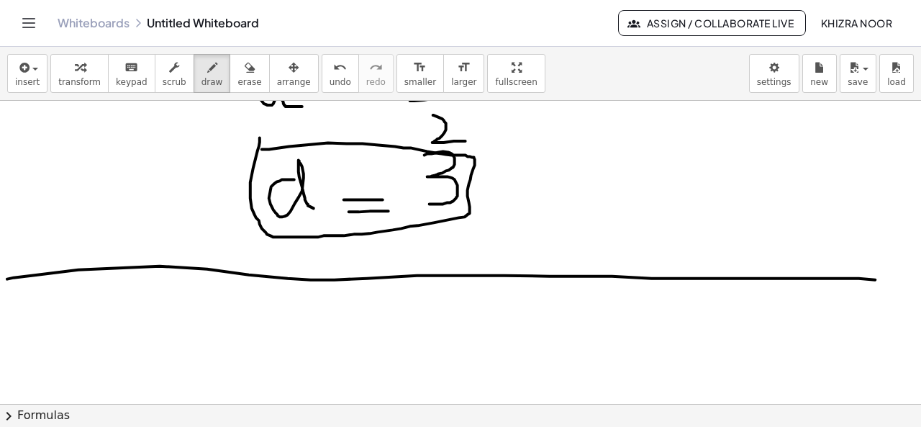
drag, startPoint x: 7, startPoint y: 279, endPoint x: 921, endPoint y: 289, distance: 913.5
click at [921, 289] on div "×" at bounding box center [460, 252] width 921 height 303
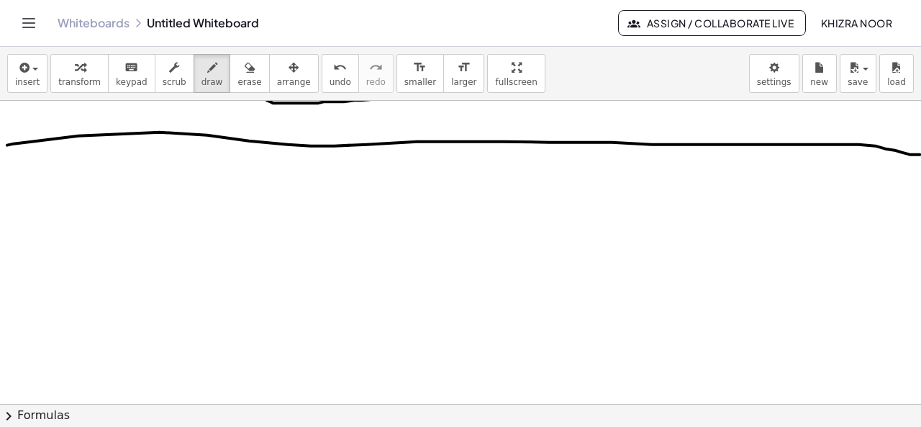
scroll to position [2726, 16]
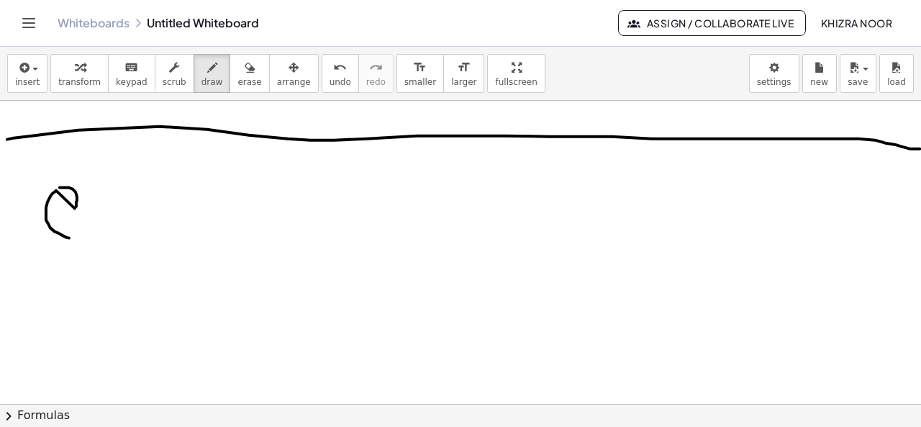
drag, startPoint x: 60, startPoint y: 188, endPoint x: 85, endPoint y: 234, distance: 52.5
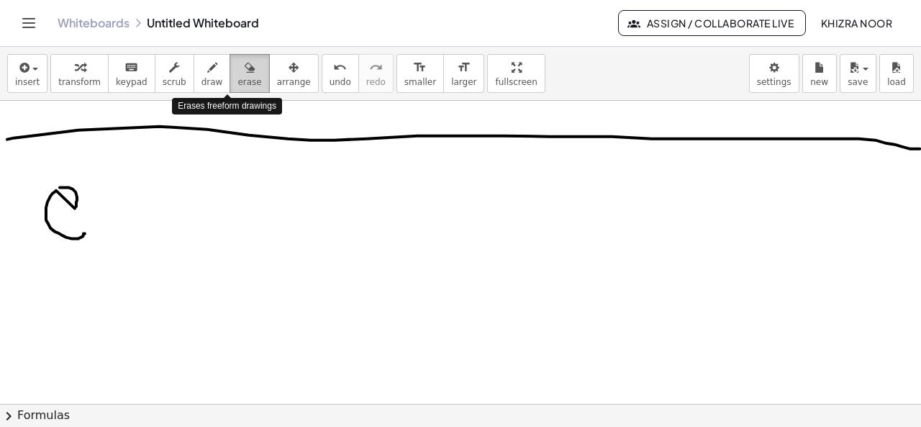
click at [238, 73] on div "button" at bounding box center [250, 66] width 24 height 17
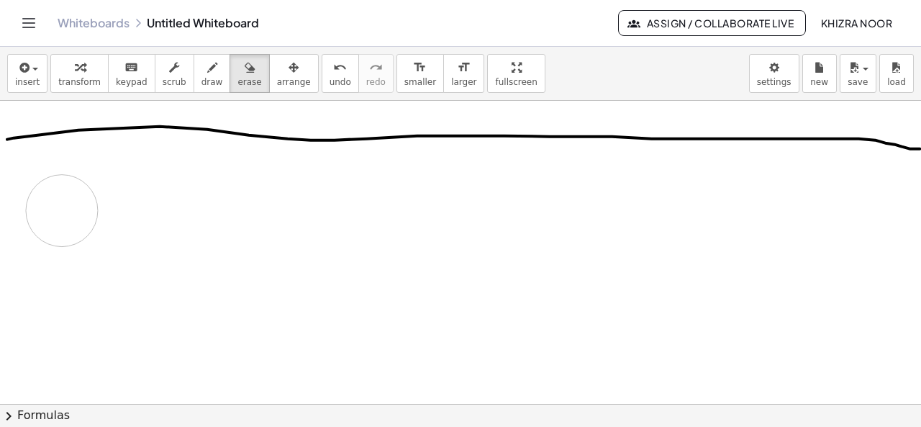
click at [207, 74] on icon "button" at bounding box center [212, 67] width 10 height 17
drag, startPoint x: 91, startPoint y: 192, endPoint x: 102, endPoint y: 217, distance: 27.7
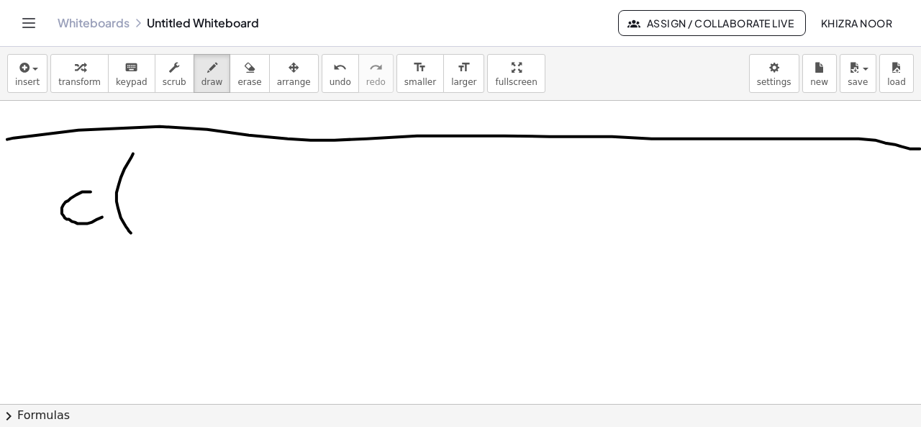
drag, startPoint x: 133, startPoint y: 154, endPoint x: 132, endPoint y: 233, distance: 79.2
drag, startPoint x: 141, startPoint y: 201, endPoint x: 179, endPoint y: 235, distance: 50.9
drag, startPoint x: 206, startPoint y: 197, endPoint x: 204, endPoint y: 222, distance: 25.3
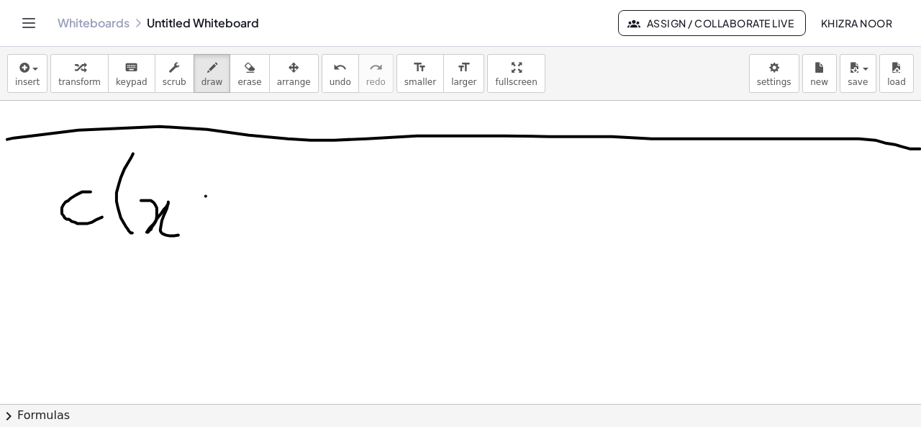
drag, startPoint x: 191, startPoint y: 204, endPoint x: 212, endPoint y: 204, distance: 21.6
drag, startPoint x: 242, startPoint y: 176, endPoint x: 253, endPoint y: 213, distance: 39.2
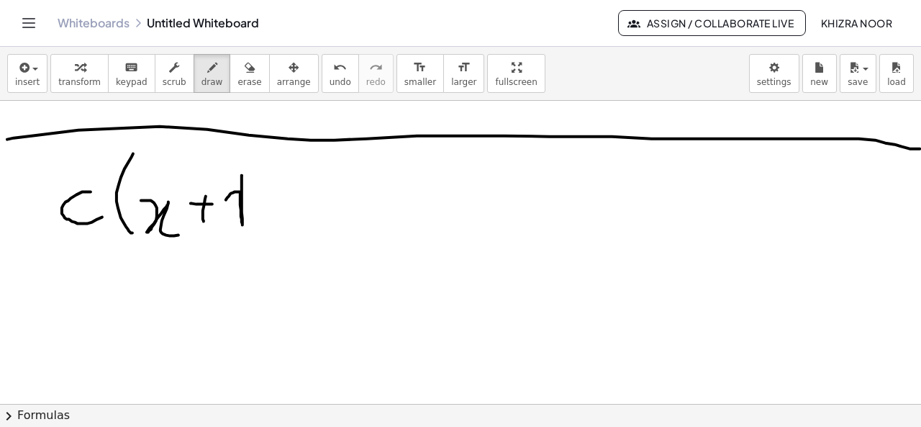
drag, startPoint x: 271, startPoint y: 156, endPoint x: 272, endPoint y: 241, distance: 84.9
drag, startPoint x: 310, startPoint y: 204, endPoint x: 343, endPoint y: 202, distance: 33.2
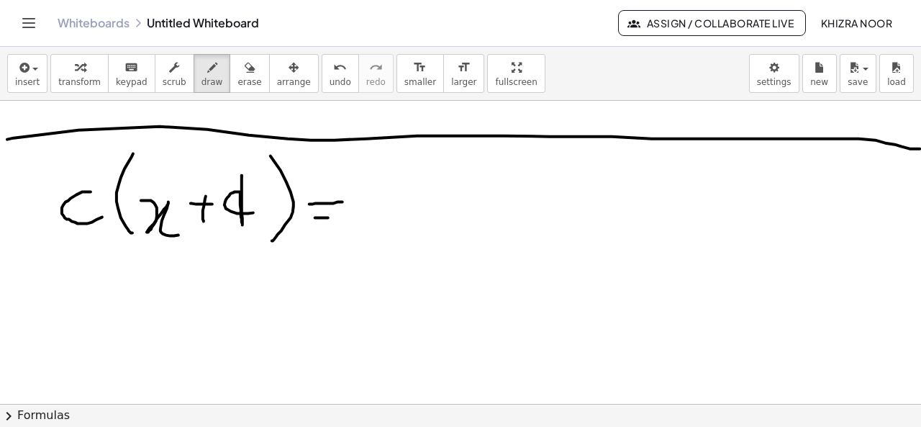
drag, startPoint x: 315, startPoint y: 218, endPoint x: 341, endPoint y: 218, distance: 25.9
drag, startPoint x: 384, startPoint y: 163, endPoint x: 371, endPoint y: 217, distance: 55.0
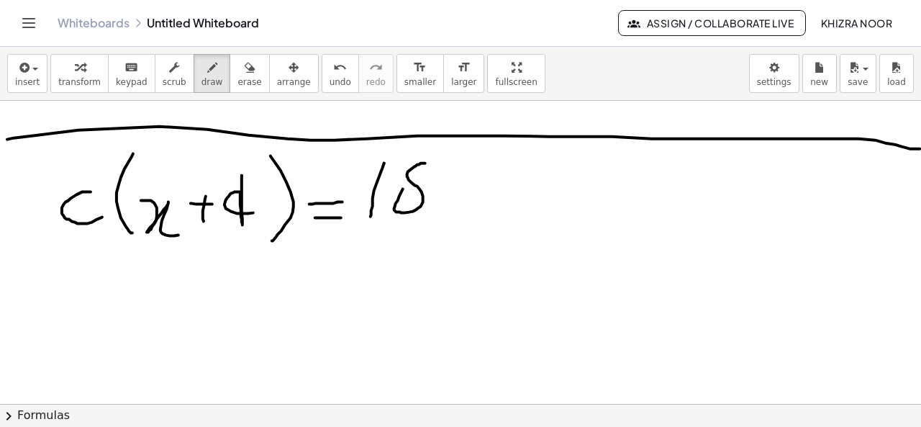
drag, startPoint x: 403, startPoint y: 189, endPoint x: 396, endPoint y: 198, distance: 11.2
drag, startPoint x: 74, startPoint y: 270, endPoint x: 79, endPoint y: 333, distance: 62.8
drag, startPoint x: 85, startPoint y: 309, endPoint x: 105, endPoint y: 322, distance: 24.0
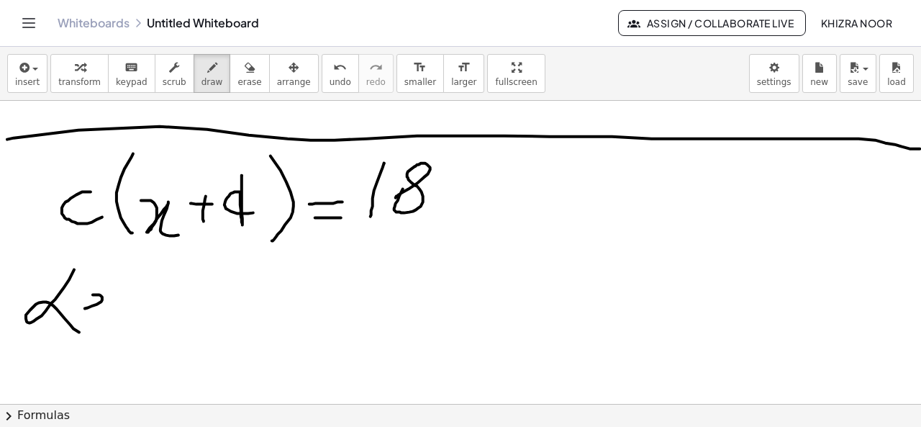
drag, startPoint x: 127, startPoint y: 276, endPoint x: 135, endPoint y: 340, distance: 65.3
drag, startPoint x: 109, startPoint y: 293, endPoint x: 164, endPoint y: 293, distance: 54.7
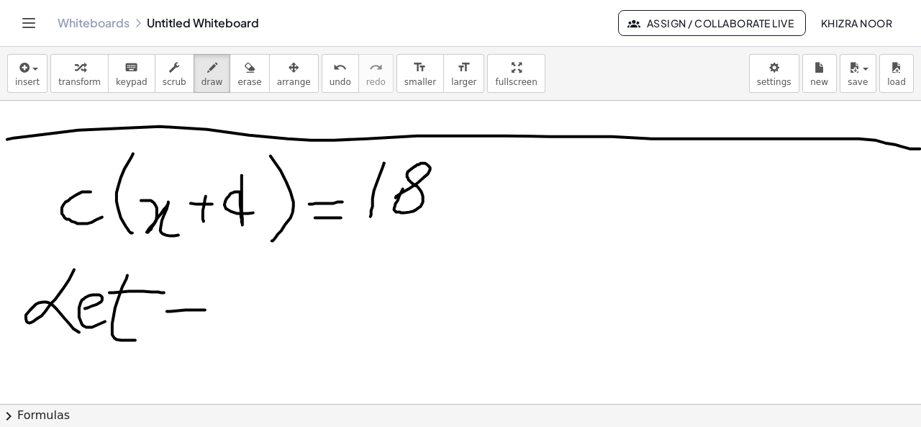
drag, startPoint x: 167, startPoint y: 312, endPoint x: 207, endPoint y: 310, distance: 40.3
drag, startPoint x: 200, startPoint y: 309, endPoint x: 207, endPoint y: 333, distance: 25.5
drag, startPoint x: 222, startPoint y: 323, endPoint x: 250, endPoint y: 322, distance: 28.8
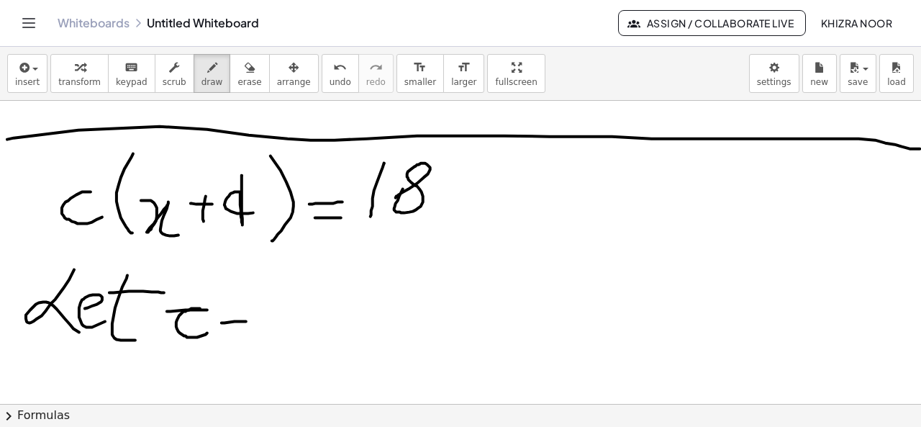
drag, startPoint x: 230, startPoint y: 331, endPoint x: 253, endPoint y: 330, distance: 23.0
drag, startPoint x: 289, startPoint y: 300, endPoint x: 310, endPoint y: 328, distance: 34.0
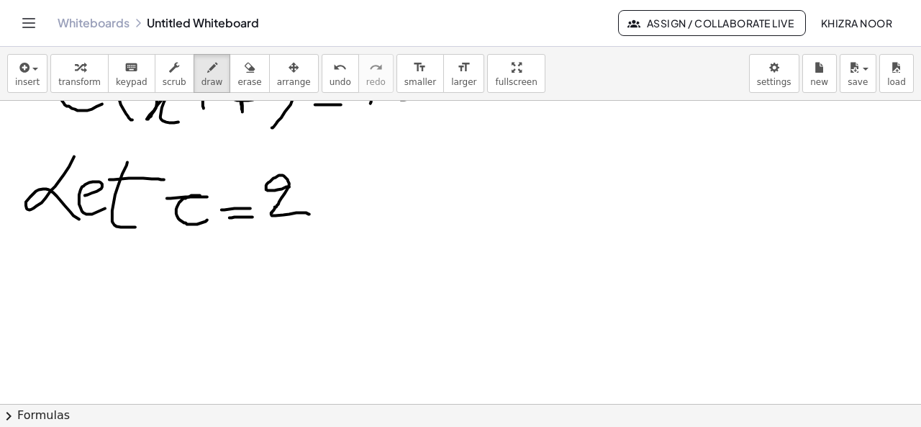
scroll to position [2803, 16]
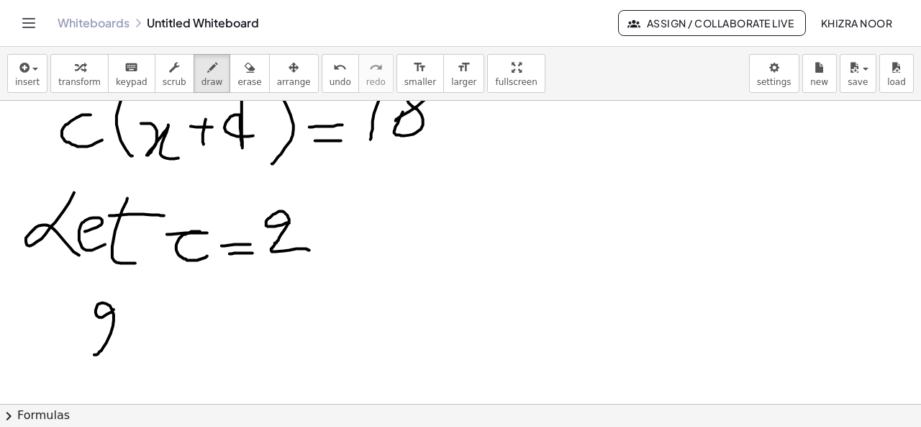
drag, startPoint x: 114, startPoint y: 310, endPoint x: 133, endPoint y: 352, distance: 46.7
drag, startPoint x: 158, startPoint y: 292, endPoint x: 163, endPoint y: 361, distance: 70.0
drag, startPoint x: 196, startPoint y: 309, endPoint x: 176, endPoint y: 353, distance: 48.3
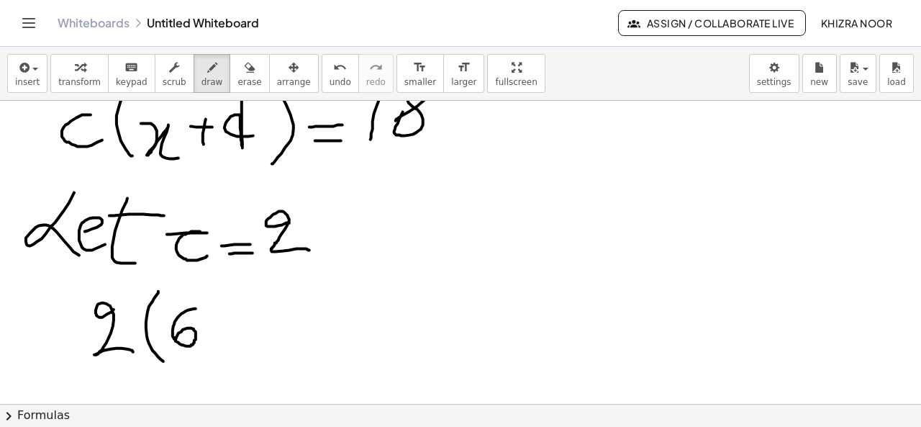
drag, startPoint x: 235, startPoint y: 319, endPoint x: 233, endPoint y: 346, distance: 27.4
drag, startPoint x: 233, startPoint y: 346, endPoint x: 222, endPoint y: 332, distance: 18.4
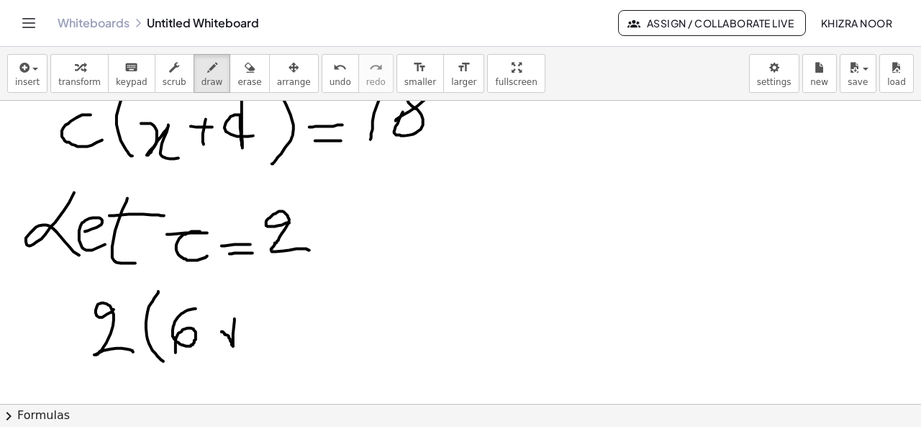
drag, startPoint x: 222, startPoint y: 332, endPoint x: 253, endPoint y: 332, distance: 31.7
drag, startPoint x: 299, startPoint y: 284, endPoint x: 312, endPoint y: 338, distance: 55.5
drag, startPoint x: 325, startPoint y: 271, endPoint x: 327, endPoint y: 358, distance: 87.1
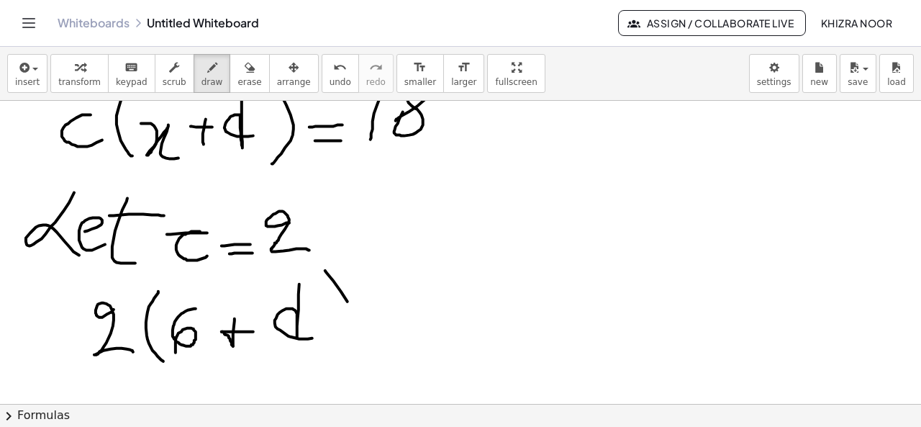
drag, startPoint x: 379, startPoint y: 317, endPoint x: 403, endPoint y: 315, distance: 24.5
drag, startPoint x: 371, startPoint y: 330, endPoint x: 412, endPoint y: 330, distance: 41.0
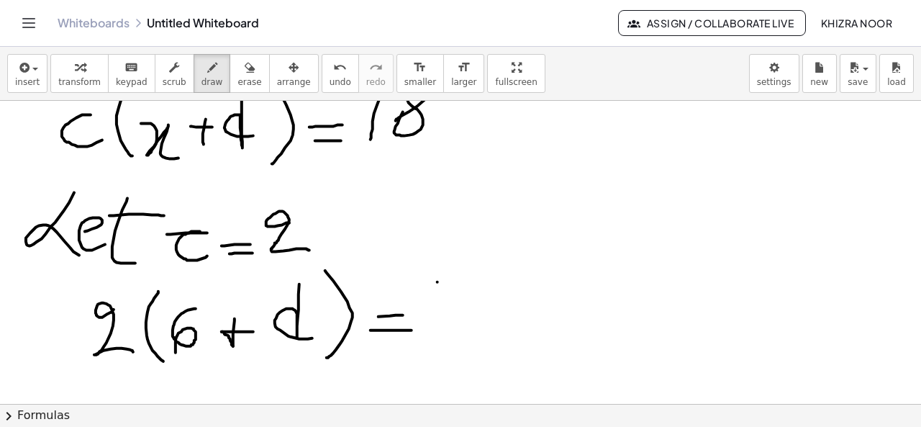
drag, startPoint x: 438, startPoint y: 282, endPoint x: 433, endPoint y: 328, distance: 45.6
drag, startPoint x: 475, startPoint y: 309, endPoint x: 466, endPoint y: 329, distance: 21.9
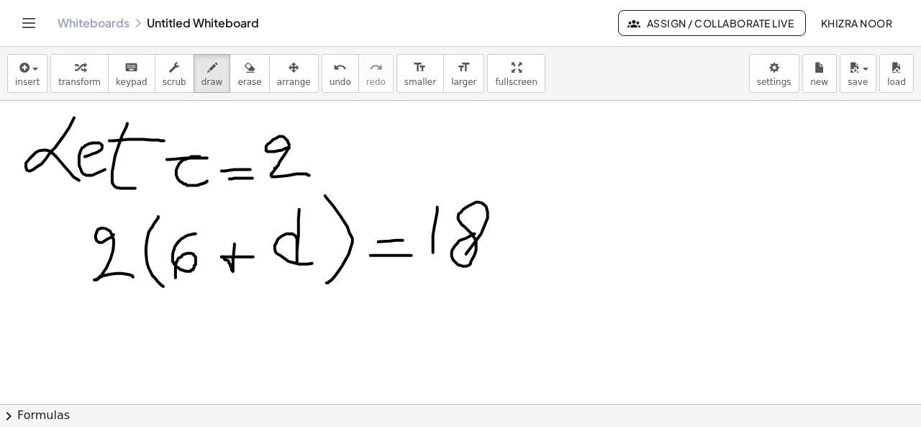
scroll to position [2896, 16]
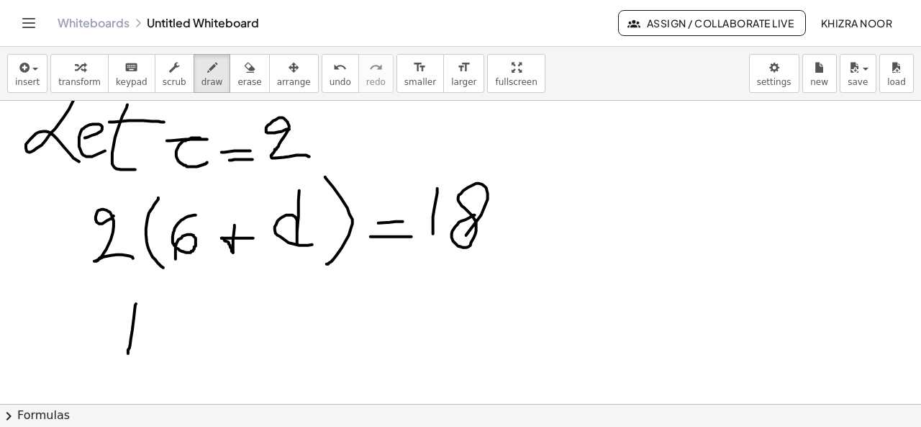
drag, startPoint x: 136, startPoint y: 304, endPoint x: 128, endPoint y: 355, distance: 51.0
drag, startPoint x: 184, startPoint y: 315, endPoint x: 207, endPoint y: 363, distance: 54.4
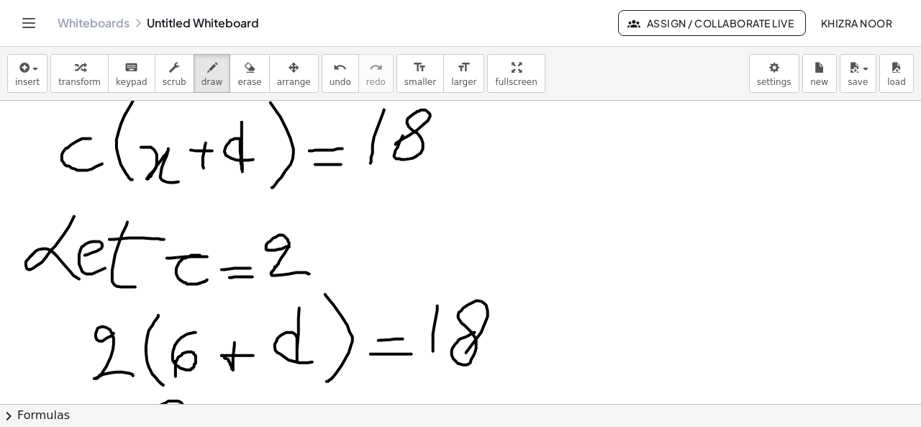
scroll to position [2815, 16]
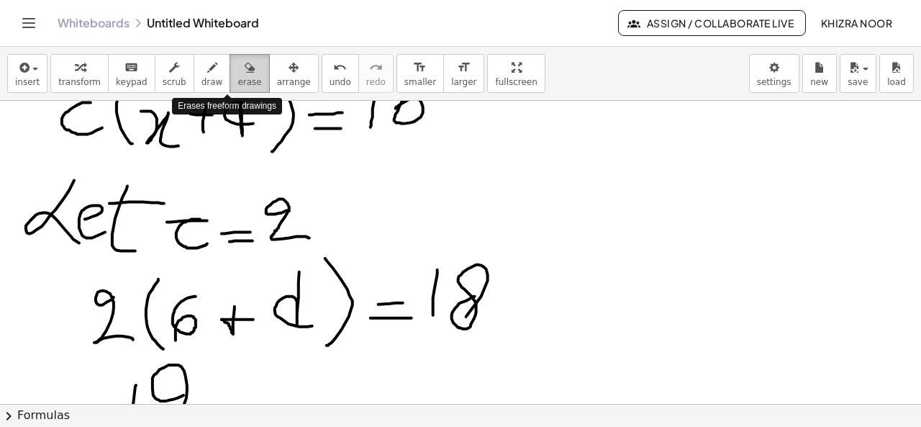
click at [232, 87] on button "erase" at bounding box center [250, 73] width 40 height 39
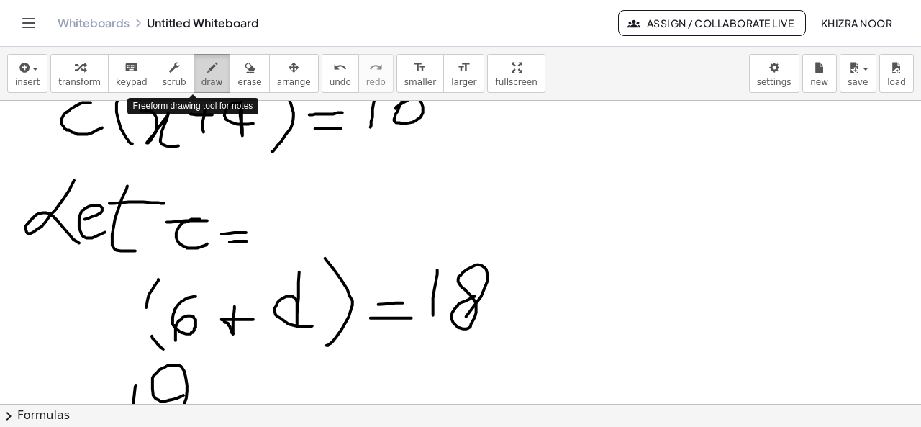
click at [207, 72] on icon "button" at bounding box center [212, 67] width 10 height 17
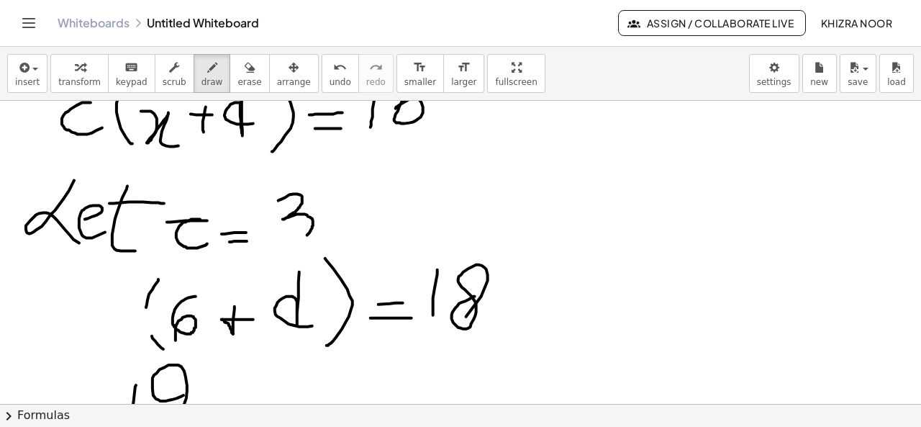
drag, startPoint x: 279, startPoint y: 201, endPoint x: 282, endPoint y: 239, distance: 38.3
drag, startPoint x: 146, startPoint y: 307, endPoint x: 156, endPoint y: 345, distance: 39.5
drag, startPoint x: 99, startPoint y: 289, endPoint x: 108, endPoint y: 338, distance: 49.7
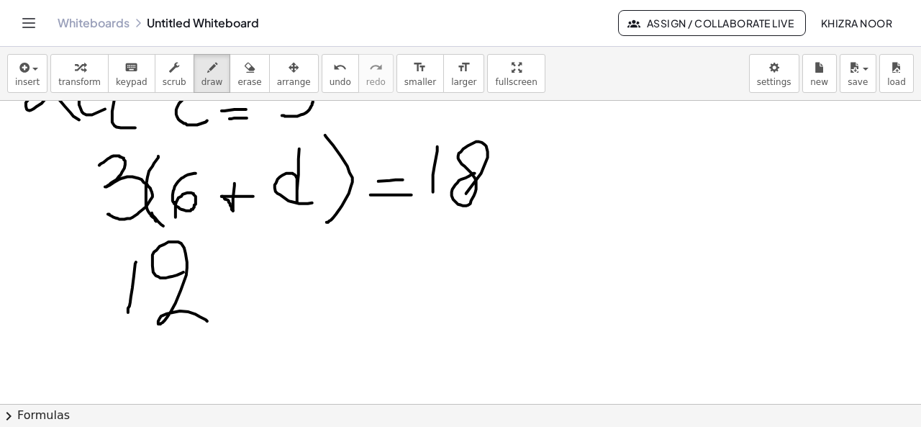
scroll to position [2944, 16]
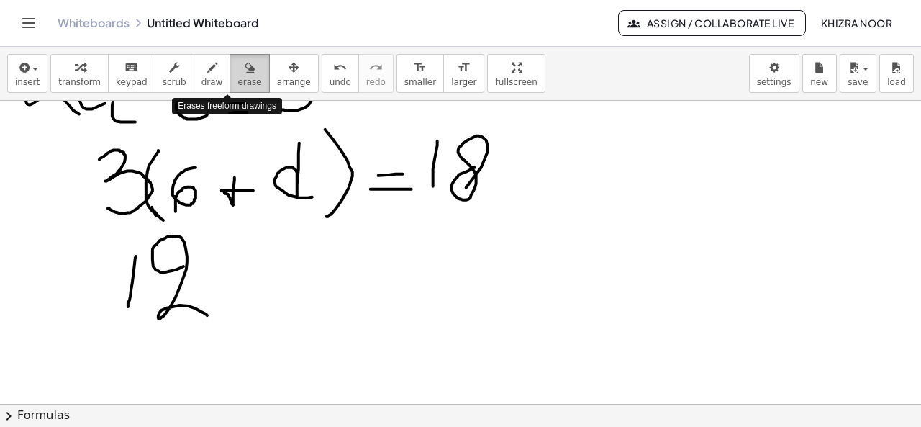
click at [238, 81] on span "erase" at bounding box center [250, 82] width 24 height 10
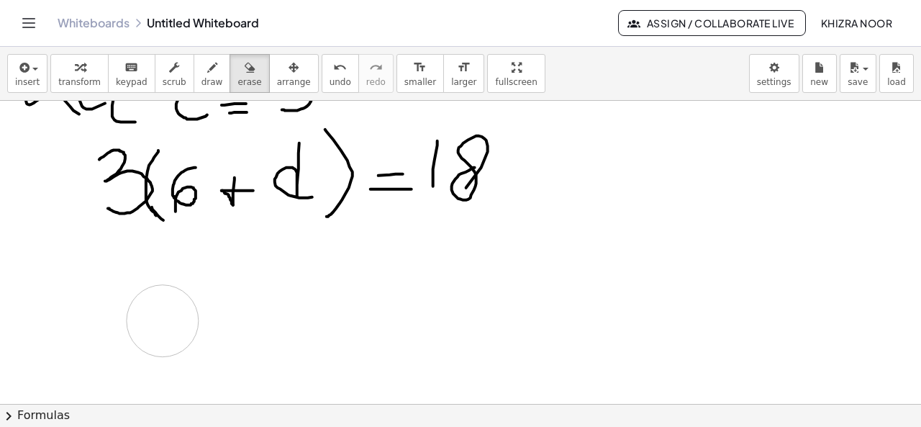
drag, startPoint x: 191, startPoint y: 266, endPoint x: 218, endPoint y: 113, distance: 155.6
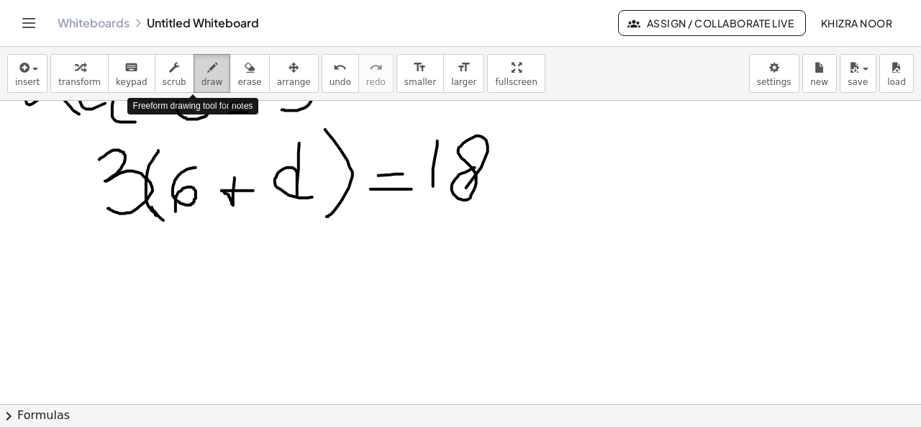
click at [207, 71] on icon "button" at bounding box center [212, 67] width 10 height 17
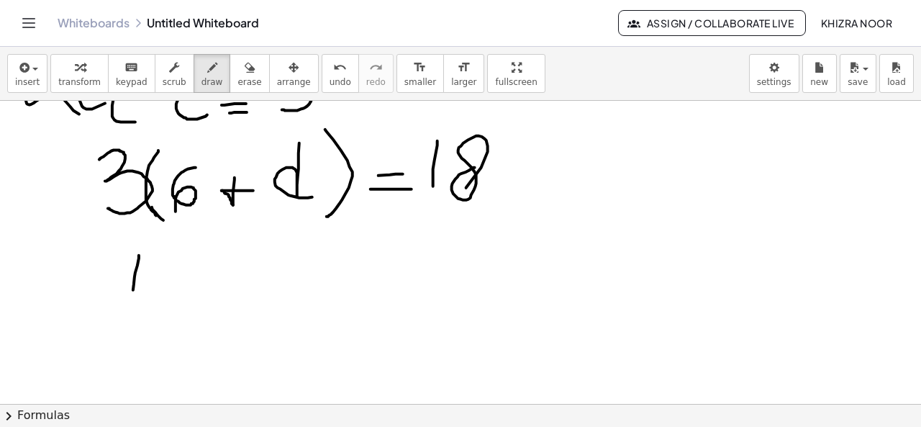
drag, startPoint x: 139, startPoint y: 256, endPoint x: 132, endPoint y: 303, distance: 47.9
drag, startPoint x: 169, startPoint y: 271, endPoint x: 171, endPoint y: 263, distance: 7.5
drag, startPoint x: 218, startPoint y: 255, endPoint x: 217, endPoint y: 294, distance: 39.6
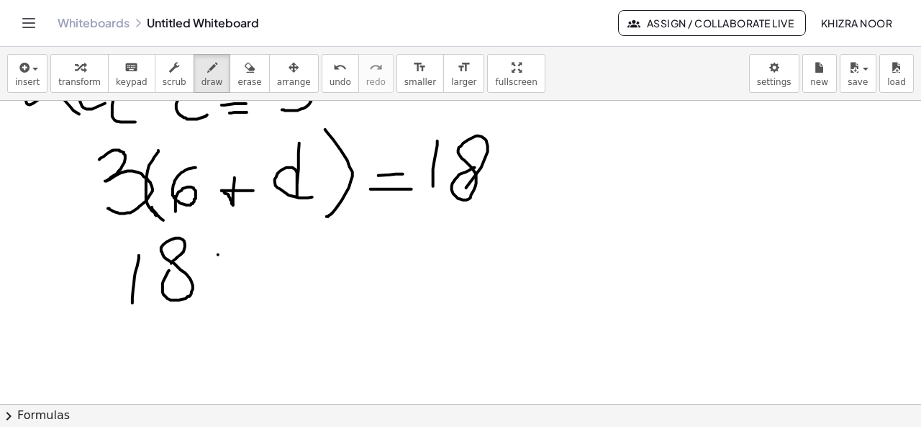
drag, startPoint x: 204, startPoint y: 278, endPoint x: 246, endPoint y: 279, distance: 41.8
drag, startPoint x: 113, startPoint y: 227, endPoint x: 158, endPoint y: 225, distance: 45.4
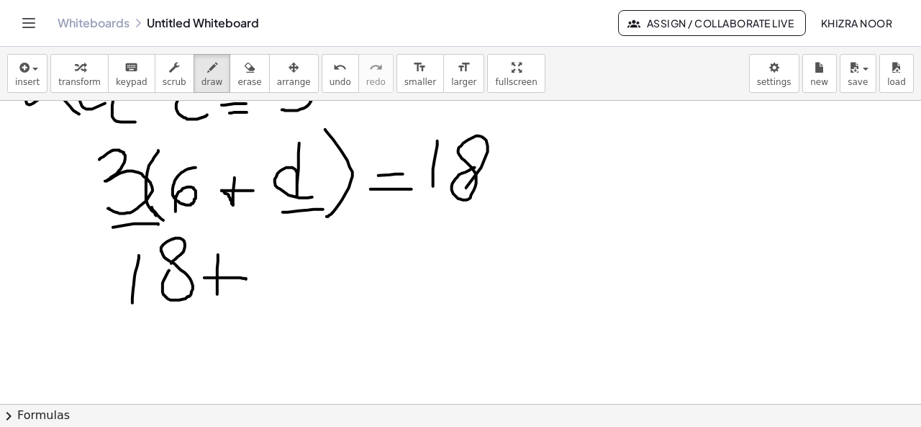
drag, startPoint x: 283, startPoint y: 212, endPoint x: 324, endPoint y: 209, distance: 41.1
drag, startPoint x: 274, startPoint y: 254, endPoint x: 285, endPoint y: 296, distance: 43.1
drag, startPoint x: 122, startPoint y: 224, endPoint x: 284, endPoint y: 219, distance: 162.0
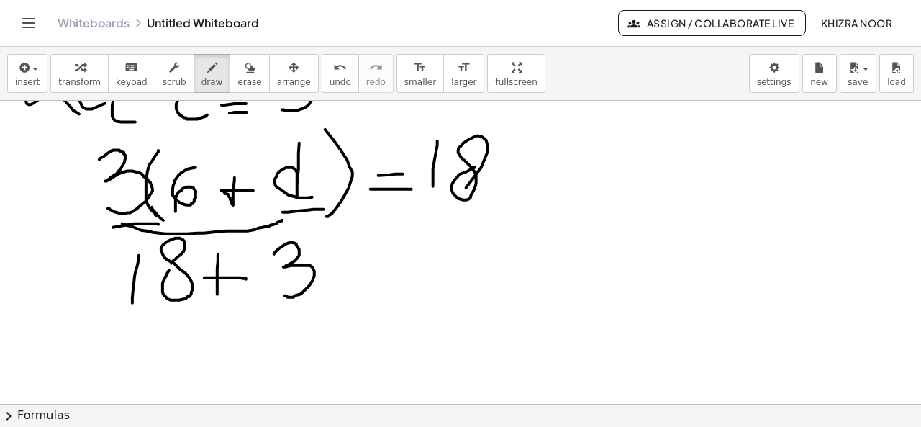
drag, startPoint x: 350, startPoint y: 231, endPoint x: 372, endPoint y: 275, distance: 49.3
drag, startPoint x: 298, startPoint y: 228, endPoint x: 280, endPoint y: 230, distance: 18.1
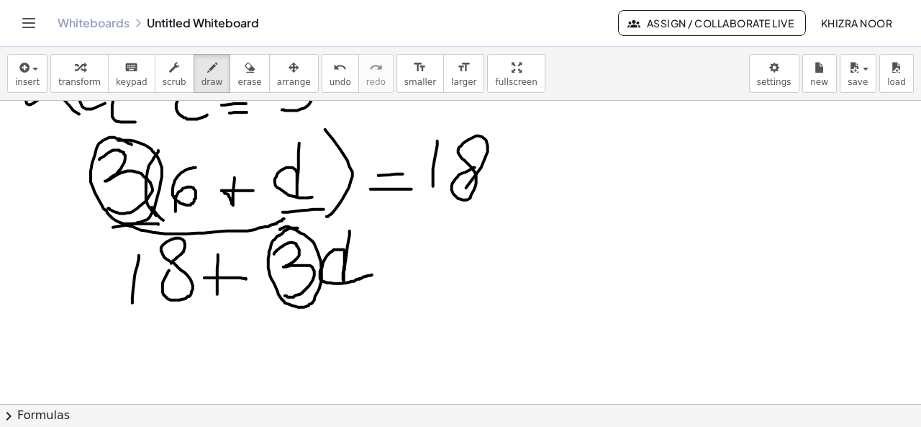
drag, startPoint x: 132, startPoint y: 145, endPoint x: 118, endPoint y: 140, distance: 14.3
drag, startPoint x: 307, startPoint y: 125, endPoint x: 301, endPoint y: 131, distance: 8.7
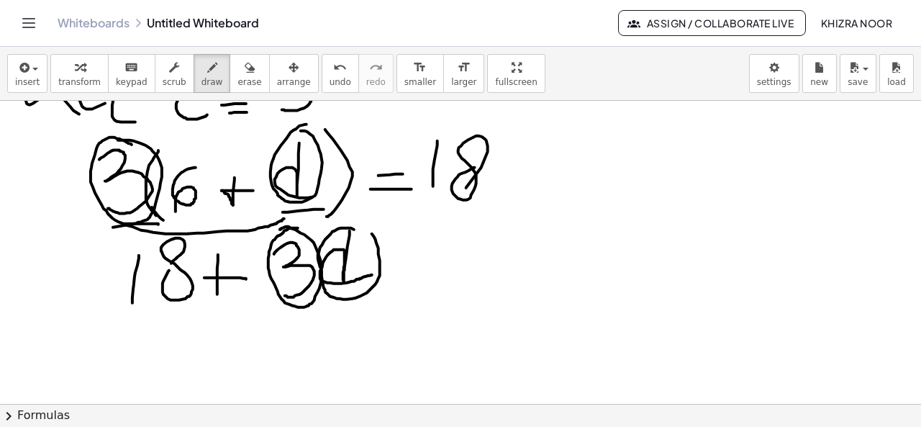
drag, startPoint x: 354, startPoint y: 230, endPoint x: 344, endPoint y: 224, distance: 11.6
drag, startPoint x: 397, startPoint y: 271, endPoint x: 447, endPoint y: 274, distance: 50.5
drag, startPoint x: 408, startPoint y: 284, endPoint x: 462, endPoint y: 284, distance: 54.0
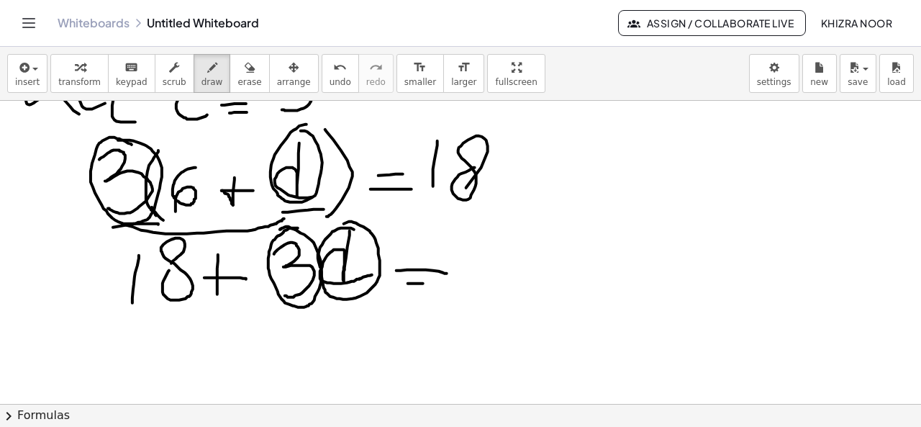
drag, startPoint x: 500, startPoint y: 256, endPoint x: 512, endPoint y: 251, distance: 13.7
drag, startPoint x: 484, startPoint y: 235, endPoint x: 480, endPoint y: 302, distance: 67.0
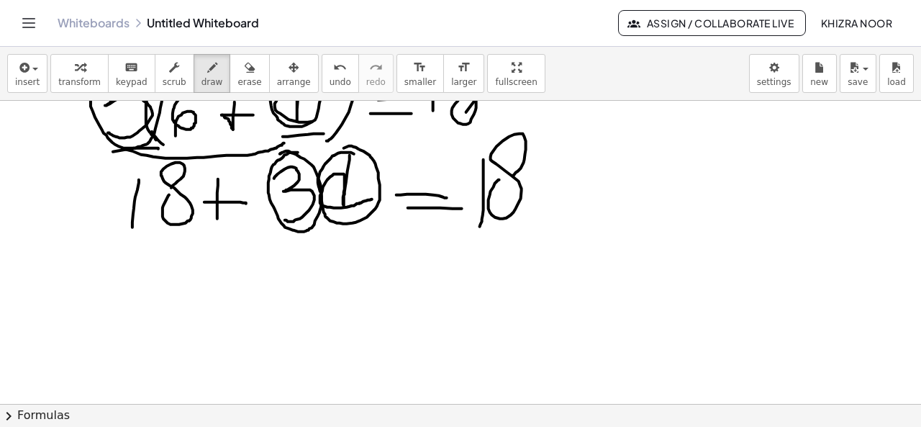
scroll to position [3038, 16]
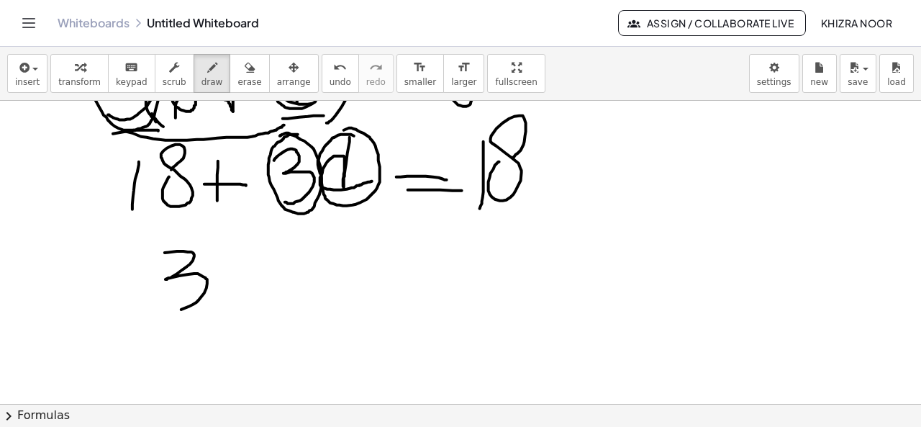
drag, startPoint x: 165, startPoint y: 253, endPoint x: 166, endPoint y: 310, distance: 56.9
drag, startPoint x: 239, startPoint y: 292, endPoint x: 247, endPoint y: 318, distance: 27.1
drag, startPoint x: 89, startPoint y: 197, endPoint x: 122, endPoint y: 193, distance: 33.4
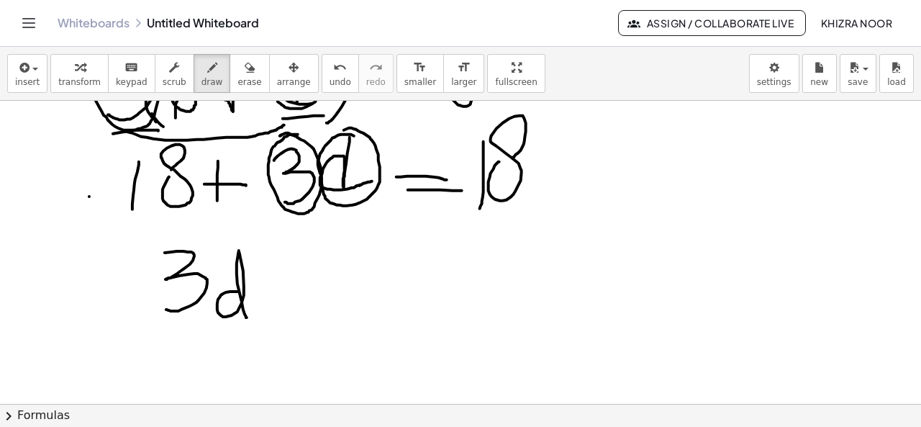
drag, startPoint x: 108, startPoint y: 181, endPoint x: 107, endPoint y: 208, distance: 26.6
drag, startPoint x: 173, startPoint y: 170, endPoint x: 169, endPoint y: 182, distance: 12.8
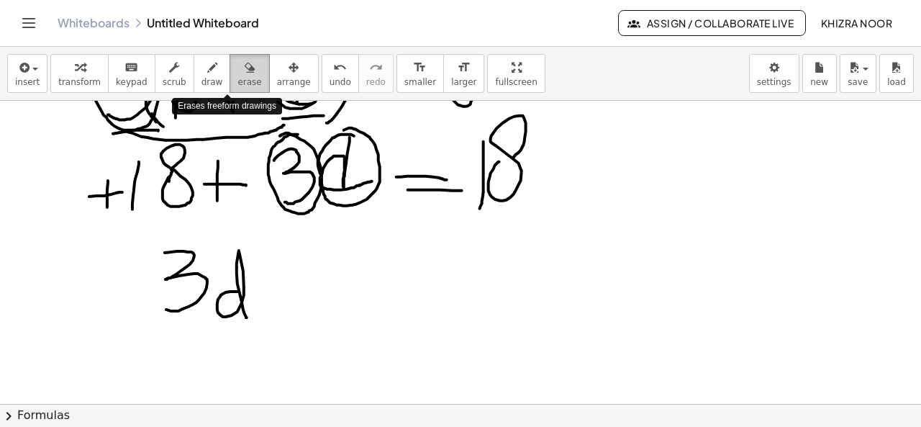
click at [238, 77] on span "erase" at bounding box center [250, 82] width 24 height 10
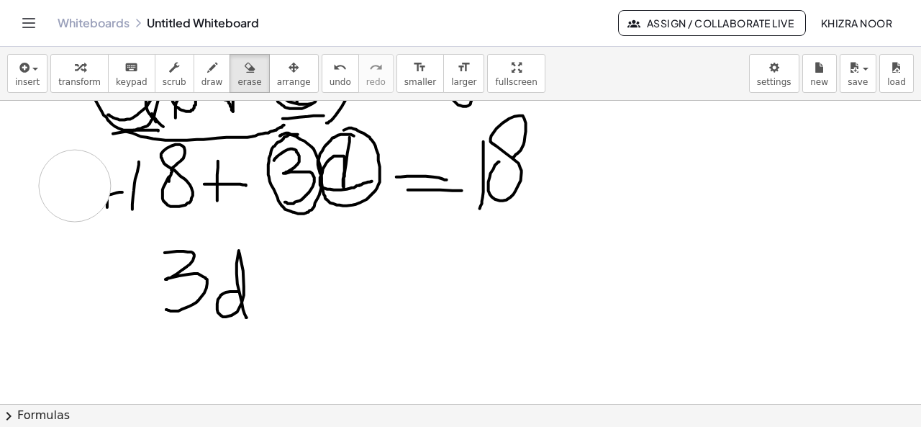
click at [204, 73] on button "draw" at bounding box center [212, 73] width 37 height 39
drag, startPoint x: 82, startPoint y: 195, endPoint x: 119, endPoint y: 192, distance: 37.5
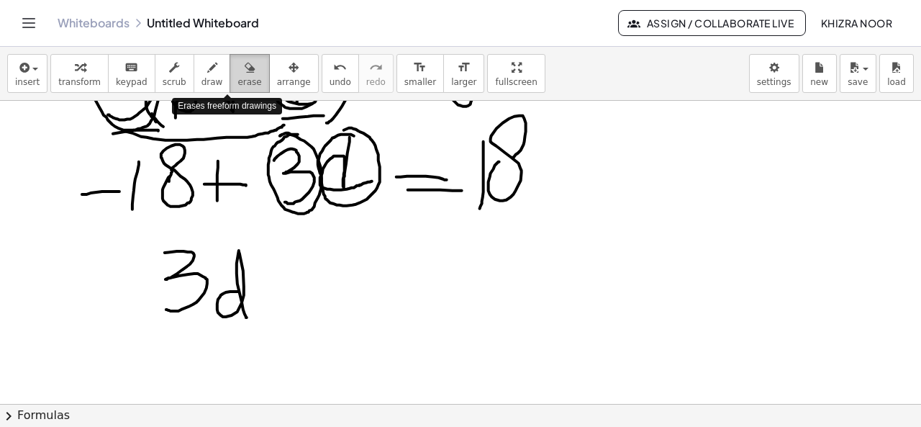
click at [238, 80] on span "erase" at bounding box center [250, 82] width 24 height 10
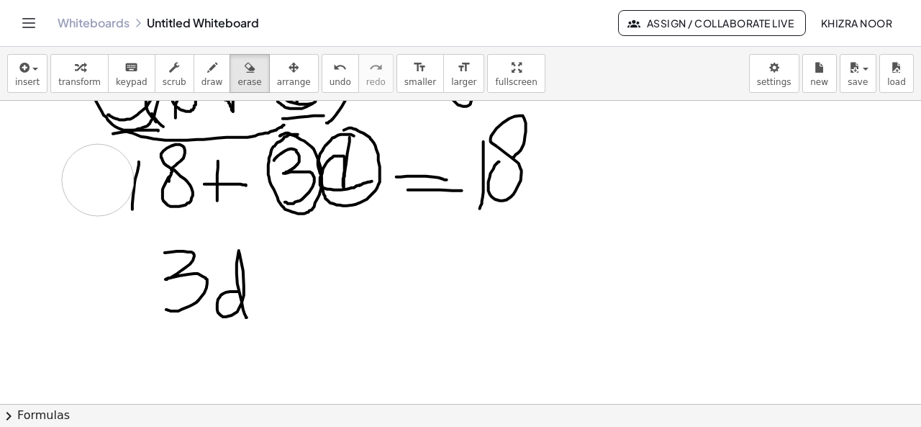
drag, startPoint x: 281, startPoint y: 284, endPoint x: 324, endPoint y: 284, distance: 43.2
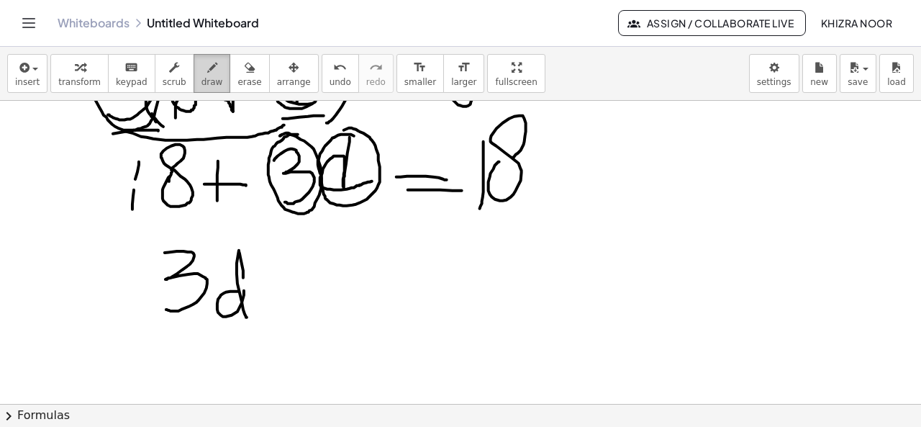
click at [207, 71] on icon "button" at bounding box center [212, 67] width 10 height 17
drag, startPoint x: 286, startPoint y: 280, endPoint x: 333, endPoint y: 281, distance: 46.8
drag, startPoint x: 297, startPoint y: 296, endPoint x: 372, endPoint y: 300, distance: 75.0
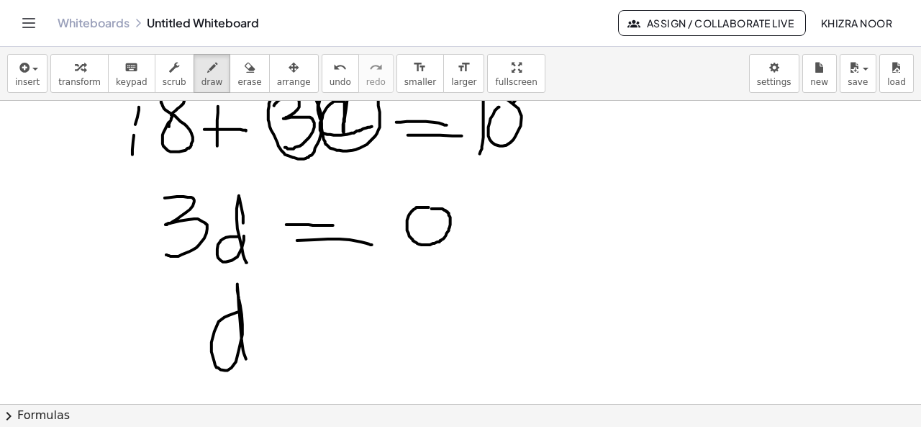
drag, startPoint x: 240, startPoint y: 312, endPoint x: 259, endPoint y: 366, distance: 57.1
drag, startPoint x: 304, startPoint y: 333, endPoint x: 353, endPoint y: 334, distance: 49.0
drag, startPoint x: 312, startPoint y: 348, endPoint x: 370, endPoint y: 345, distance: 57.7
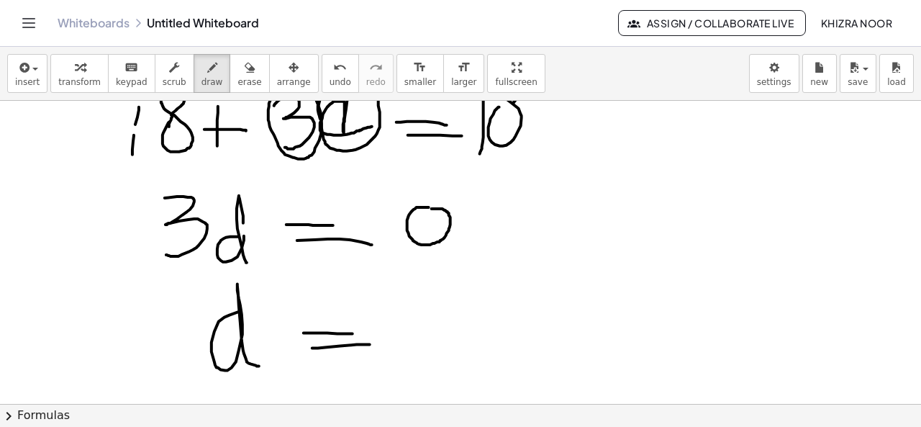
drag, startPoint x: 422, startPoint y: 298, endPoint x: 413, endPoint y: 304, distance: 10.8
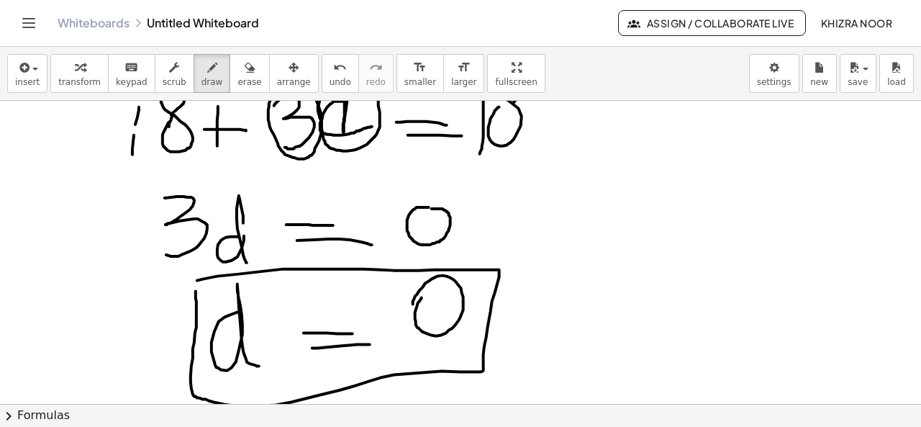
drag, startPoint x: 197, startPoint y: 281, endPoint x: 196, endPoint y: 291, distance: 10.2
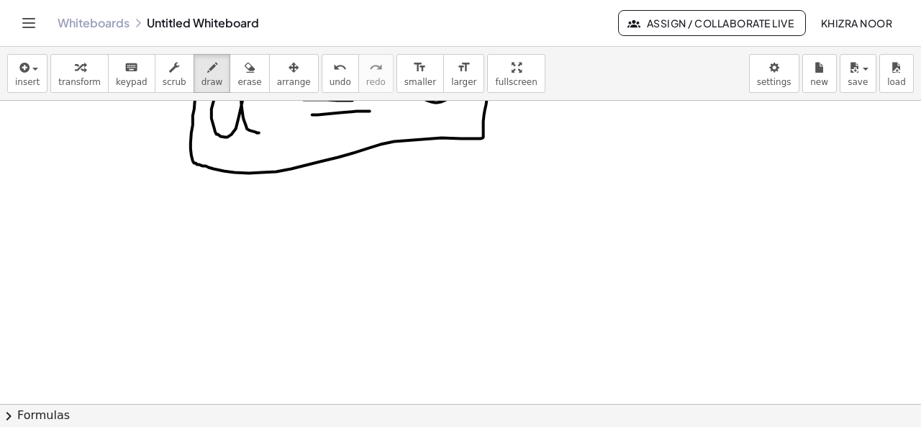
scroll to position [3338, 16]
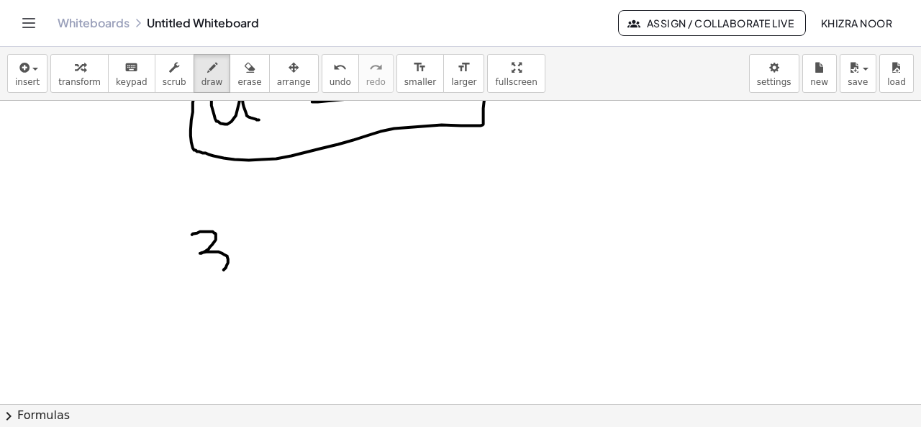
drag, startPoint x: 192, startPoint y: 235, endPoint x: 193, endPoint y: 278, distance: 42.5
drag, startPoint x: 262, startPoint y: 212, endPoint x: 259, endPoint y: 281, distance: 69.2
drag, startPoint x: 268, startPoint y: 256, endPoint x: 297, endPoint y: 278, distance: 36.4
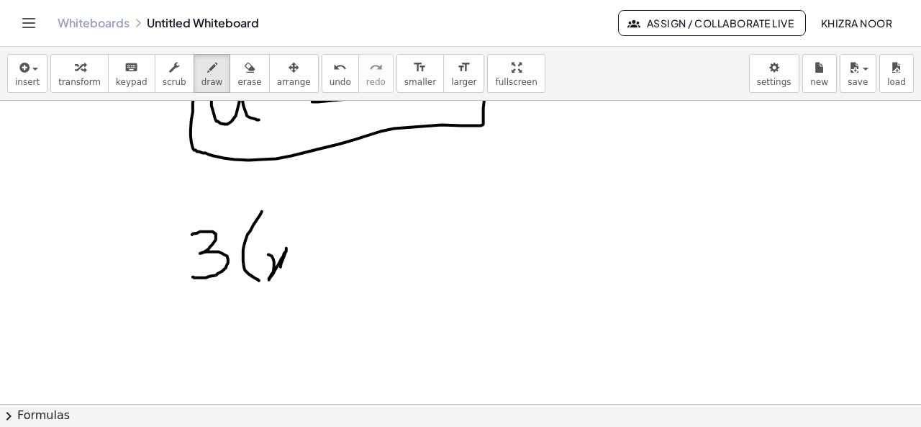
drag, startPoint x: 321, startPoint y: 255, endPoint x: 353, endPoint y: 253, distance: 31.7
drag, startPoint x: 317, startPoint y: 268, endPoint x: 335, endPoint y: 269, distance: 17.3
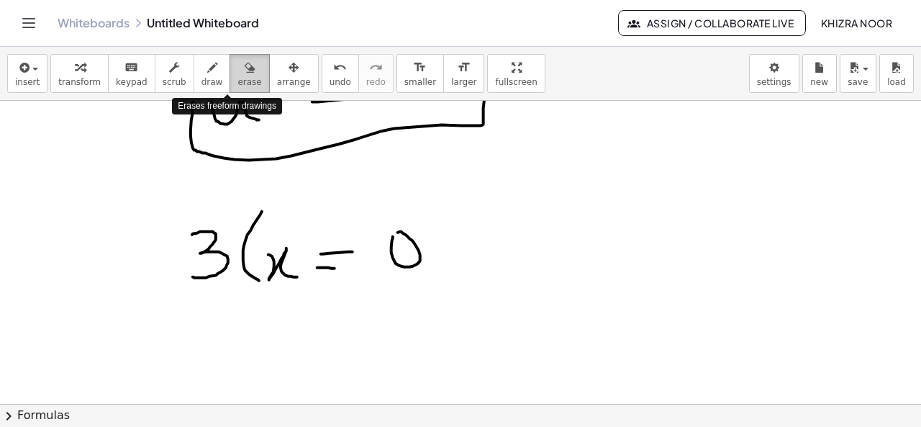
click at [238, 78] on span "erase" at bounding box center [250, 82] width 24 height 10
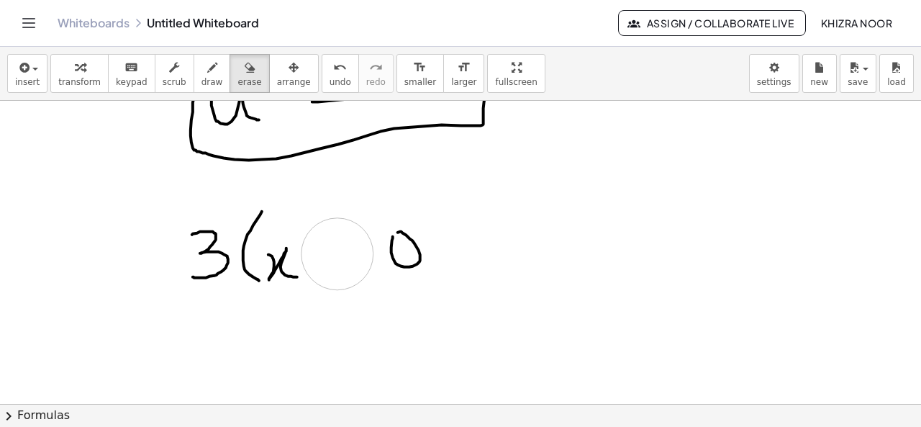
click at [202, 71] on div "button" at bounding box center [213, 66] width 22 height 17
drag, startPoint x: 335, startPoint y: 243, endPoint x: 346, endPoint y: 292, distance: 50.7
drag, startPoint x: 321, startPoint y: 257, endPoint x: 356, endPoint y: 257, distance: 34.6
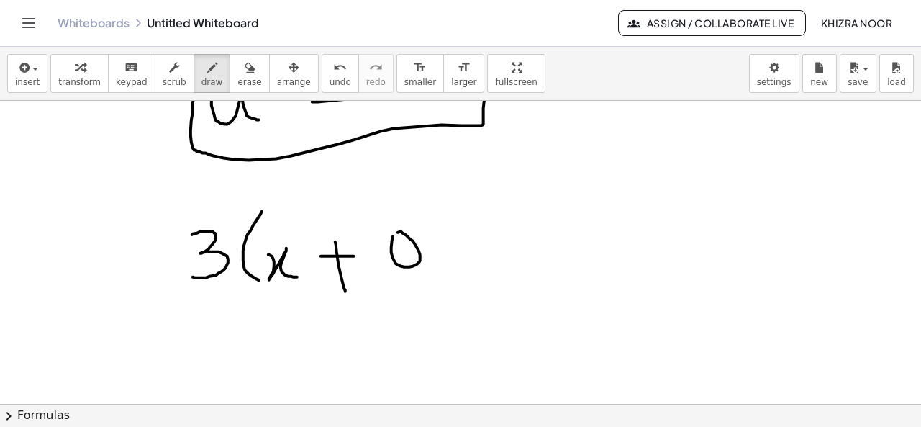
drag, startPoint x: 419, startPoint y: 188, endPoint x: 443, endPoint y: 289, distance: 104.4
drag, startPoint x: 485, startPoint y: 241, endPoint x: 520, endPoint y: 233, distance: 36.1
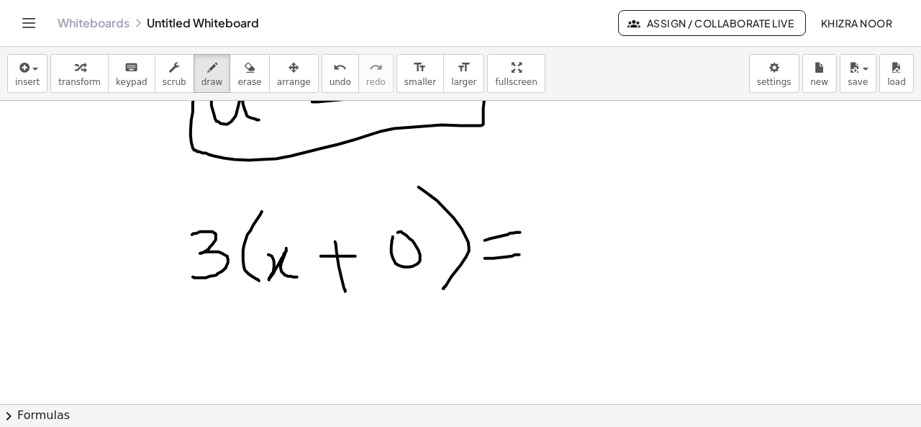
drag, startPoint x: 485, startPoint y: 259, endPoint x: 521, endPoint y: 256, distance: 36.2
drag, startPoint x: 559, startPoint y: 207, endPoint x: 556, endPoint y: 271, distance: 64.9
drag, startPoint x: 587, startPoint y: 244, endPoint x: 595, endPoint y: 245, distance: 8.0
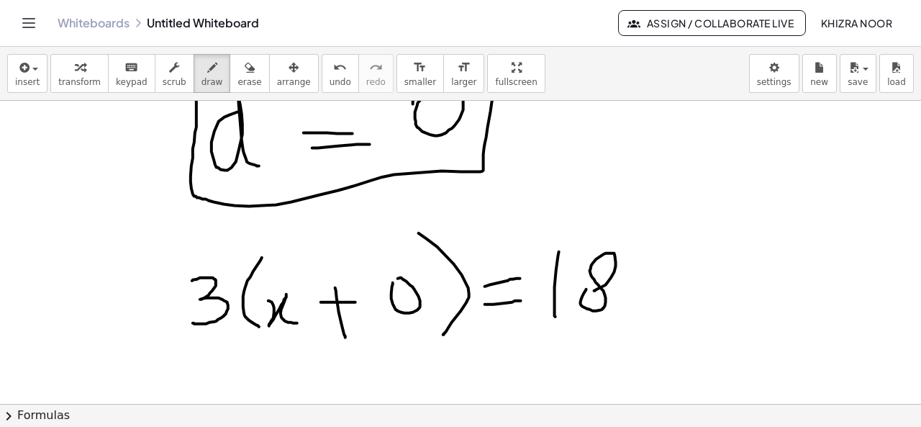
scroll to position [3345, 16]
